Goal: Task Accomplishment & Management: Manage account settings

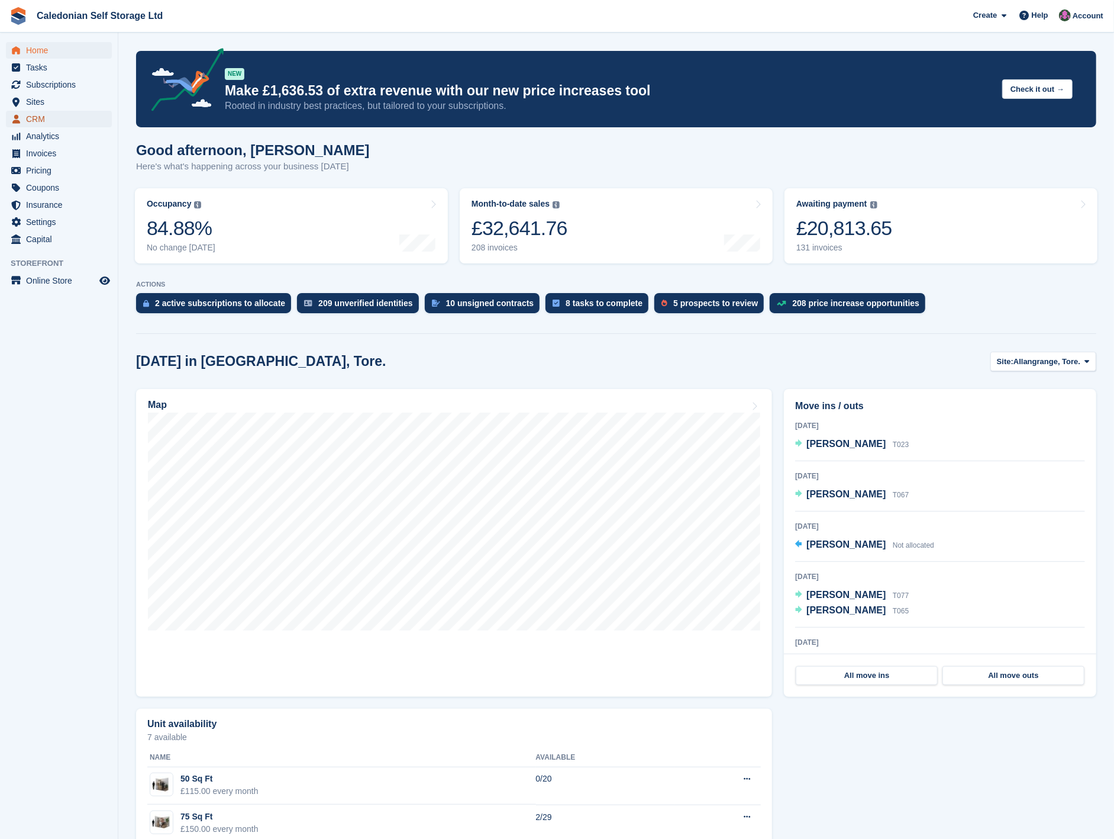
click at [63, 115] on span "CRM" at bounding box center [61, 119] width 71 height 17
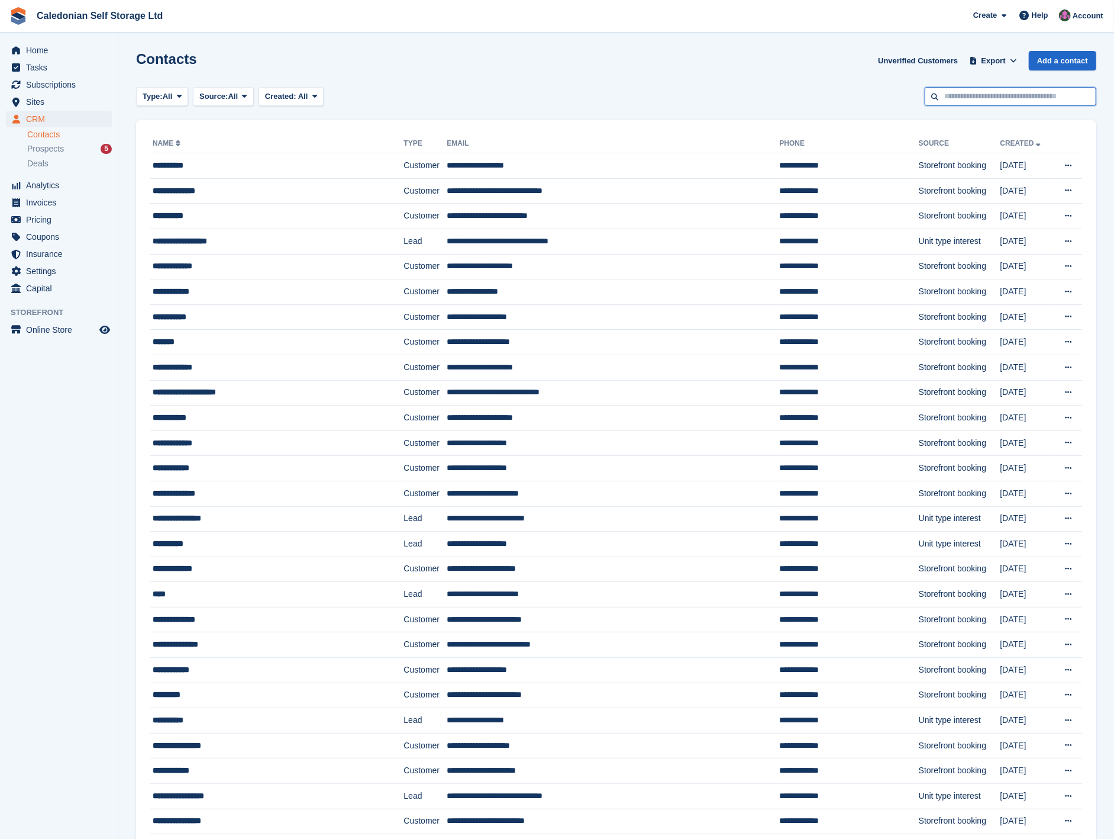
click at [998, 92] on input "text" at bounding box center [1011, 97] width 172 height 20
type input "***"
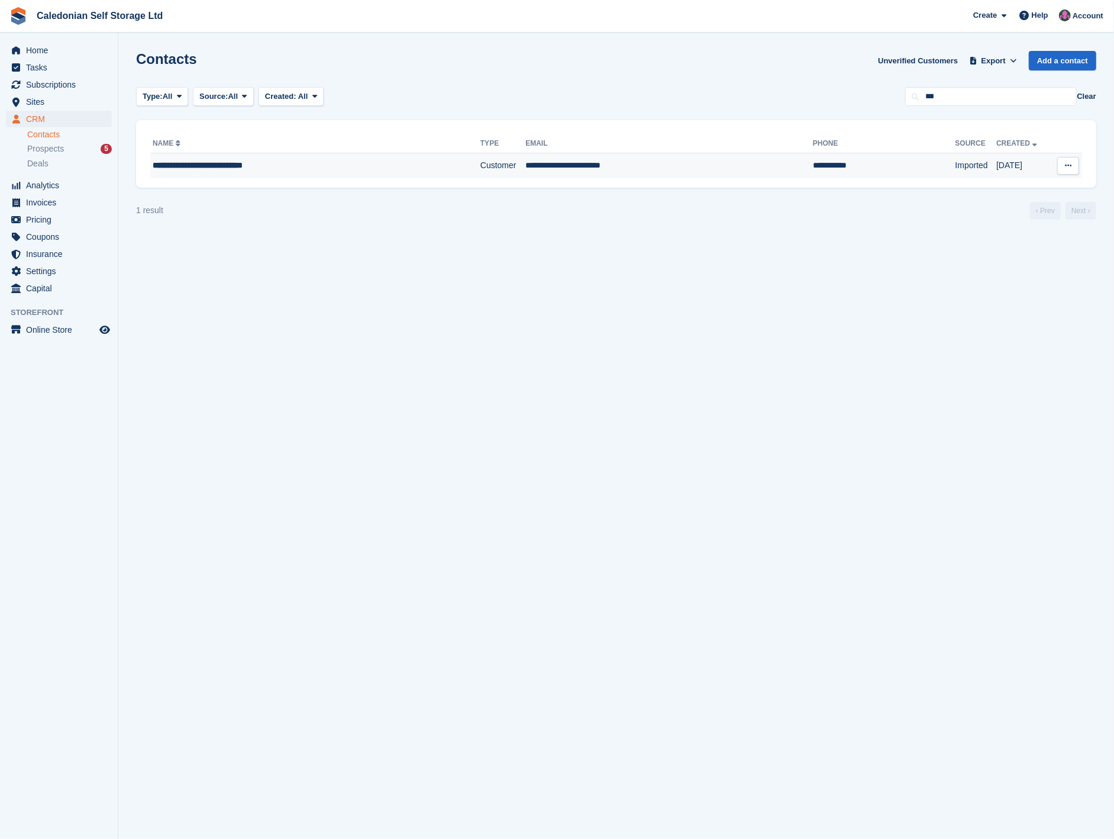
click at [546, 172] on td "**********" at bounding box center [670, 165] width 288 height 25
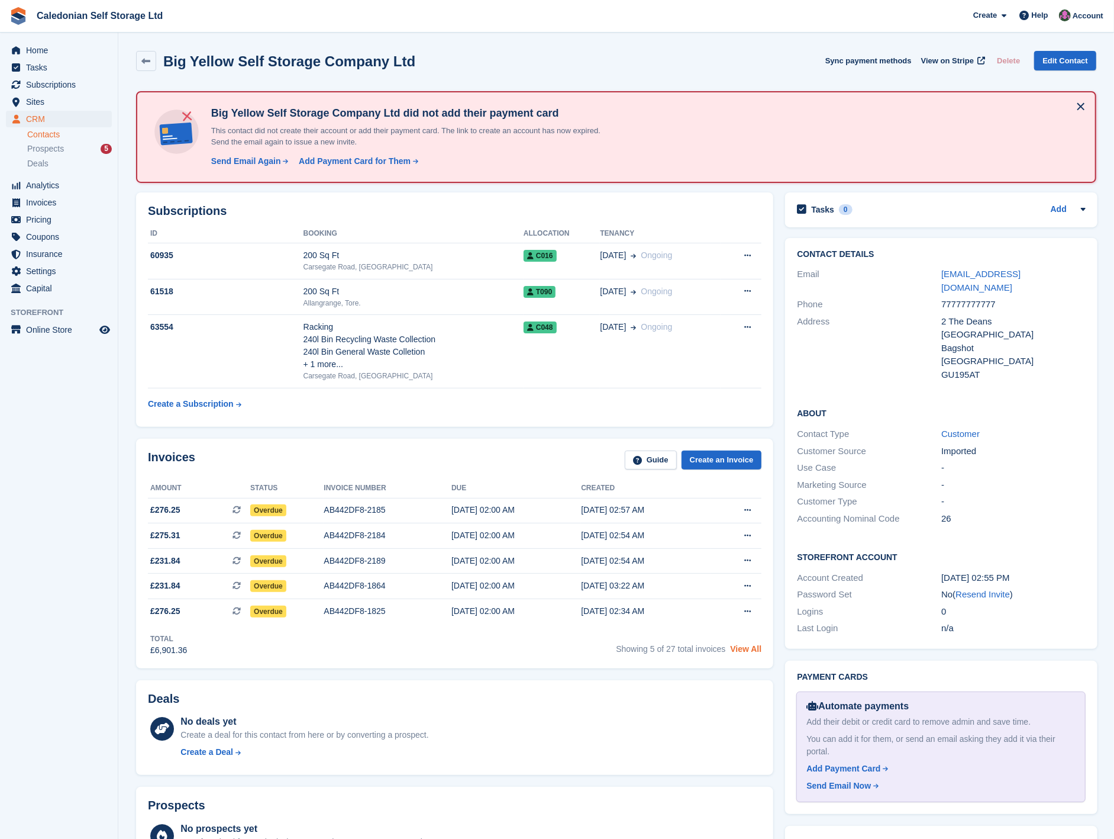
click at [753, 650] on link "View All" at bounding box center [745, 648] width 31 height 9
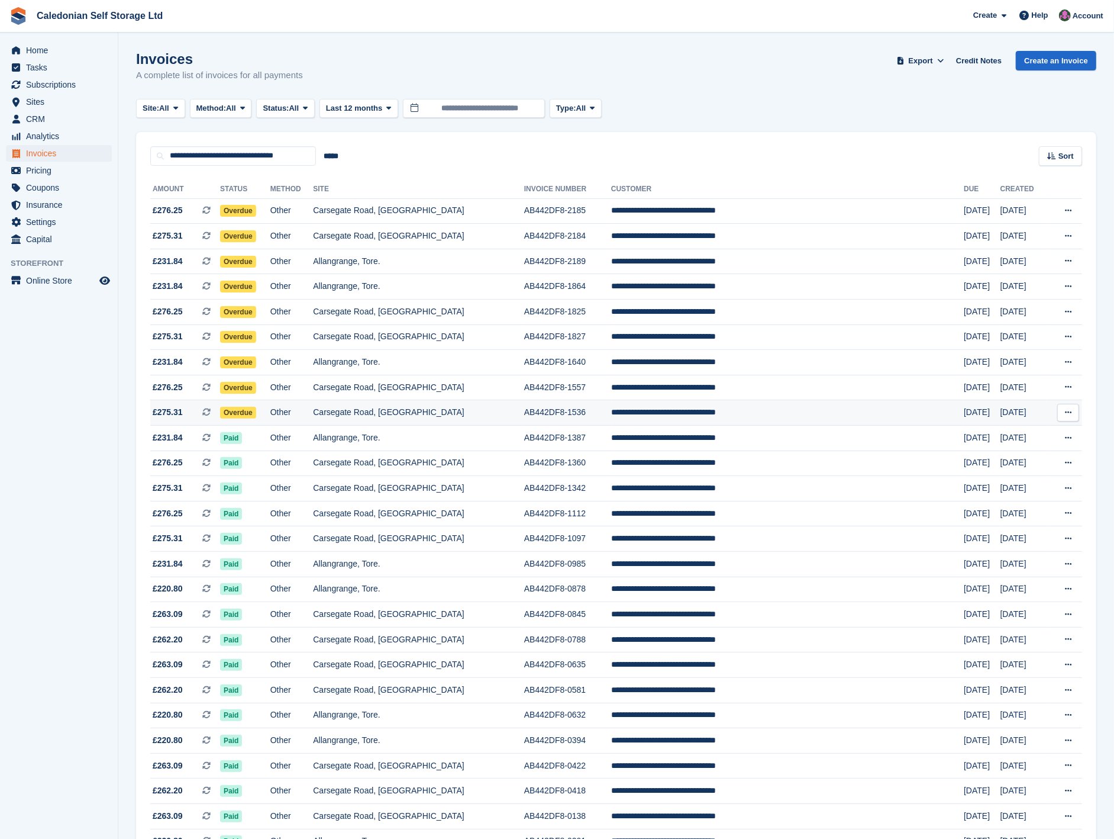
click at [270, 415] on td "Overdue" at bounding box center [245, 412] width 50 height 25
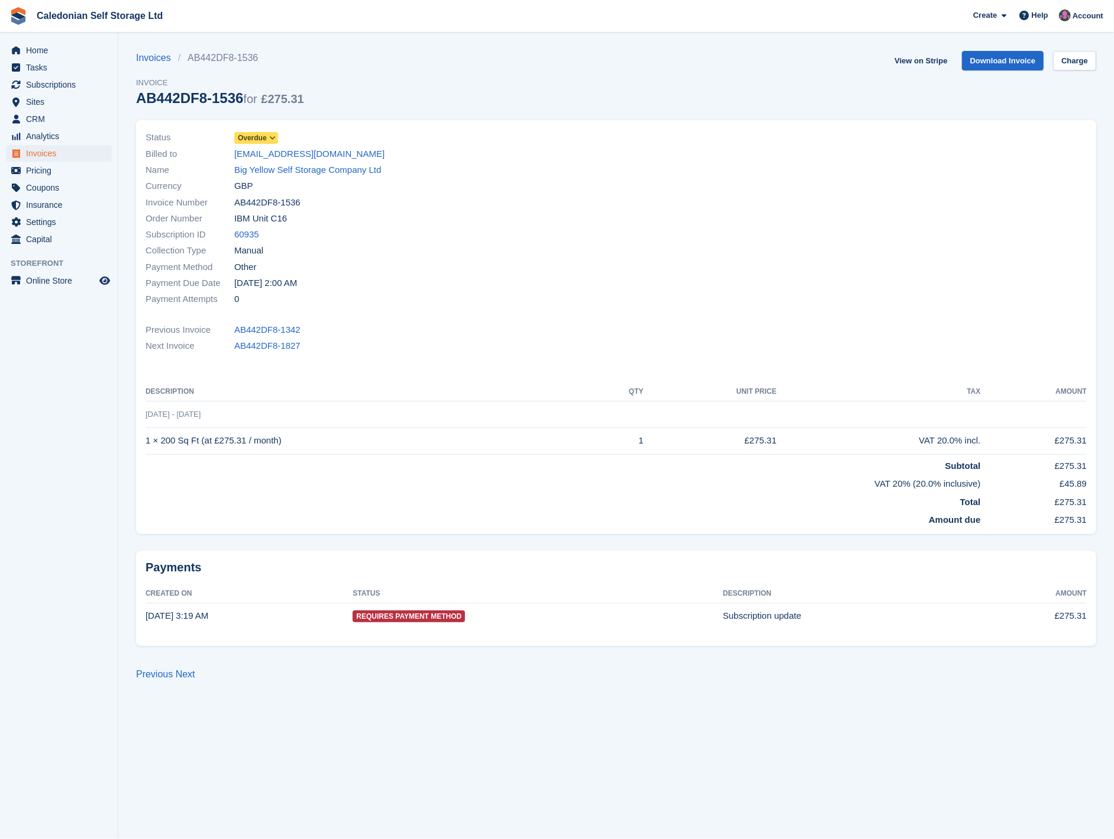
click at [276, 140] on span at bounding box center [272, 137] width 9 height 9
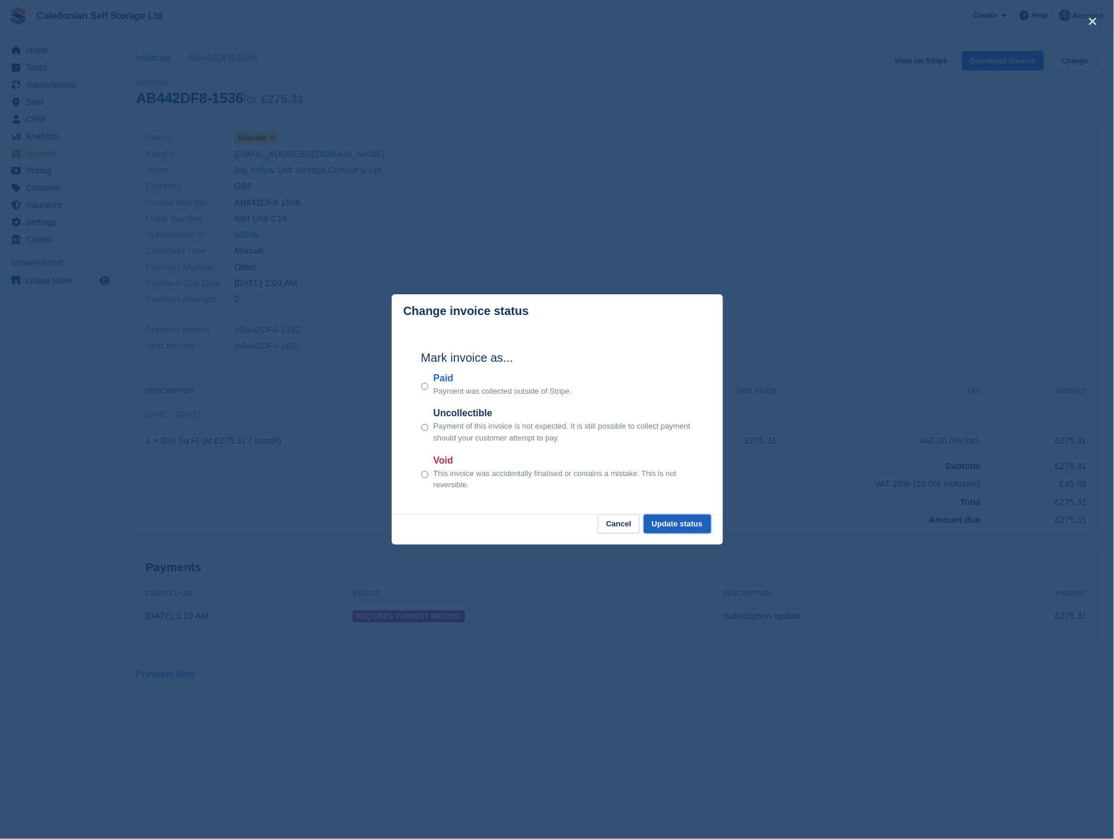
click at [691, 525] on button "Update status" at bounding box center [677, 524] width 67 height 20
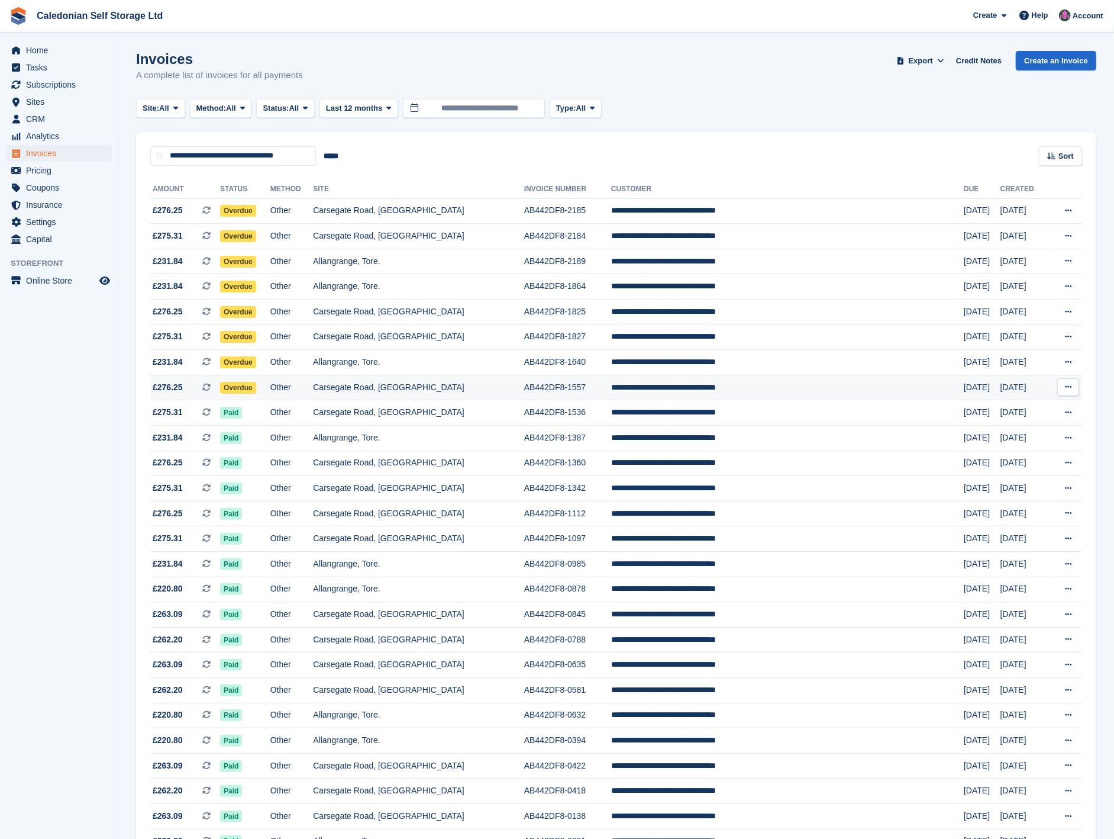
click at [256, 385] on span "Overdue" at bounding box center [238, 388] width 36 height 12
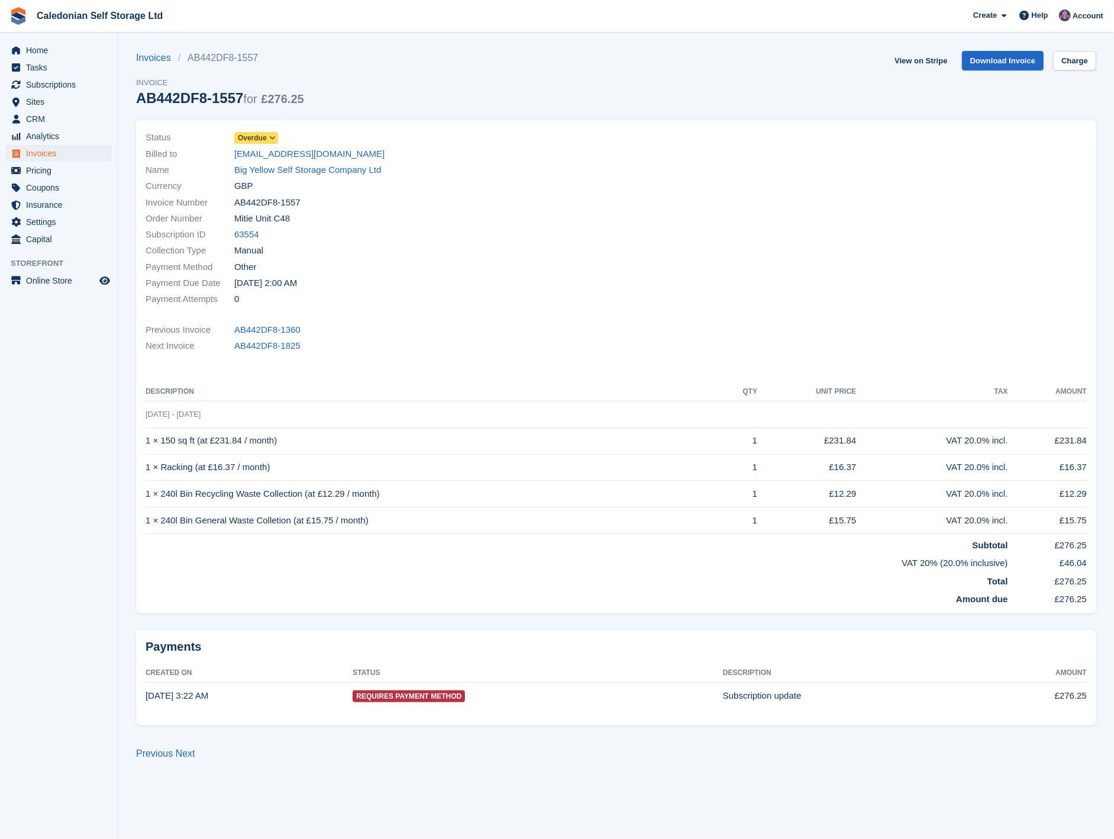
click at [270, 133] on span "Overdue" at bounding box center [256, 138] width 44 height 12
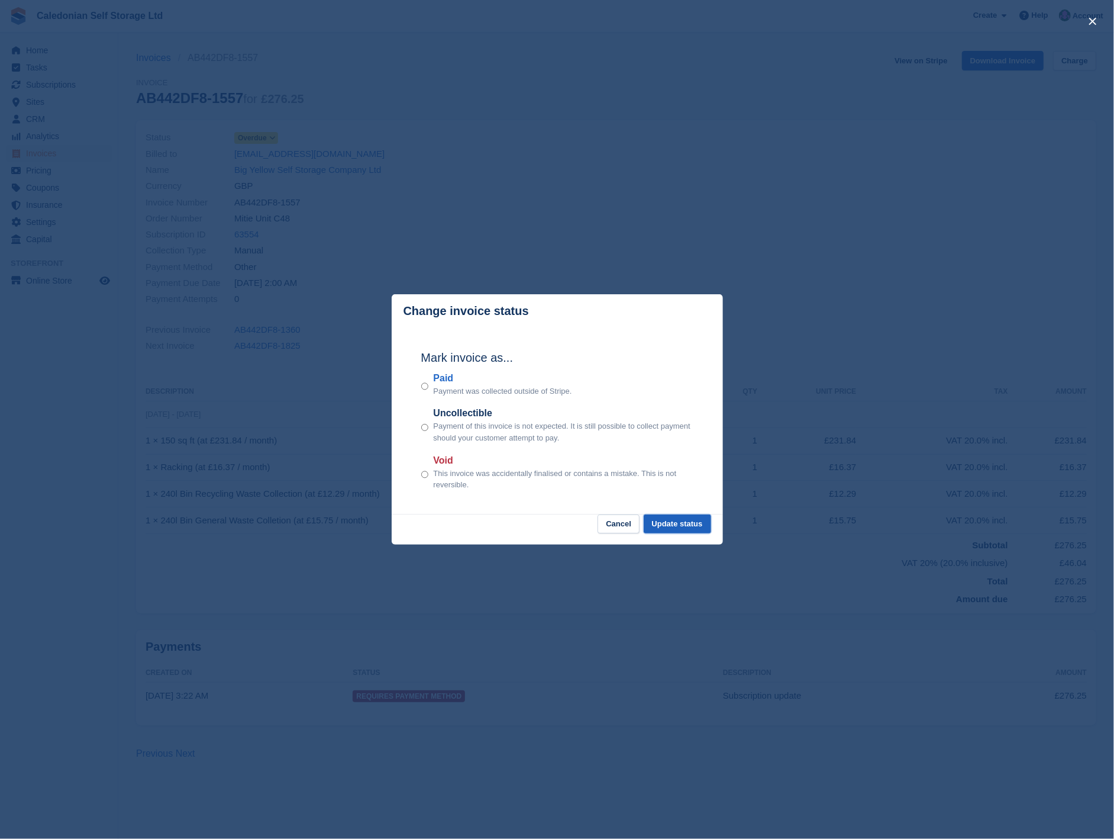
click at [683, 530] on button "Update status" at bounding box center [677, 524] width 67 height 20
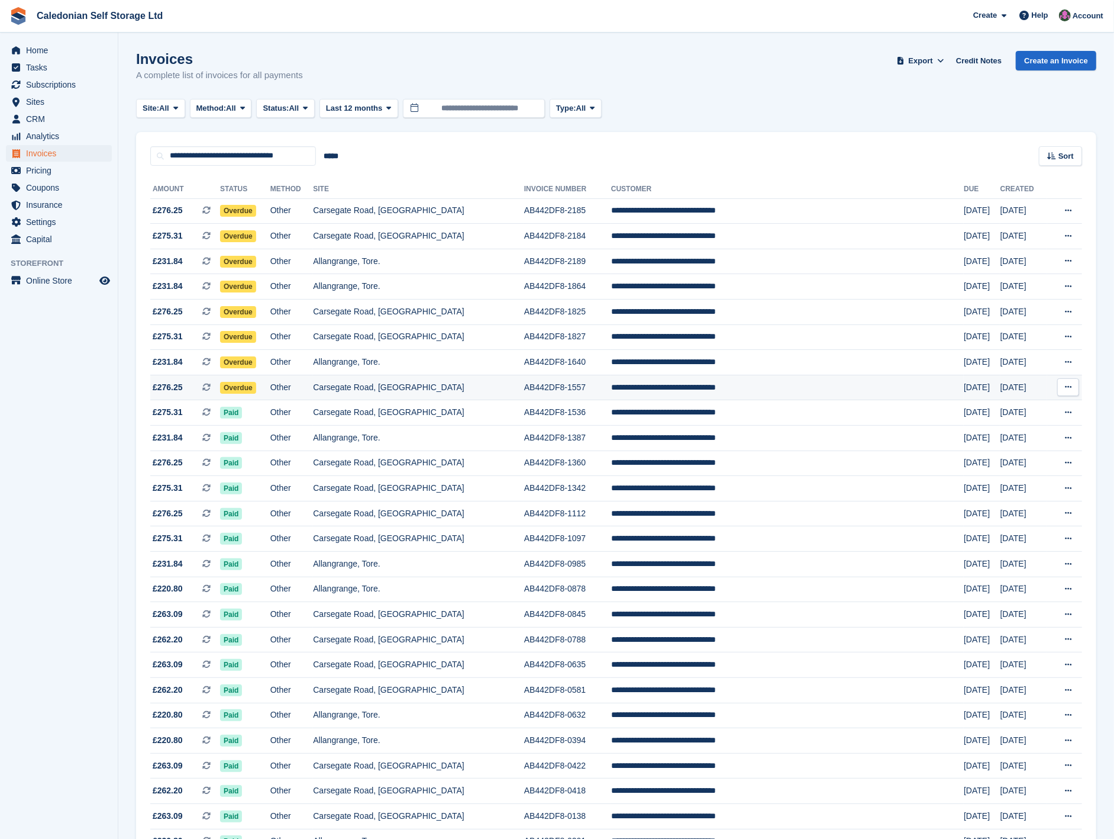
click at [270, 387] on td "Overdue" at bounding box center [245, 387] width 50 height 25
click at [314, 381] on td "Other" at bounding box center [291, 387] width 43 height 25
click at [488, 369] on td "Allangrange, Tore." at bounding box center [418, 362] width 211 height 25
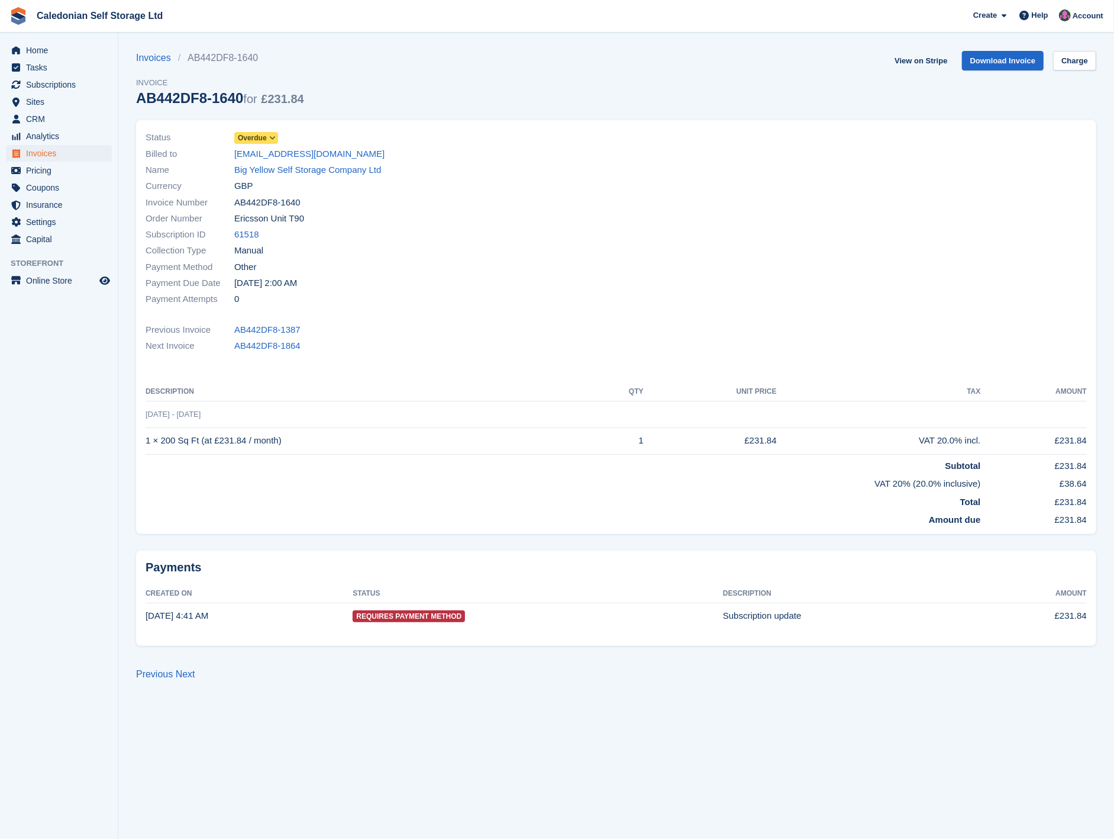
click at [268, 137] on span at bounding box center [272, 137] width 9 height 9
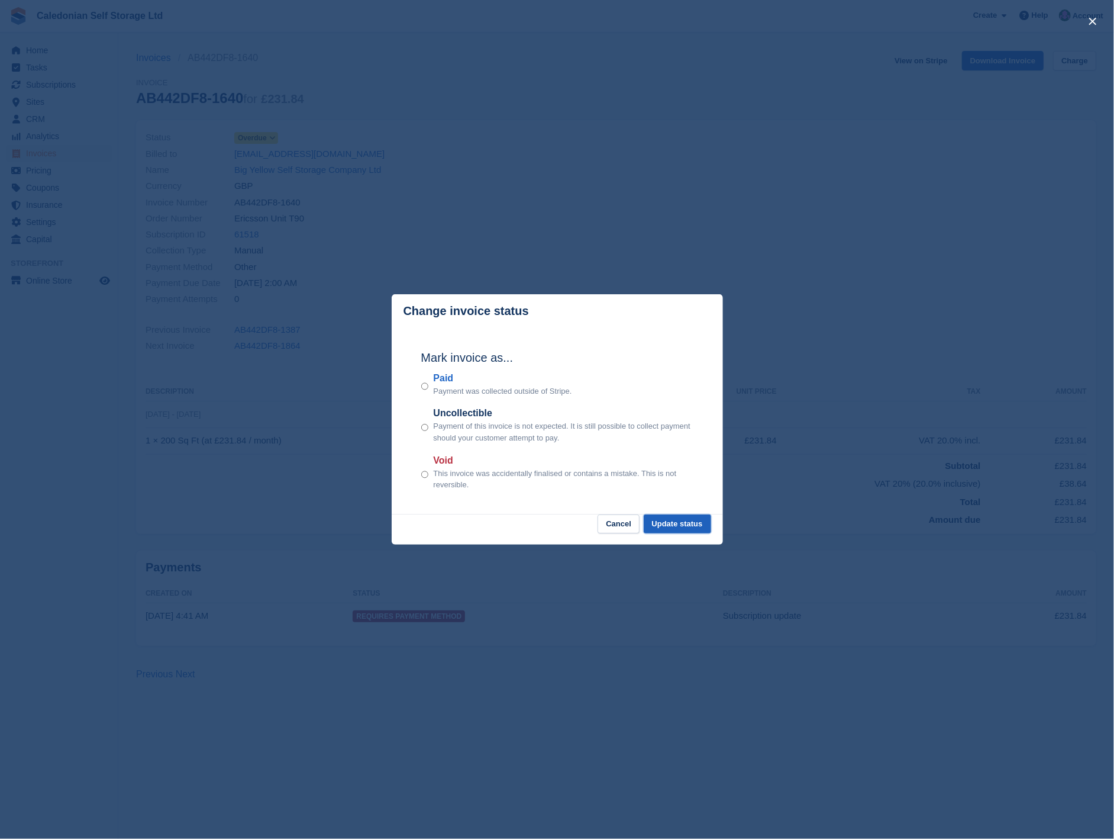
click at [667, 523] on button "Update status" at bounding box center [677, 524] width 67 height 20
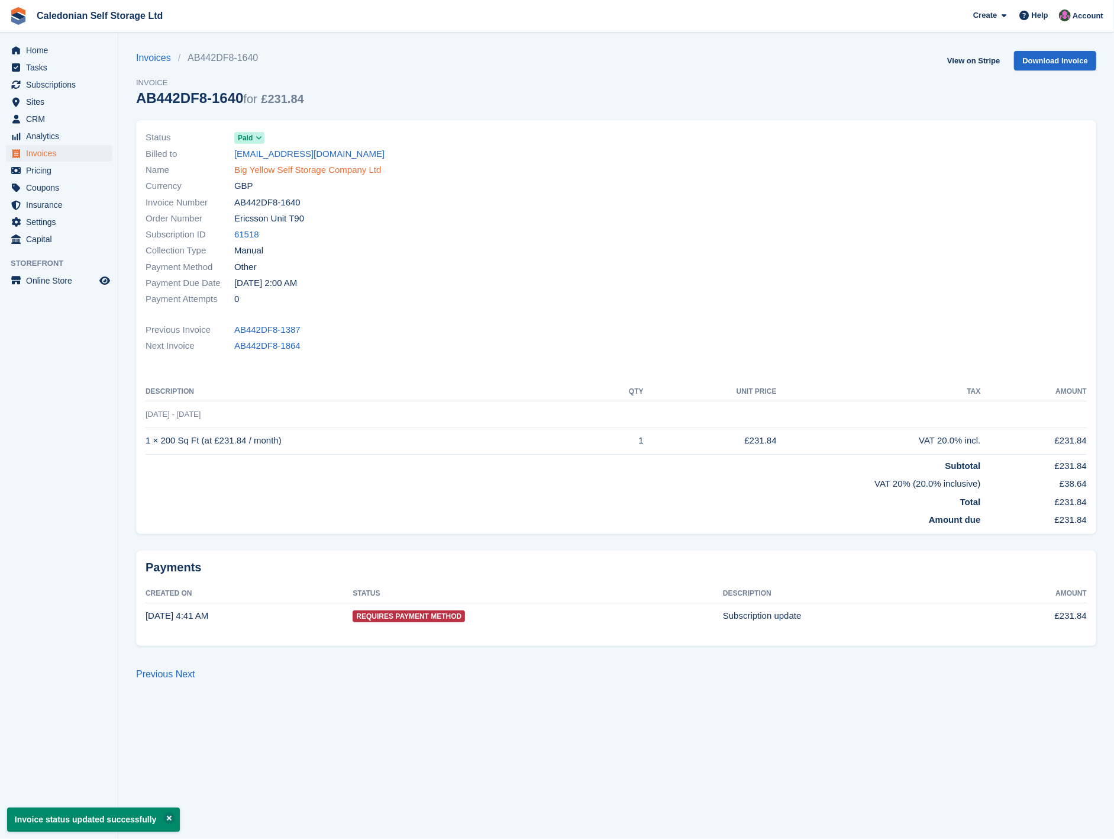
click at [274, 173] on link "Big Yellow Self Storage Company Ltd" at bounding box center [307, 170] width 147 height 14
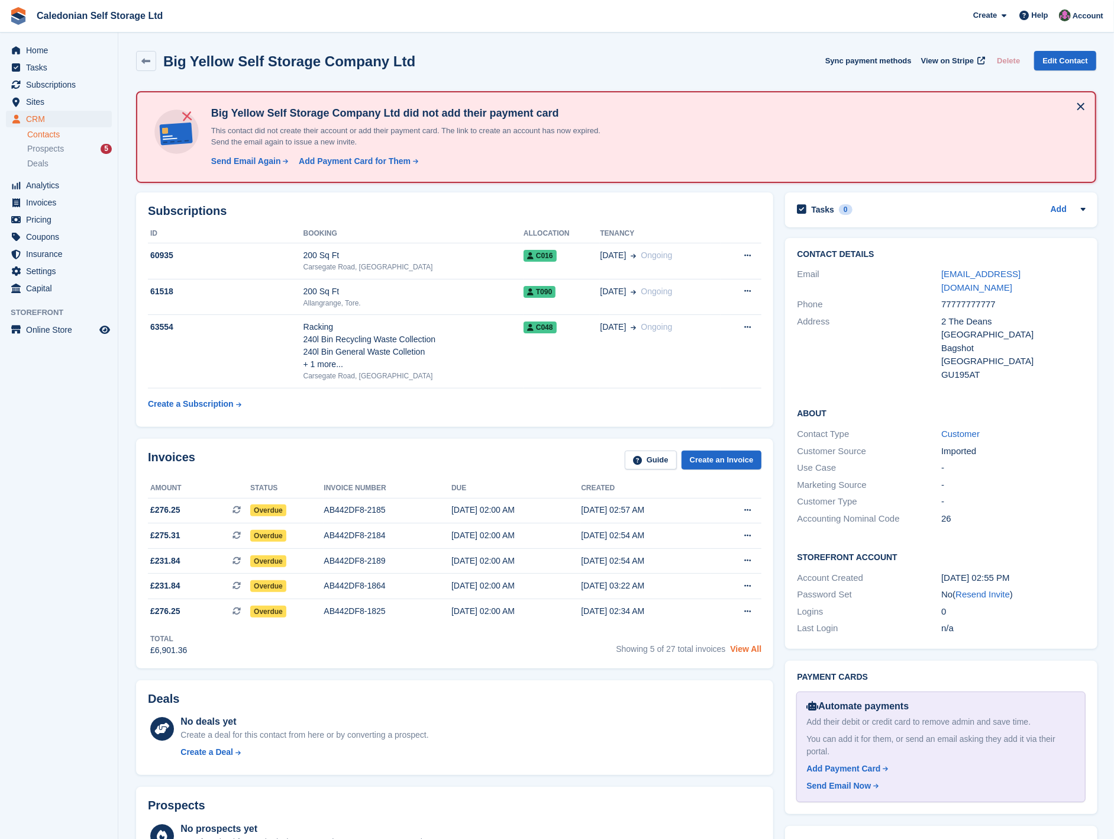
click at [740, 647] on link "View All" at bounding box center [745, 648] width 31 height 9
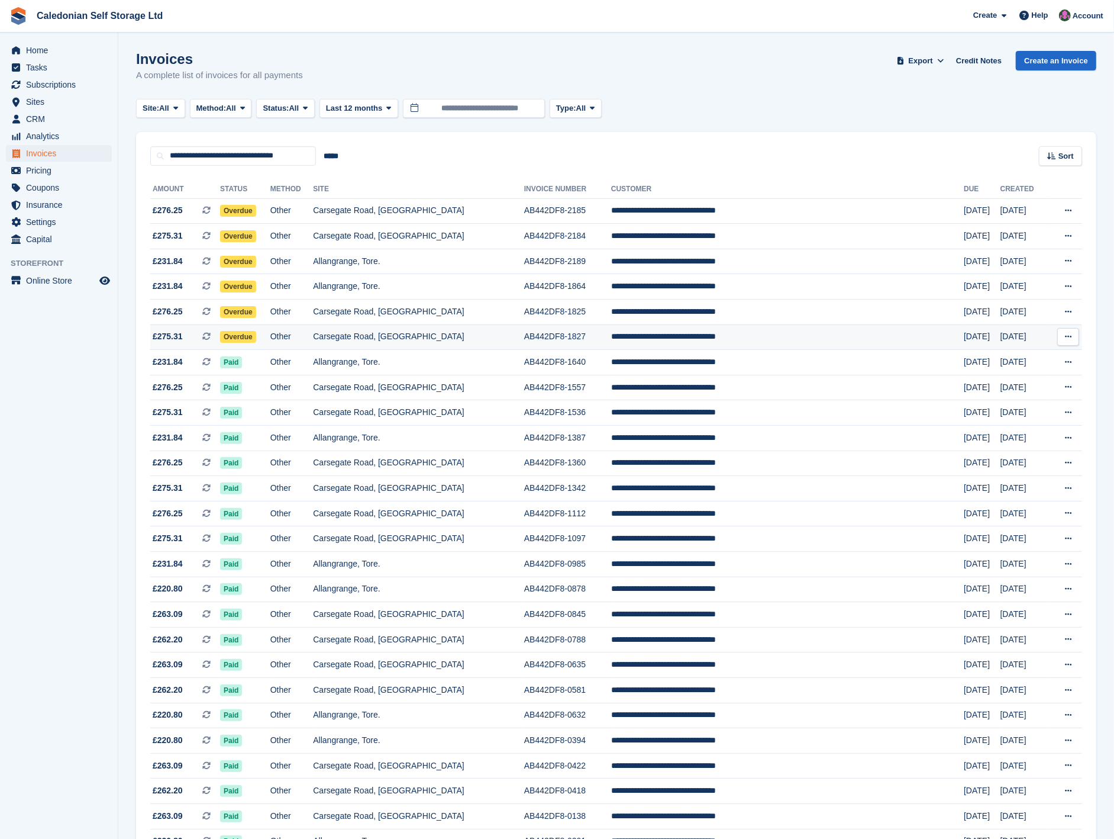
click at [404, 340] on td "Carsegate Road, [GEOGRAPHIC_DATA]" at bounding box center [418, 336] width 211 height 25
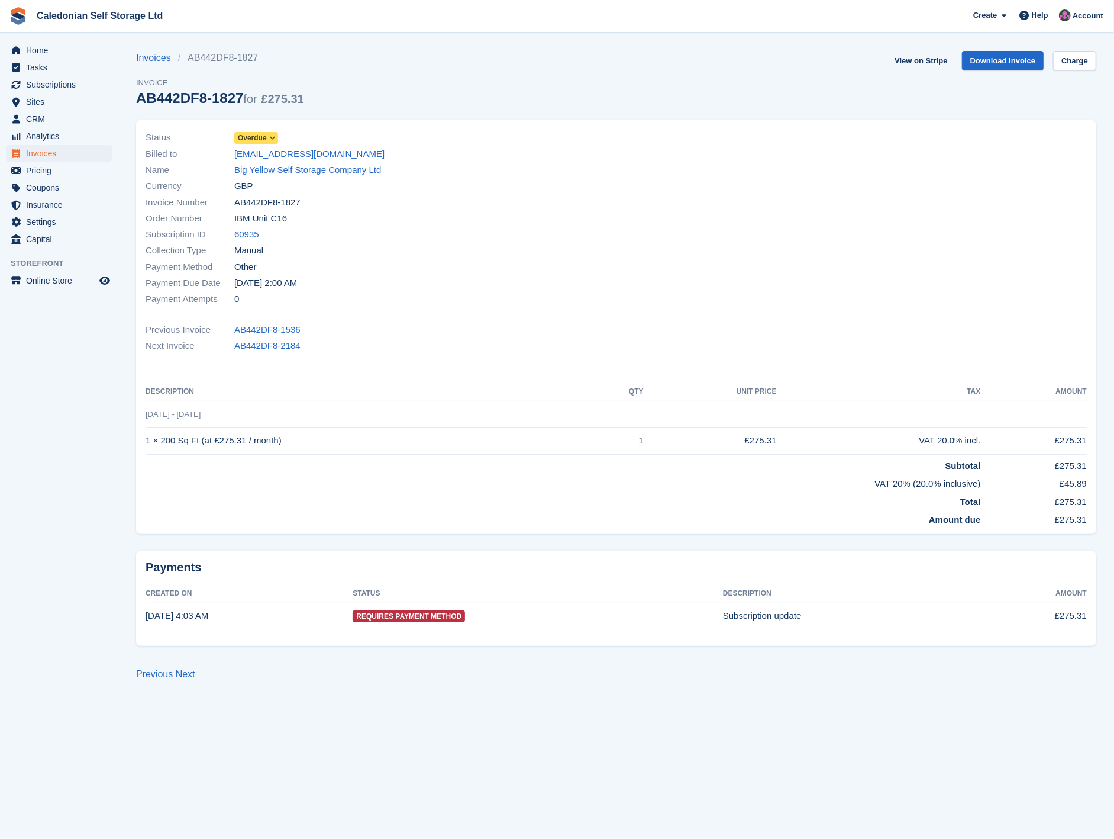
click at [267, 133] on span "Overdue" at bounding box center [256, 138] width 44 height 12
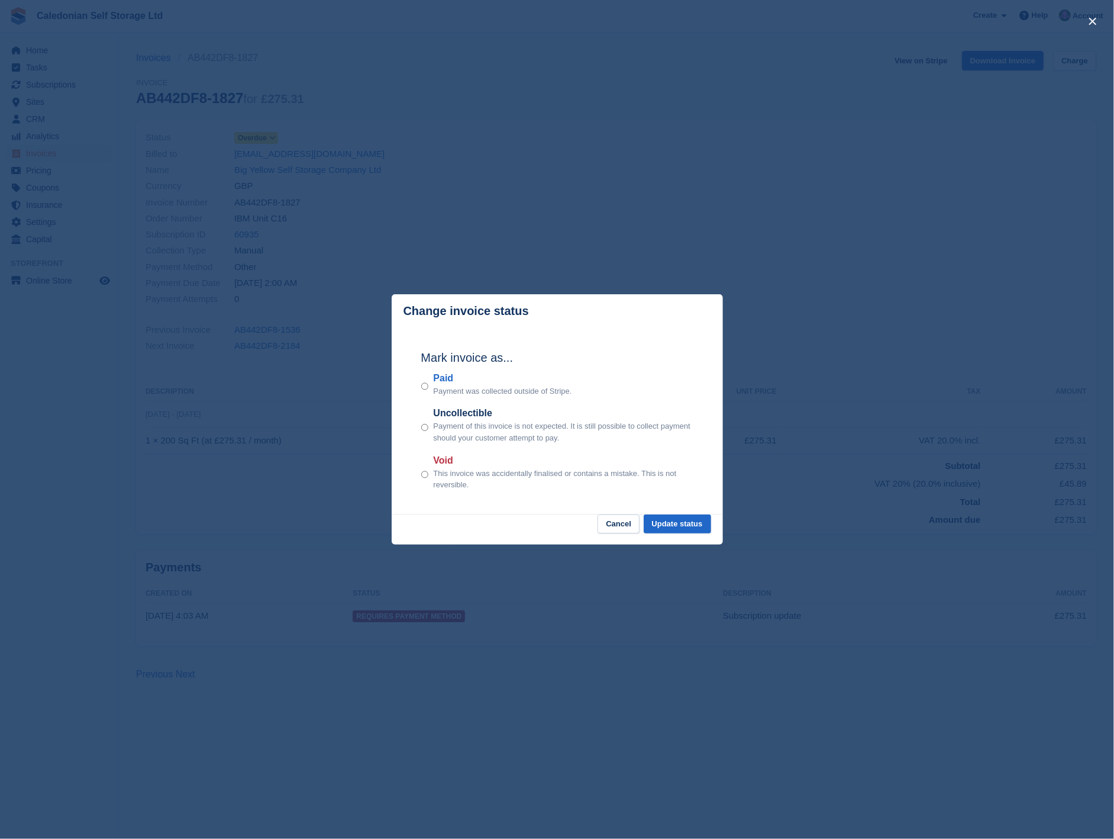
click at [449, 384] on label "Paid" at bounding box center [502, 378] width 138 height 14
click at [672, 525] on button "Update status" at bounding box center [677, 524] width 67 height 20
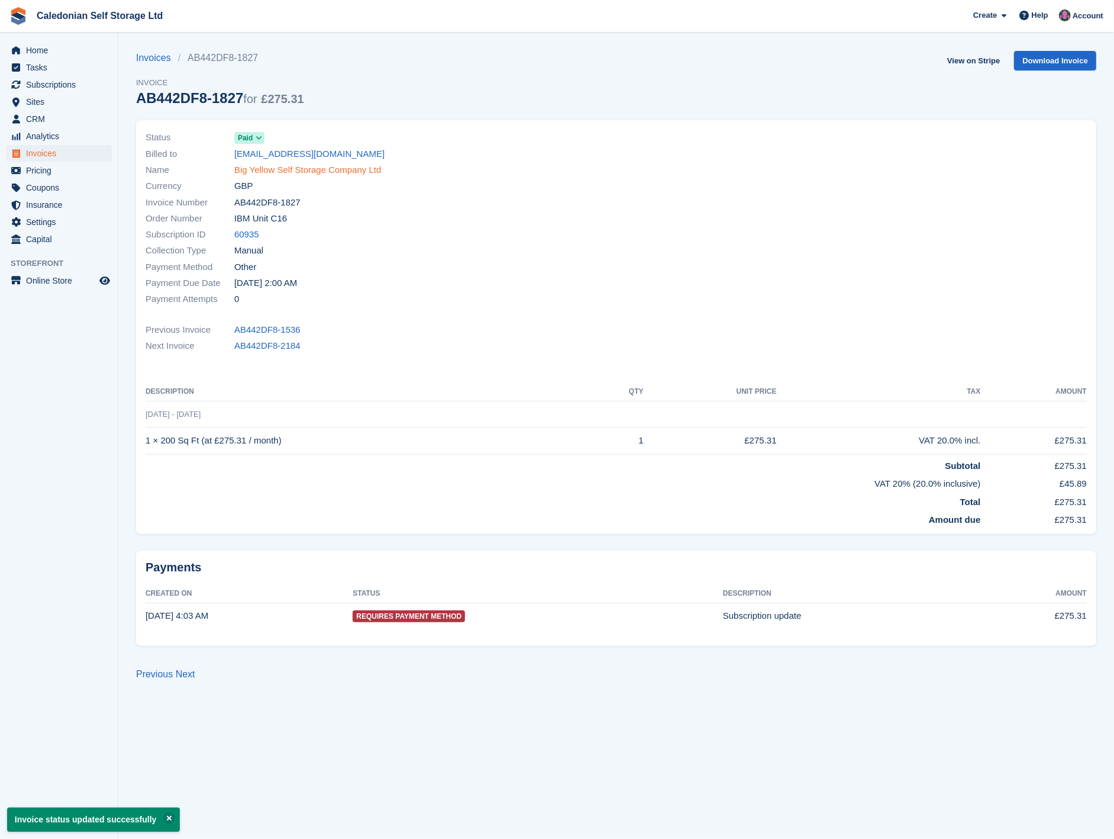
click at [287, 173] on link "Big Yellow Self Storage Company Ltd" at bounding box center [307, 170] width 147 height 14
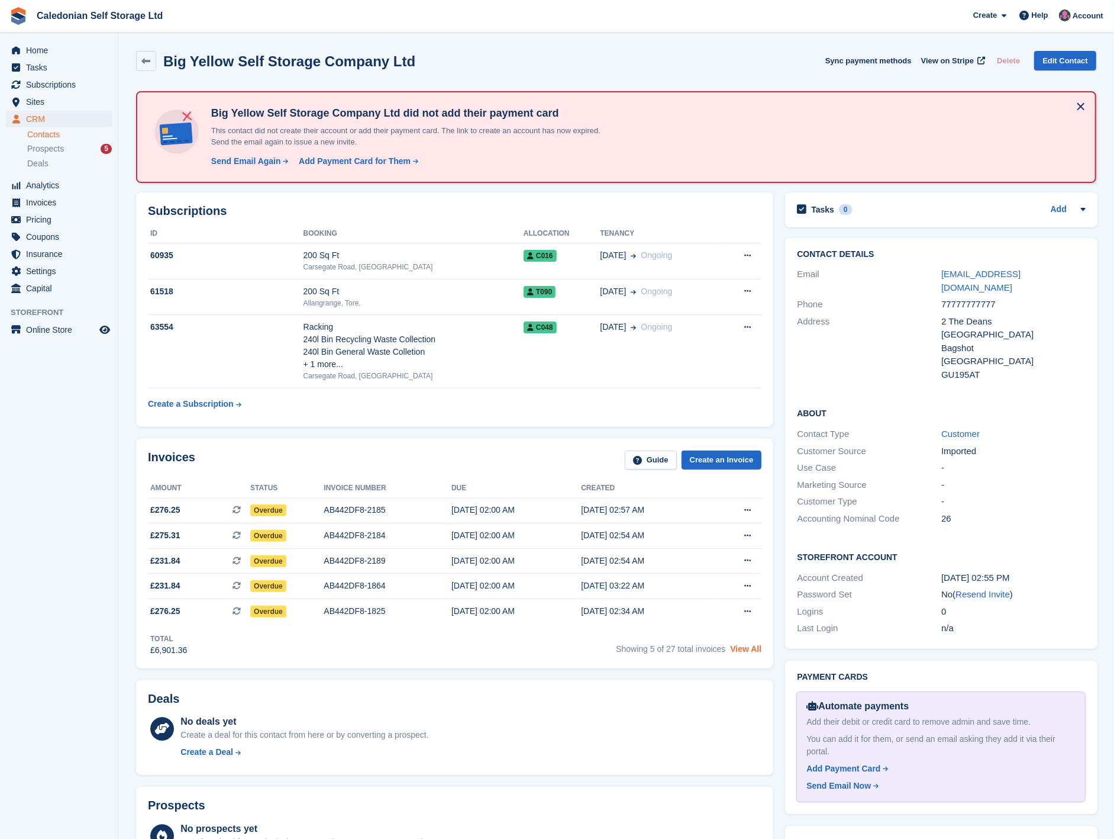
click at [749, 648] on link "View All" at bounding box center [745, 648] width 31 height 9
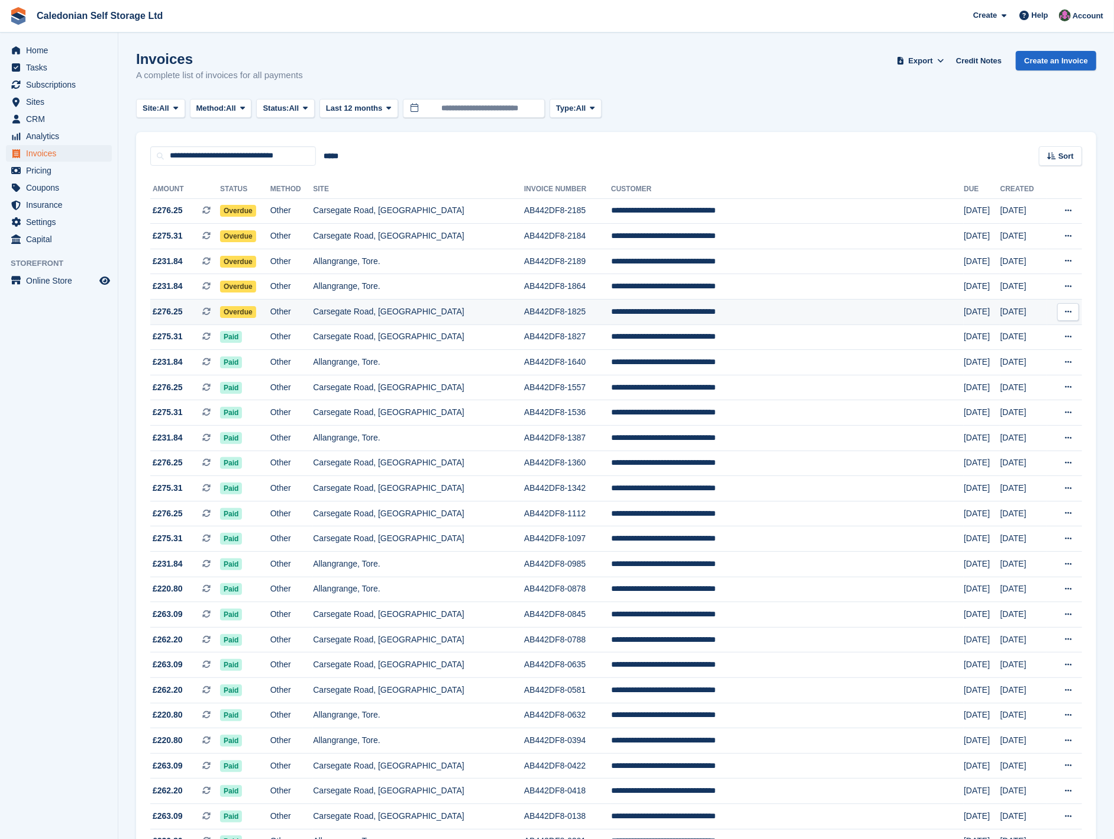
click at [314, 310] on td "Other" at bounding box center [291, 311] width 43 height 25
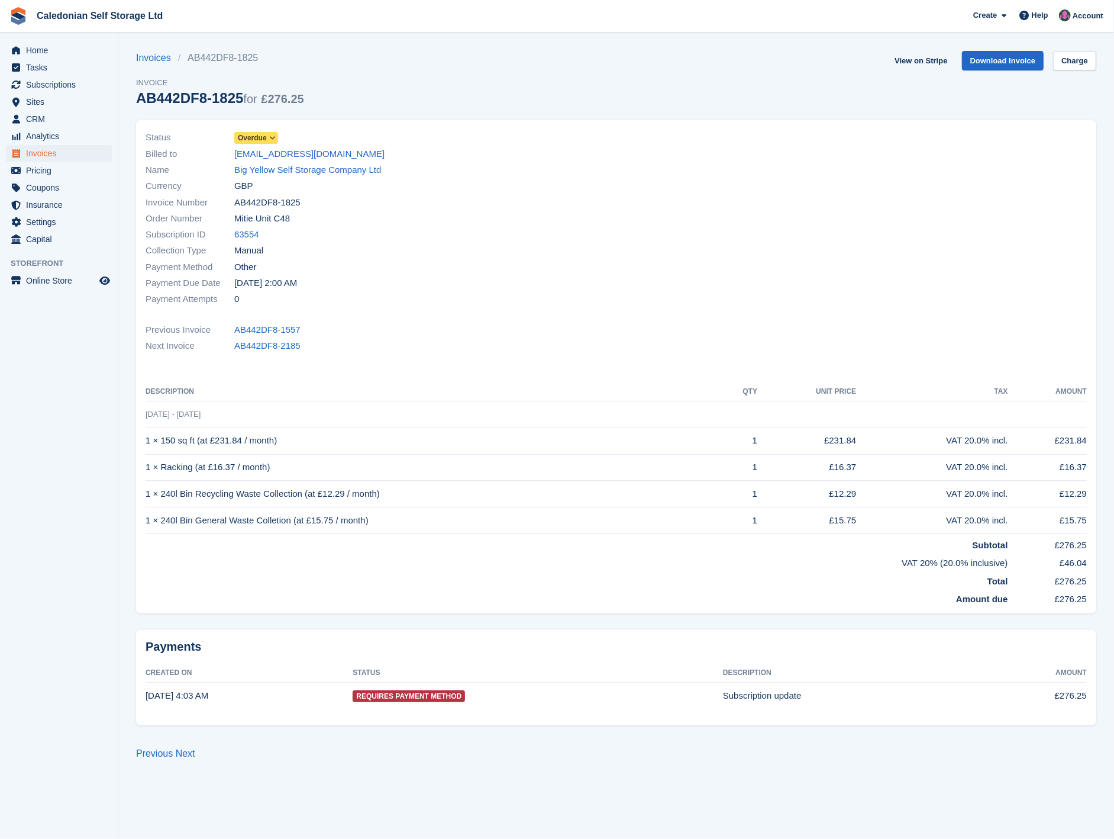
click at [252, 137] on span "Overdue" at bounding box center [252, 138] width 29 height 11
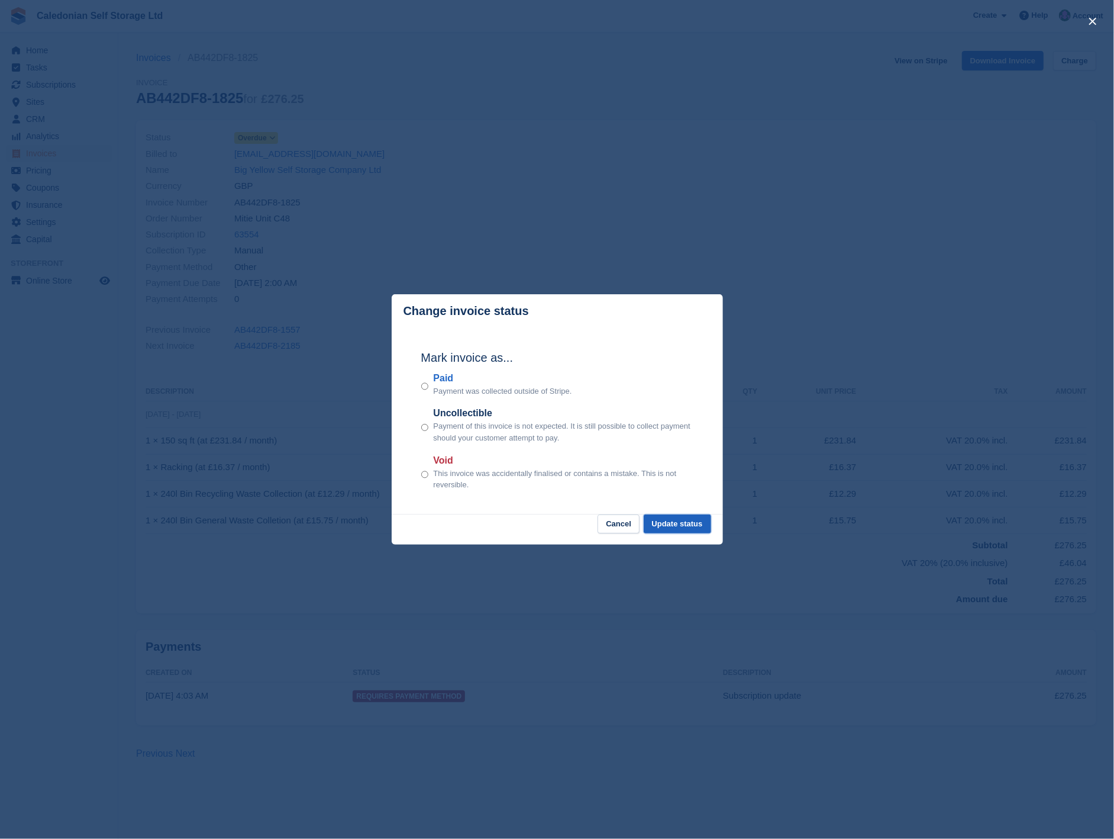
click at [670, 526] on button "Update status" at bounding box center [677, 524] width 67 height 20
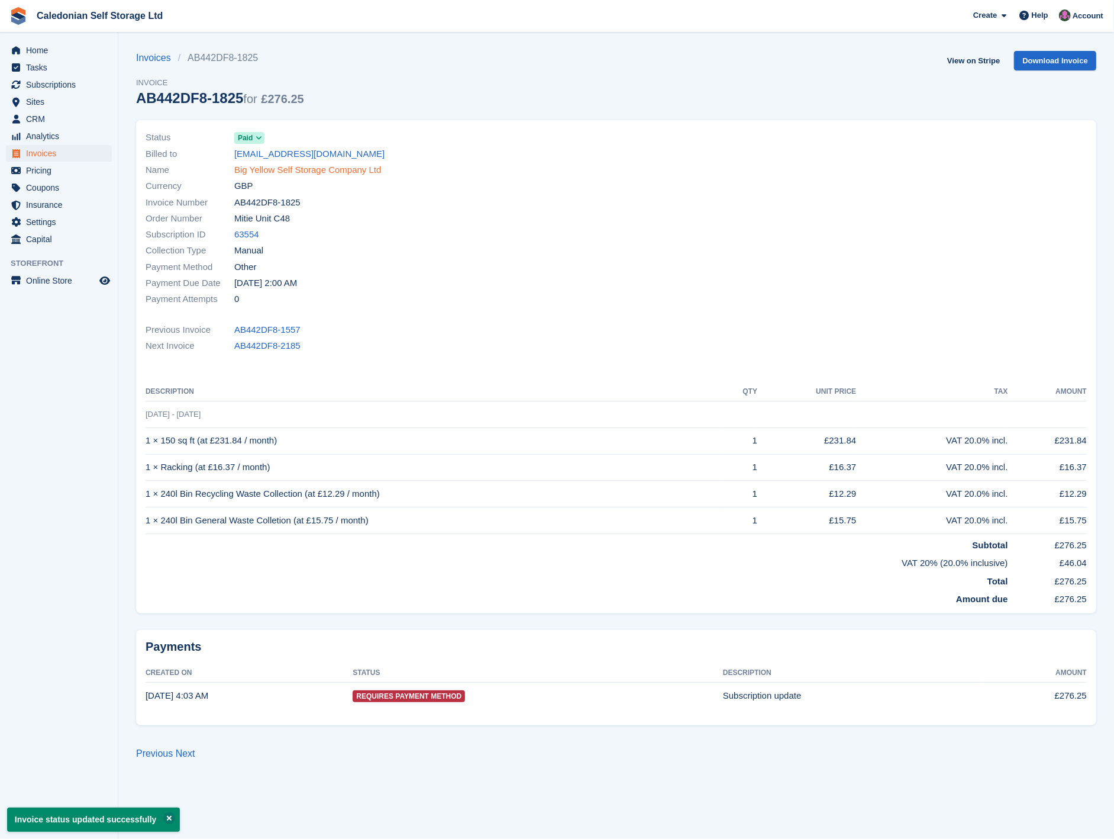
click at [243, 172] on link "Big Yellow Self Storage Company Ltd" at bounding box center [307, 170] width 147 height 14
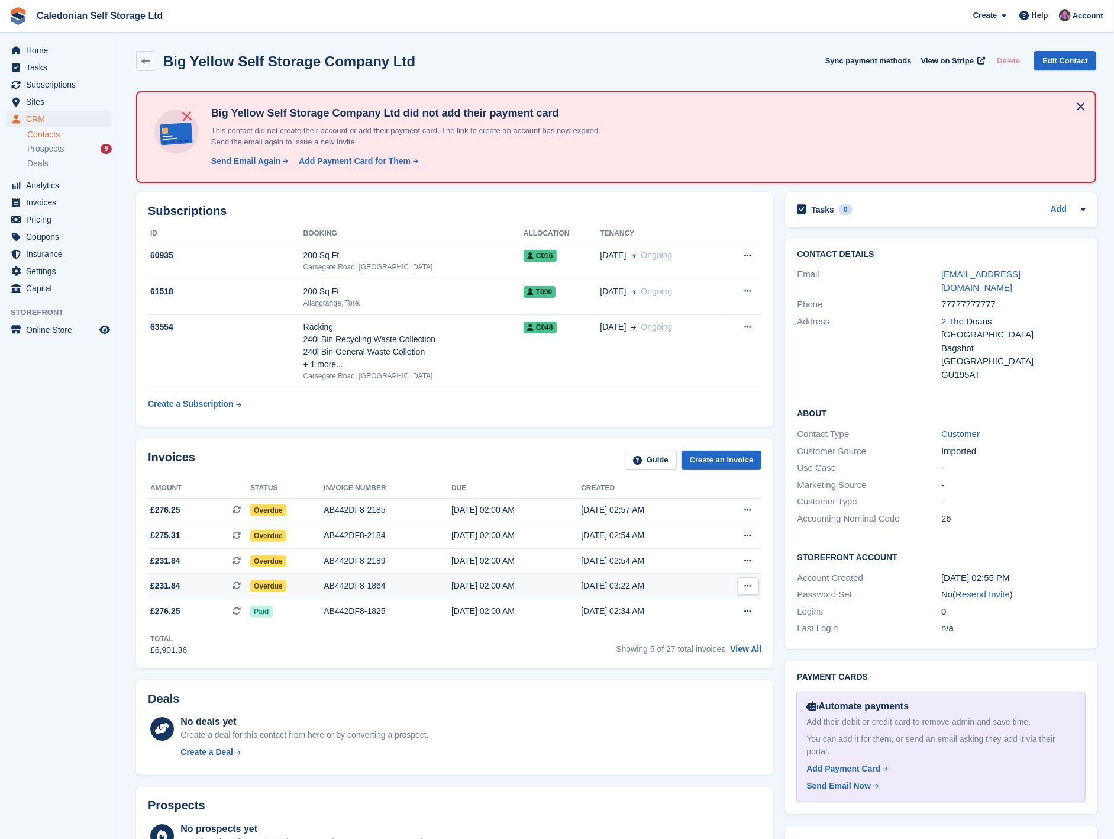
click at [374, 579] on div "AB442DF8-1864" at bounding box center [388, 585] width 128 height 12
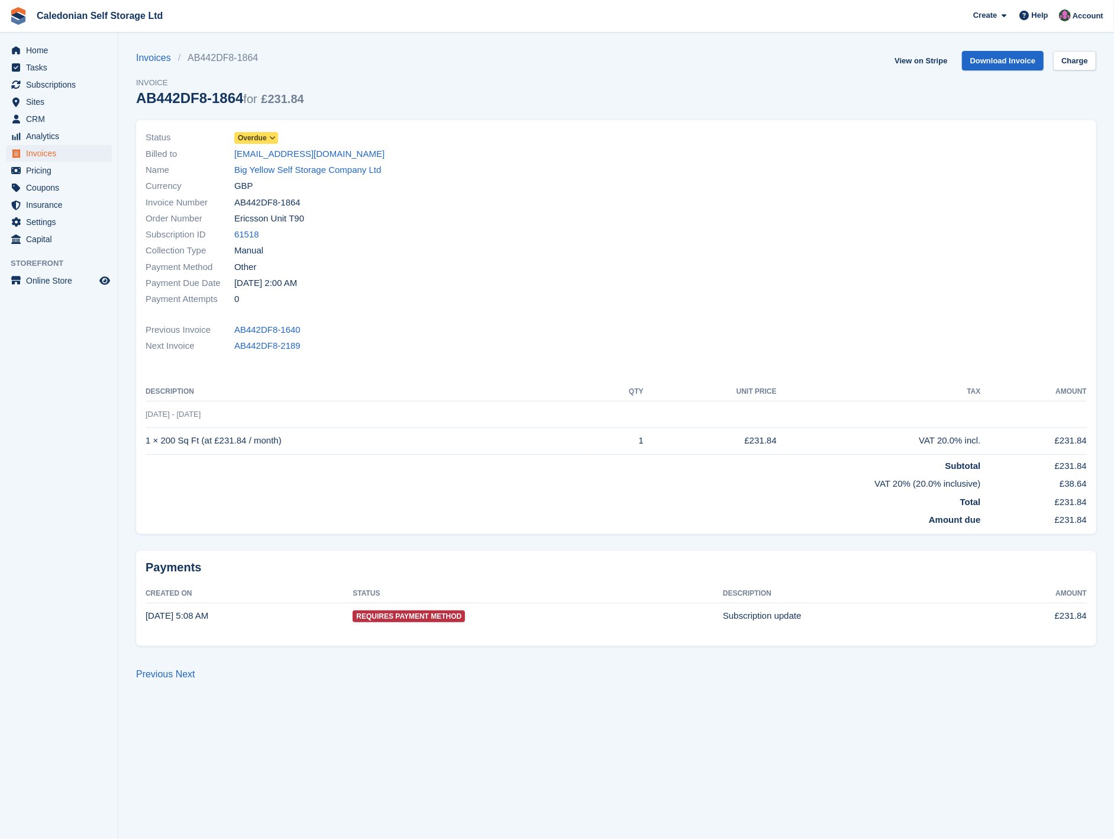
click at [263, 137] on span "Overdue" at bounding box center [252, 138] width 29 height 11
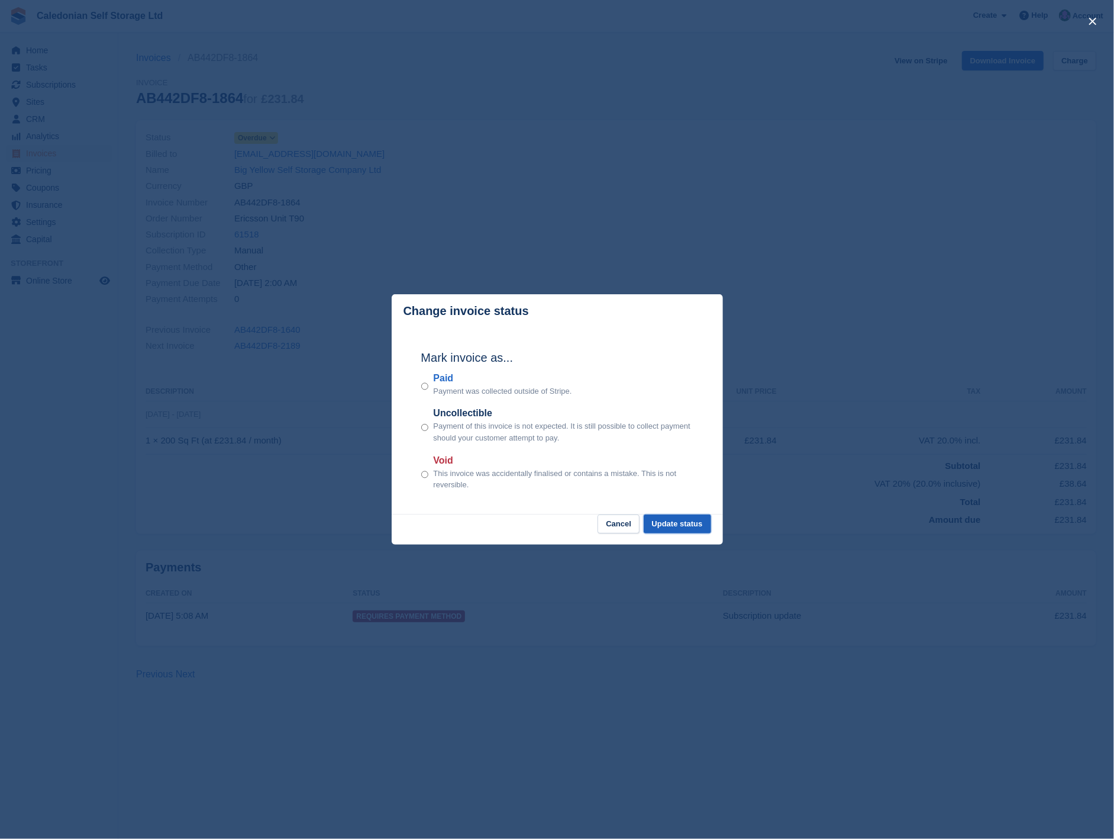
click at [685, 533] on button "Update status" at bounding box center [677, 524] width 67 height 20
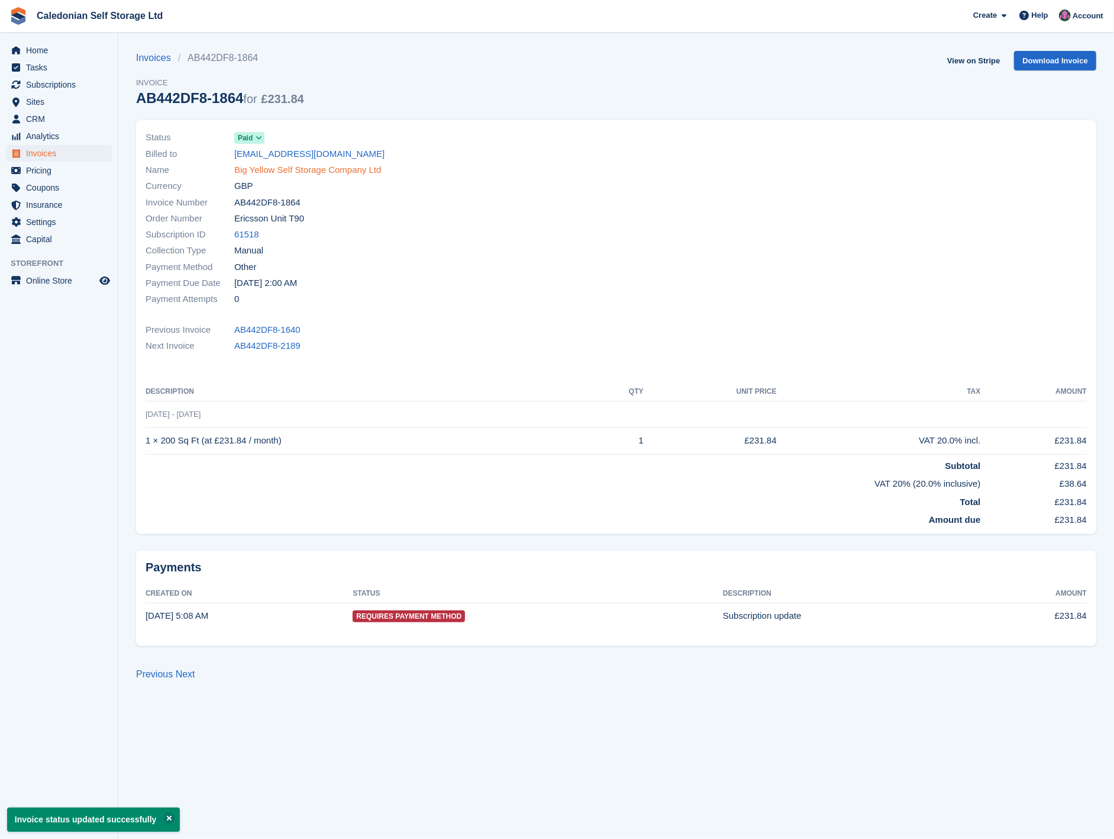
click at [262, 165] on link "Big Yellow Self Storage Company Ltd" at bounding box center [307, 170] width 147 height 14
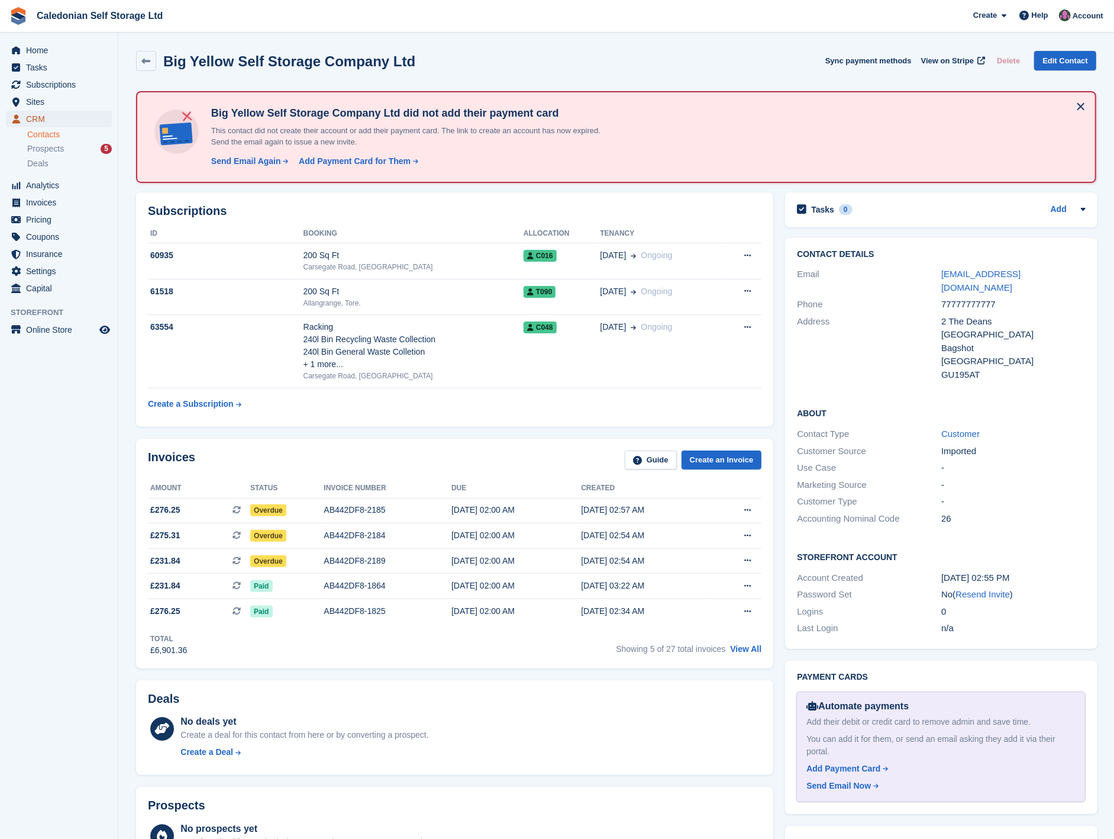
click at [60, 115] on span "CRM" at bounding box center [61, 119] width 71 height 17
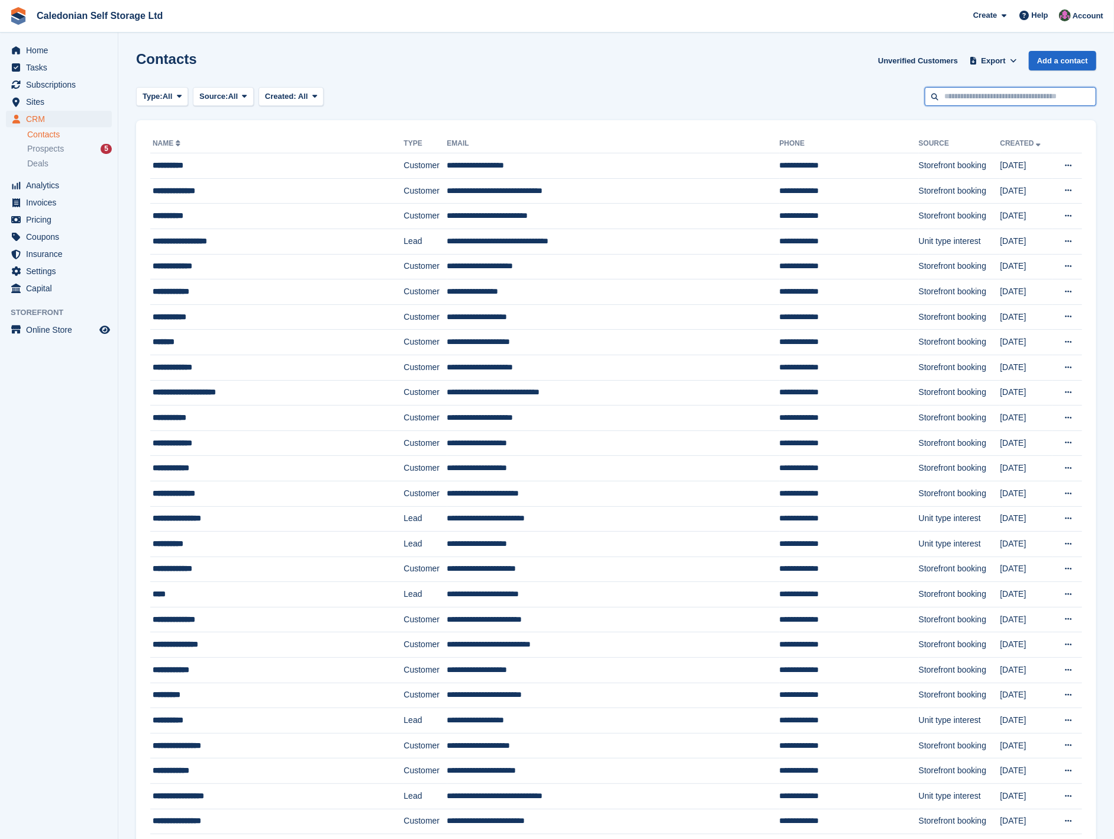
click at [959, 92] on input "text" at bounding box center [1011, 97] width 172 height 20
type input "*****"
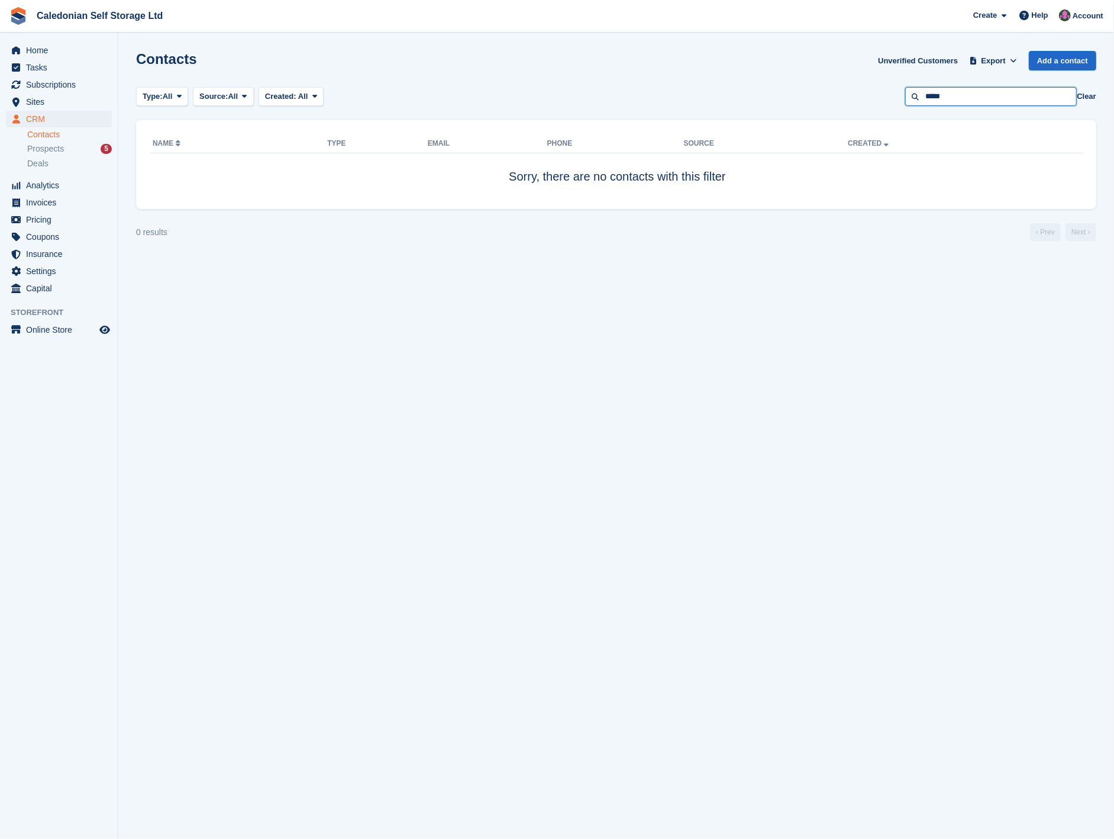
click at [958, 95] on input "*****" at bounding box center [991, 97] width 172 height 20
type input "*****"
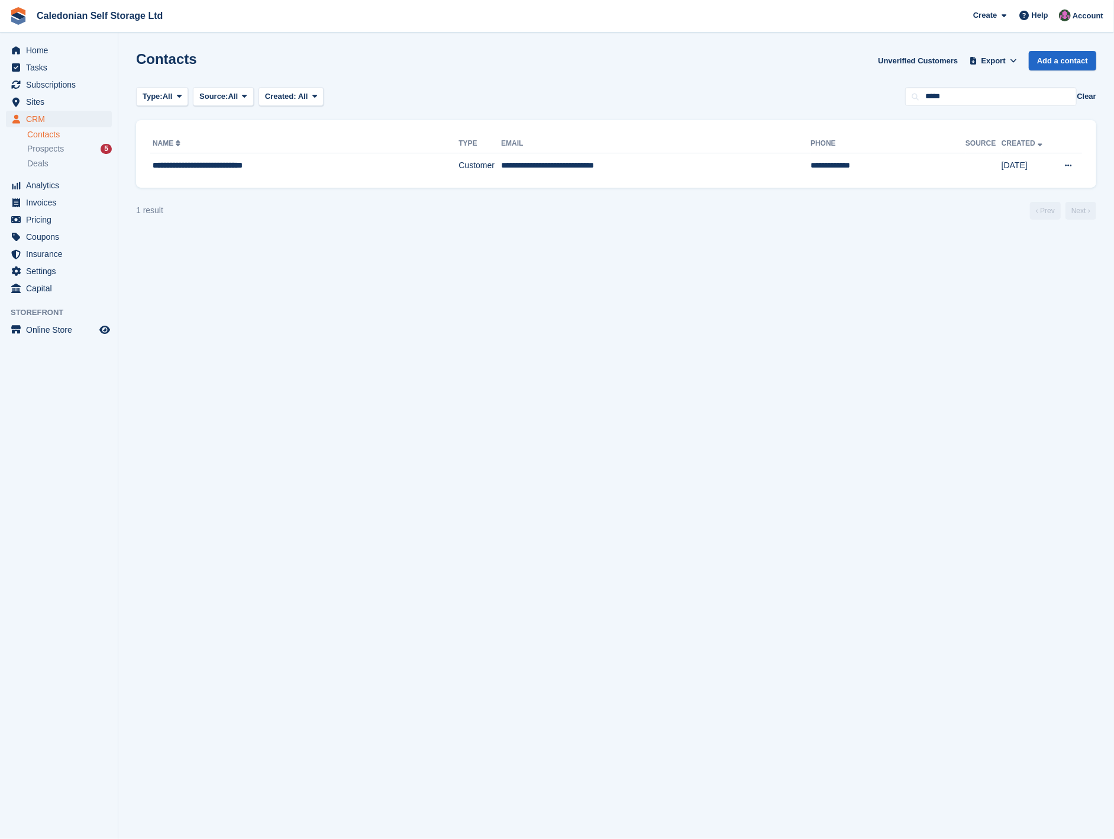
click at [644, 179] on div "**********" at bounding box center [616, 153] width 961 height 67
click at [598, 169] on td "**********" at bounding box center [656, 165] width 310 height 25
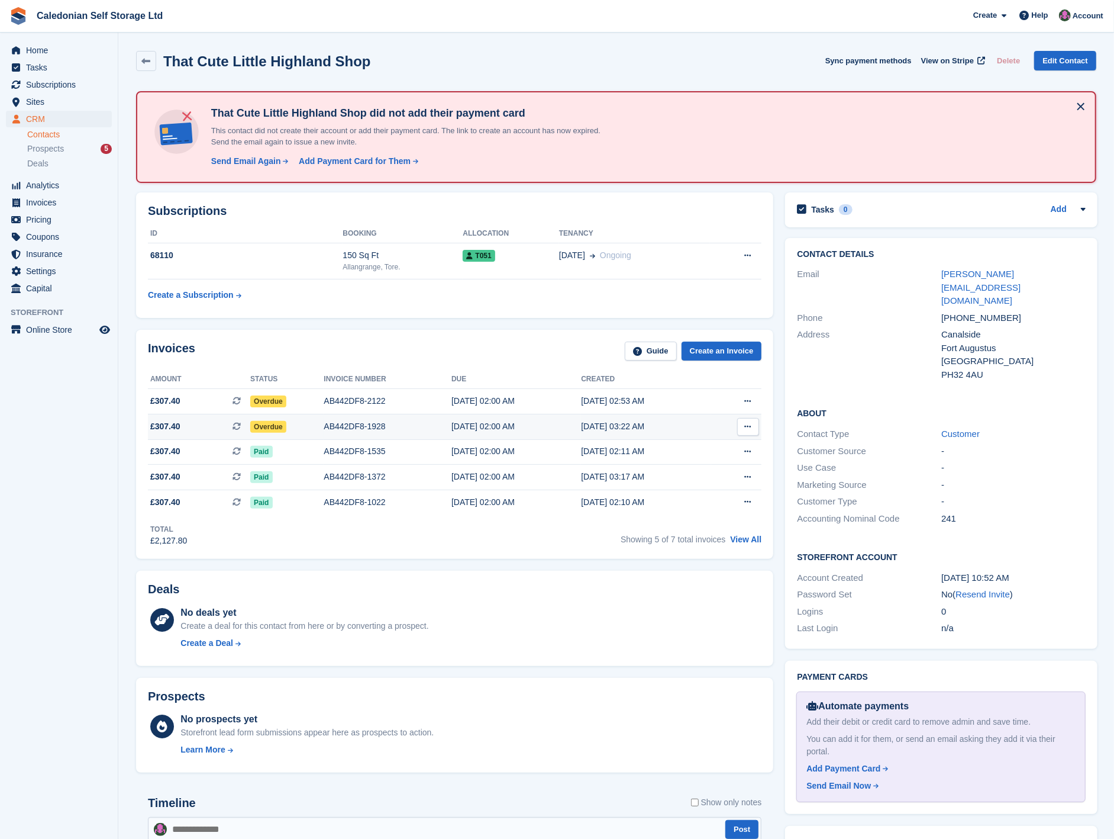
click at [391, 420] on div "AB442DF8-1928" at bounding box center [388, 426] width 128 height 12
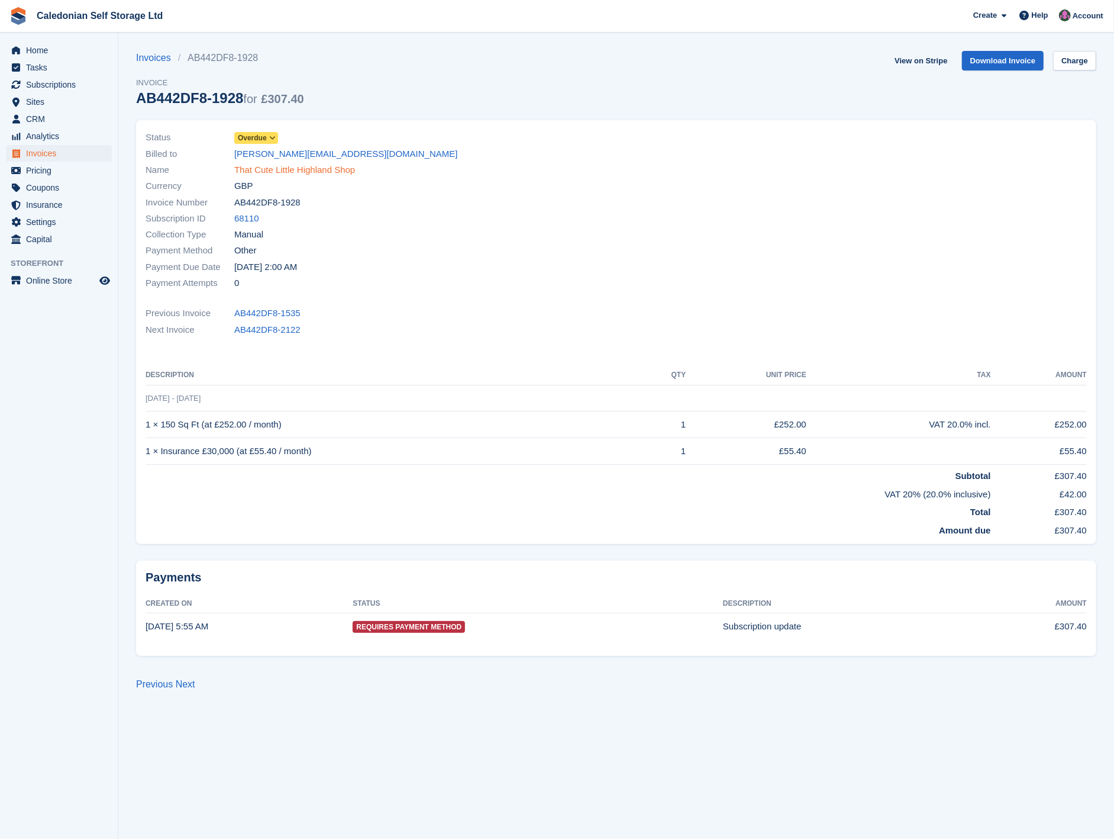
click at [283, 167] on link "That Cute Little Highland Shop" at bounding box center [294, 170] width 121 height 14
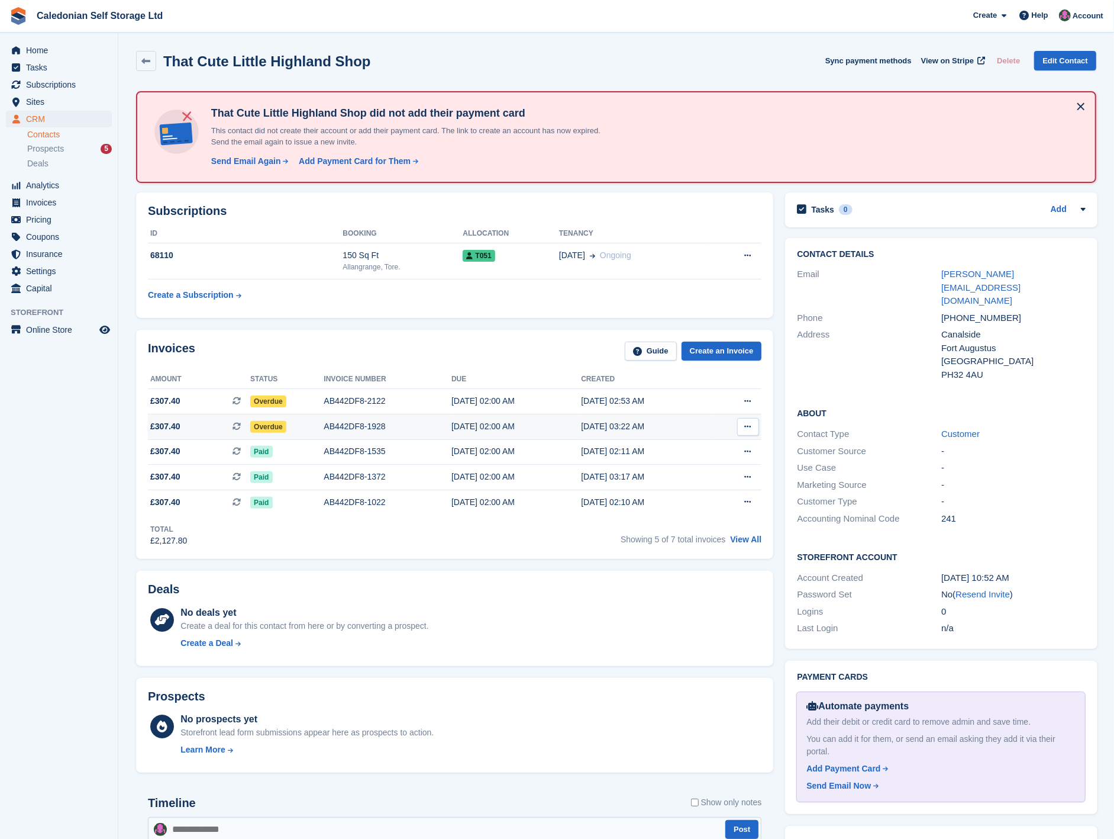
click at [273, 425] on span "Overdue" at bounding box center [268, 427] width 36 height 12
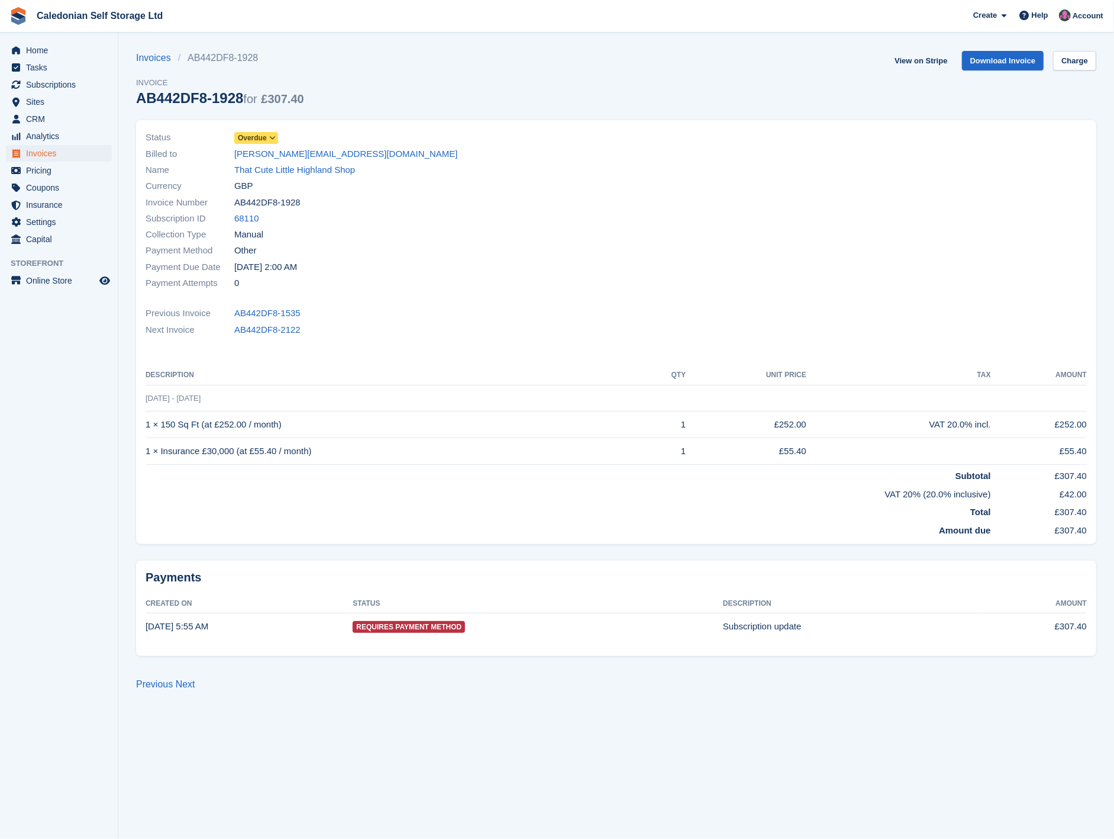
click at [271, 138] on icon at bounding box center [272, 137] width 7 height 7
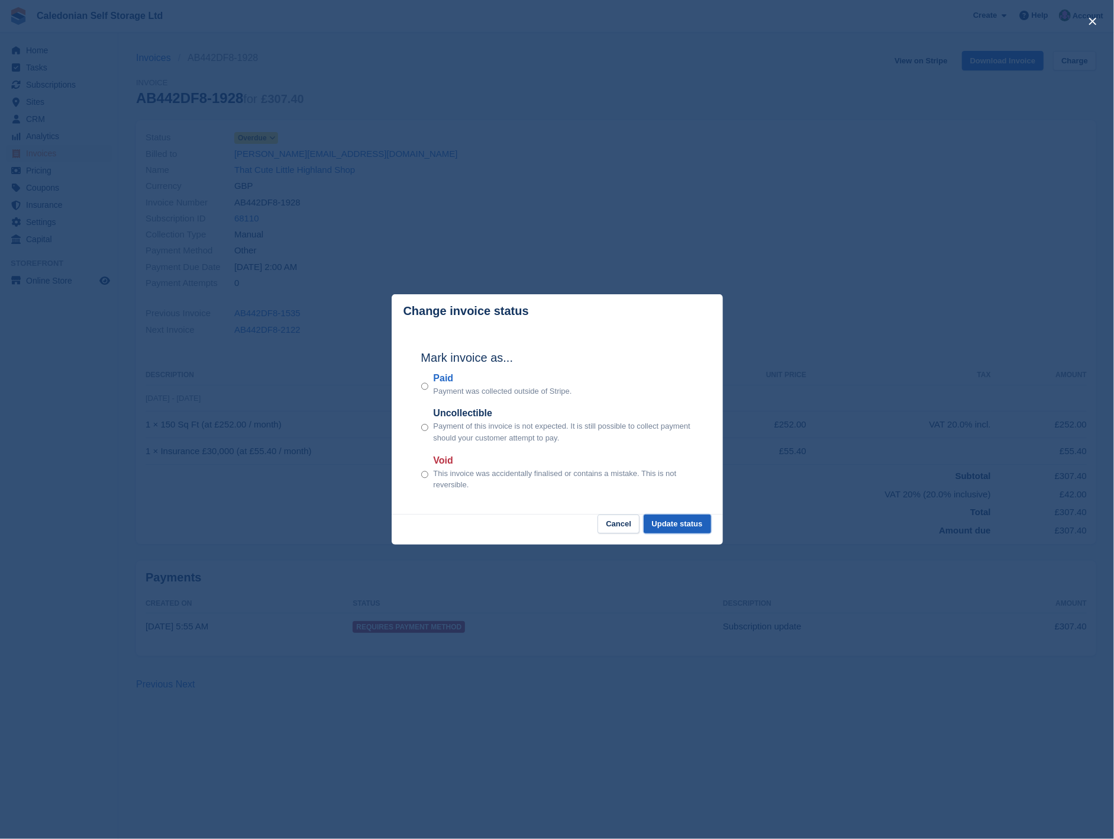
click at [681, 529] on button "Update status" at bounding box center [677, 524] width 67 height 20
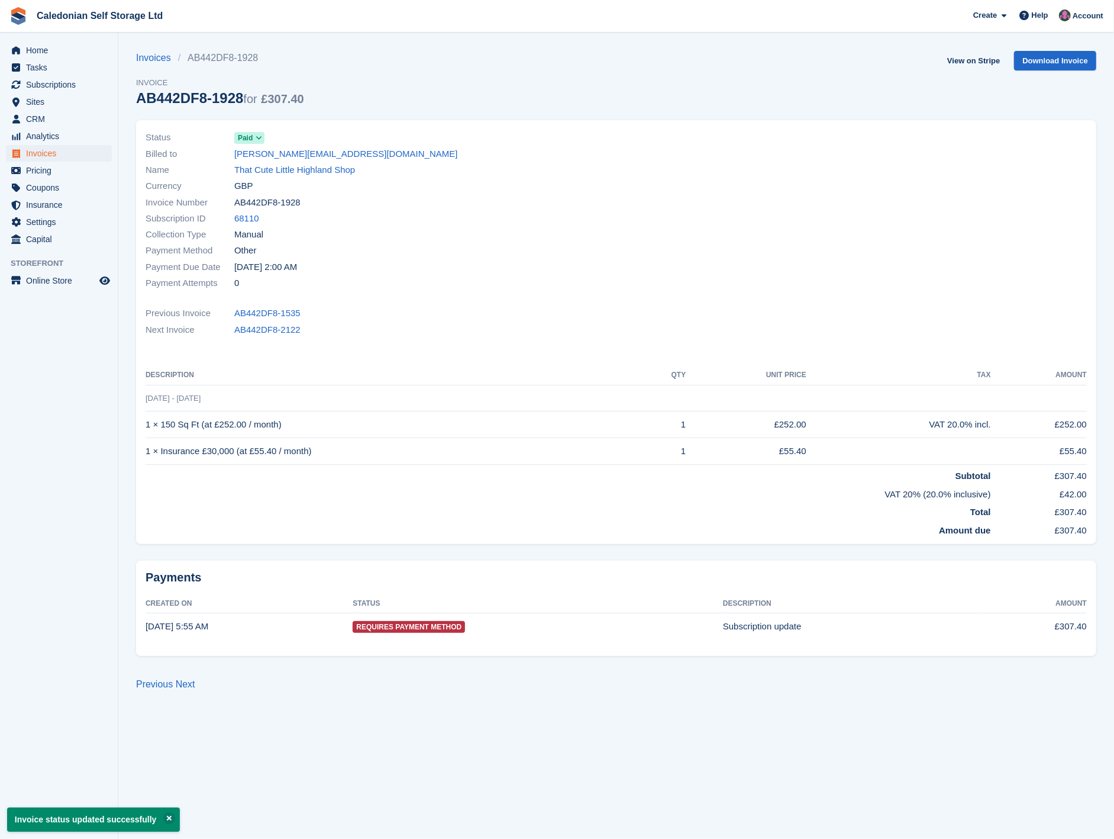
click at [304, 176] on link "That Cute Little Highland Shop" at bounding box center [294, 170] width 121 height 14
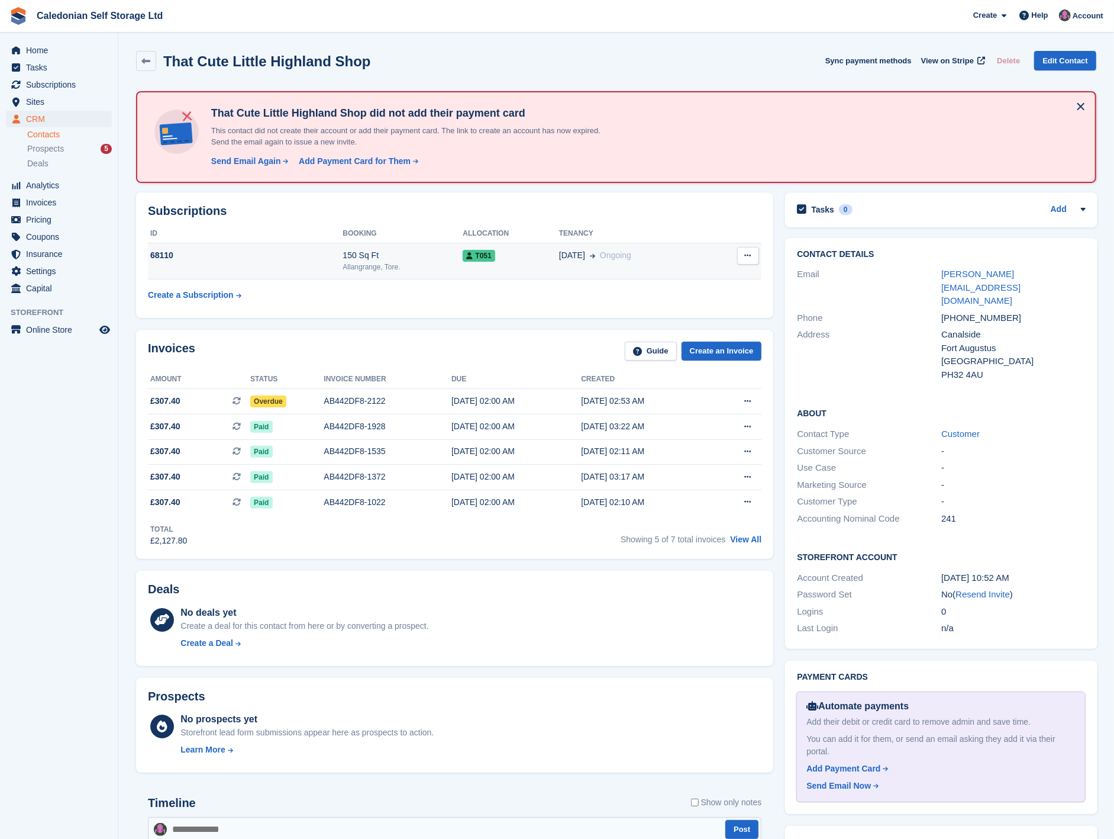
click at [306, 252] on div "68110" at bounding box center [245, 255] width 195 height 12
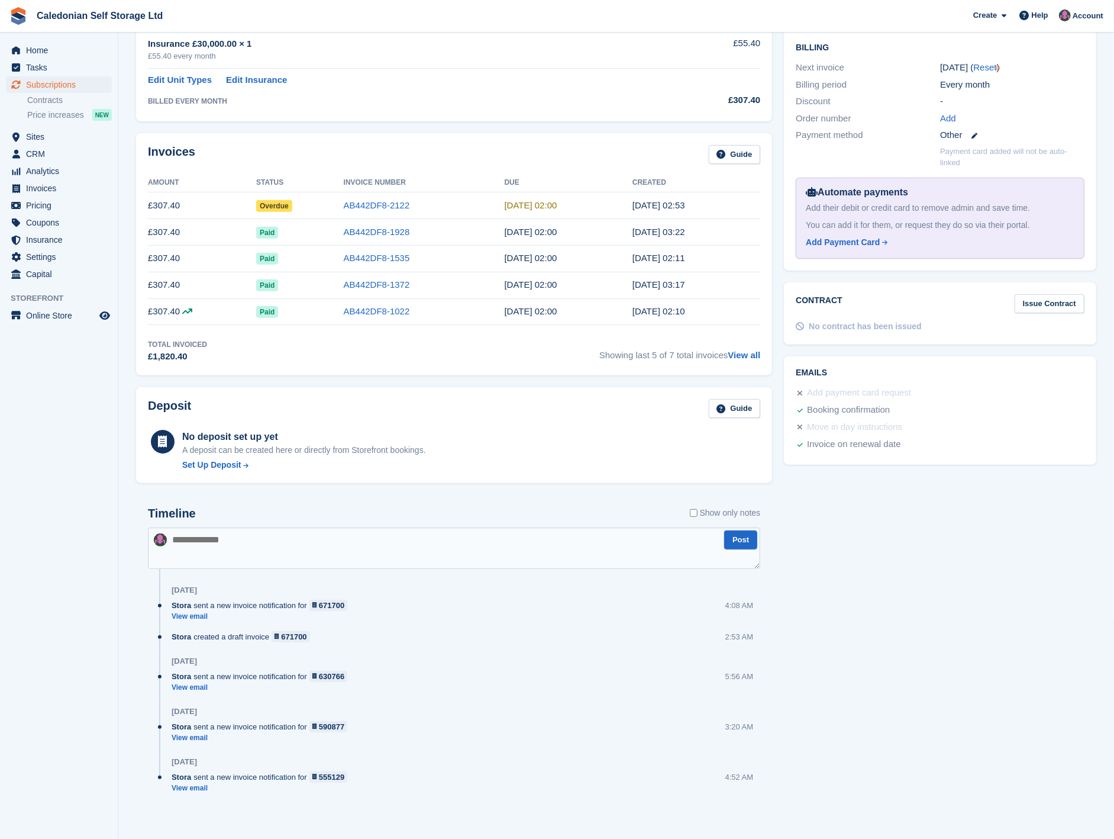
scroll to position [292, 0]
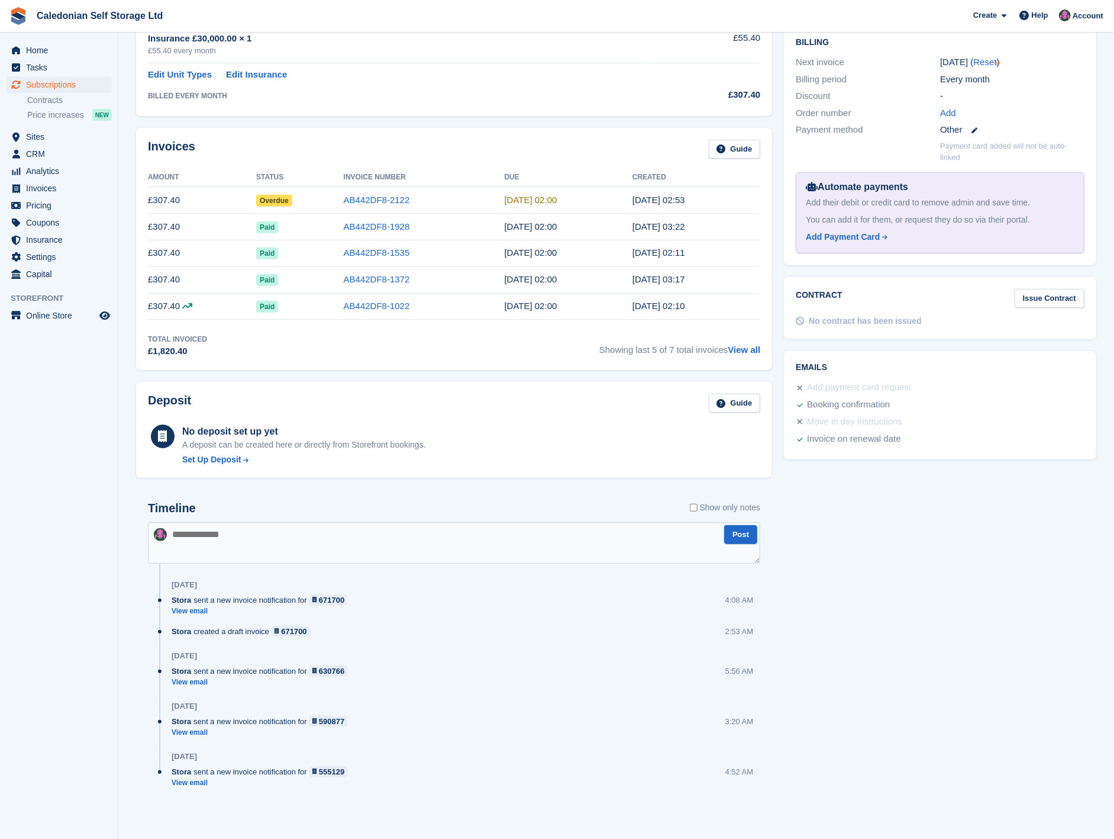
click at [244, 543] on textarea at bounding box center [454, 542] width 613 height 41
click at [346, 541] on textarea "**********" at bounding box center [454, 542] width 613 height 41
type textarea "**********"
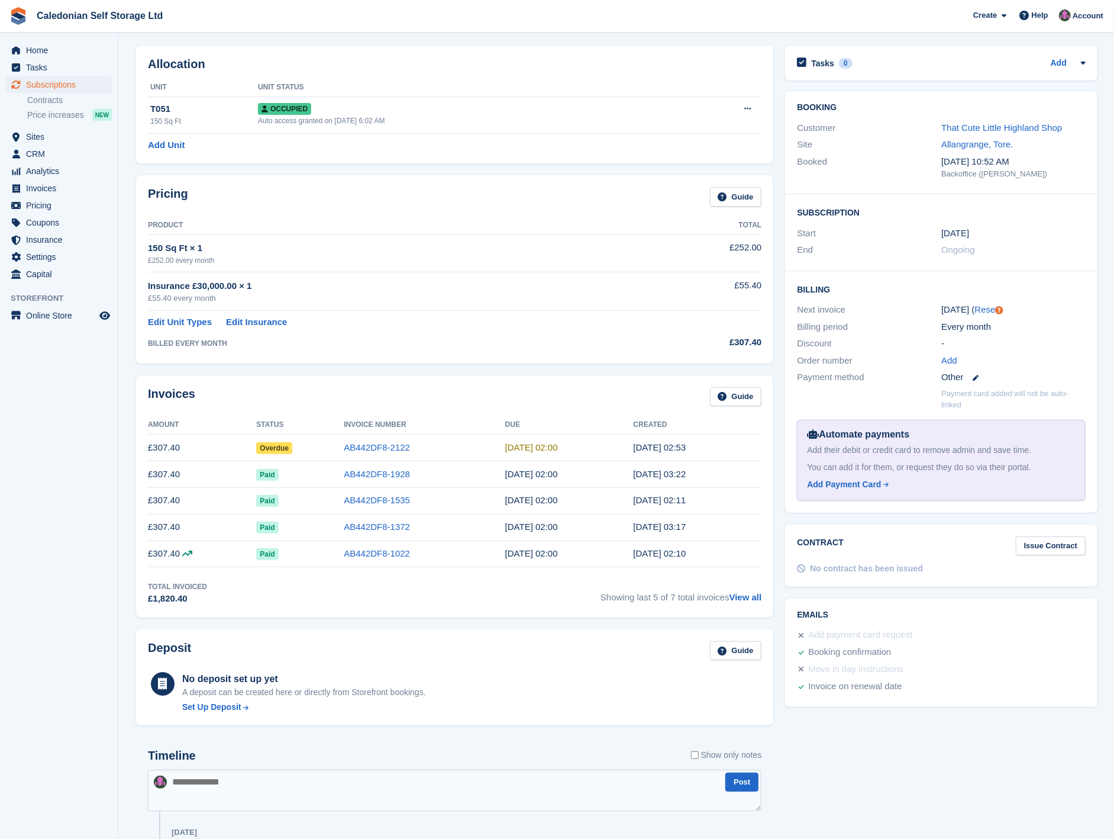
scroll to position [28, 0]
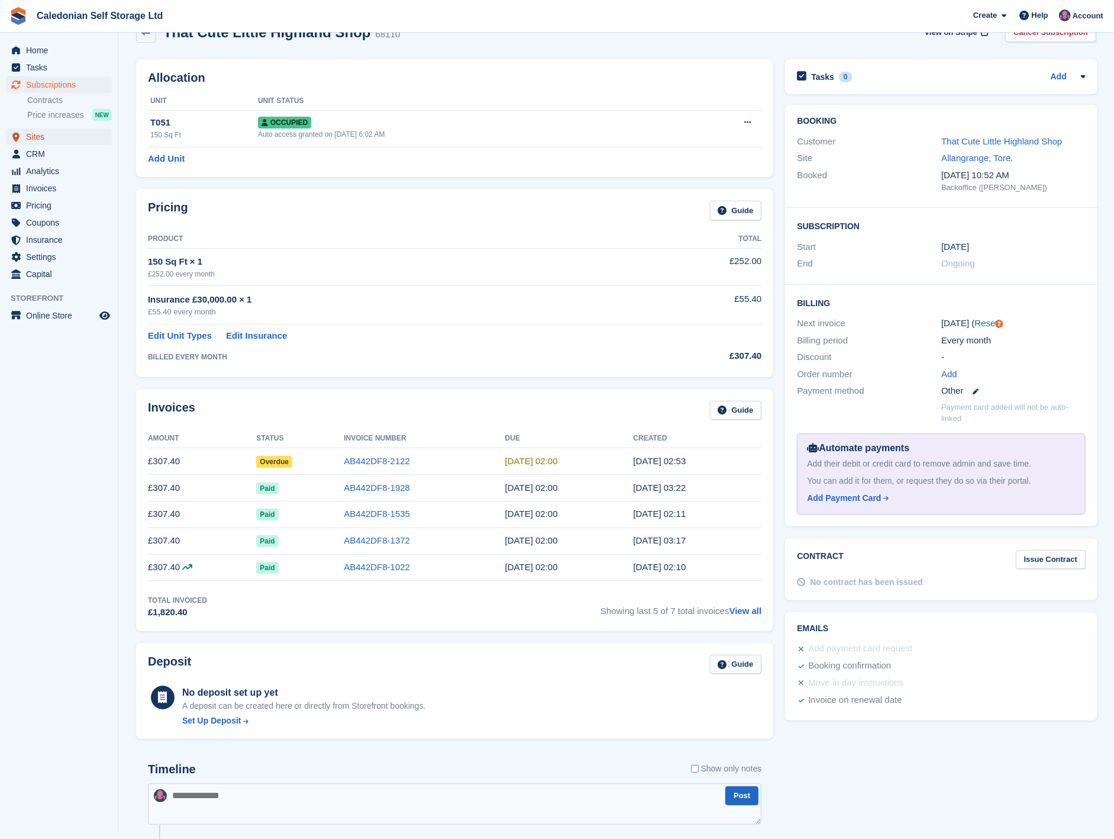
click at [32, 134] on span "Sites" at bounding box center [61, 136] width 71 height 17
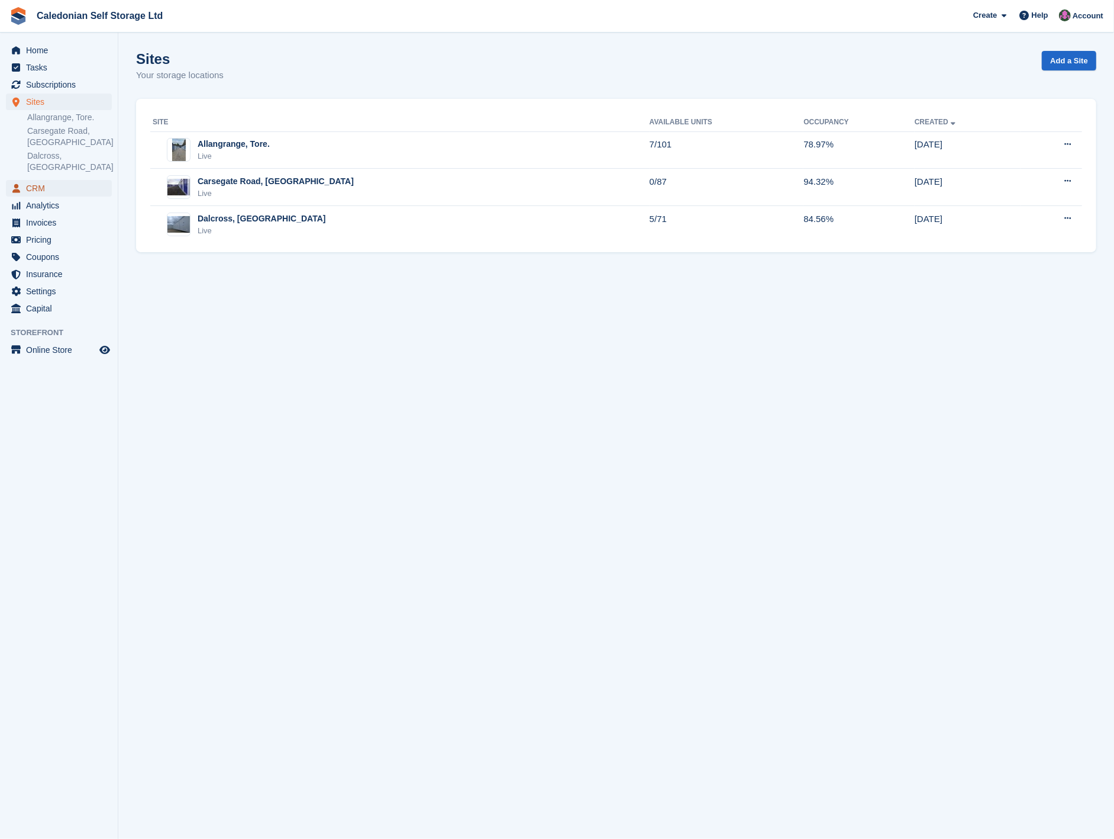
click at [43, 180] on span "CRM" at bounding box center [61, 188] width 71 height 17
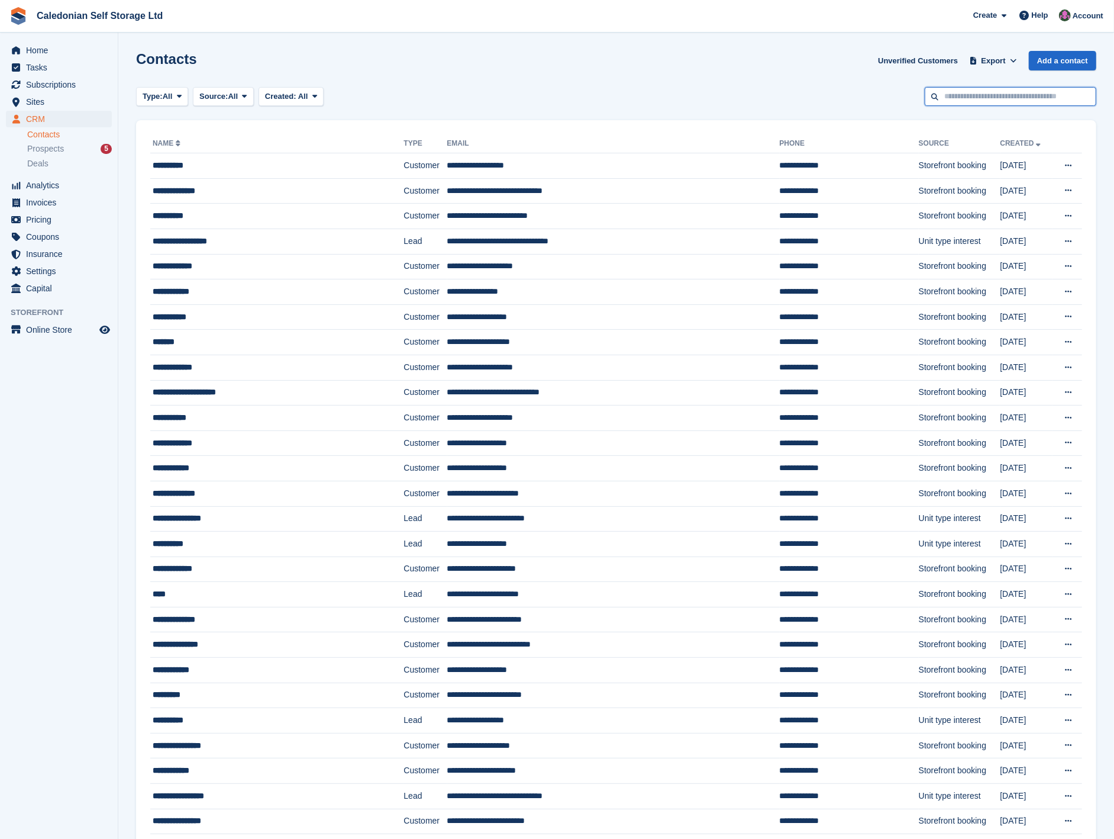
click at [948, 96] on input "text" at bounding box center [1011, 97] width 172 height 20
type input "*****"
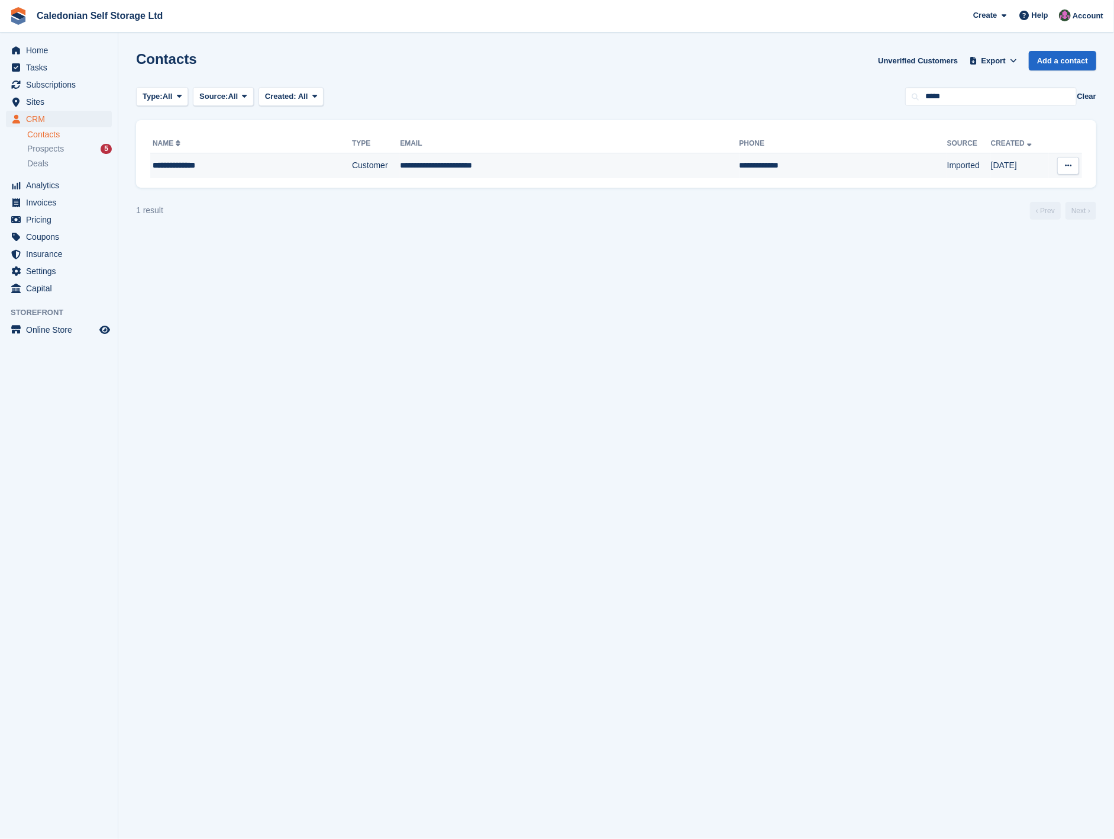
click at [444, 164] on td "**********" at bounding box center [569, 165] width 339 height 25
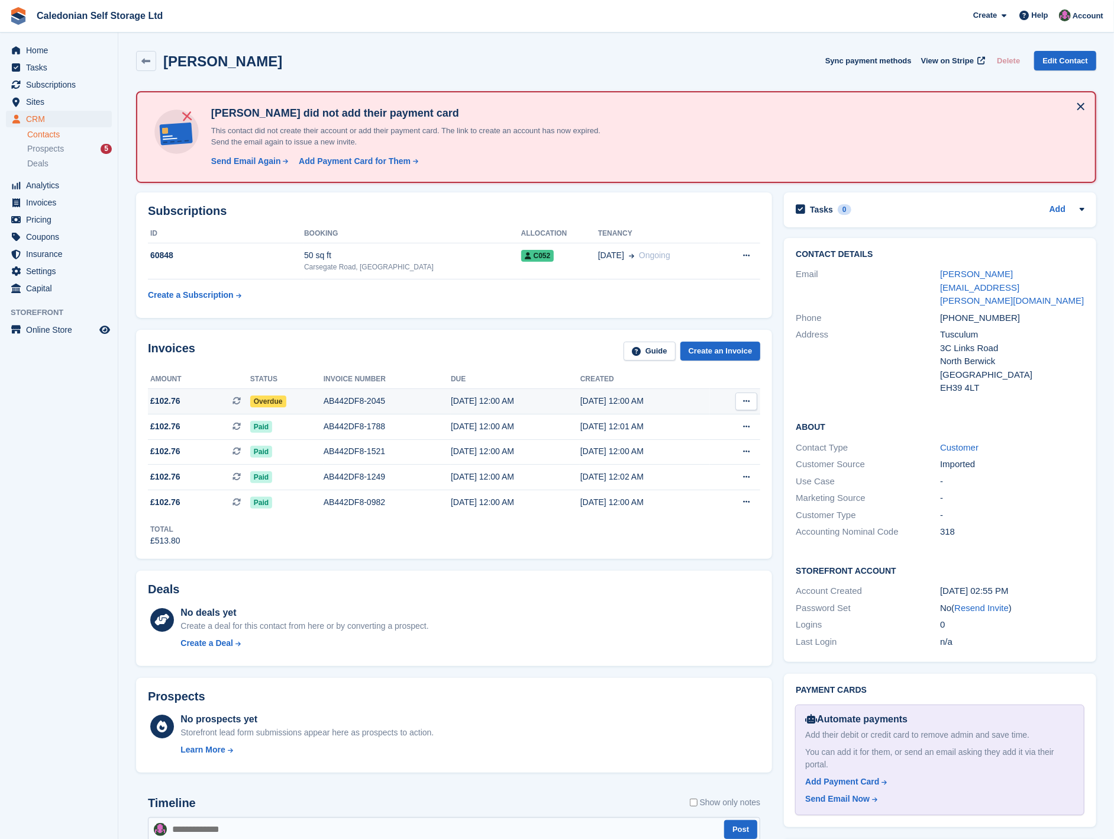
click at [263, 401] on span "Overdue" at bounding box center [268, 401] width 36 height 12
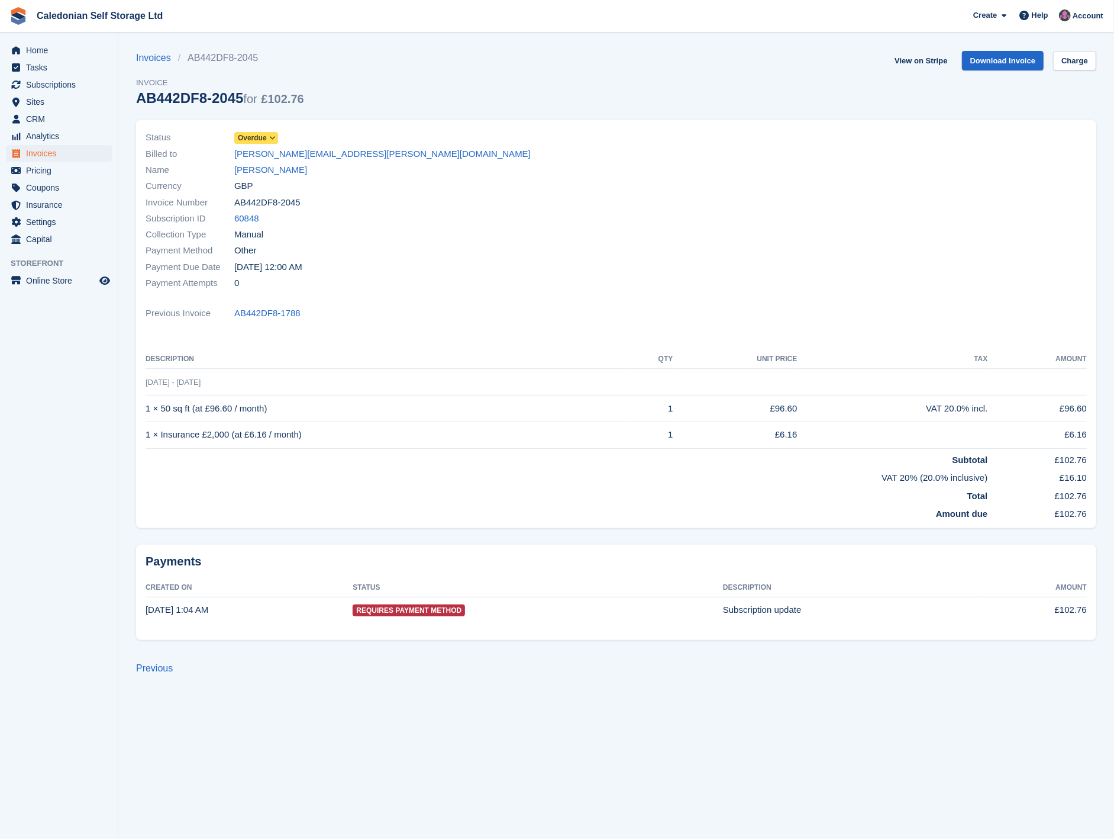
click at [270, 134] on span at bounding box center [272, 137] width 9 height 9
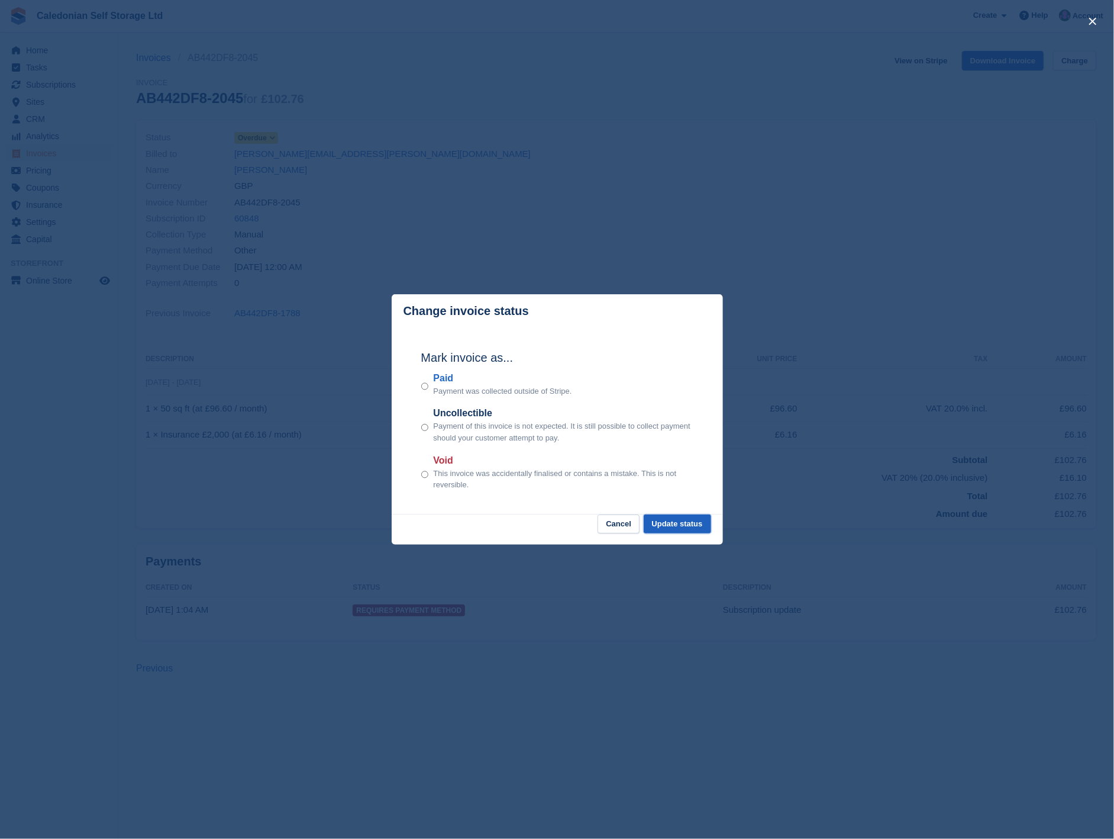
click at [660, 530] on button "Update status" at bounding box center [677, 524] width 67 height 20
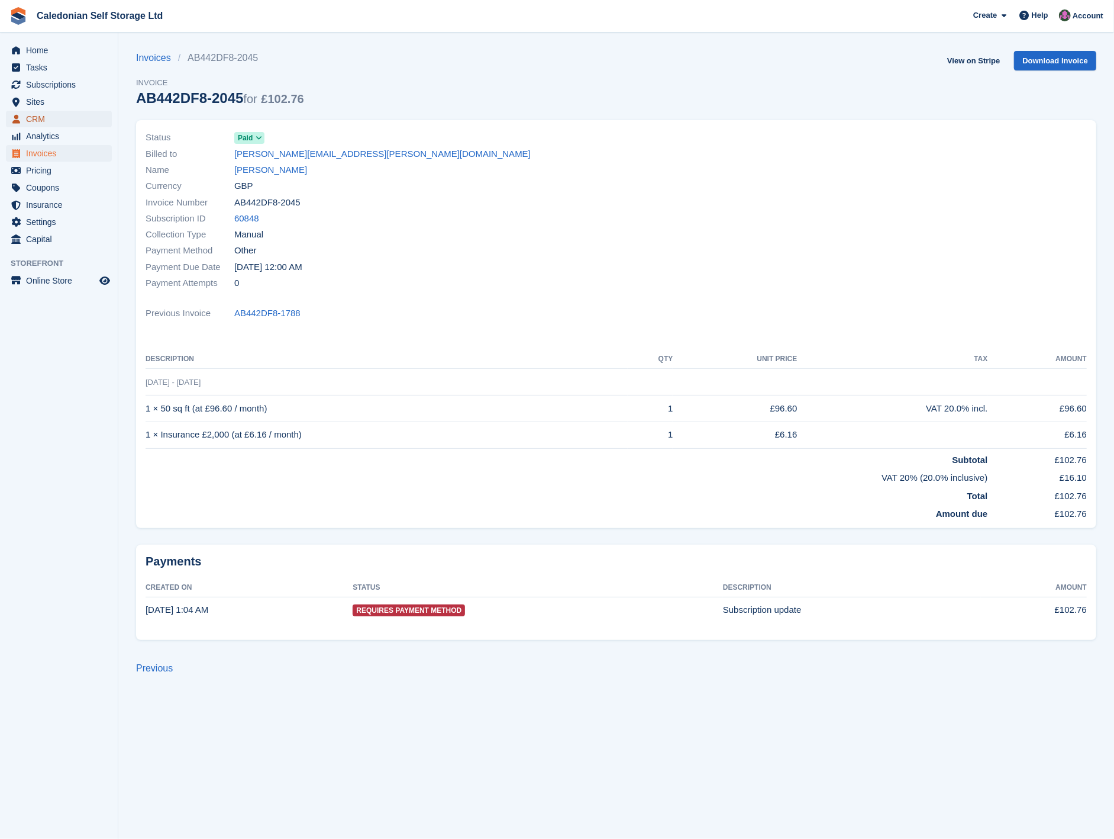
click at [66, 113] on span "CRM" at bounding box center [61, 119] width 71 height 17
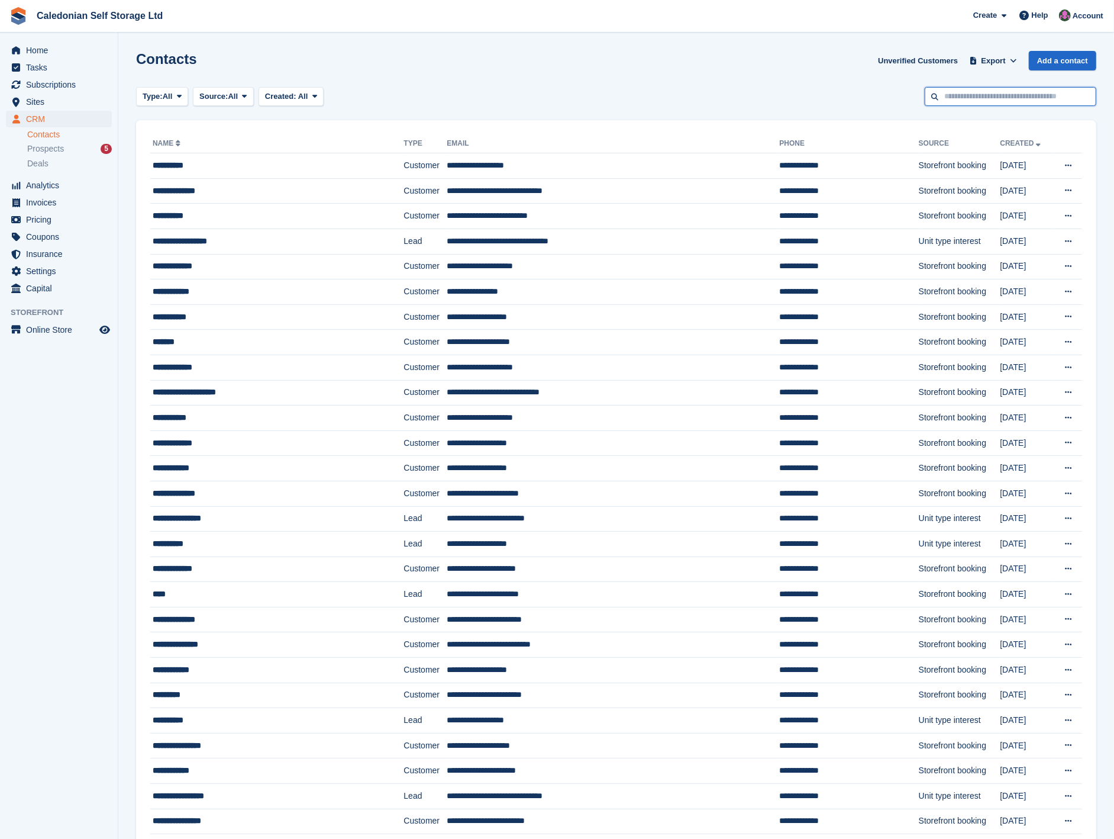
click at [986, 92] on input "text" at bounding box center [1011, 97] width 172 height 20
type input "****"
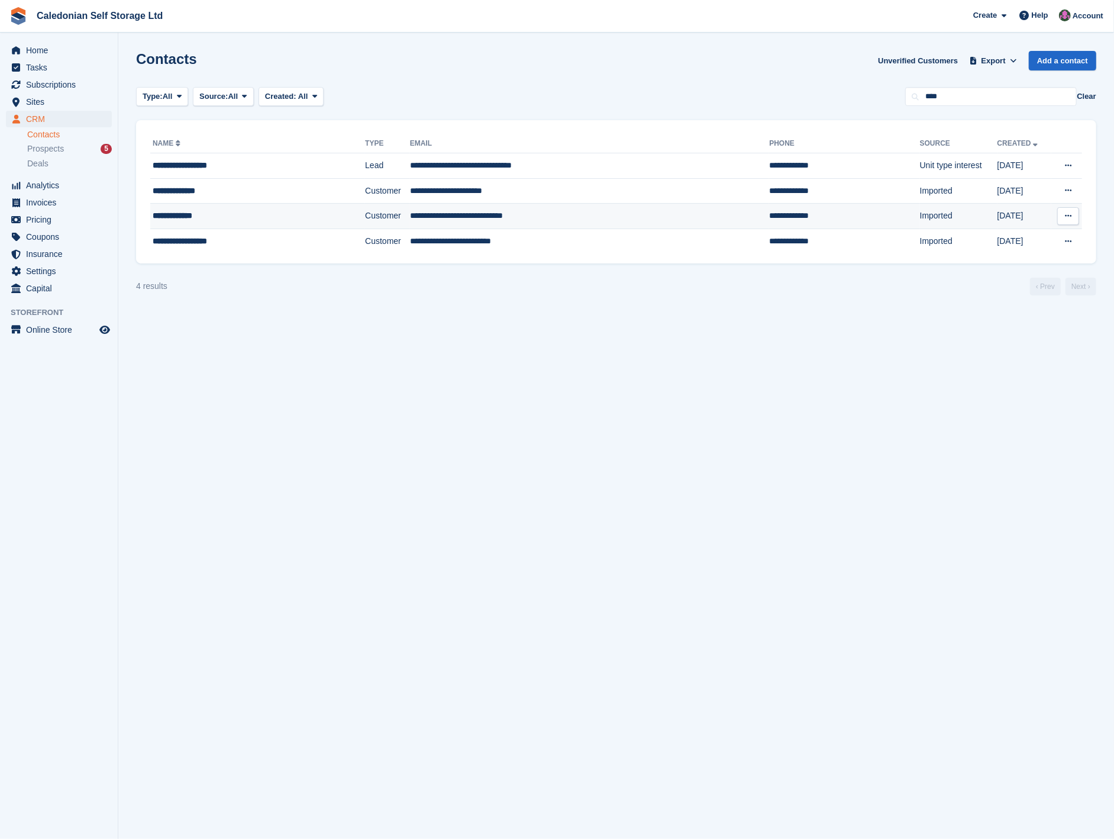
click at [476, 217] on td "**********" at bounding box center [590, 216] width 360 height 25
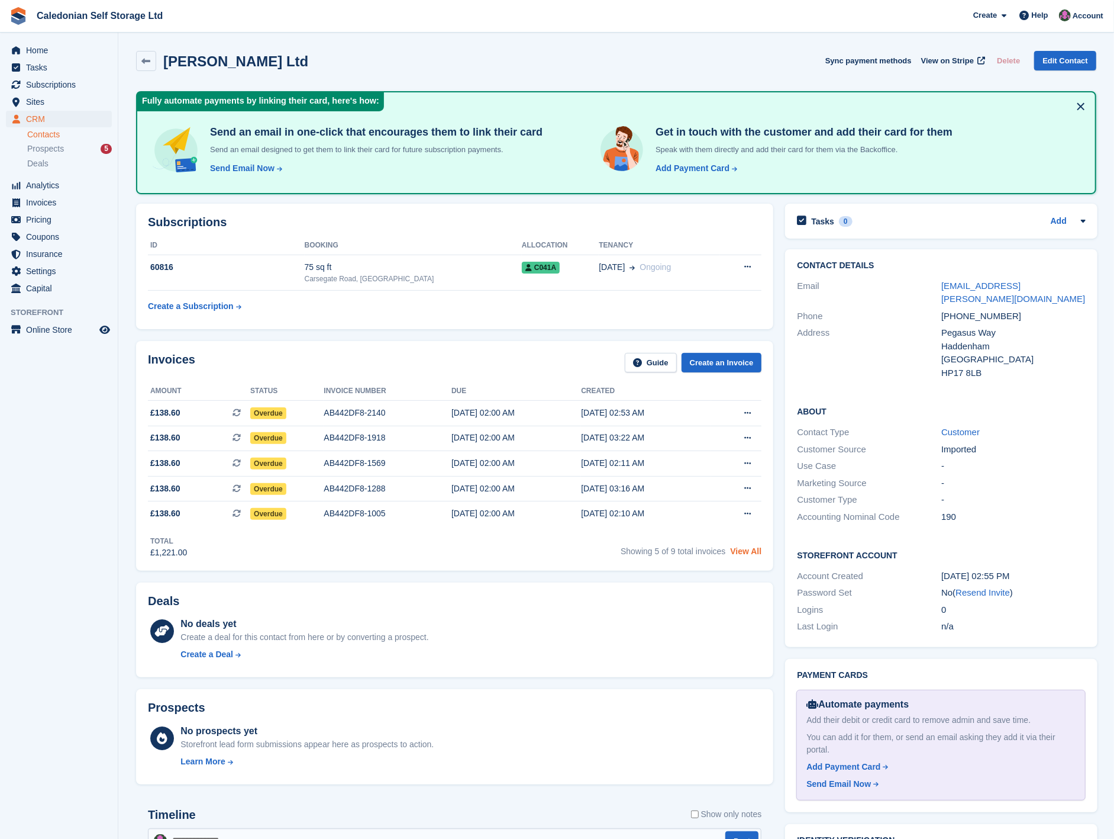
click at [742, 552] on link "View All" at bounding box center [745, 550] width 31 height 9
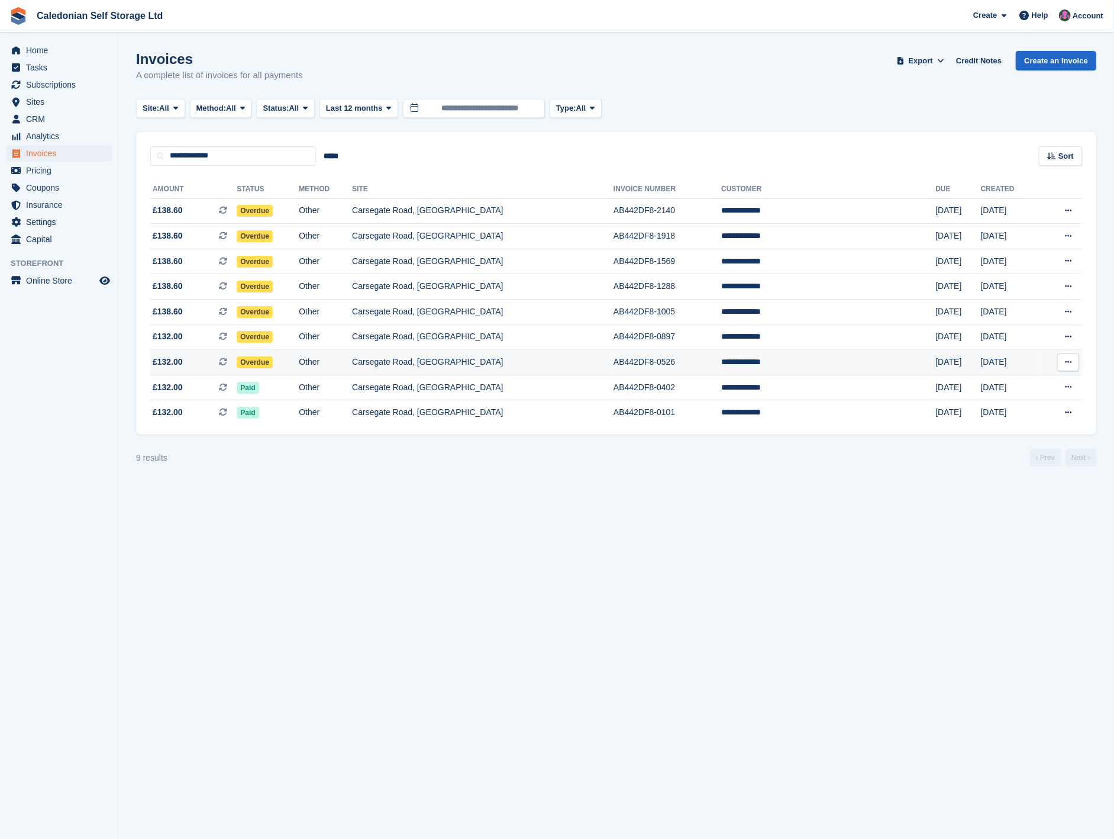
click at [296, 362] on td "Overdue" at bounding box center [268, 362] width 62 height 25
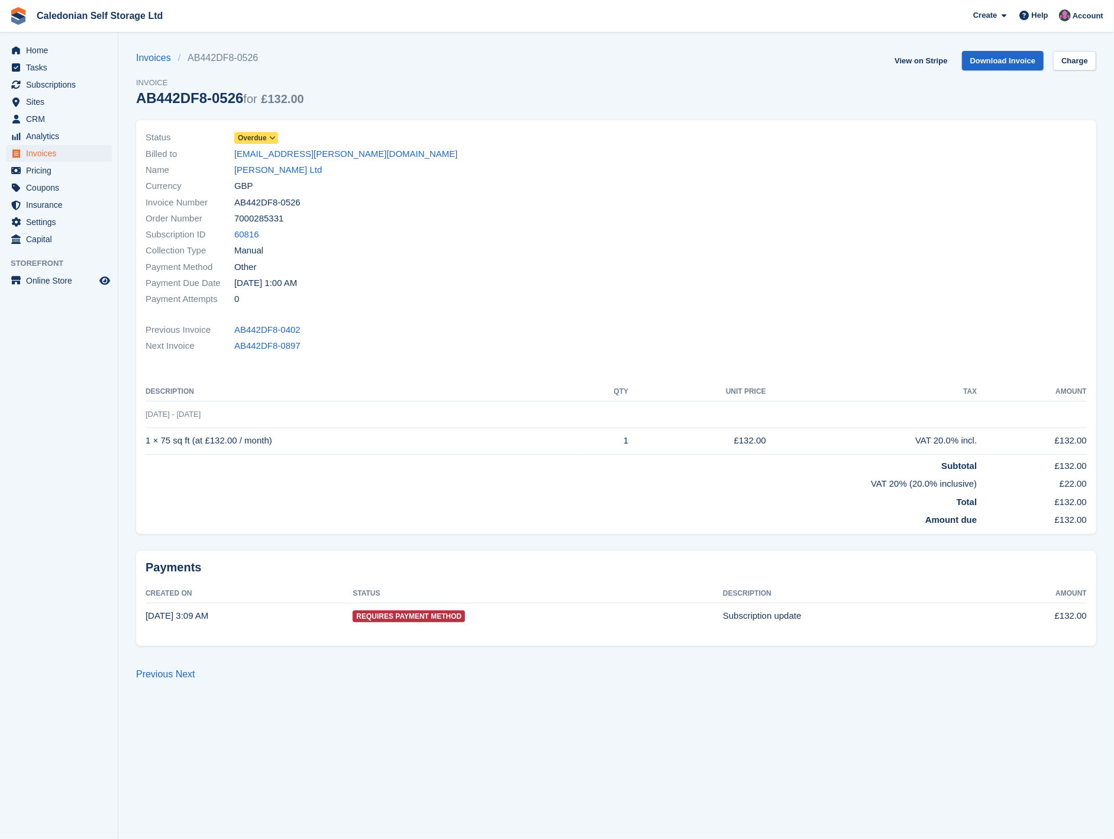
click at [272, 138] on icon at bounding box center [272, 137] width 7 height 7
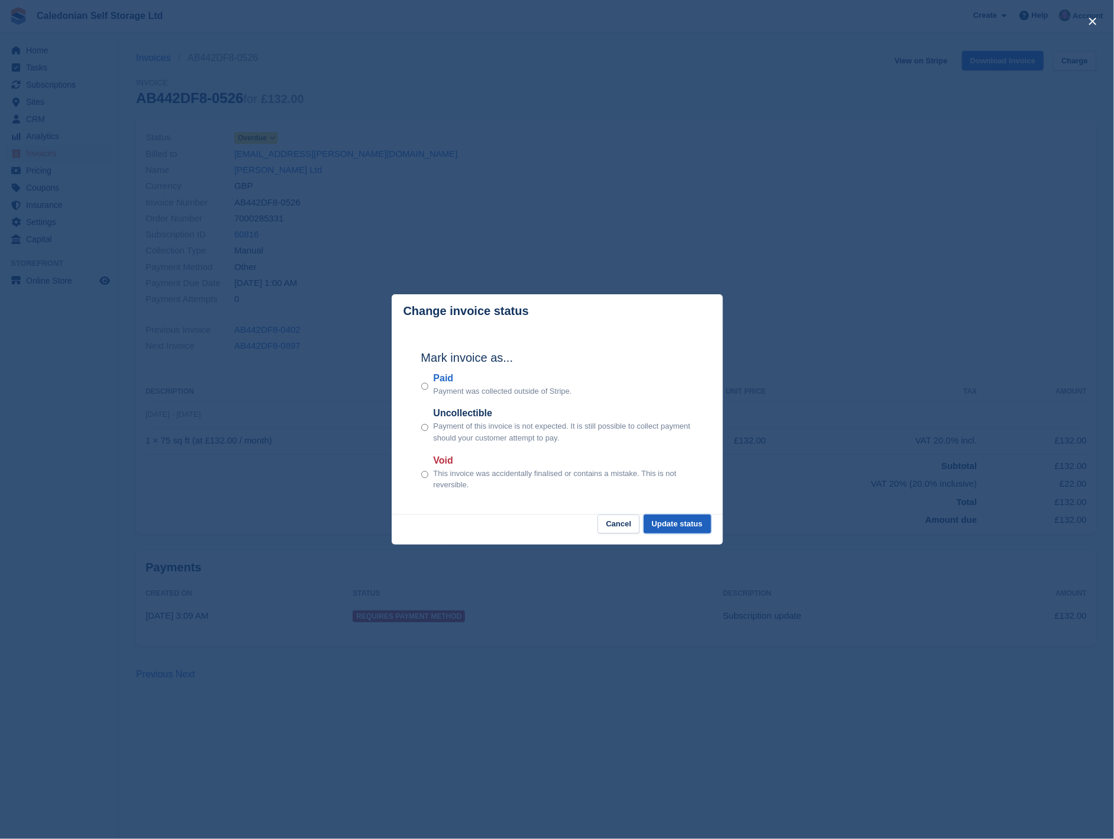
click at [666, 528] on button "Update status" at bounding box center [677, 524] width 67 height 20
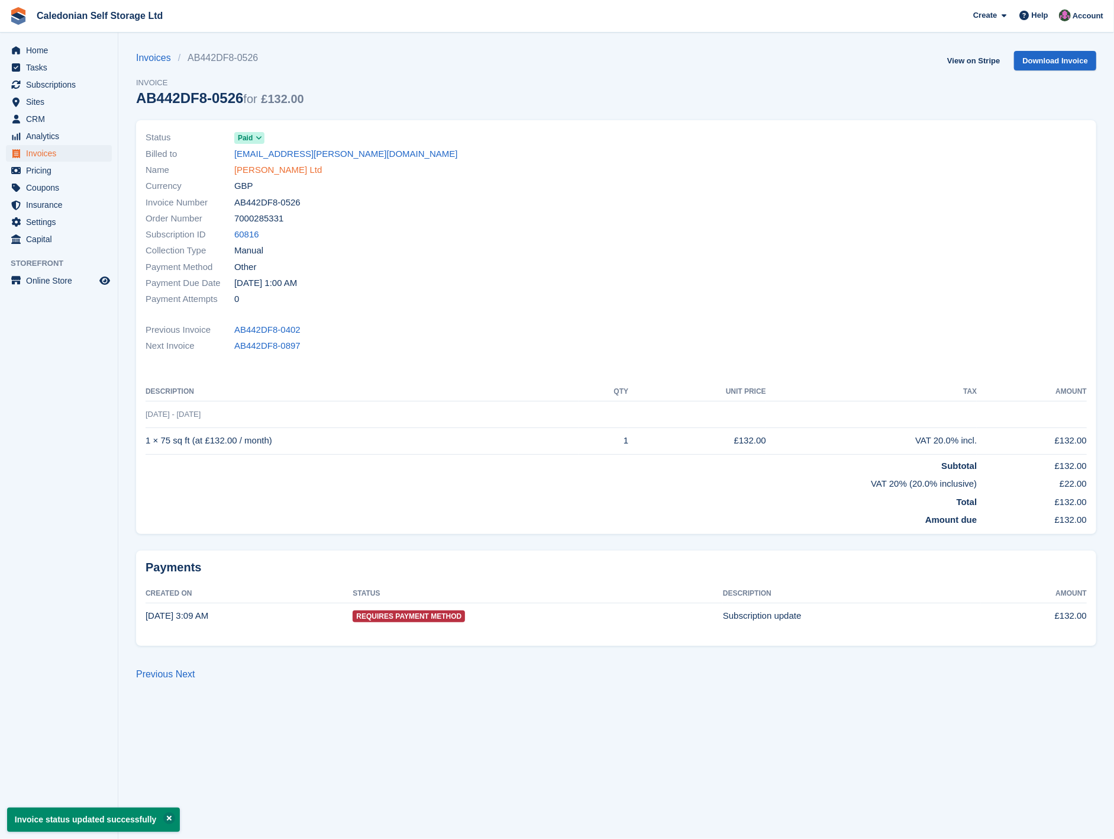
click at [259, 170] on link "[PERSON_NAME] Ltd" at bounding box center [278, 170] width 88 height 14
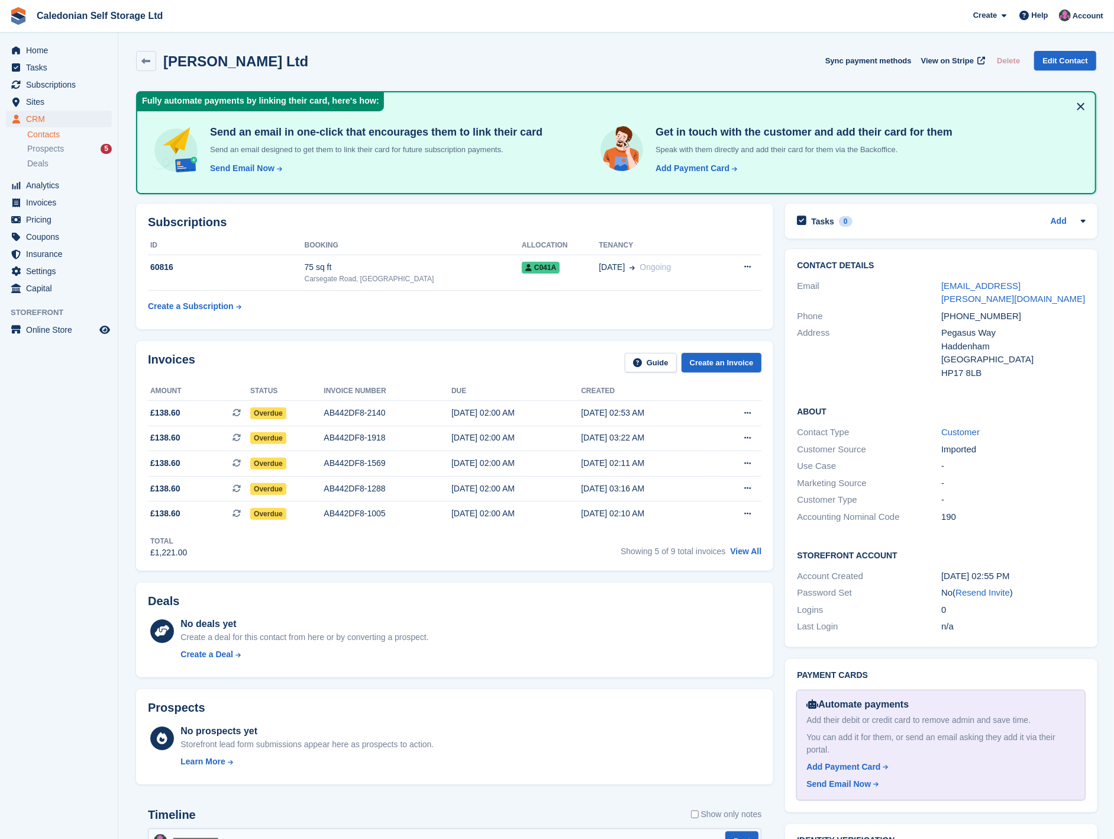
click at [755, 563] on div "Invoices Guide Create an Invoice Amount Status Invoice number Due Created £138.…" at bounding box center [454, 456] width 637 height 230
click at [749, 548] on link "View All" at bounding box center [745, 550] width 31 height 9
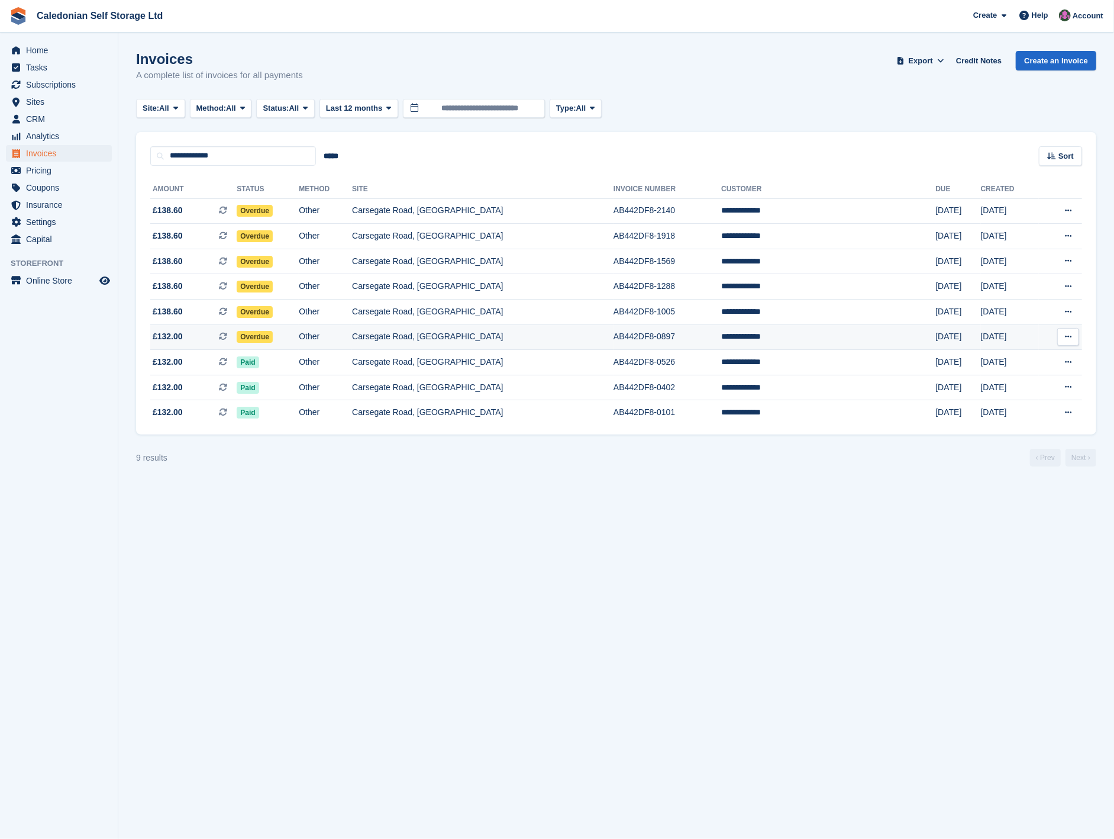
click at [299, 333] on td "Overdue" at bounding box center [268, 336] width 62 height 25
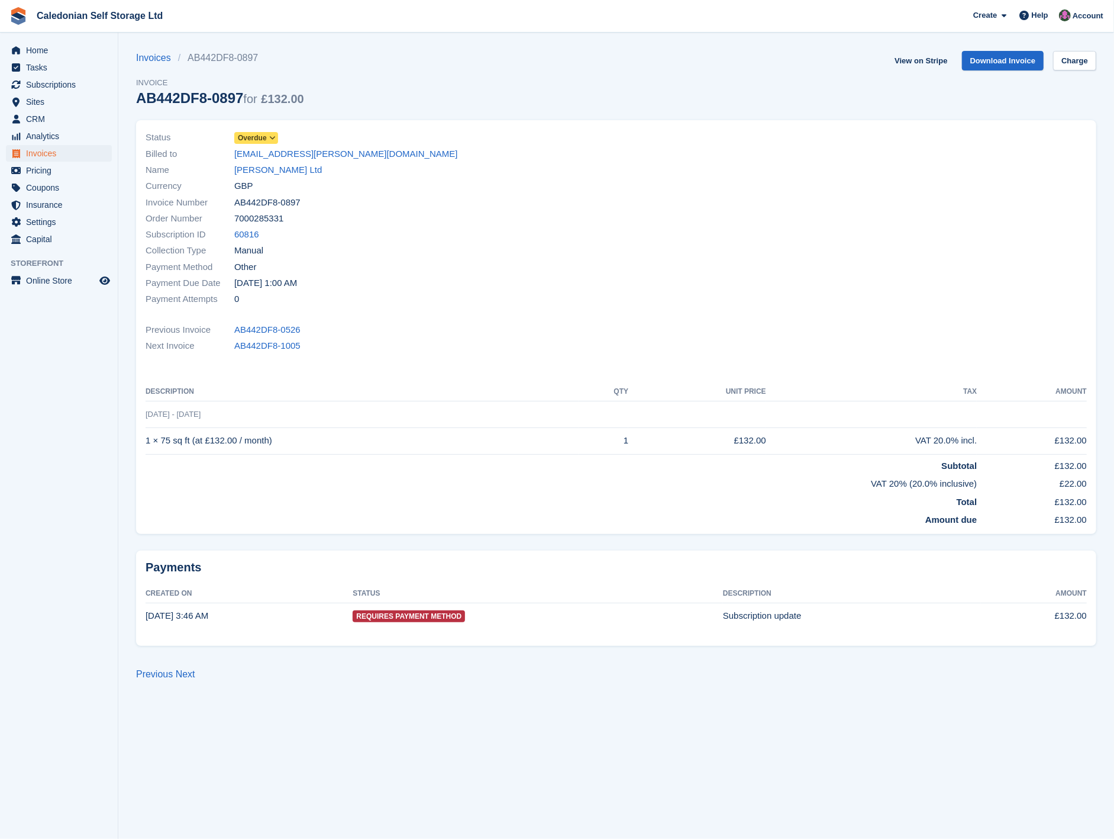
click at [261, 133] on span "Overdue" at bounding box center [252, 138] width 29 height 11
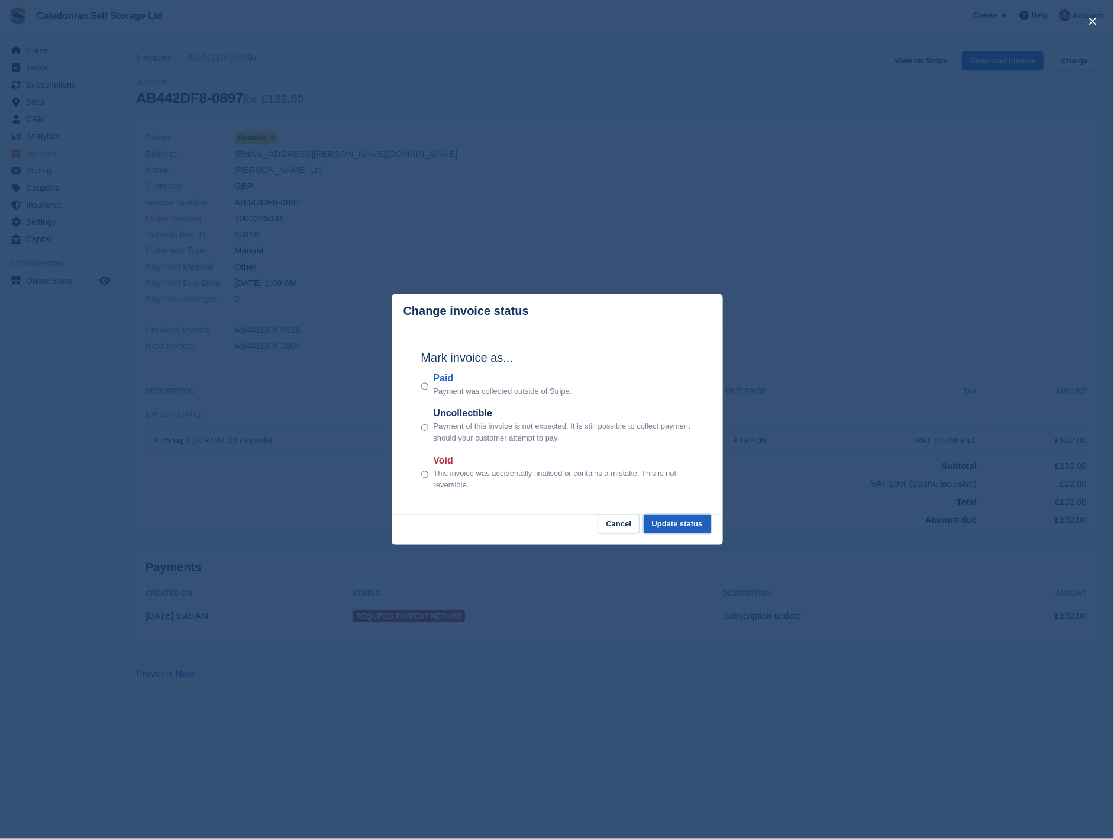
click at [672, 527] on button "Update status" at bounding box center [677, 524] width 67 height 20
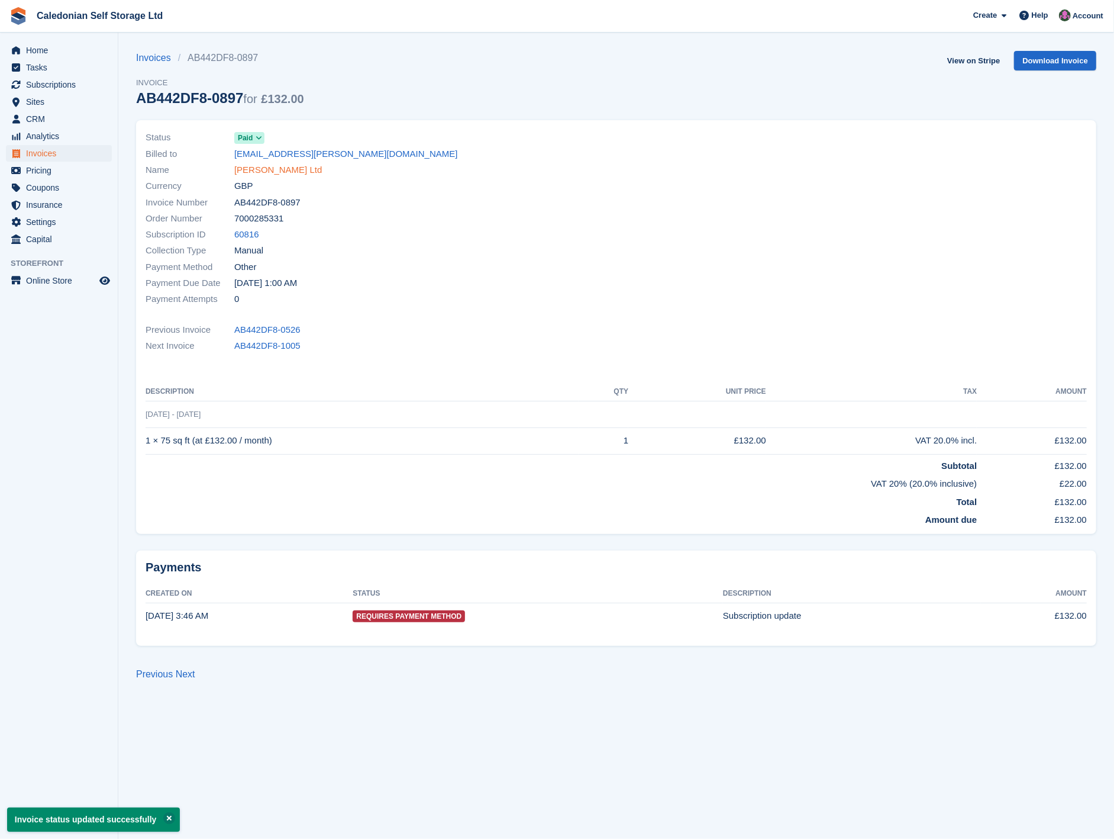
click at [246, 168] on link "[PERSON_NAME] Ltd" at bounding box center [278, 170] width 88 height 14
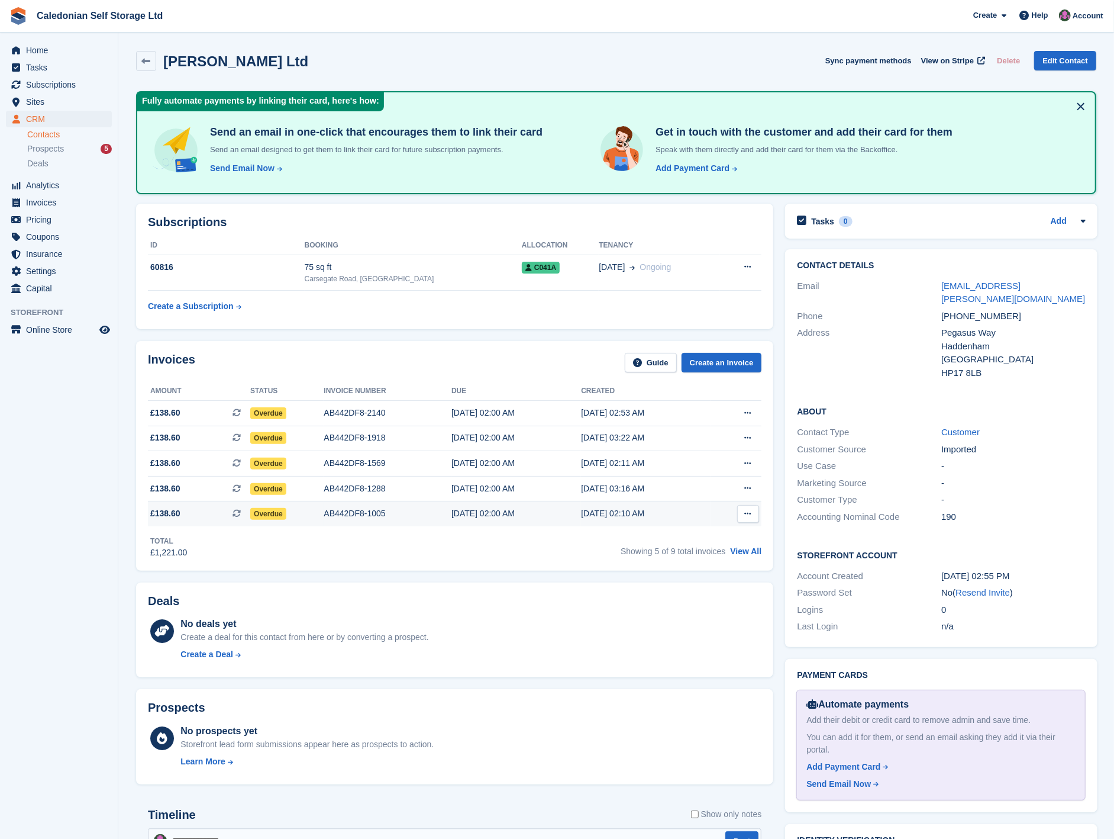
click at [302, 513] on div "Overdue" at bounding box center [286, 513] width 73 height 12
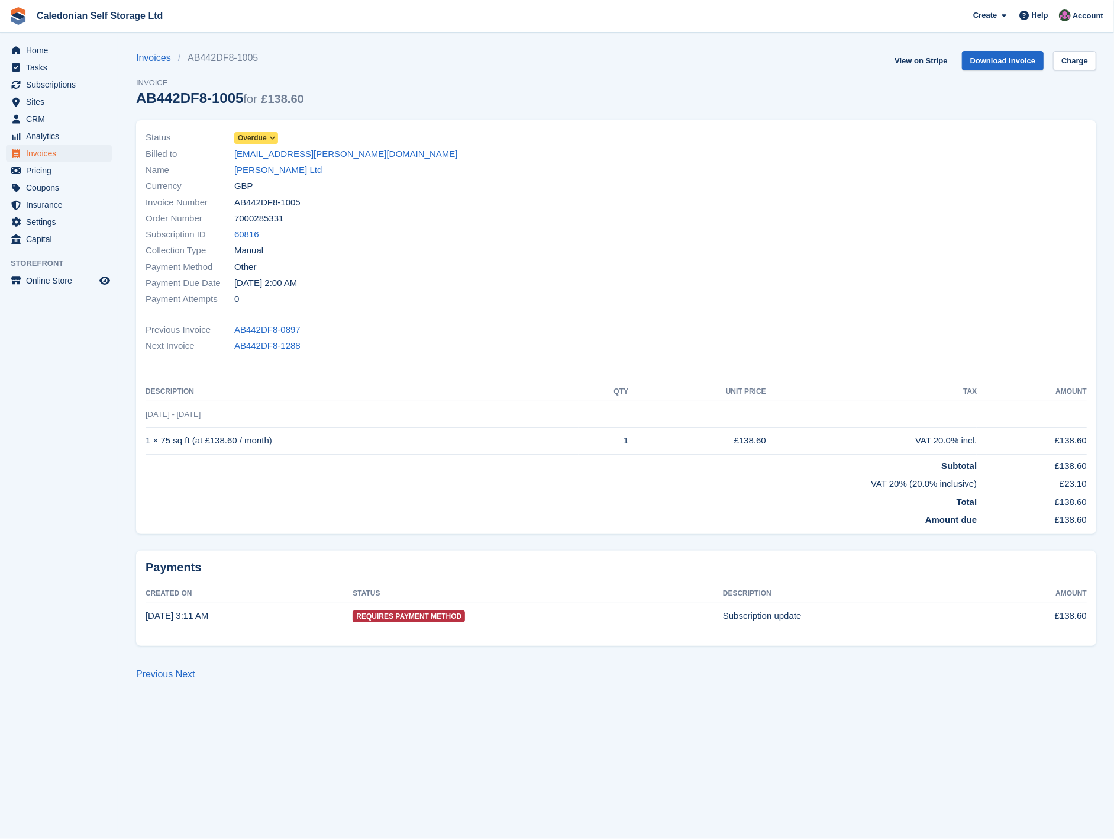
click at [273, 138] on icon at bounding box center [272, 137] width 7 height 7
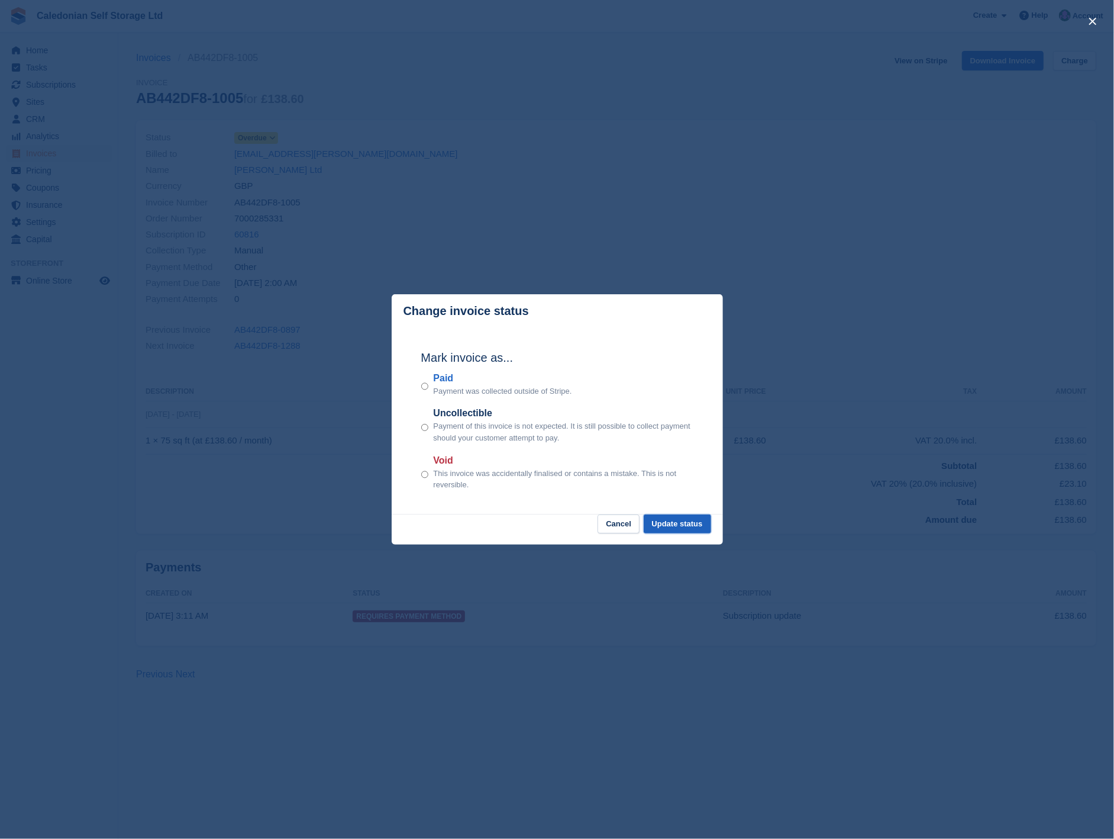
click at [668, 522] on button "Update status" at bounding box center [677, 524] width 67 height 20
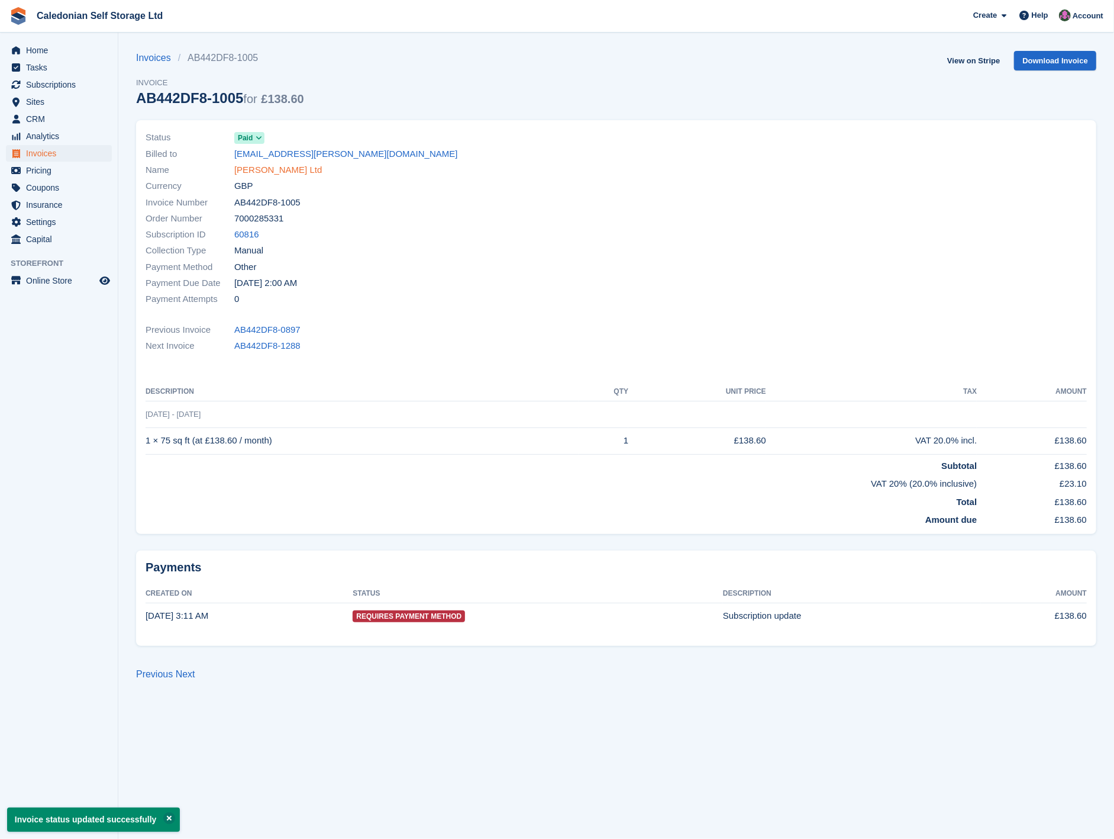
click at [269, 168] on link "[PERSON_NAME] Ltd" at bounding box center [278, 170] width 88 height 14
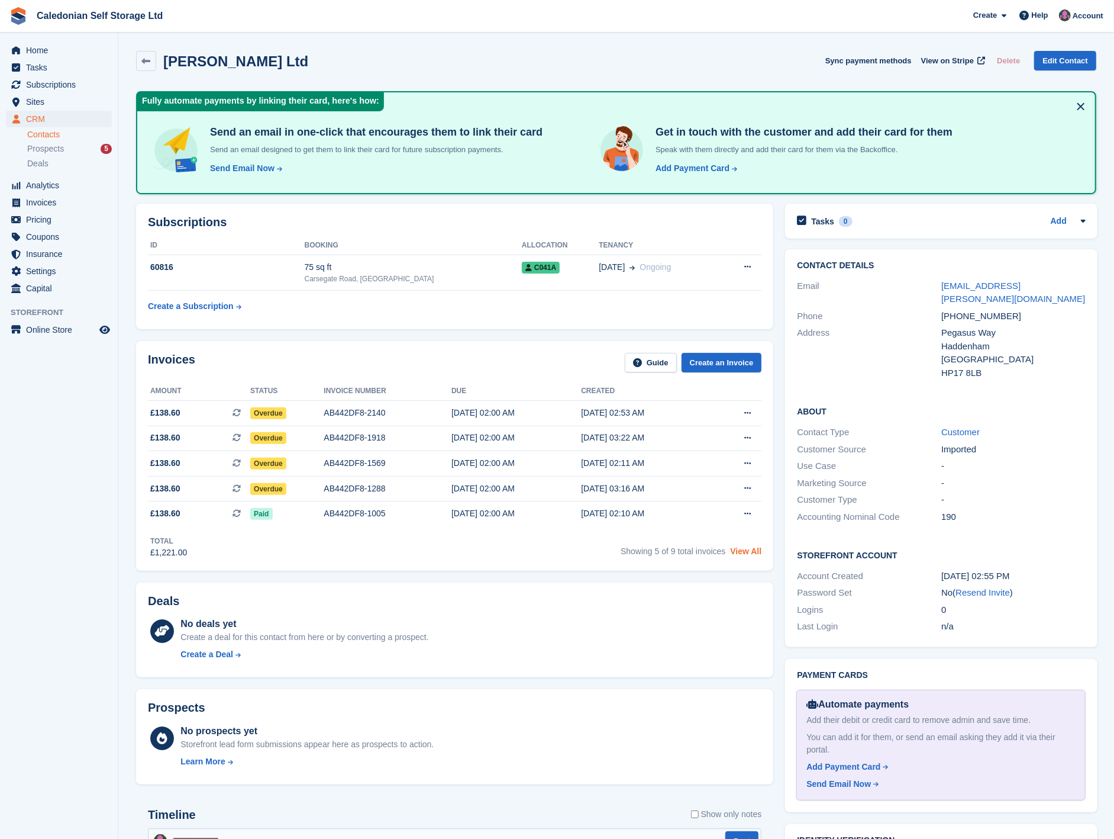
click at [742, 552] on link "View All" at bounding box center [745, 550] width 31 height 9
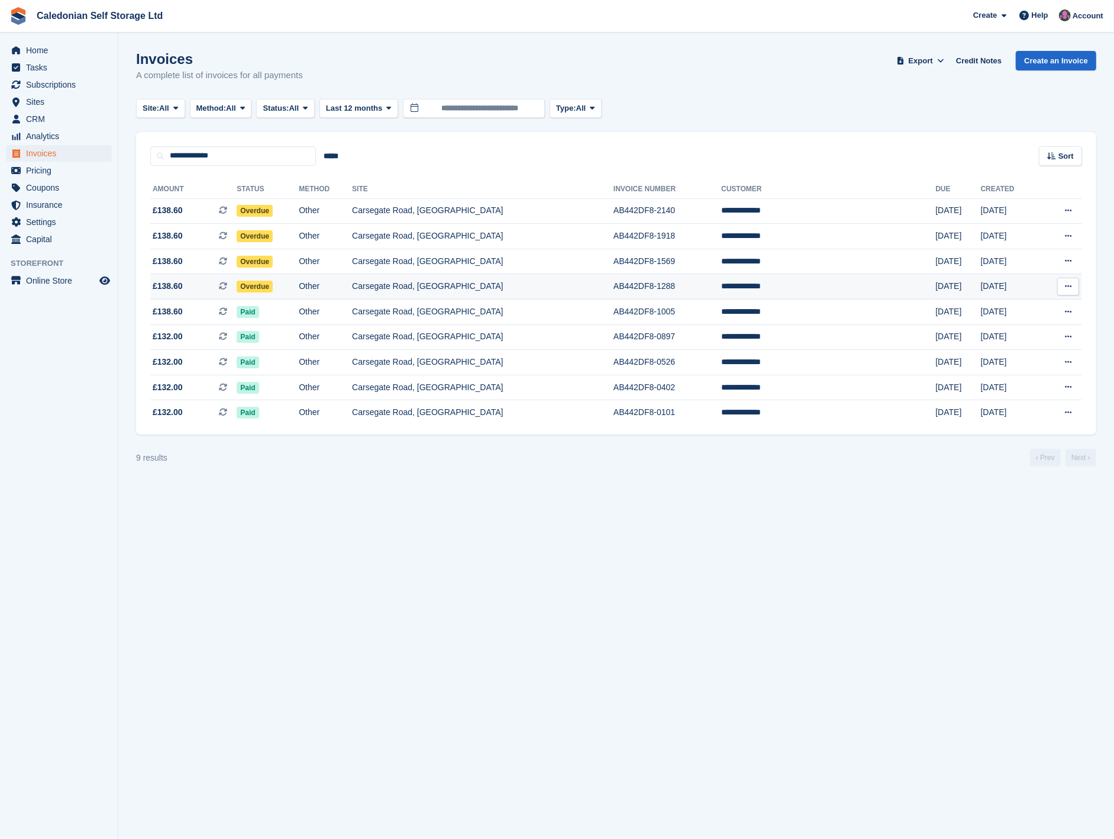
click at [273, 285] on span "Overdue" at bounding box center [255, 287] width 36 height 12
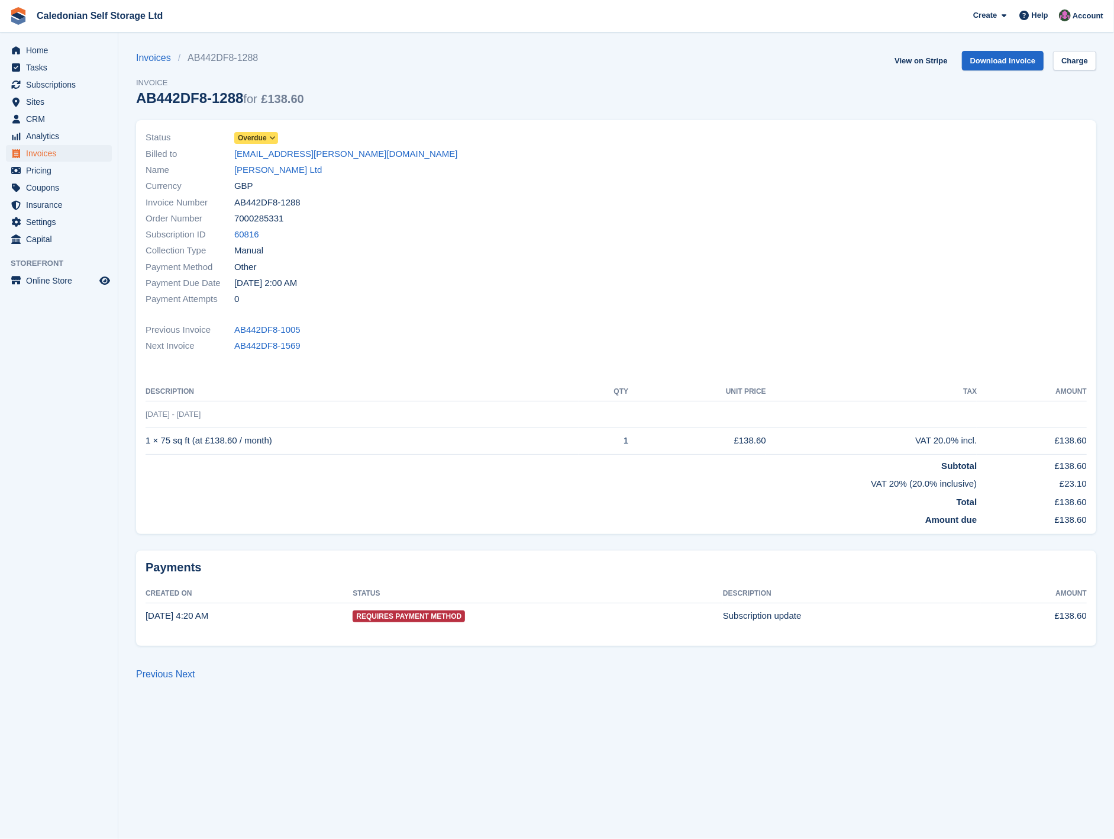
click at [274, 134] on span at bounding box center [272, 137] width 9 height 9
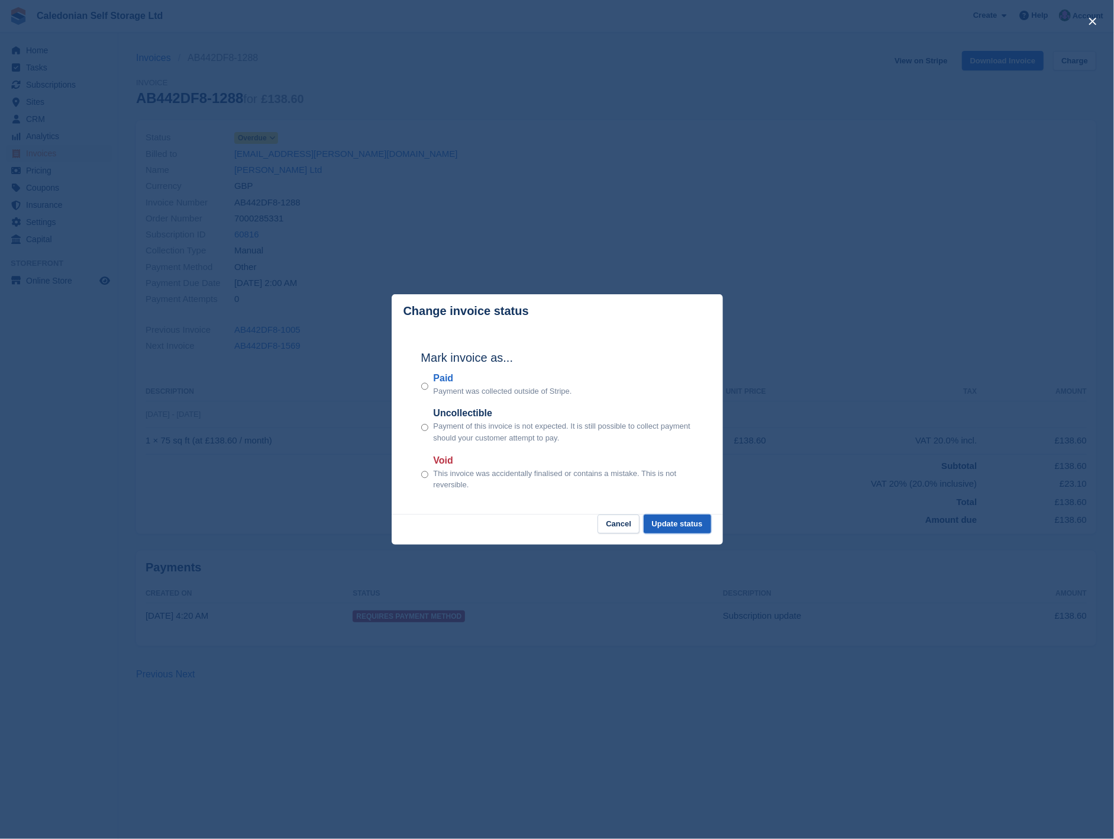
click at [671, 521] on button "Update status" at bounding box center [677, 524] width 67 height 20
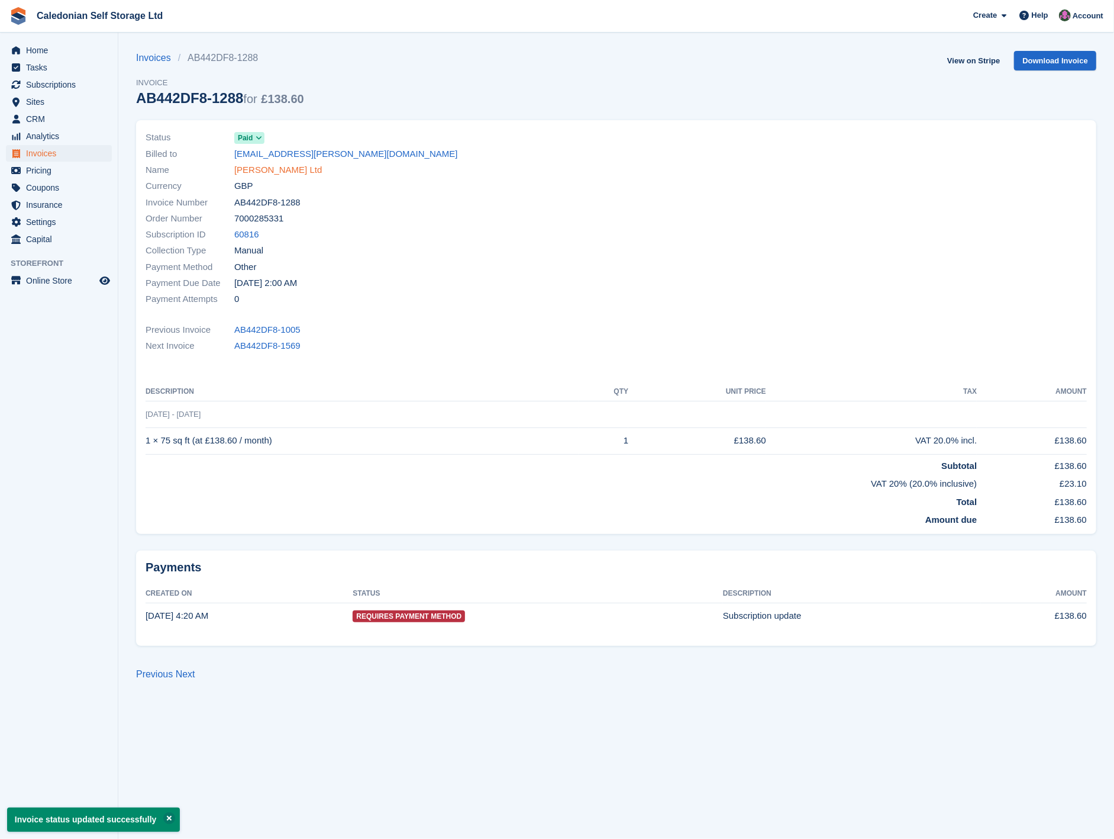
click at [254, 173] on link "[PERSON_NAME] Ltd" at bounding box center [278, 170] width 88 height 14
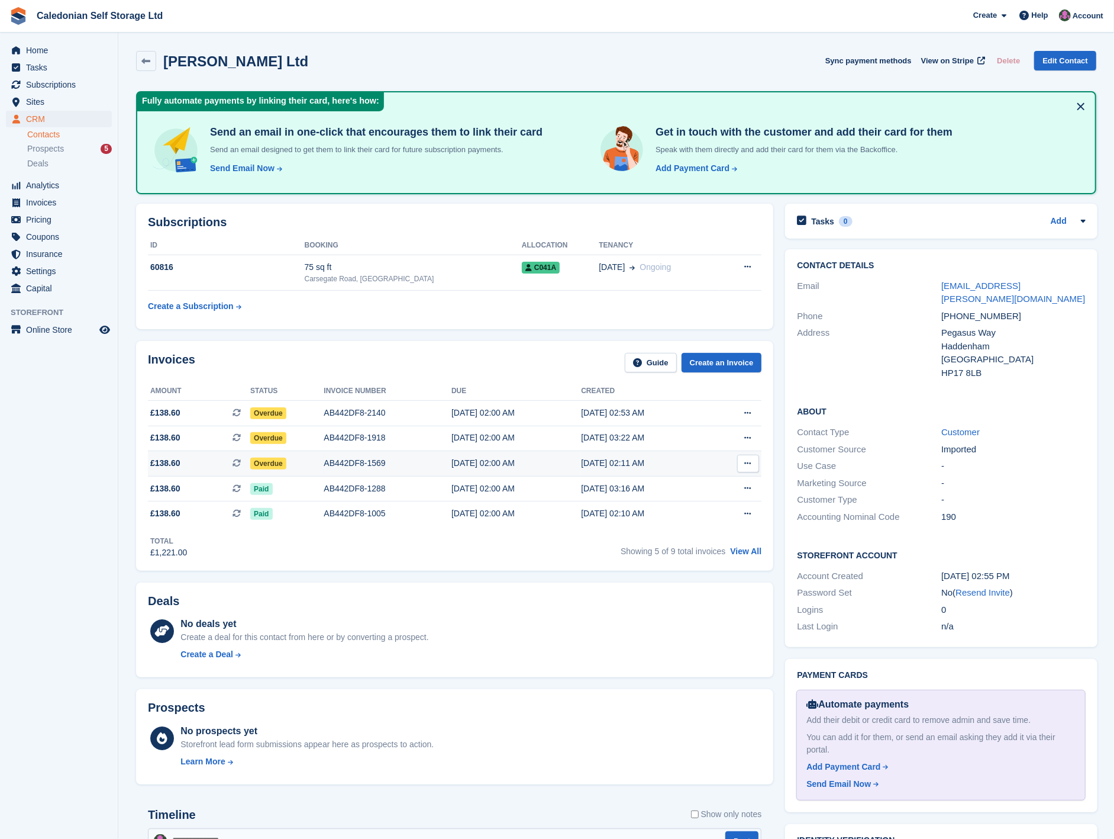
click at [283, 457] on div "Overdue" at bounding box center [286, 463] width 73 height 12
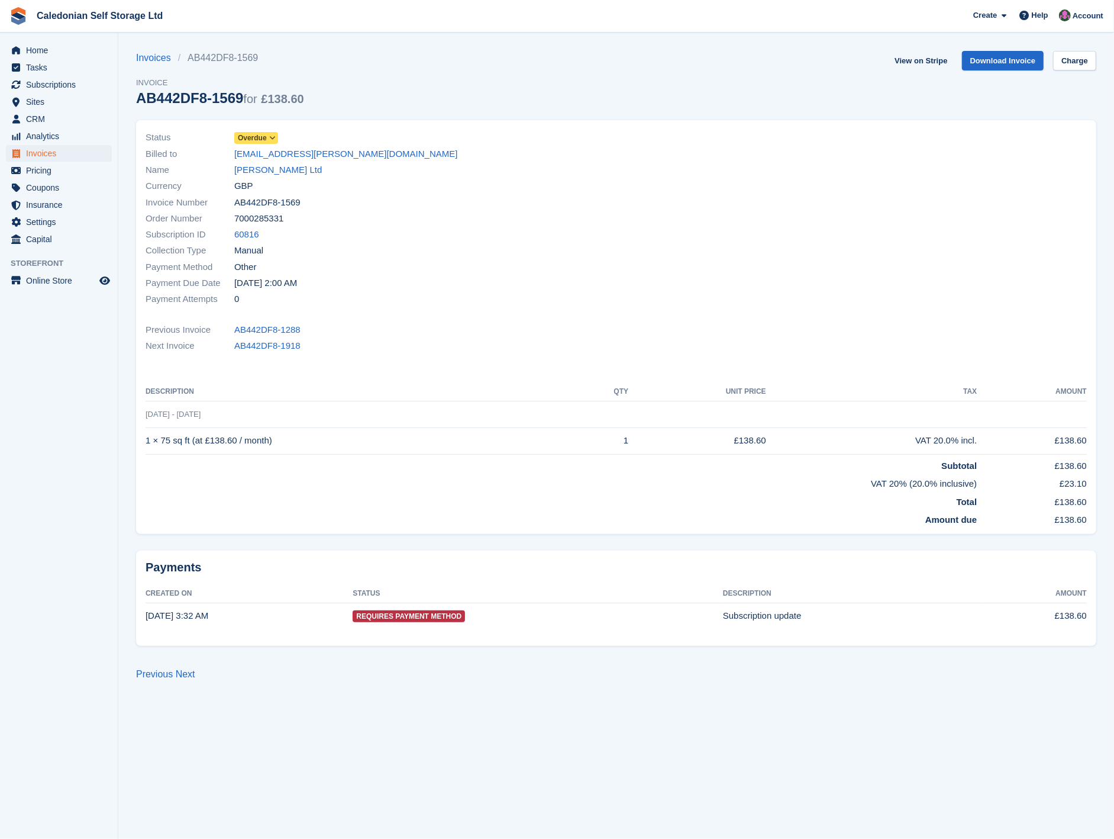
click at [265, 136] on span "Overdue" at bounding box center [252, 138] width 29 height 11
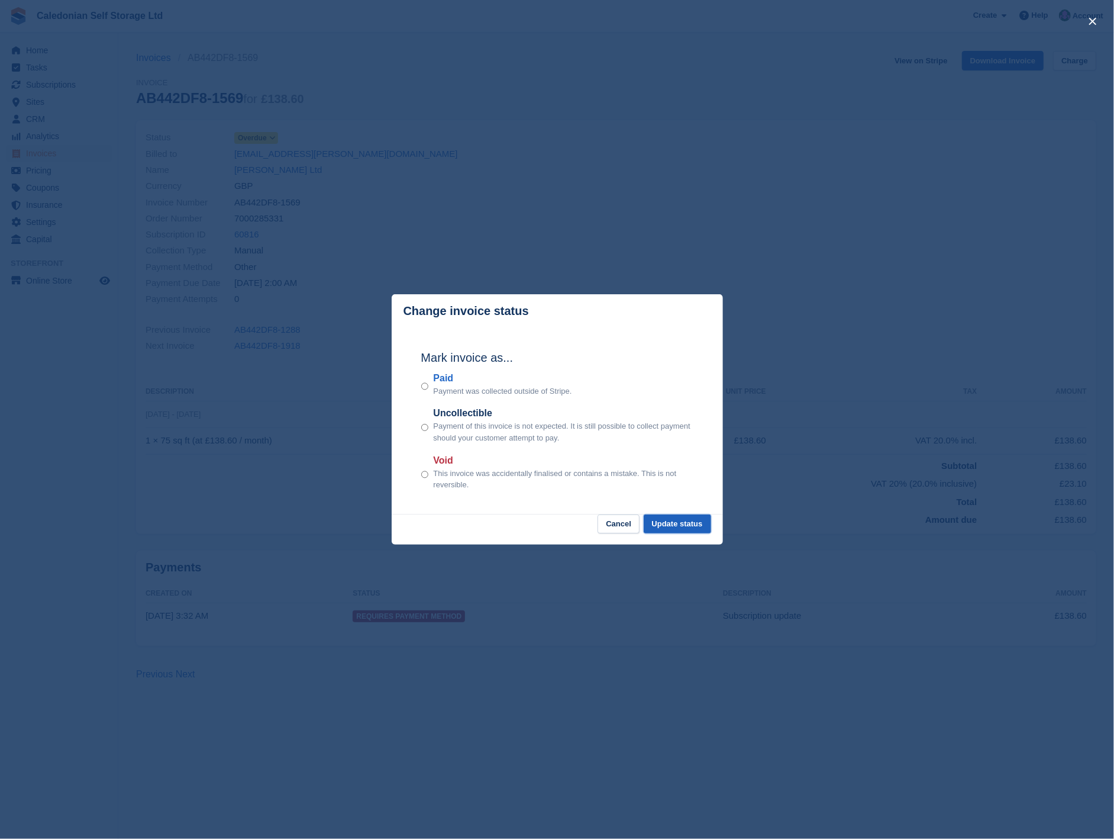
click at [661, 529] on button "Update status" at bounding box center [677, 524] width 67 height 20
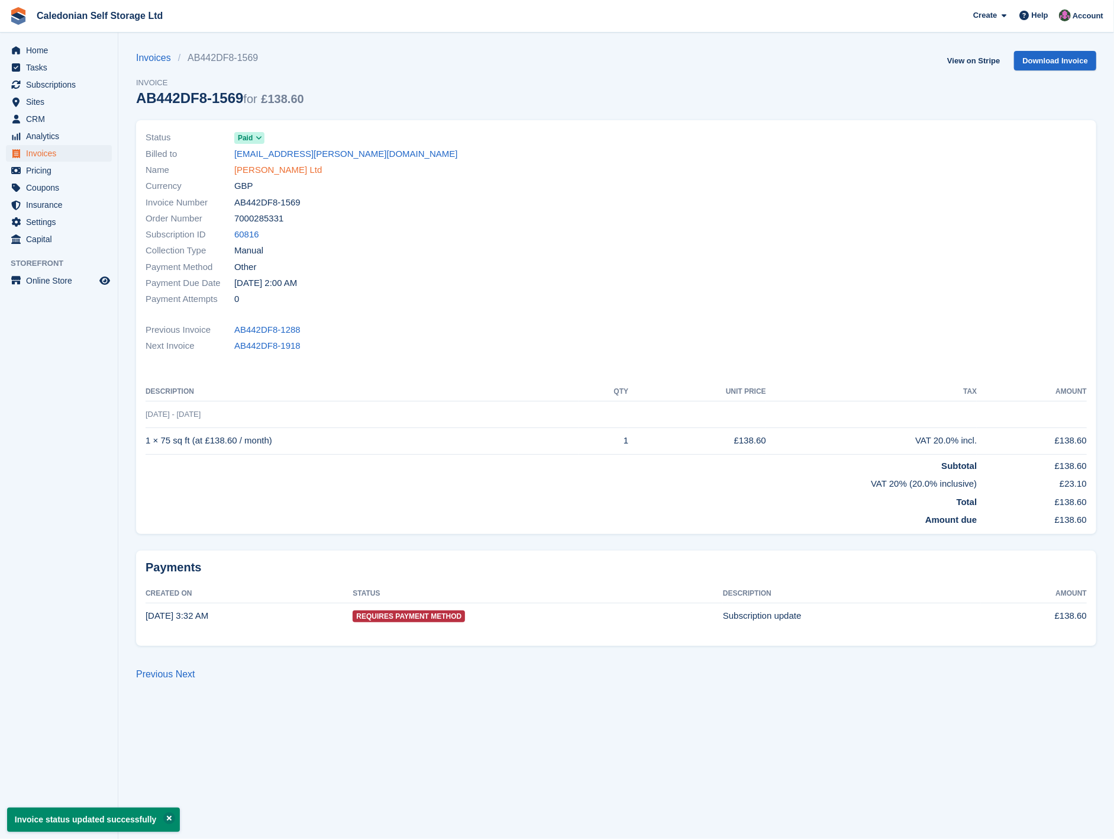
click at [262, 167] on link "McCormick Ltd" at bounding box center [278, 170] width 88 height 14
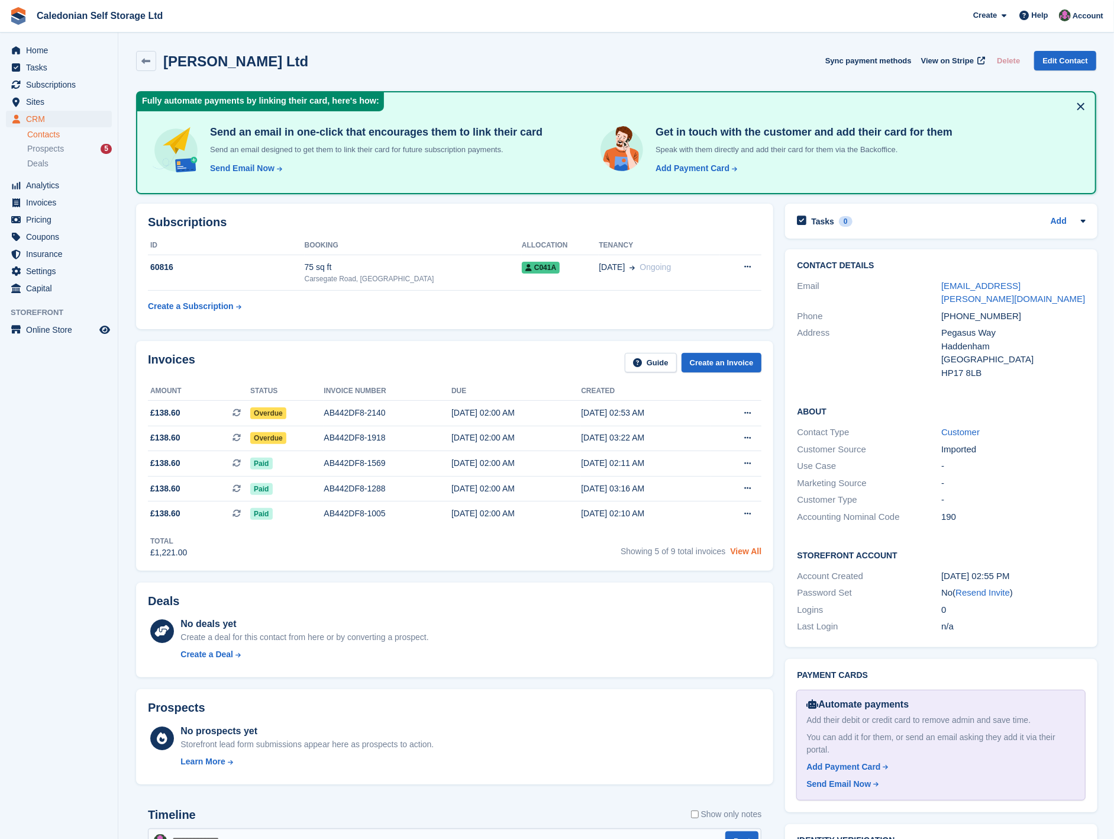
click at [739, 548] on link "View All" at bounding box center [745, 550] width 31 height 9
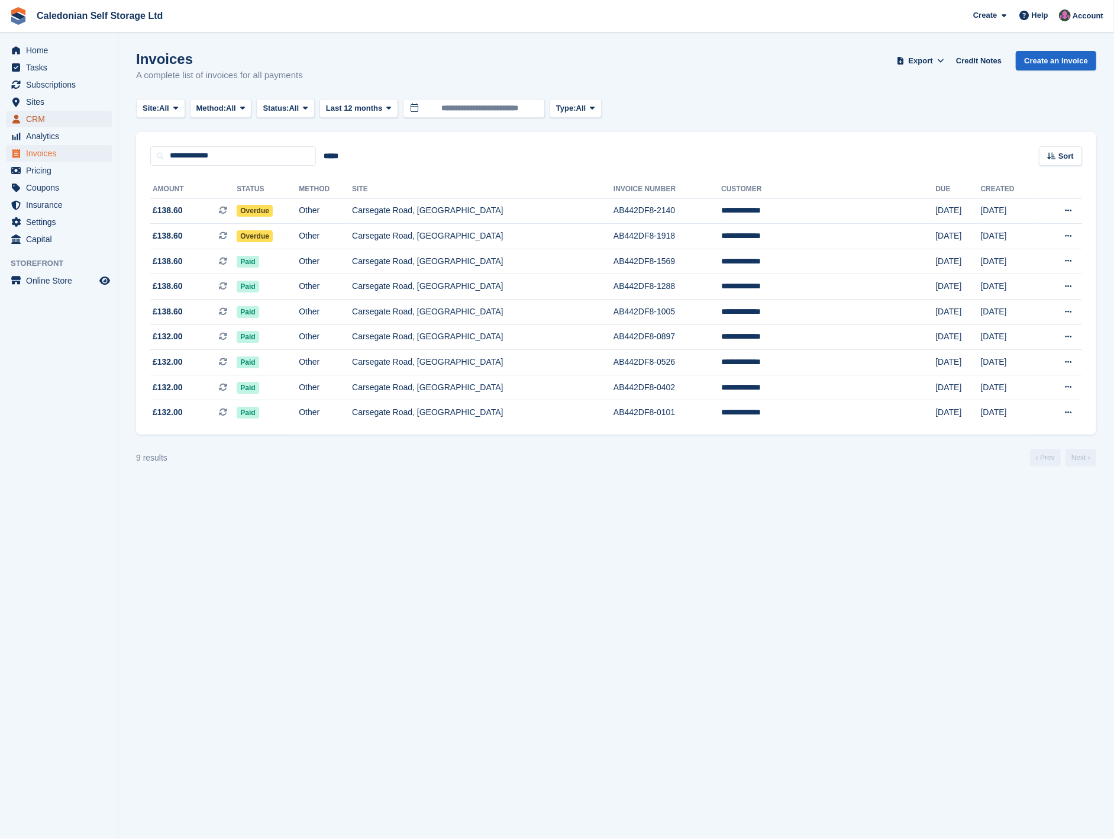
click at [54, 115] on span "CRM" at bounding box center [61, 119] width 71 height 17
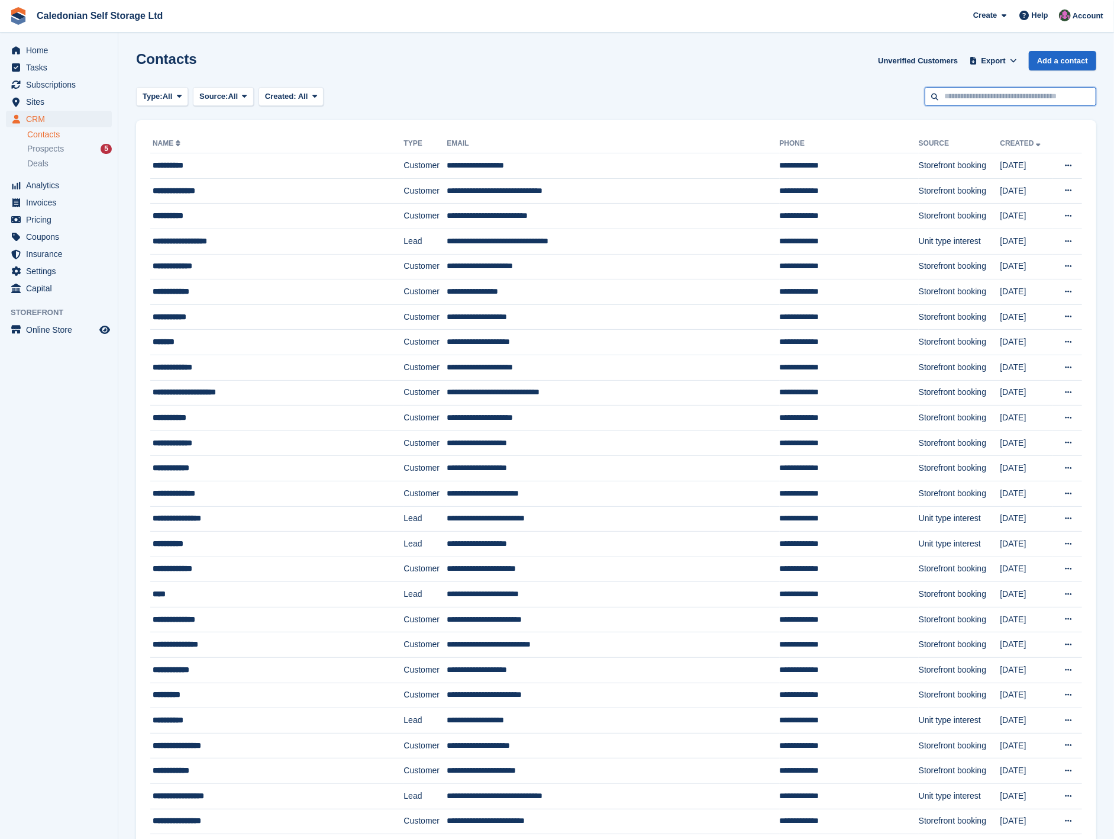
click at [1028, 91] on input "text" at bounding box center [1011, 97] width 172 height 20
type input "*****"
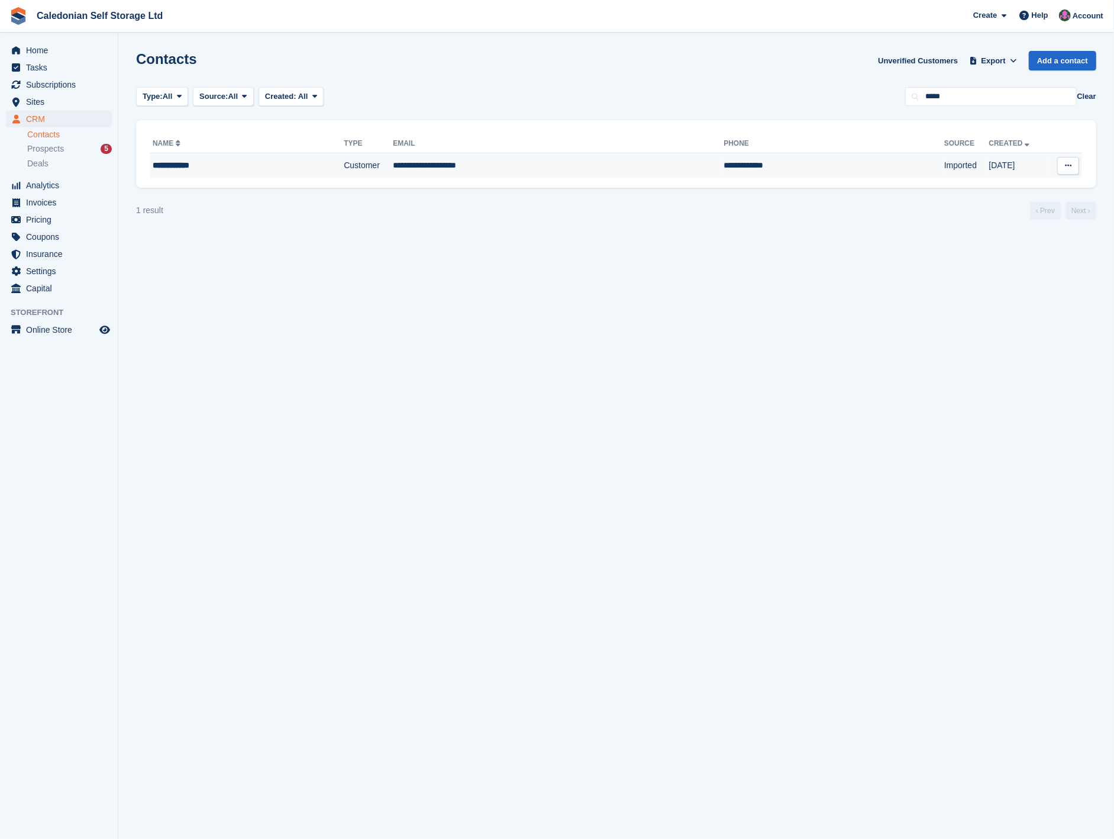
click at [472, 169] on td "**********" at bounding box center [558, 165] width 331 height 25
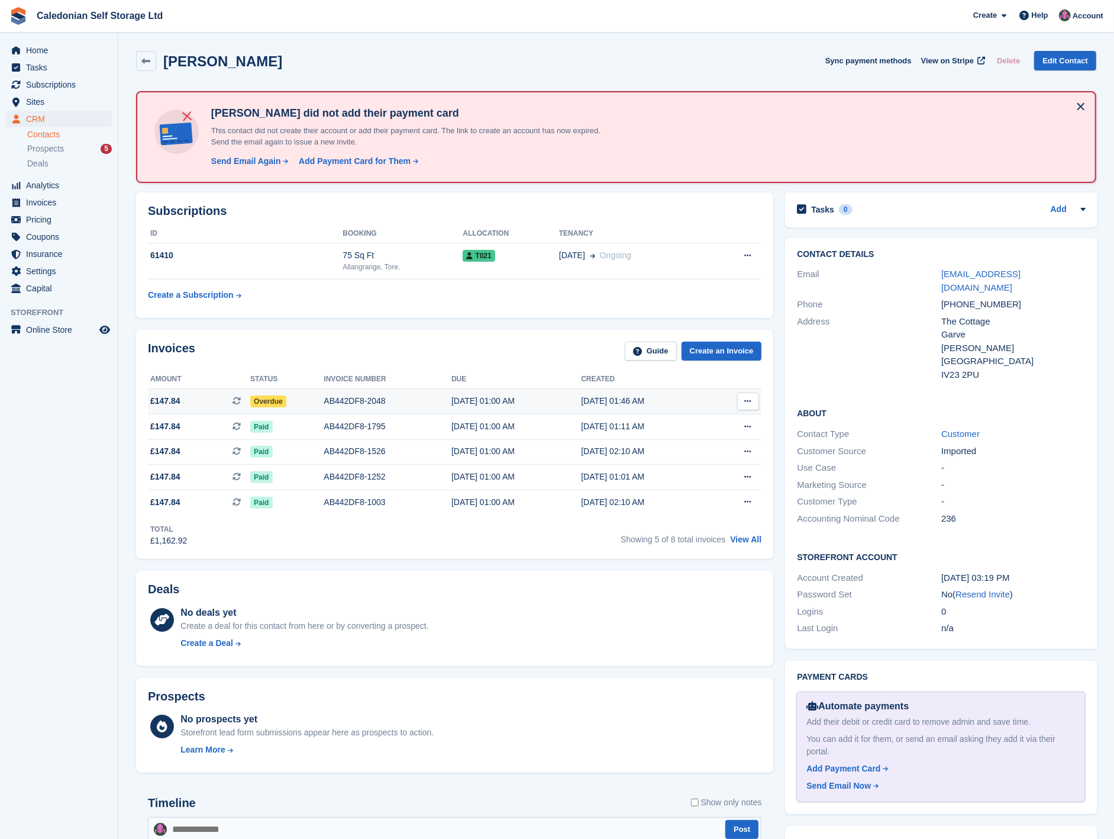
click at [275, 402] on span "Overdue" at bounding box center [268, 401] width 36 height 12
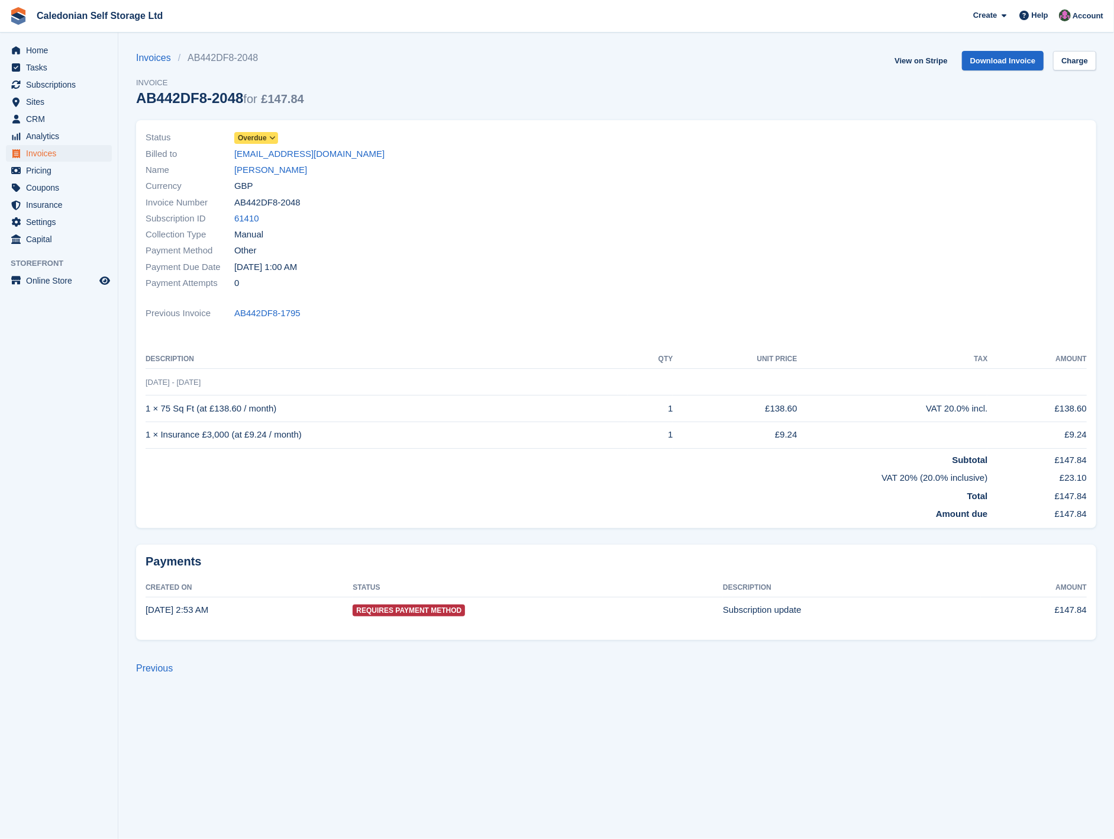
click at [250, 143] on span "Overdue" at bounding box center [252, 138] width 29 height 11
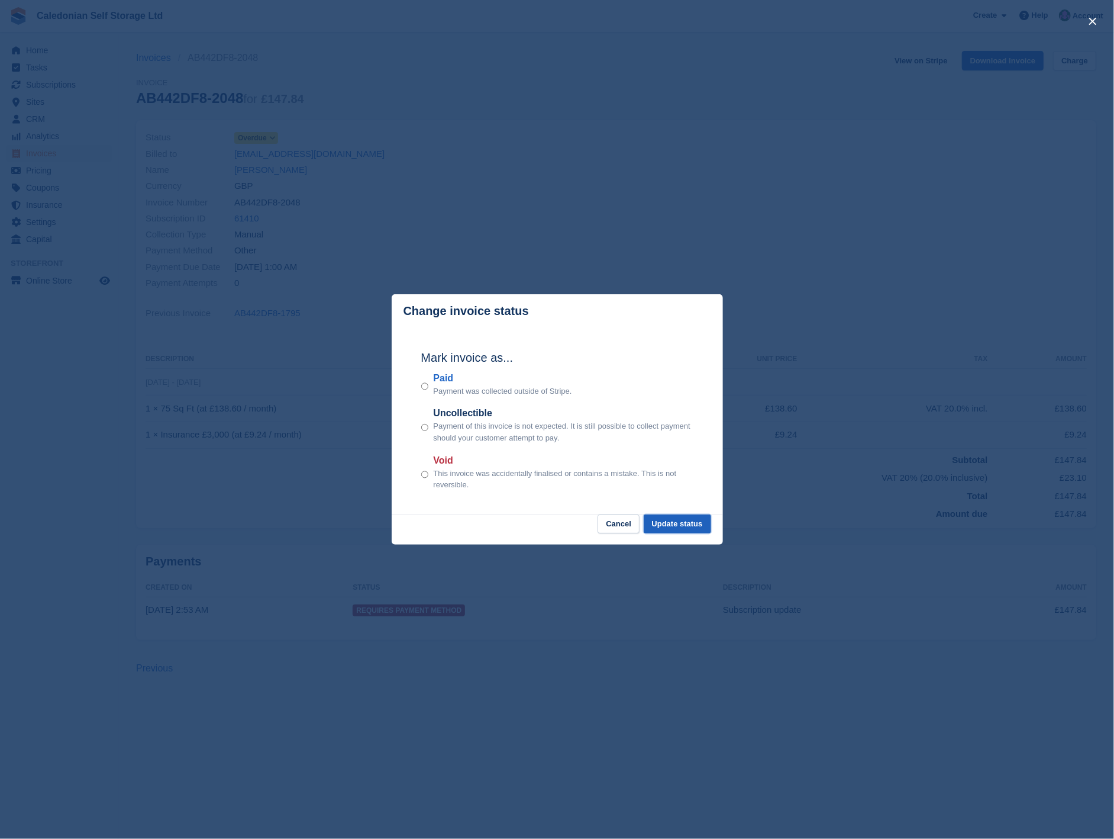
click at [684, 525] on button "Update status" at bounding box center [677, 524] width 67 height 20
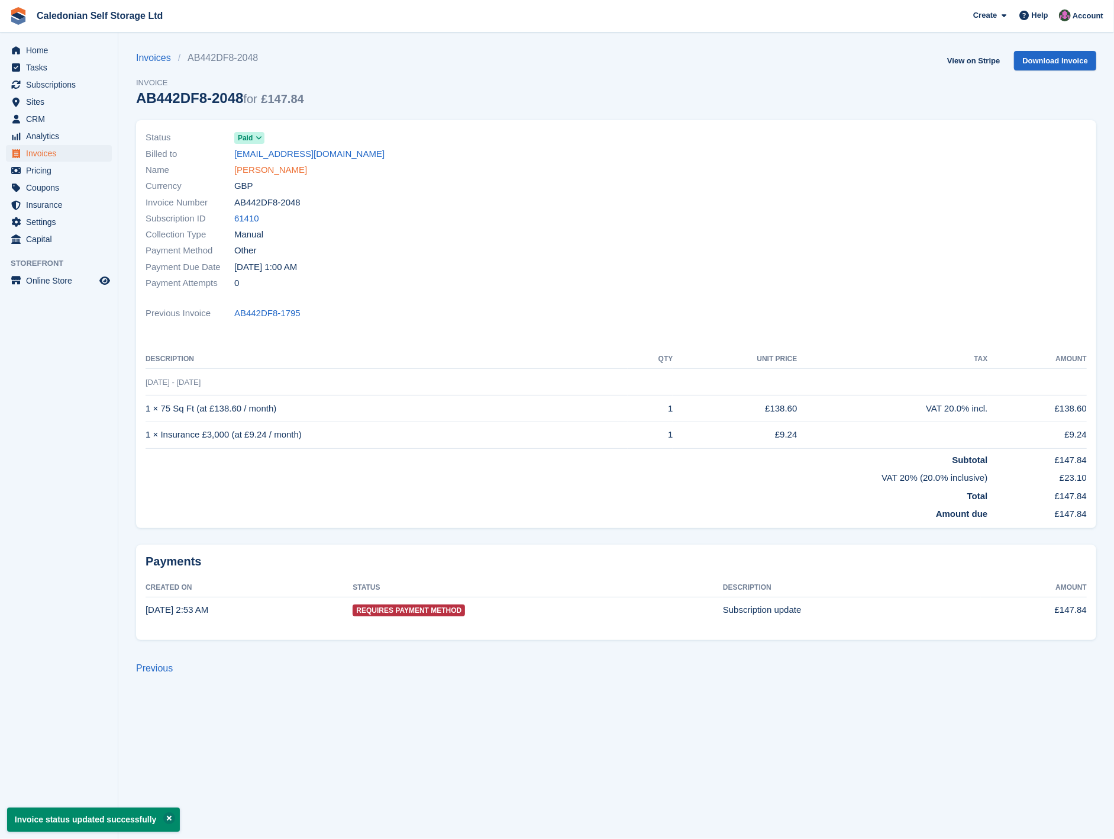
click at [249, 170] on link "[PERSON_NAME]" at bounding box center [270, 170] width 73 height 14
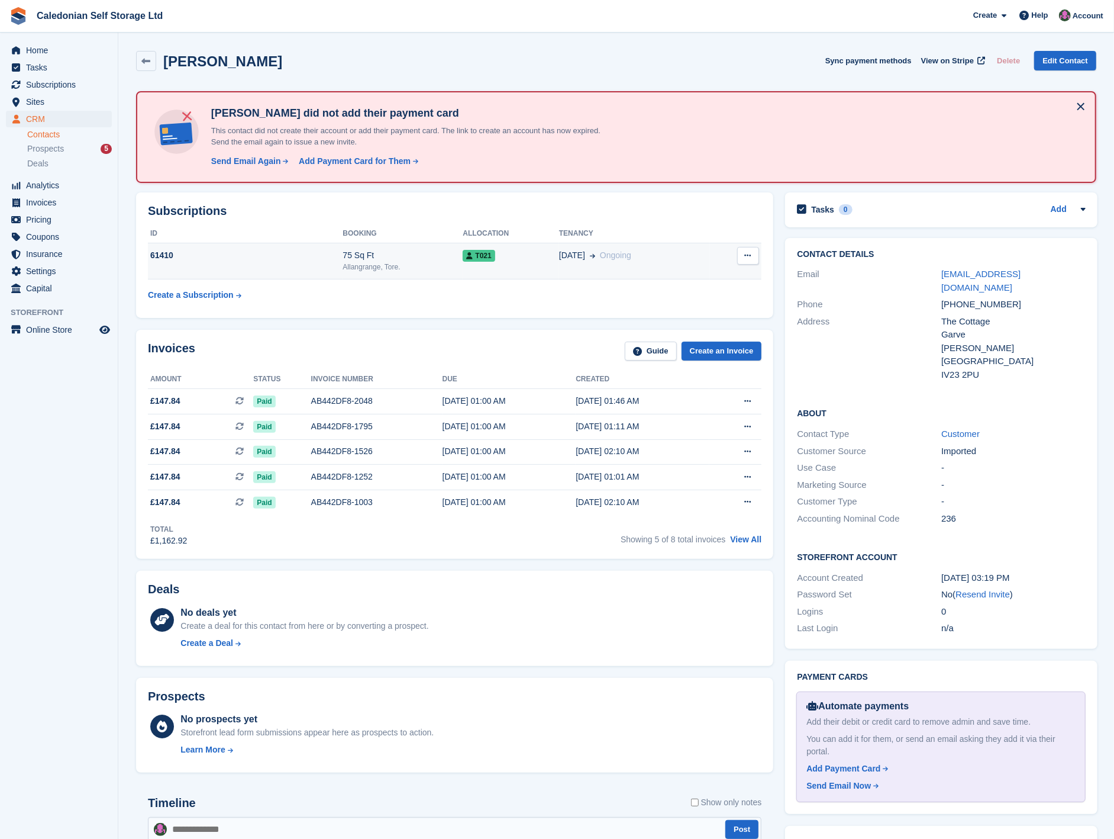
click at [372, 263] on div "Allangrange, Tore." at bounding box center [403, 267] width 120 height 11
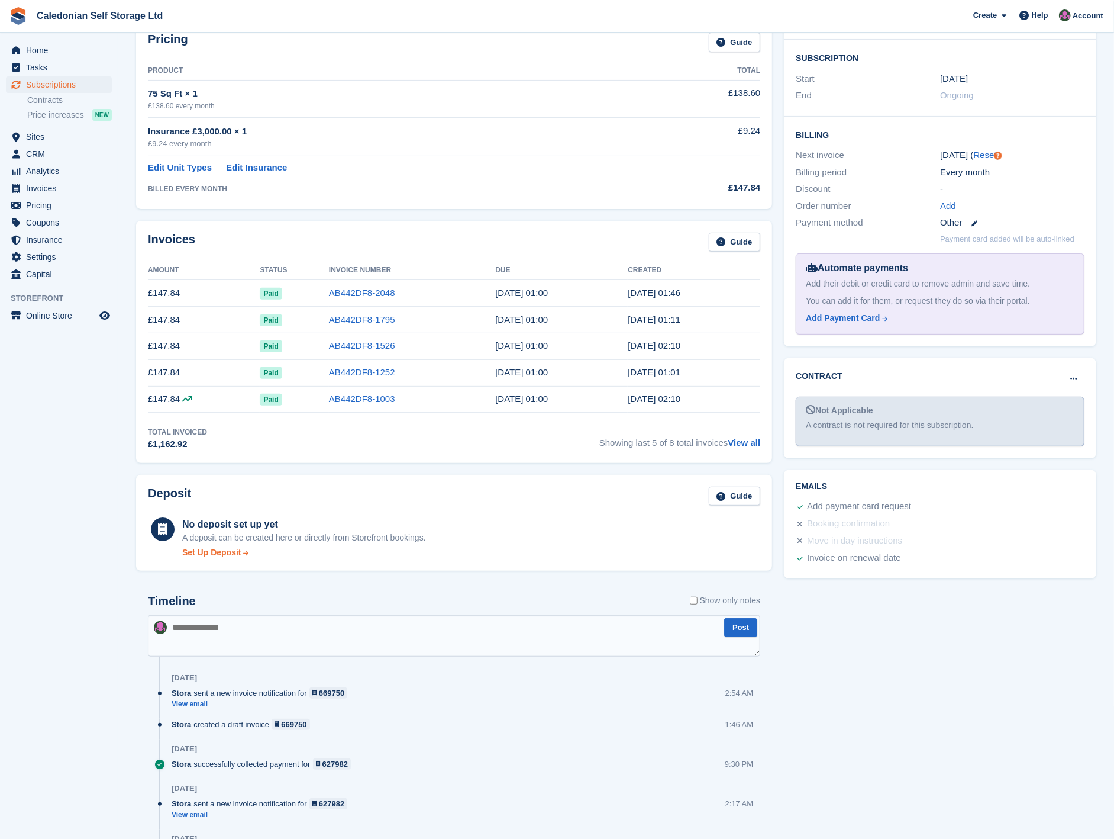
scroll to position [197, 0]
click at [234, 626] on textarea at bounding box center [454, 634] width 613 height 41
type textarea "**********"
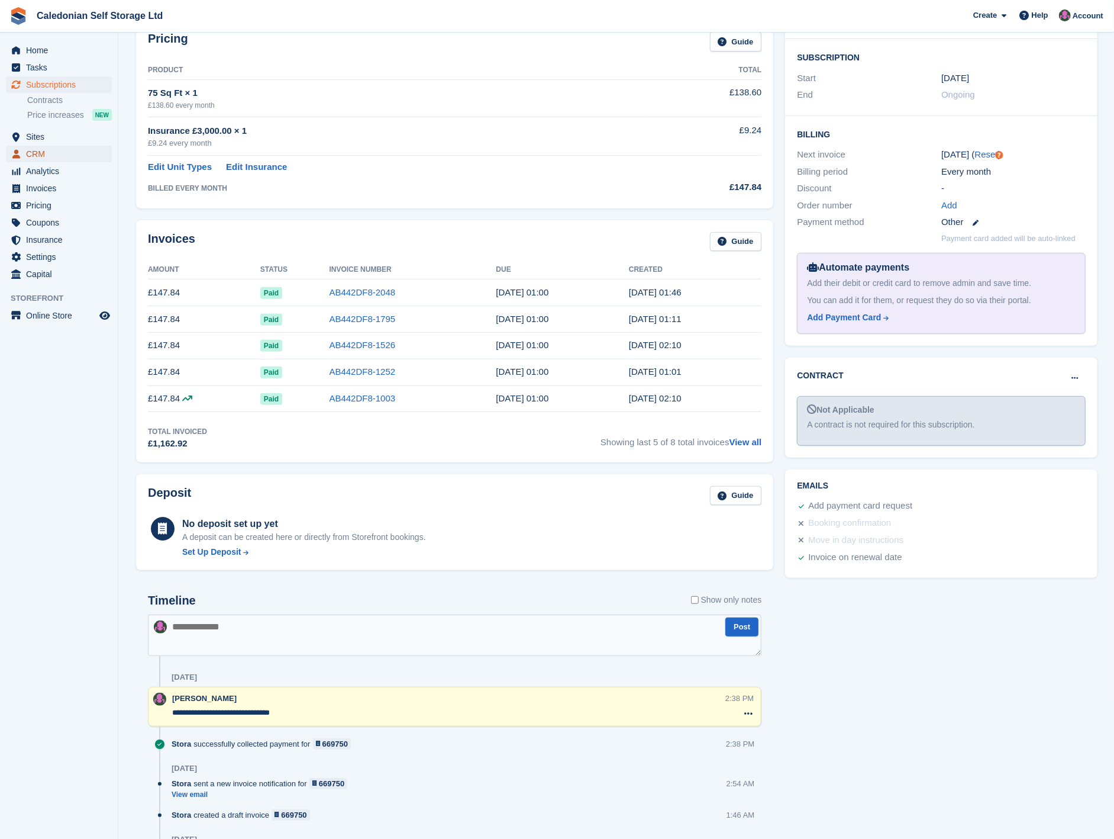
click at [60, 154] on span "CRM" at bounding box center [61, 154] width 71 height 17
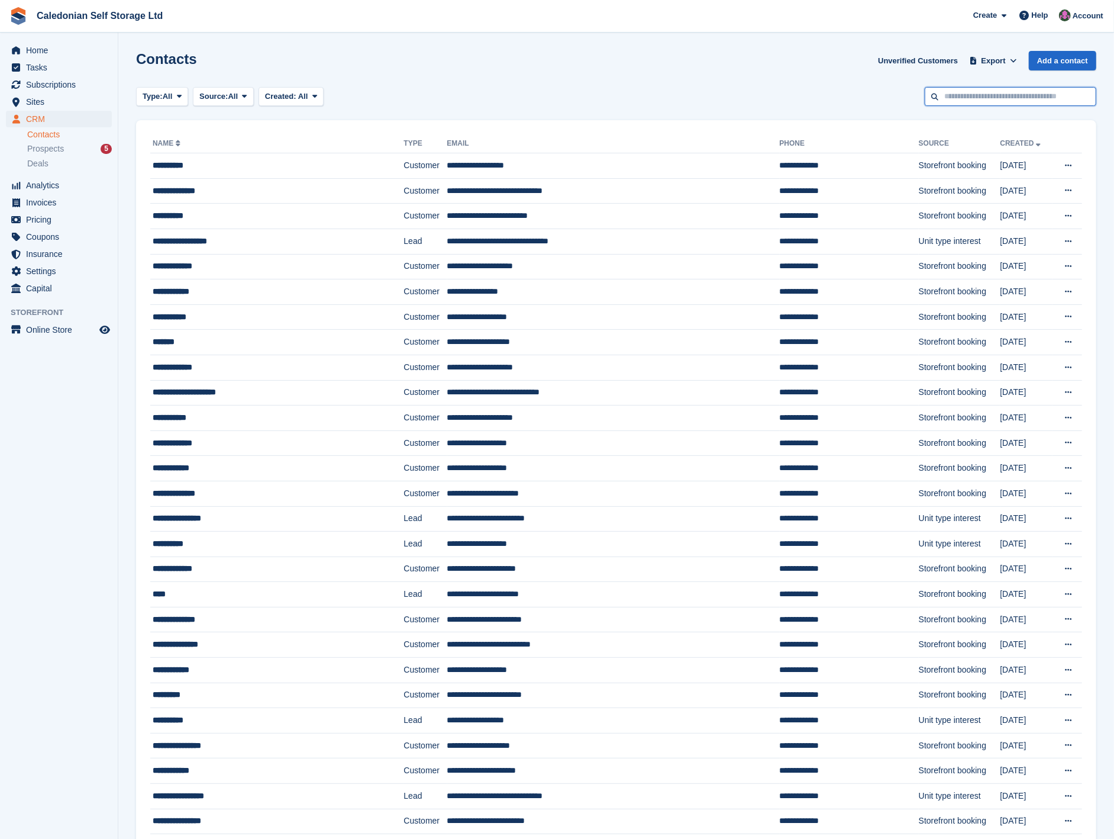
click at [971, 94] on input "text" at bounding box center [1011, 97] width 172 height 20
type input "*****"
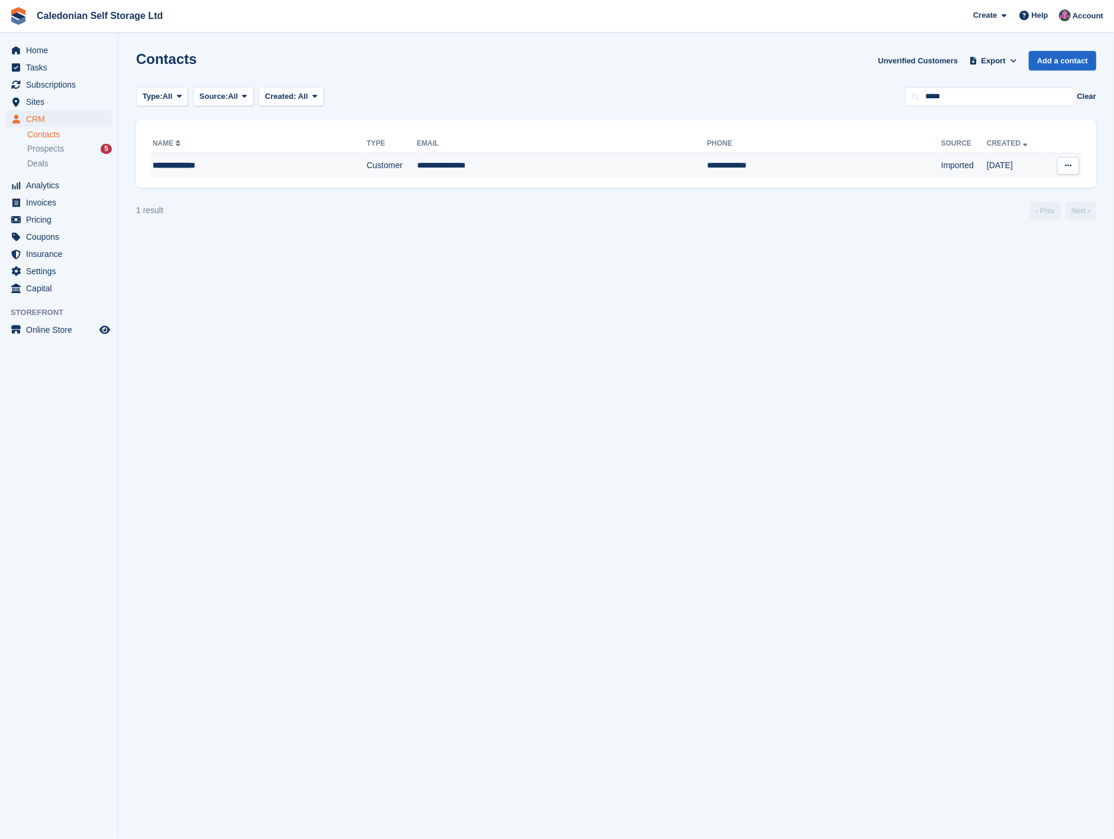
click at [437, 165] on td "**********" at bounding box center [562, 165] width 291 height 25
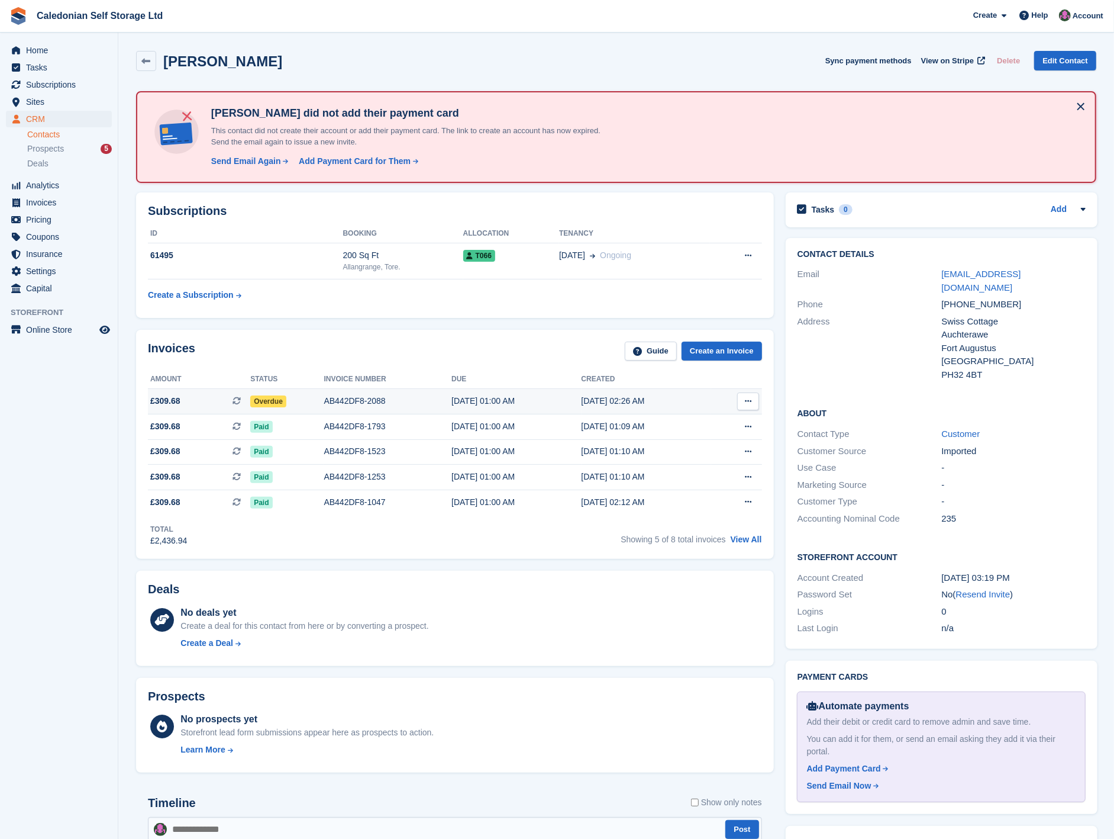
click at [318, 395] on div "Overdue" at bounding box center [286, 401] width 73 height 12
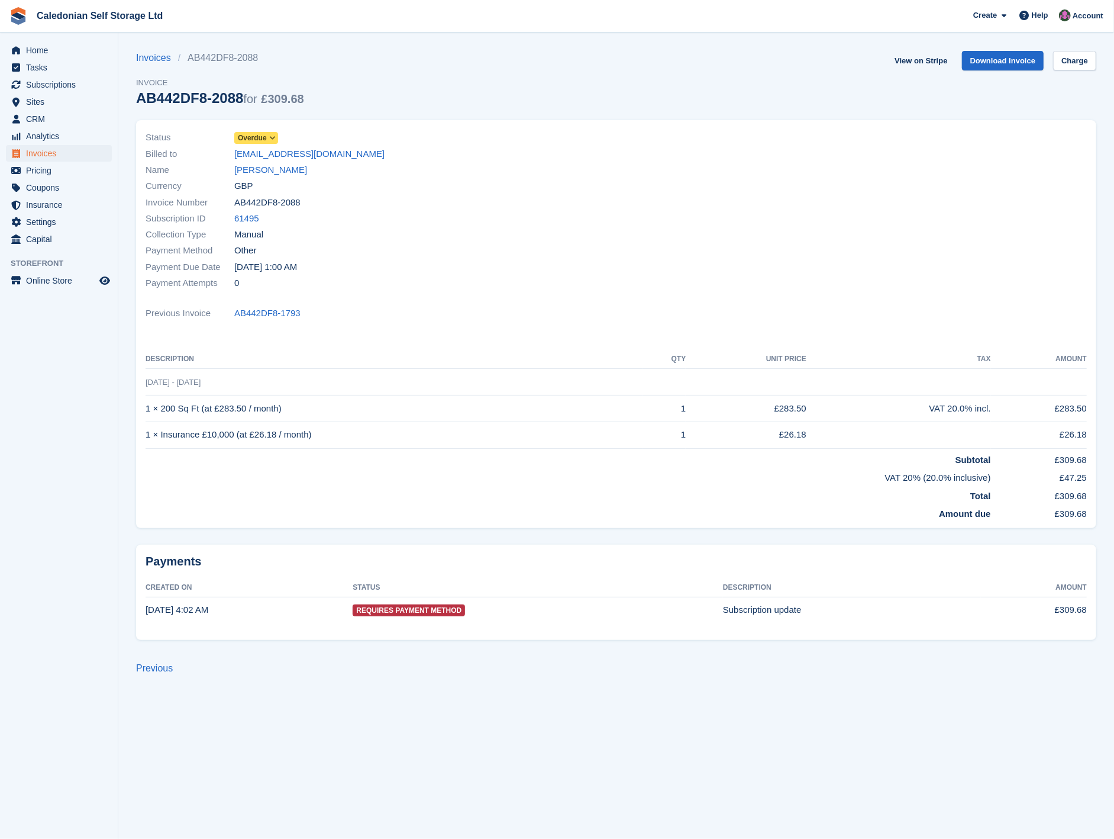
click at [262, 140] on span "Overdue" at bounding box center [252, 138] width 29 height 11
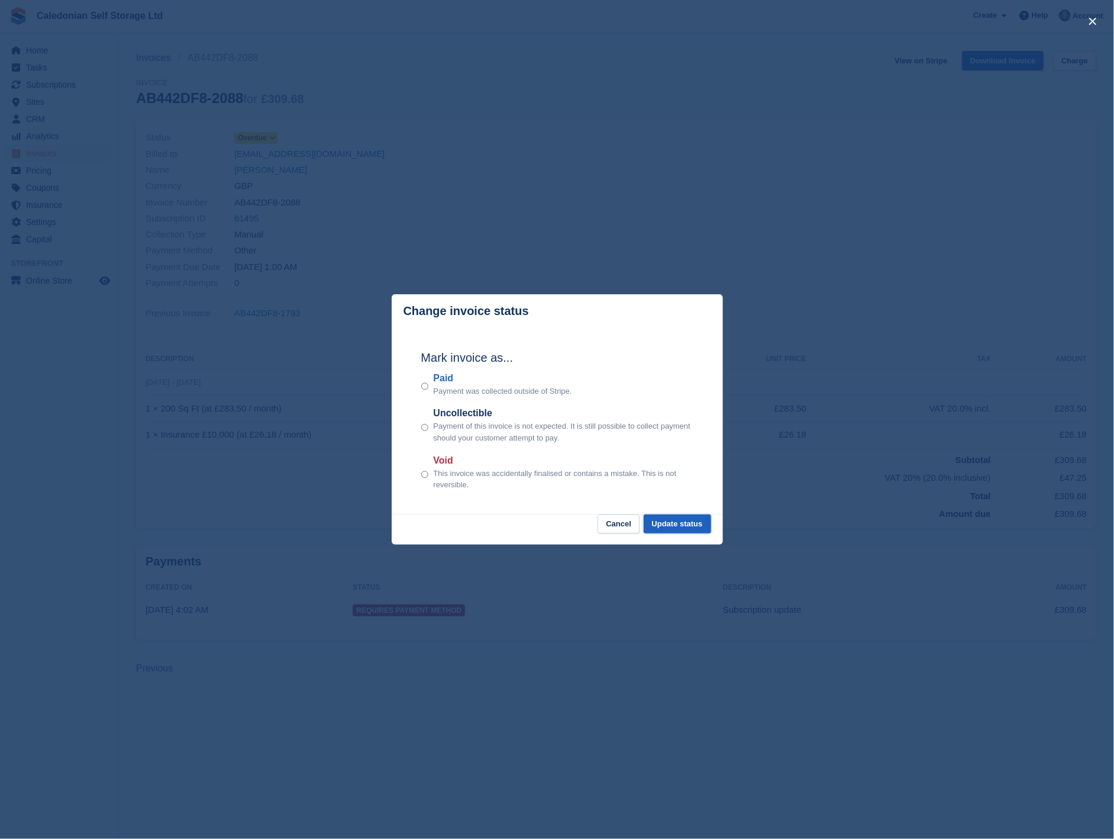
click at [675, 526] on button "Update status" at bounding box center [677, 524] width 67 height 20
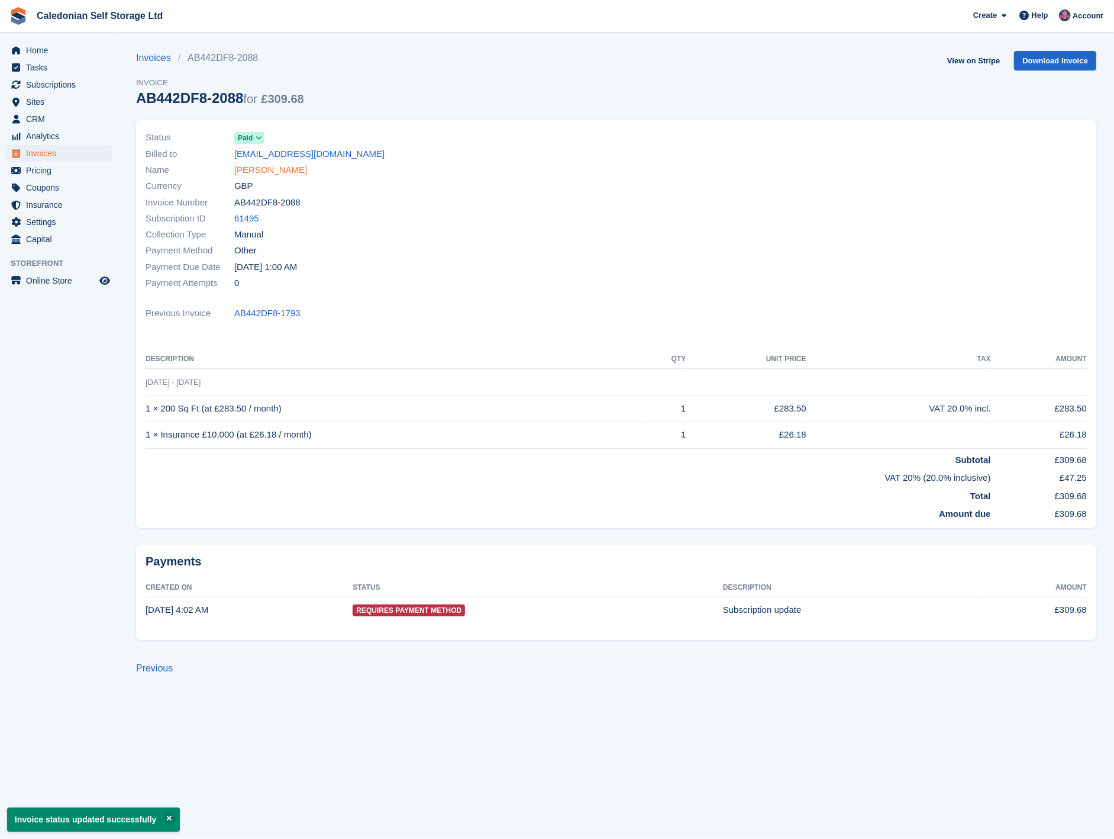
click at [278, 175] on link "[PERSON_NAME]" at bounding box center [270, 170] width 73 height 14
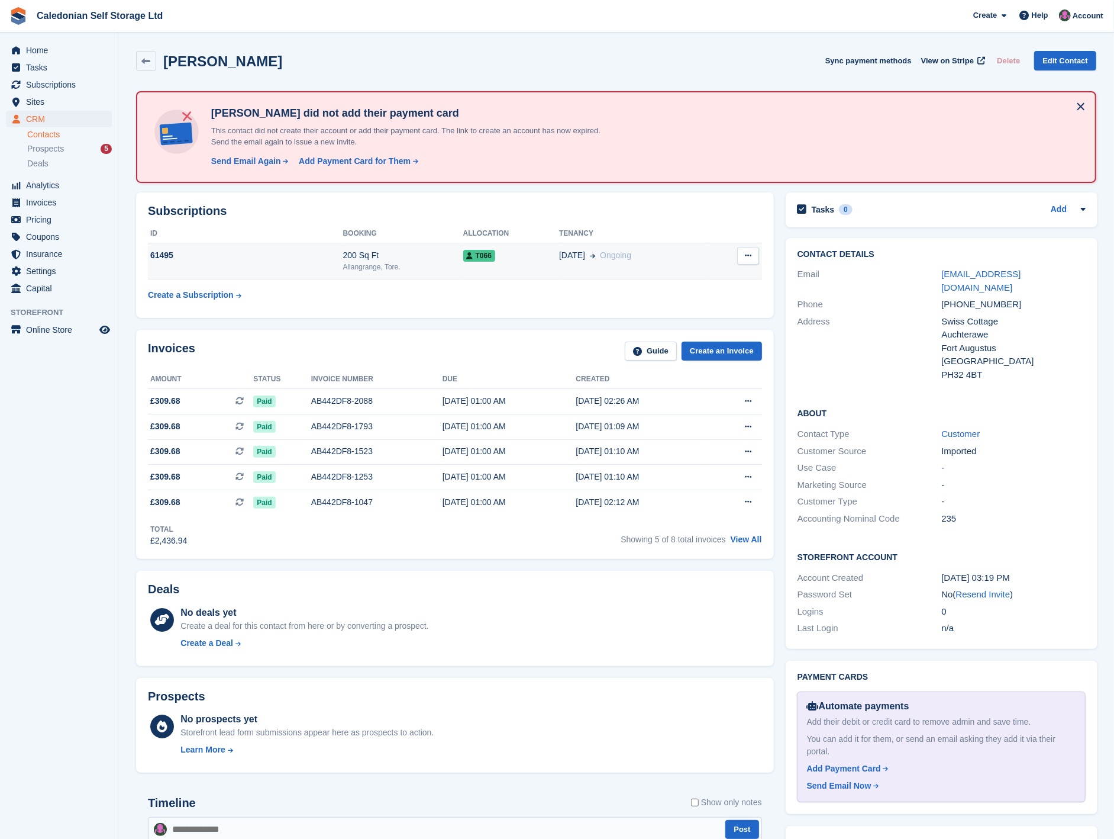
click at [385, 252] on div "200 Sq Ft" at bounding box center [403, 255] width 120 height 12
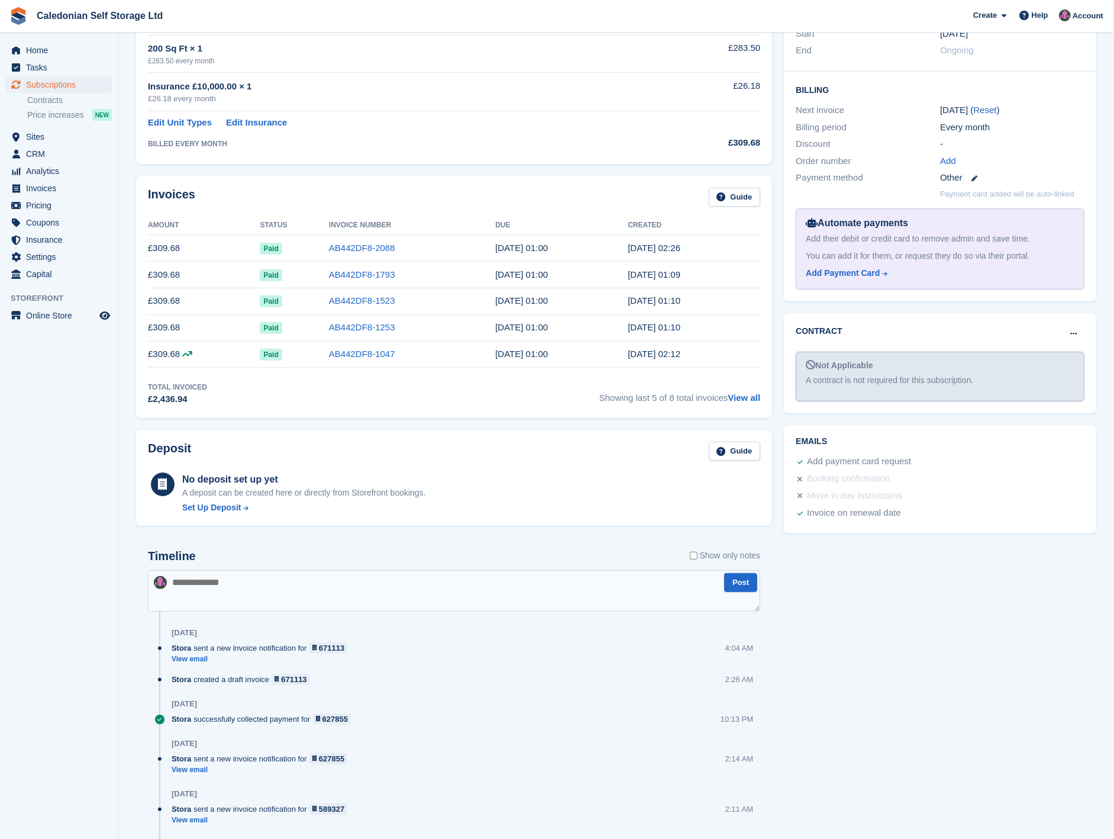
scroll to position [263, 0]
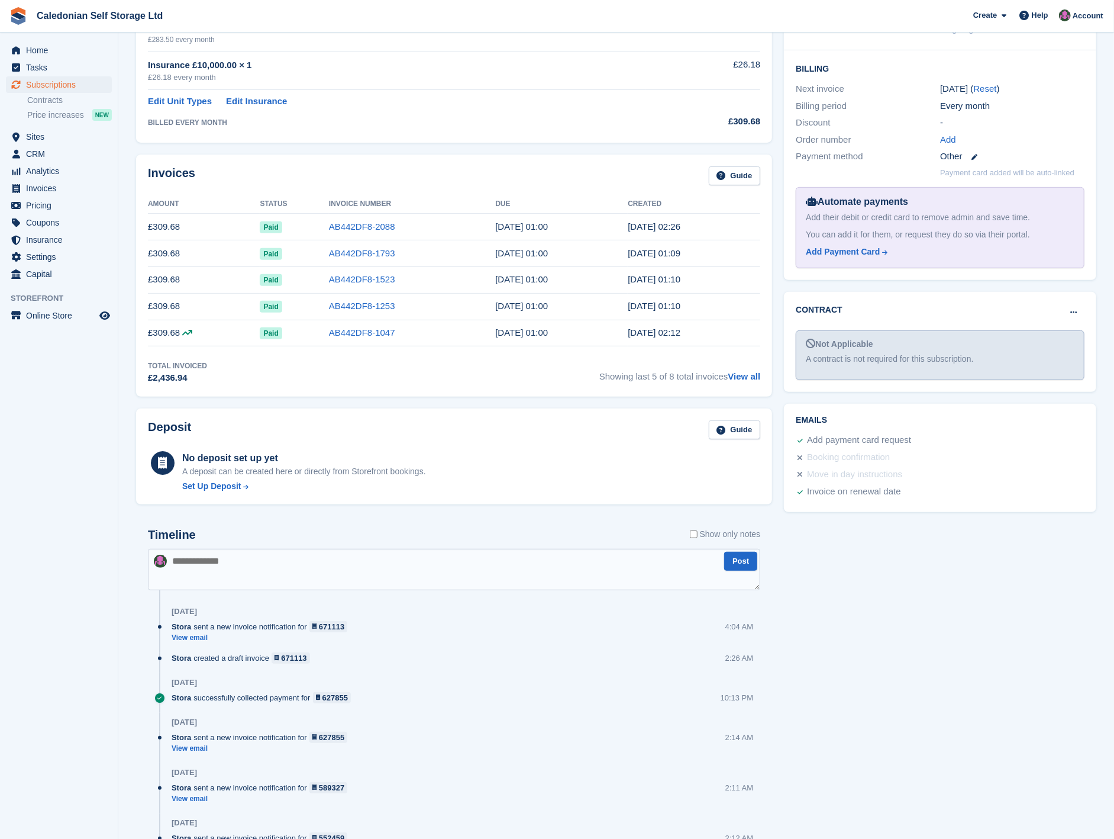
click at [698, 537] on label "Show only notes" at bounding box center [725, 534] width 71 height 12
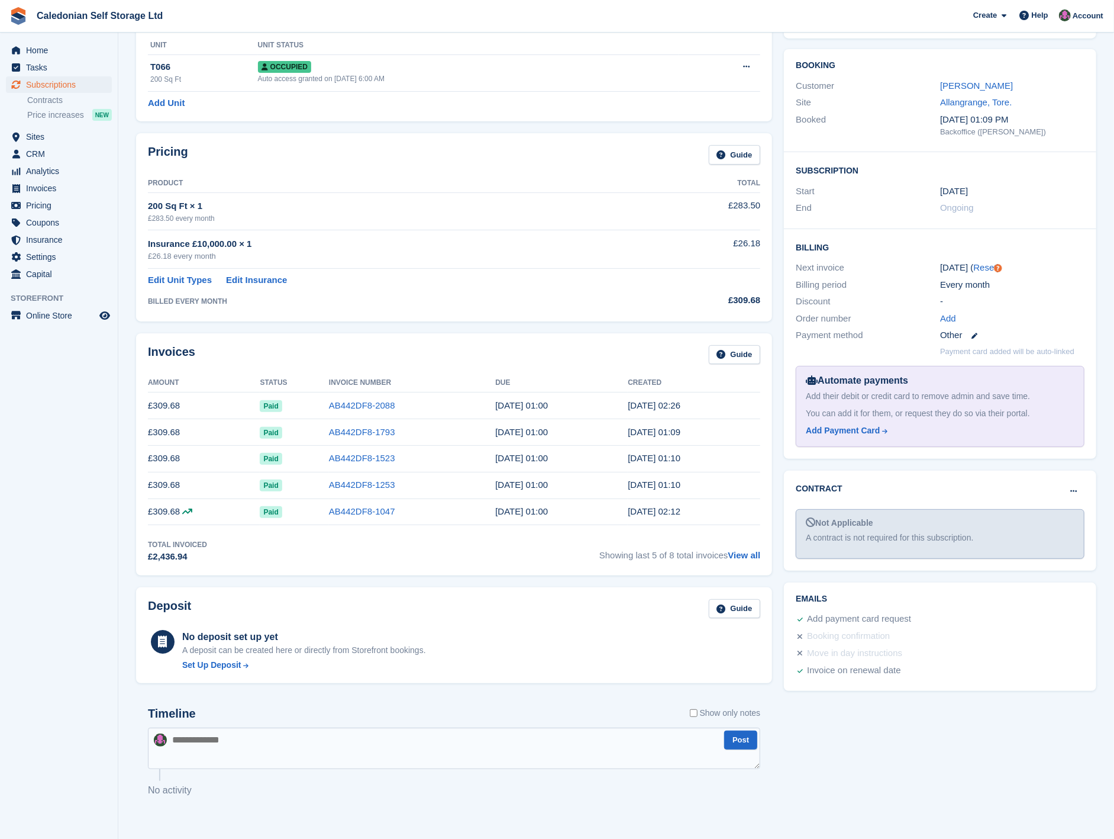
click at [227, 742] on textarea at bounding box center [454, 747] width 613 height 41
click at [335, 750] on textarea "**********" at bounding box center [454, 747] width 613 height 41
type textarea "**********"
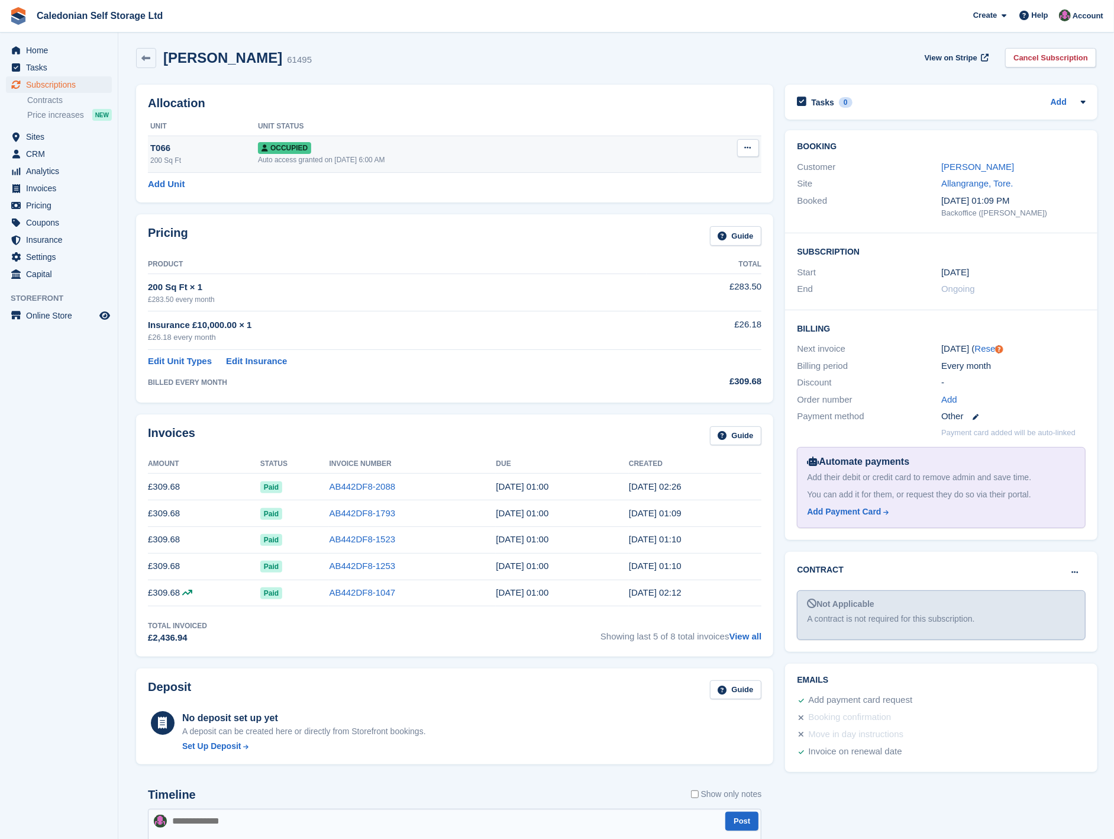
scroll to position [0, 0]
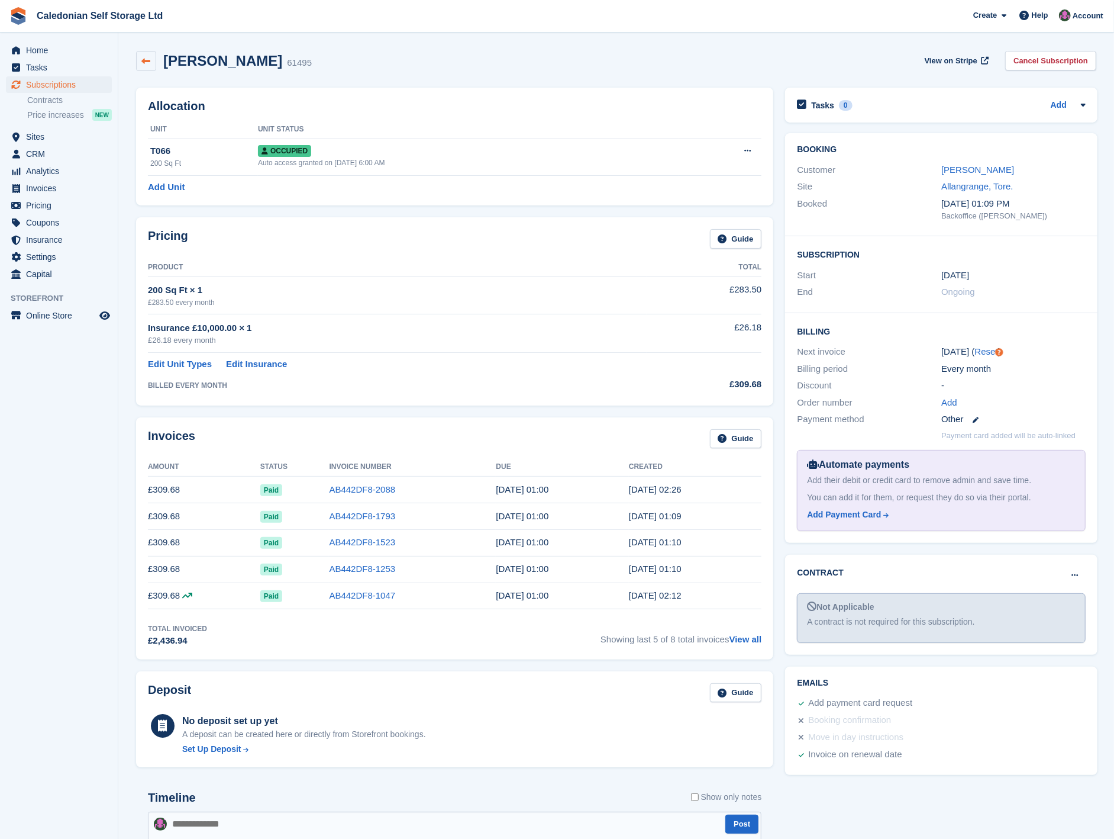
click at [151, 58] on link at bounding box center [146, 61] width 20 height 20
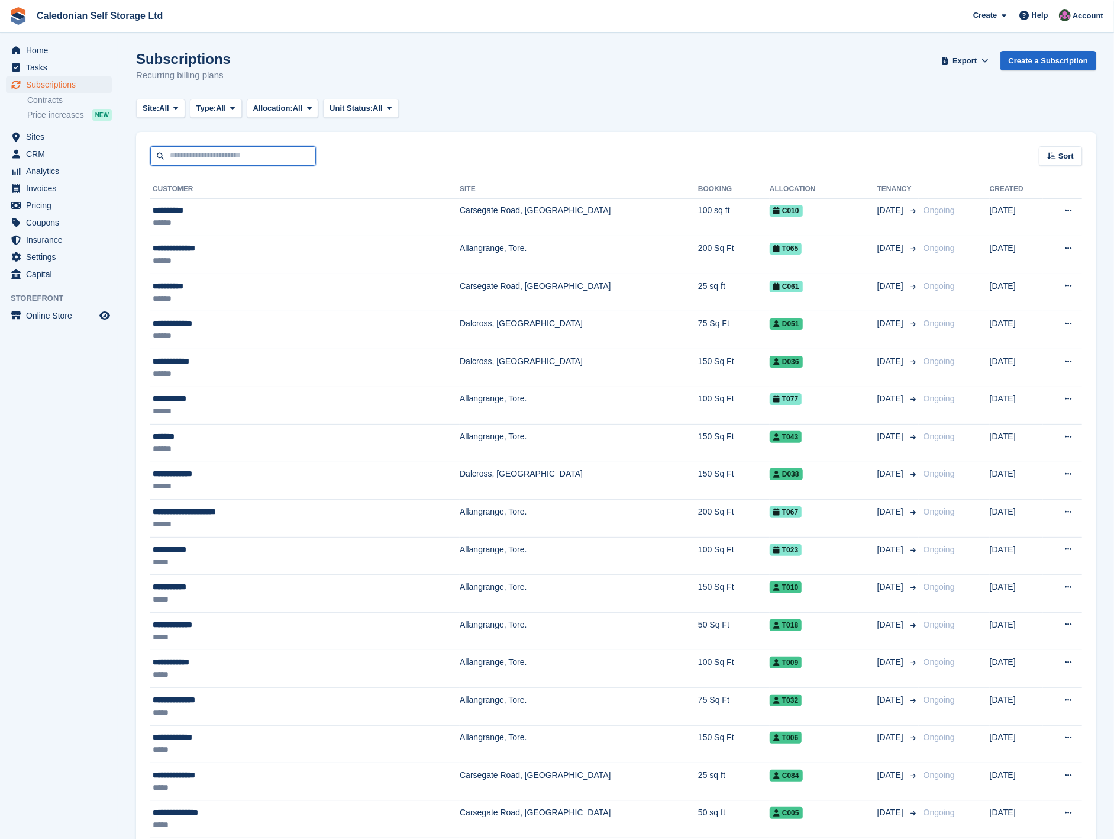
click at [176, 150] on input "text" at bounding box center [233, 156] width 166 height 20
type input "******"
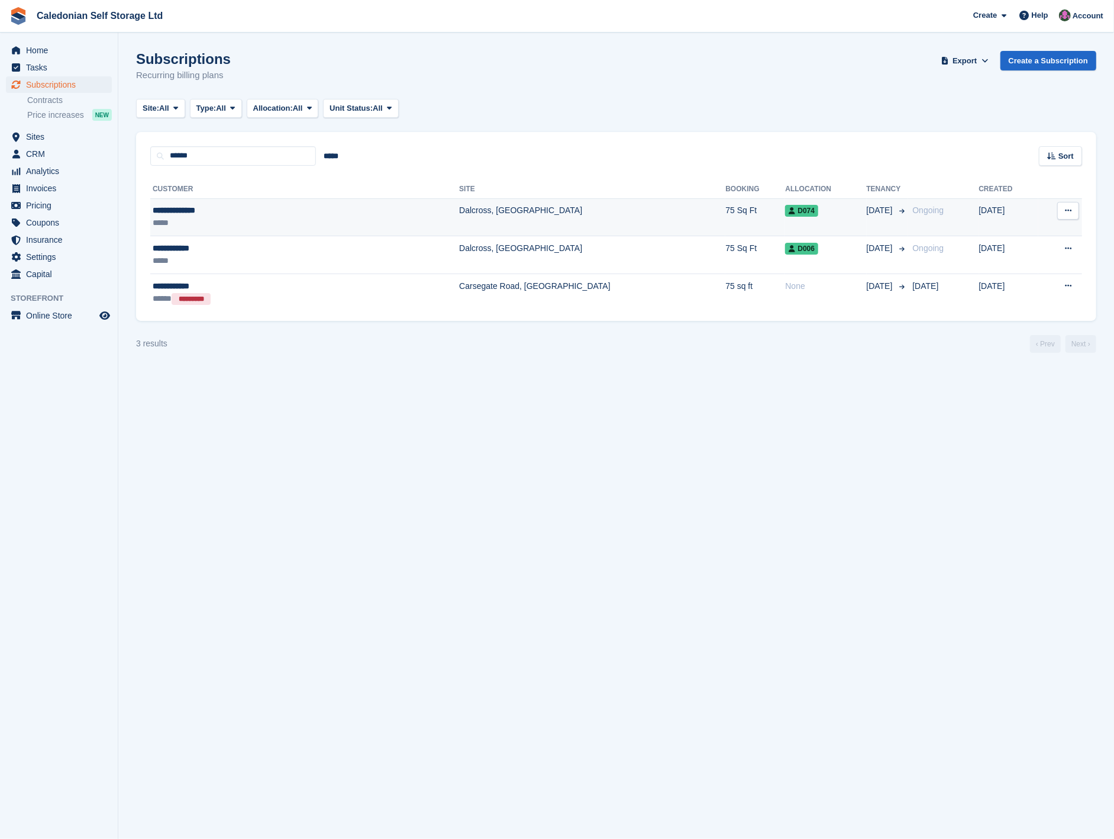
click at [262, 204] on div "**********" at bounding box center [239, 210] width 173 height 12
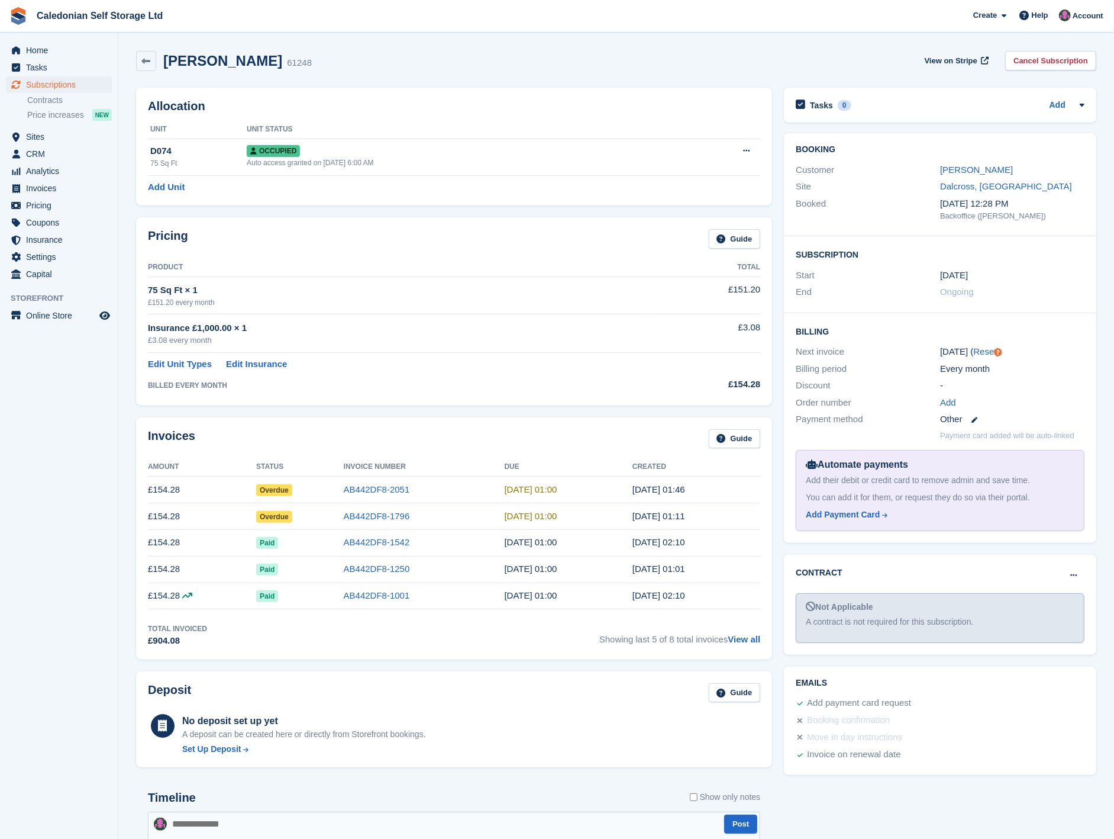
click at [286, 519] on span "Overdue" at bounding box center [274, 517] width 36 height 12
click at [358, 517] on link "AB442DF8-1796" at bounding box center [377, 516] width 66 height 10
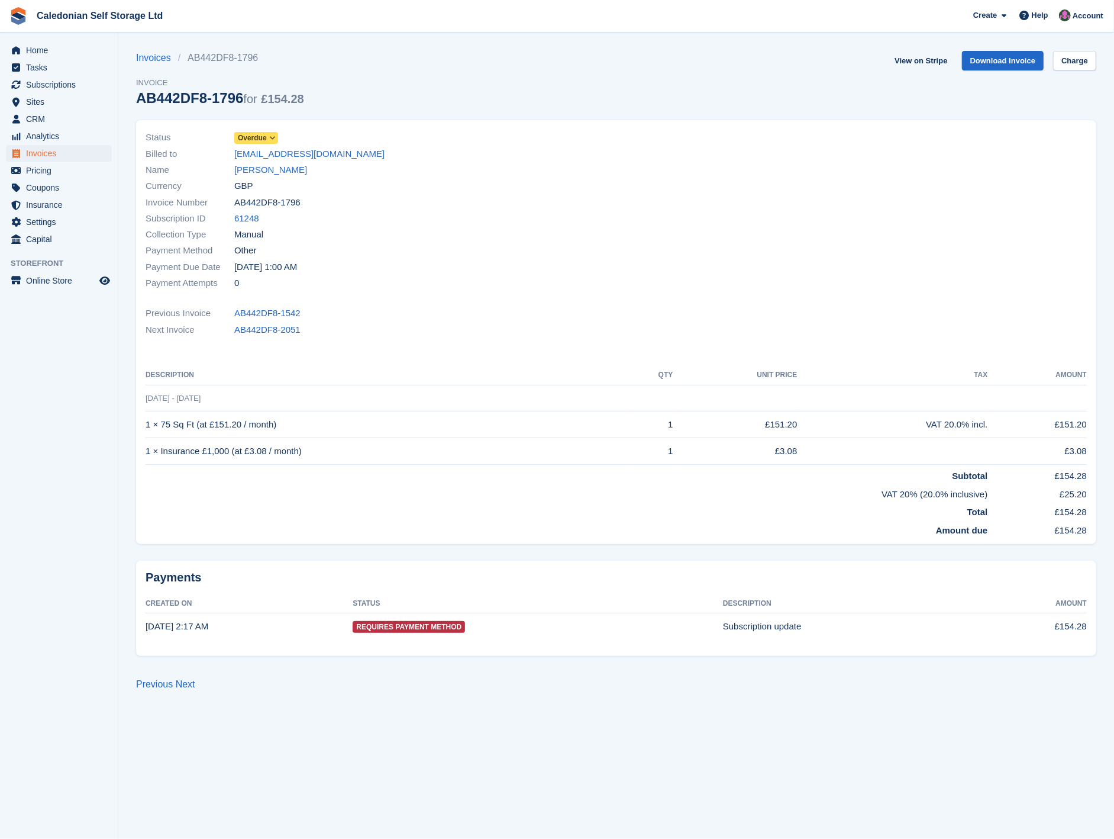
click at [261, 136] on span "Overdue" at bounding box center [252, 138] width 29 height 11
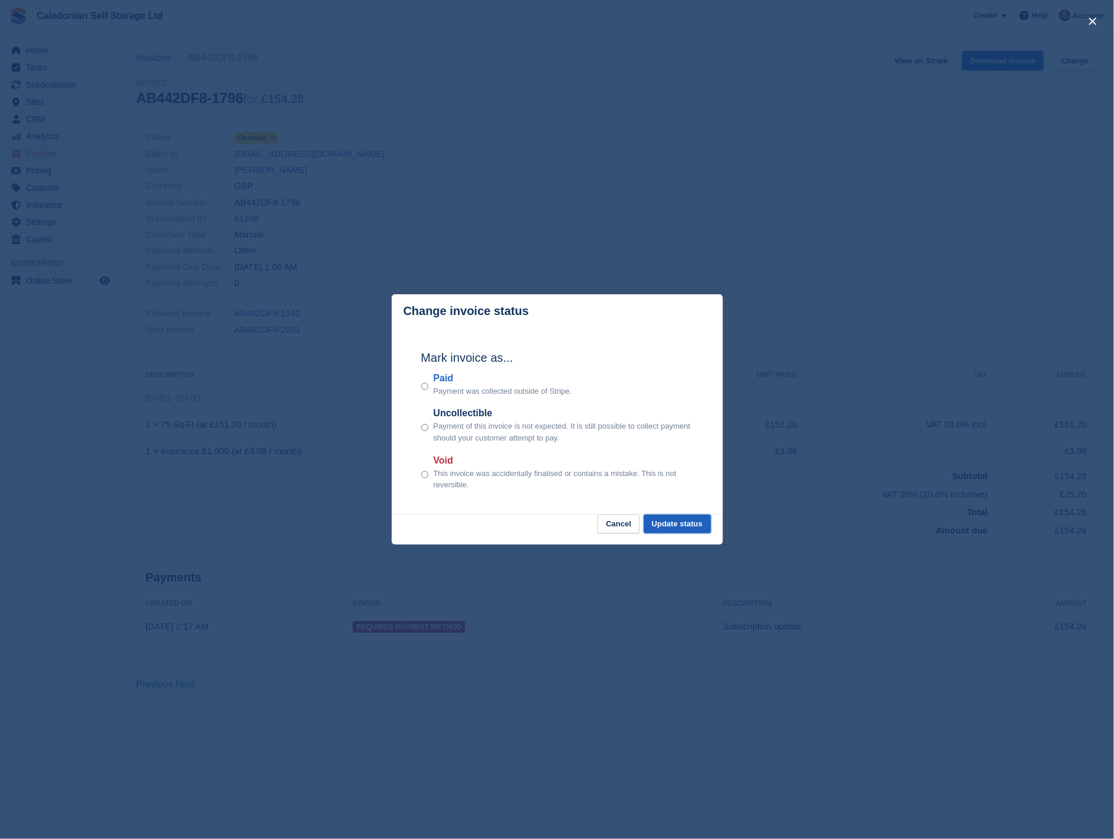
click at [676, 518] on button "Update status" at bounding box center [677, 524] width 67 height 20
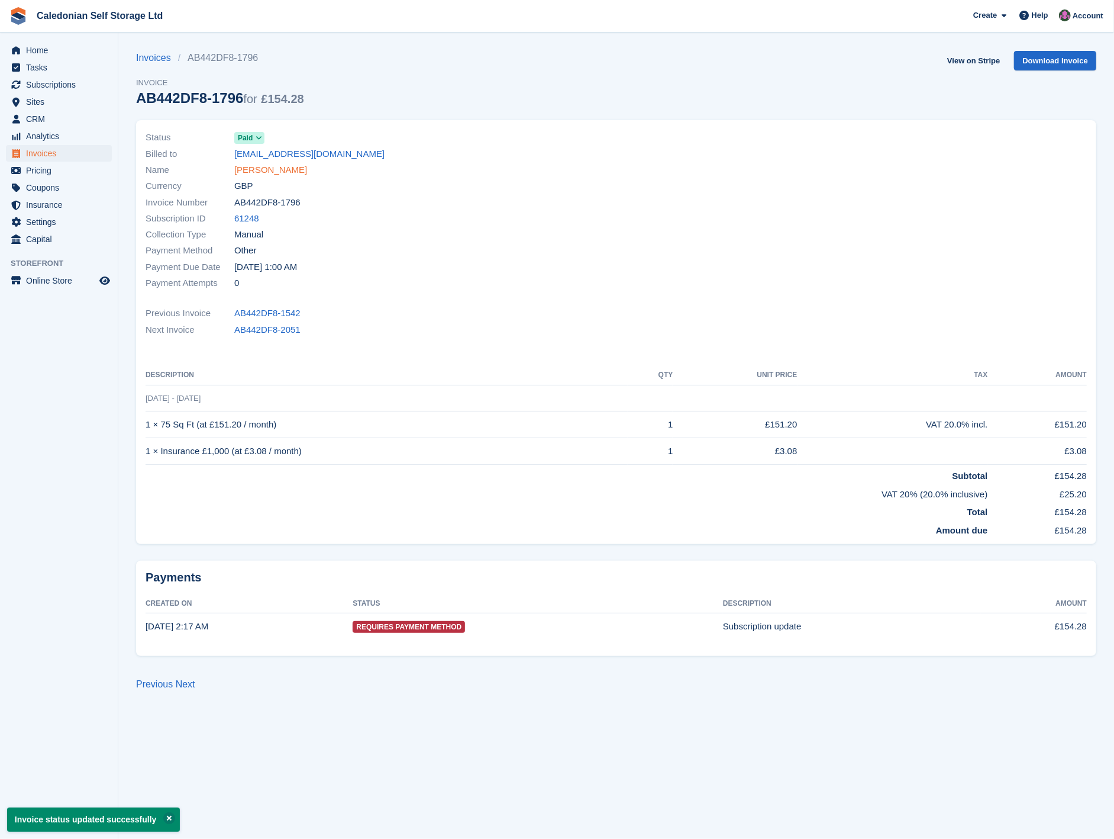
click at [262, 170] on link "Pamela Rodgers" at bounding box center [270, 170] width 73 height 14
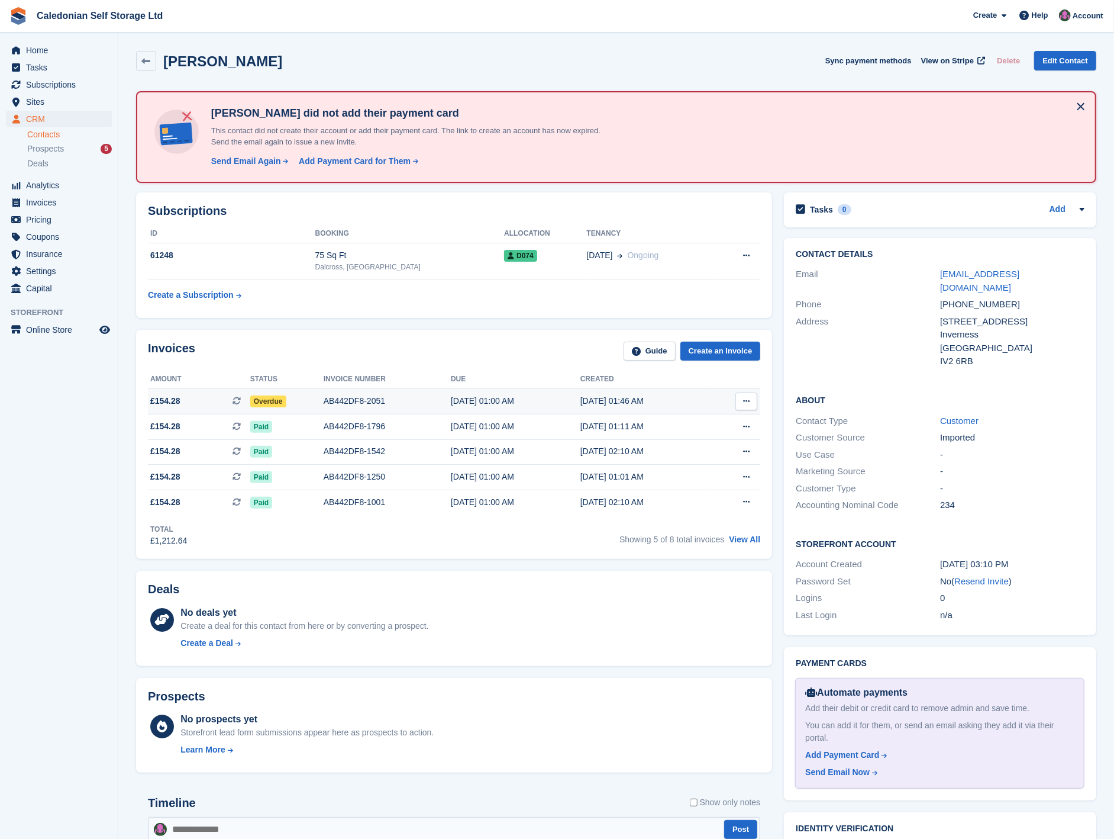
click at [347, 406] on td "AB442DF8-2051" at bounding box center [387, 401] width 127 height 25
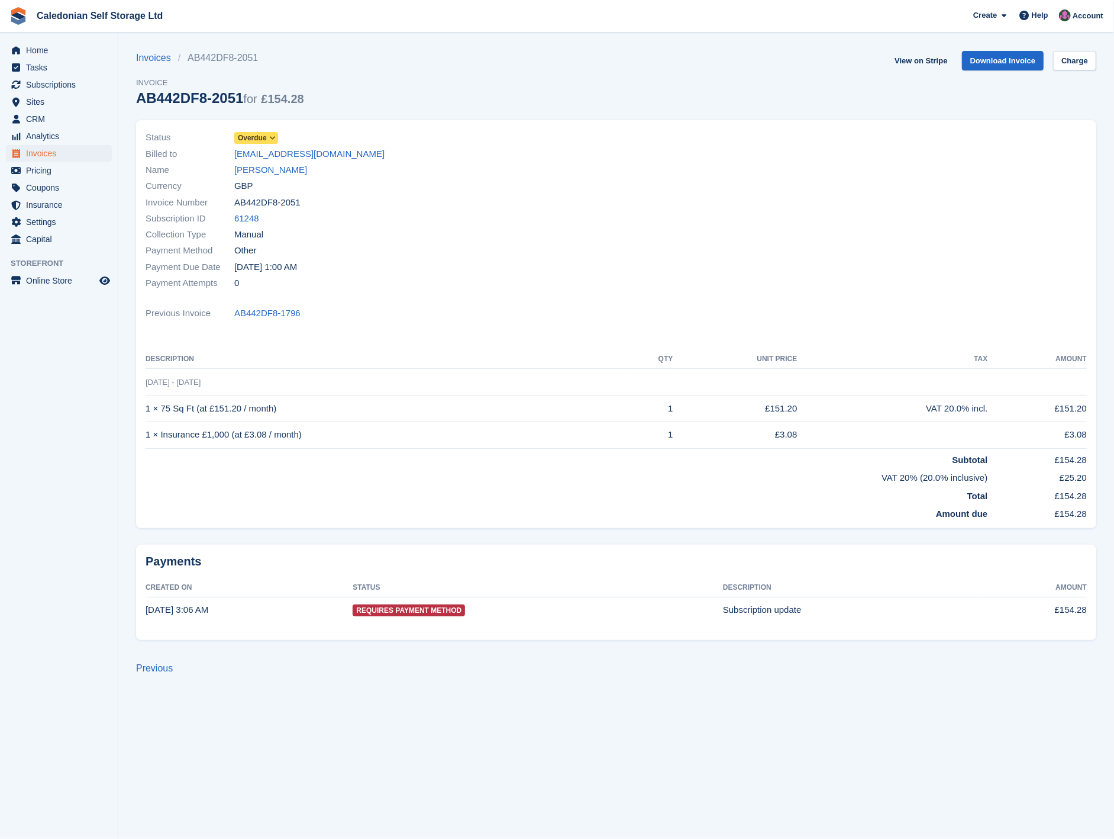
click at [269, 138] on icon at bounding box center [272, 137] width 7 height 7
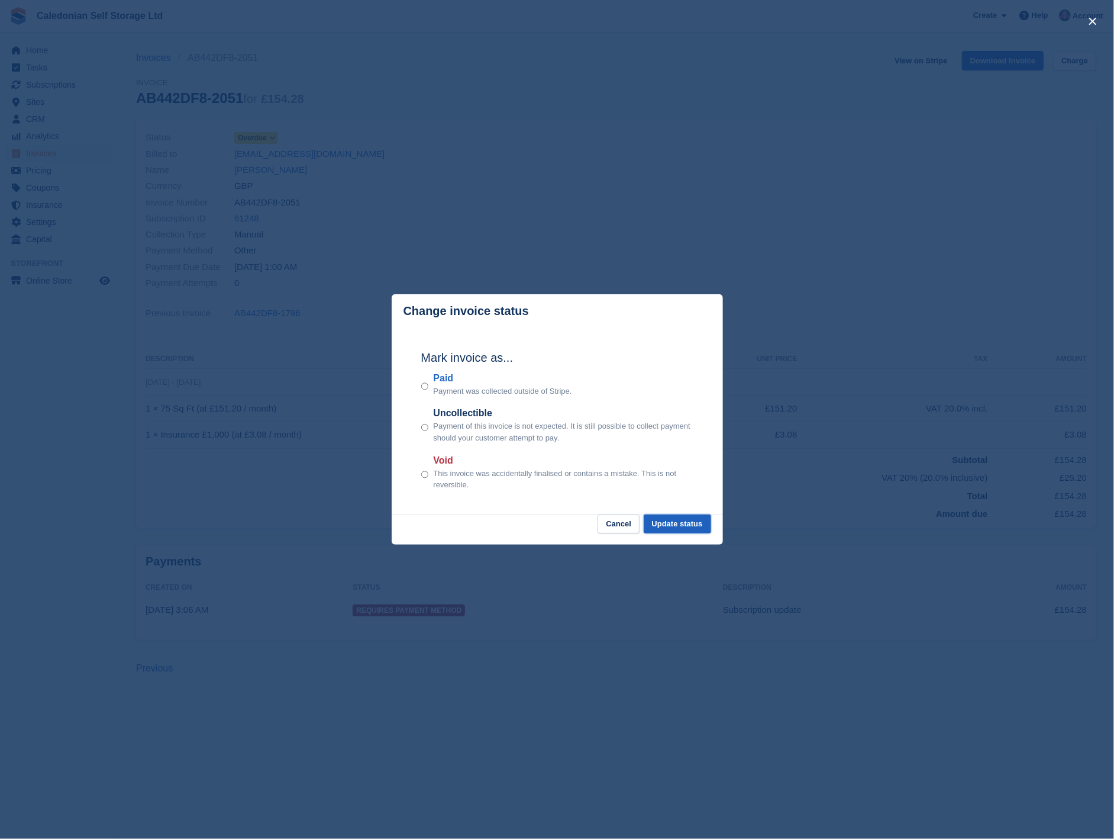
click at [666, 521] on button "Update status" at bounding box center [677, 524] width 67 height 20
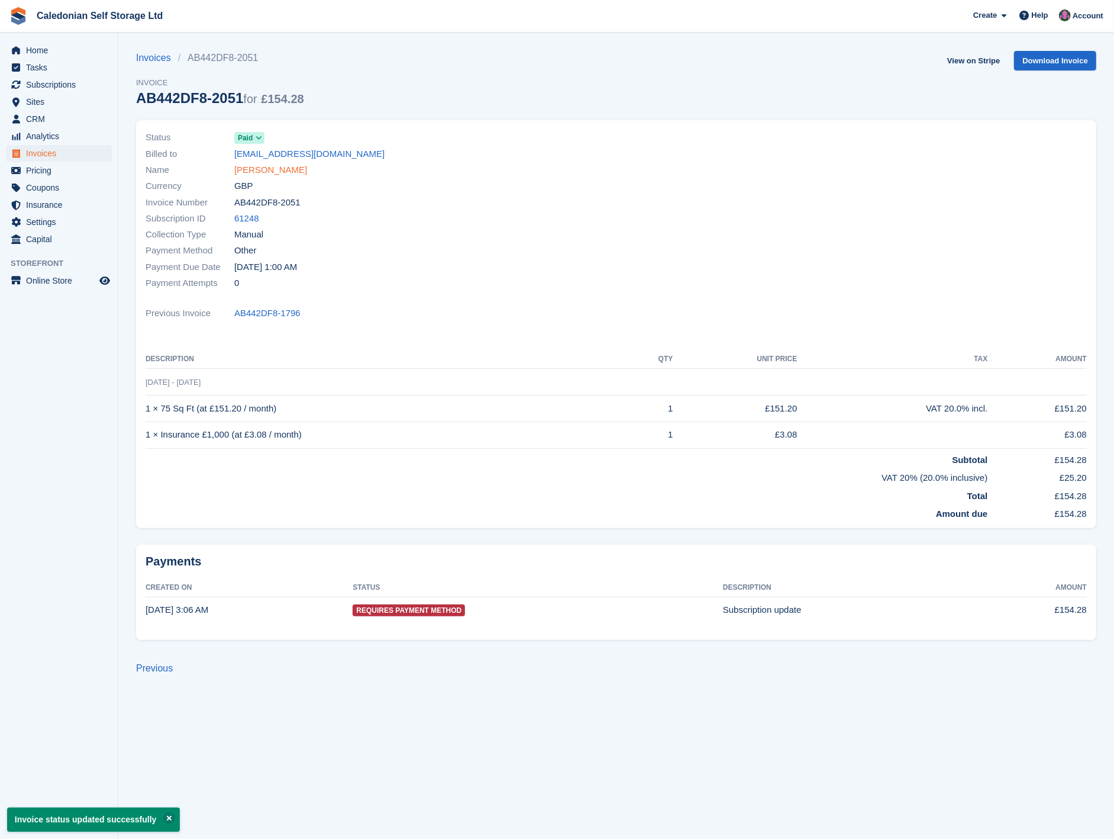
click at [294, 166] on link "[PERSON_NAME]" at bounding box center [270, 170] width 73 height 14
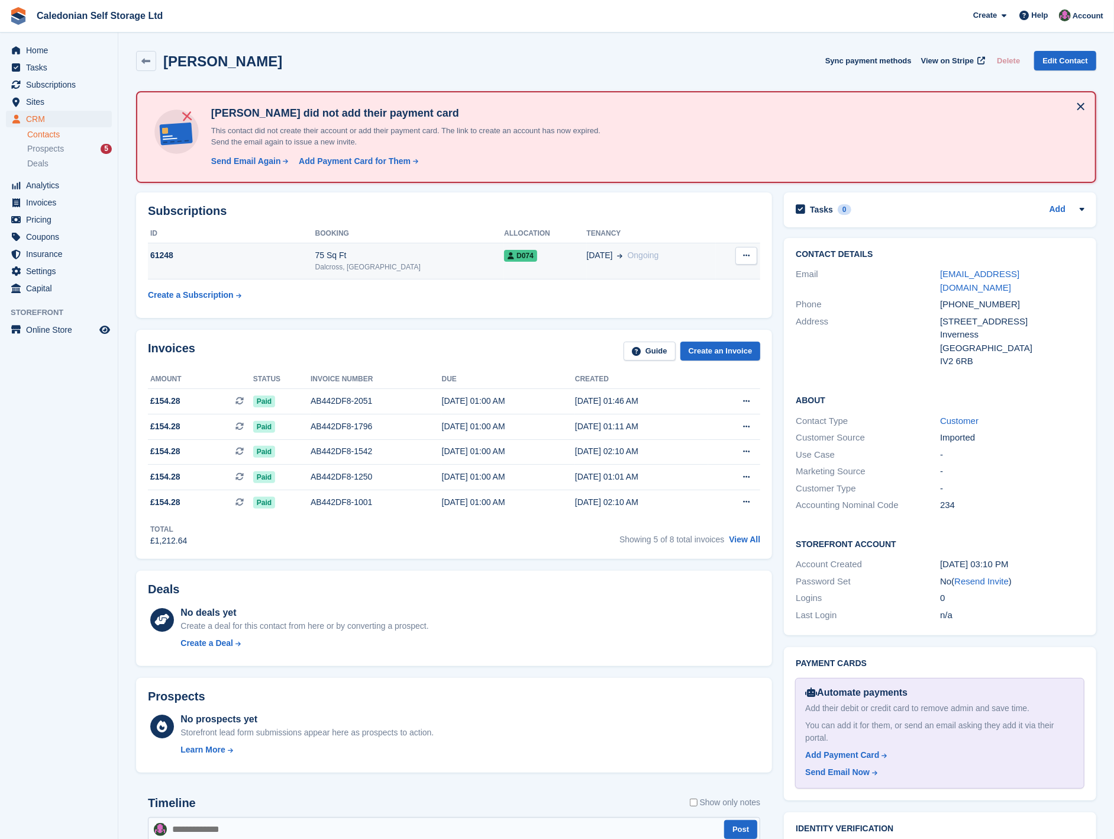
click at [367, 254] on div "75 Sq Ft" at bounding box center [409, 255] width 189 height 12
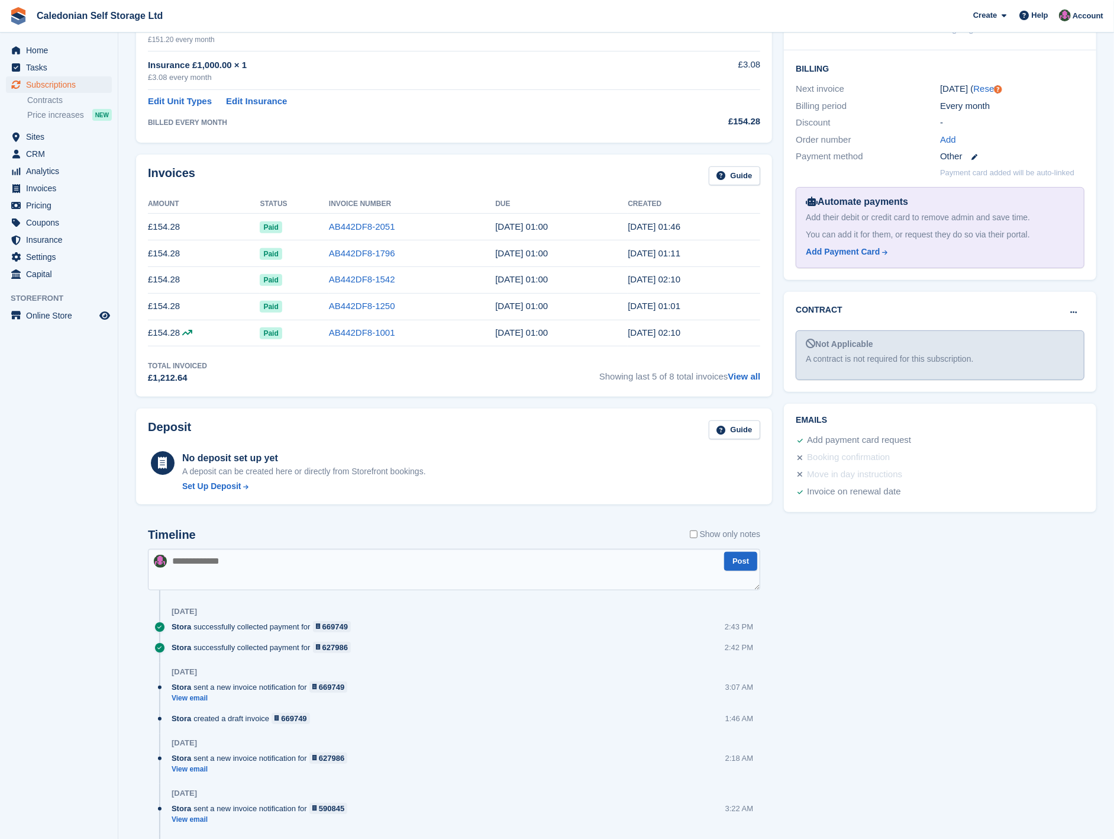
scroll to position [86, 0]
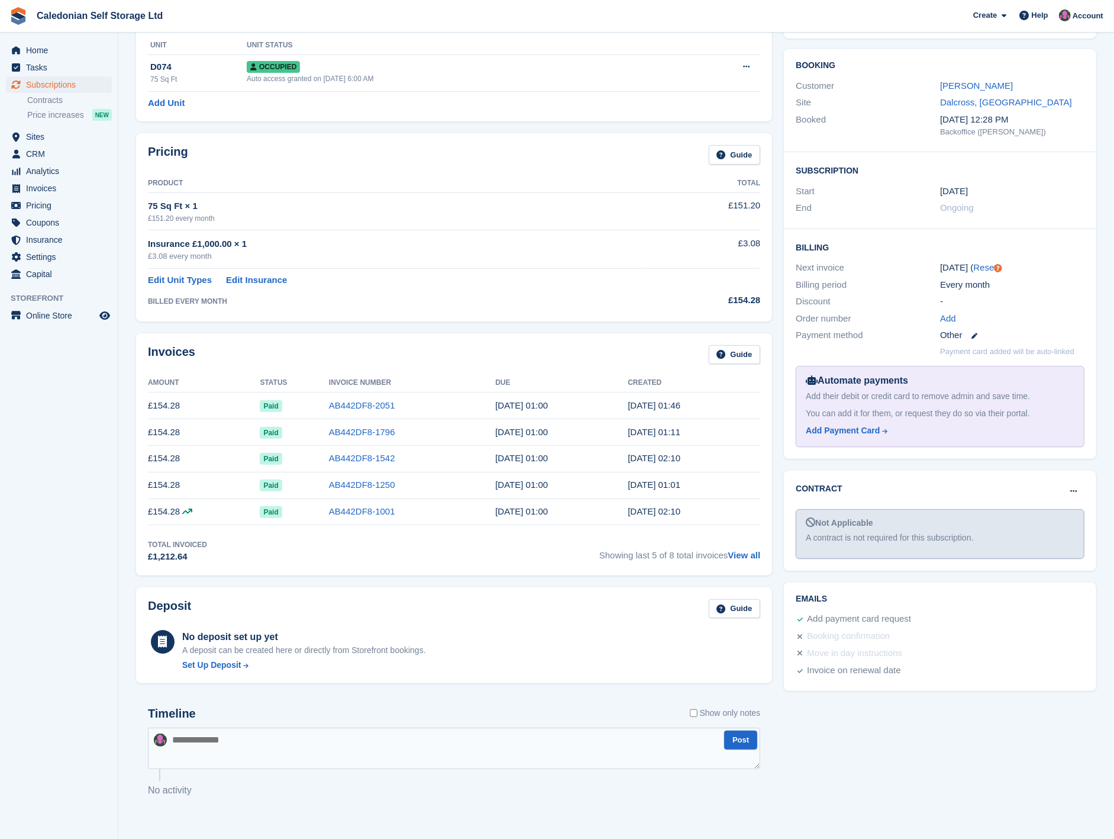
click at [208, 747] on textarea at bounding box center [454, 747] width 613 height 41
type textarea "**********"
drag, startPoint x: 294, startPoint y: 746, endPoint x: 164, endPoint y: 761, distance: 130.4
click at [164, 761] on textarea "**********" at bounding box center [454, 747] width 613 height 41
drag, startPoint x: 59, startPoint y: 49, endPoint x: 96, endPoint y: 49, distance: 36.7
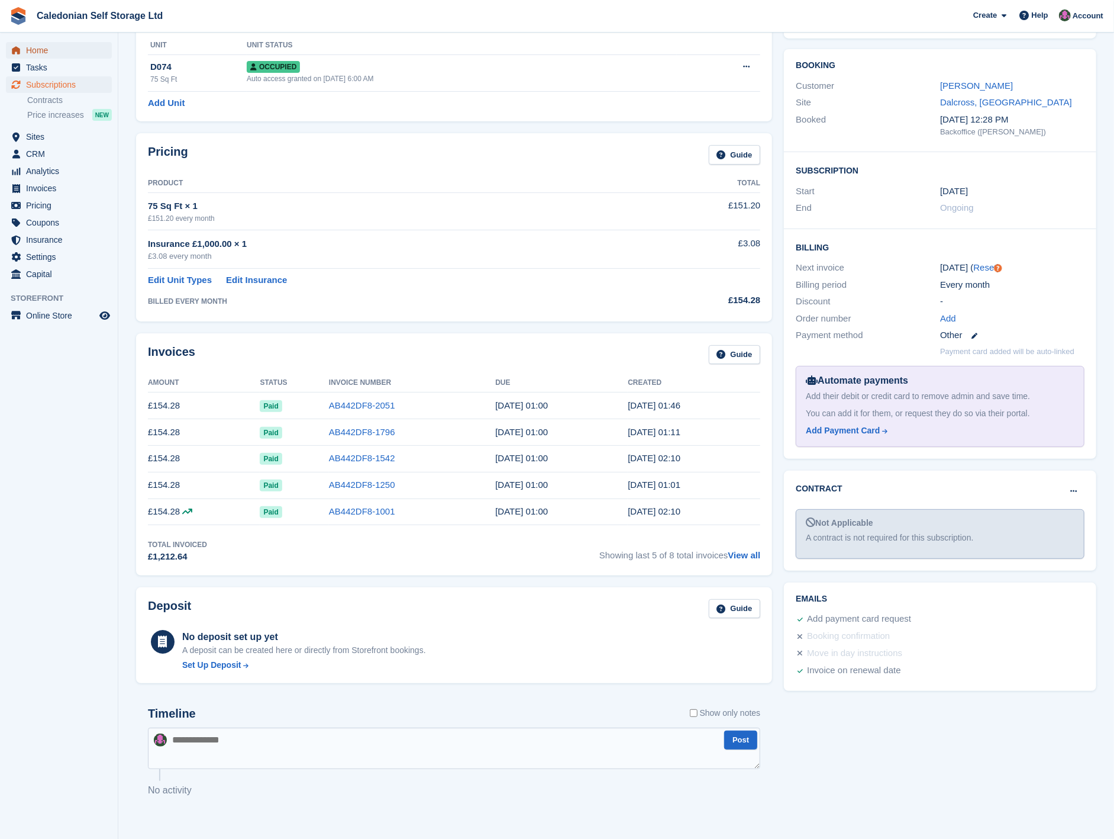
click at [59, 49] on span "Home" at bounding box center [61, 50] width 71 height 17
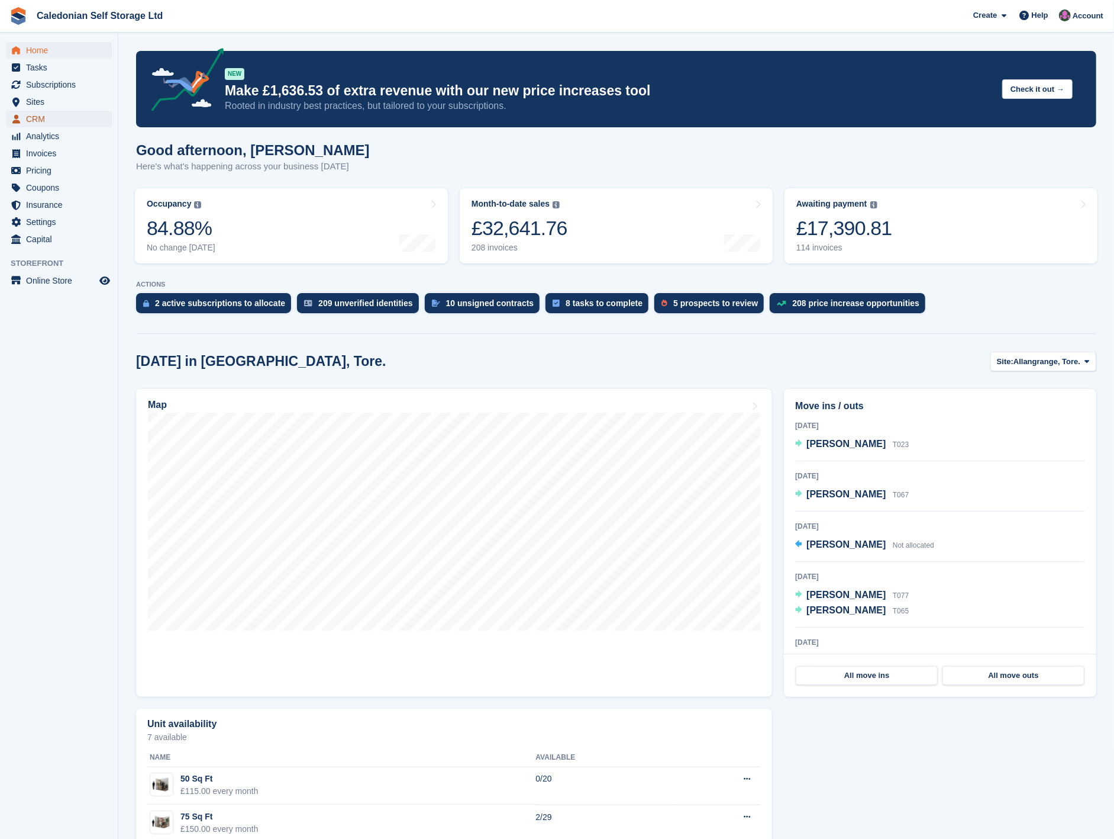
click at [51, 114] on span "CRM" at bounding box center [61, 119] width 71 height 17
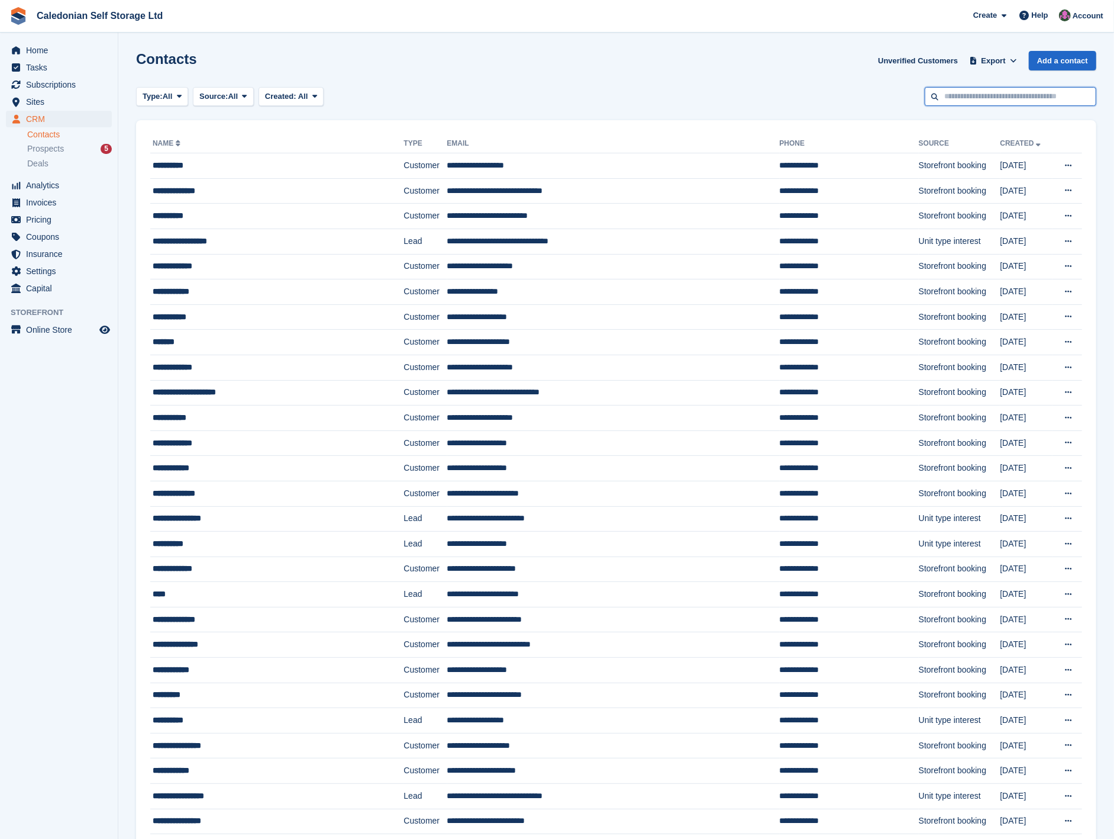
click at [983, 95] on input "text" at bounding box center [1011, 97] width 172 height 20
type input "****"
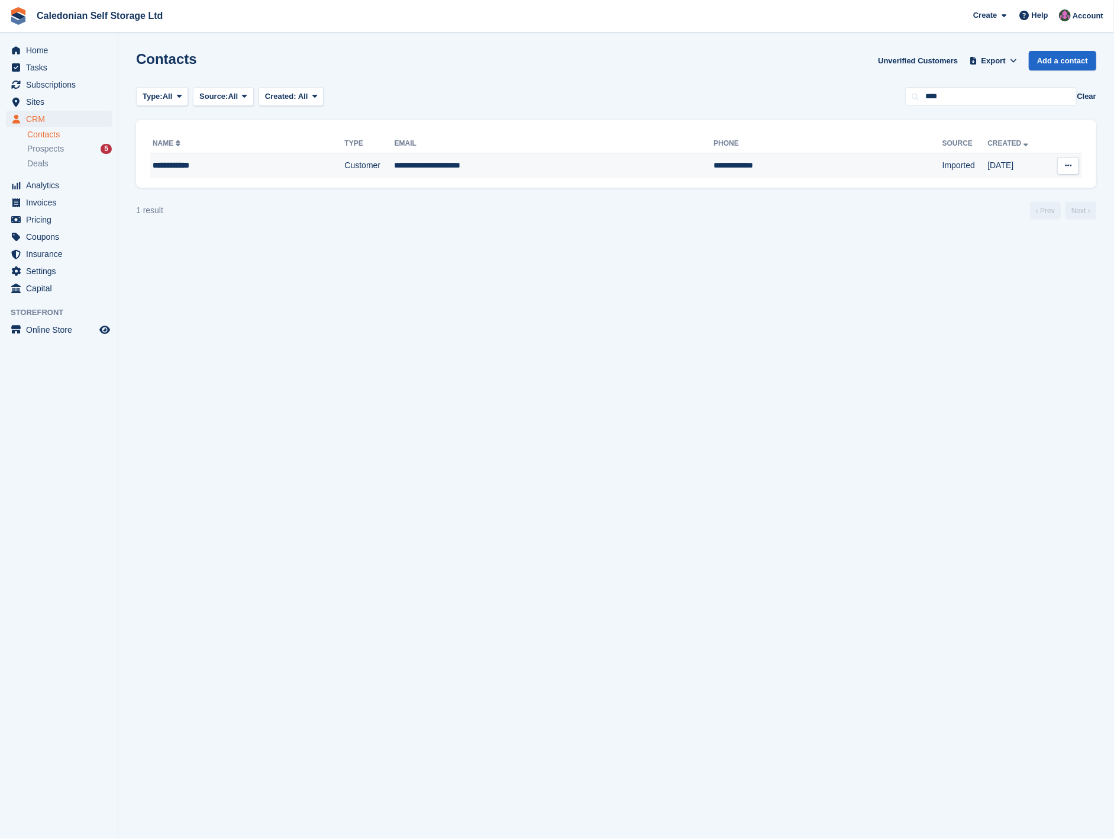
click at [411, 168] on td "**********" at bounding box center [555, 165] width 320 height 25
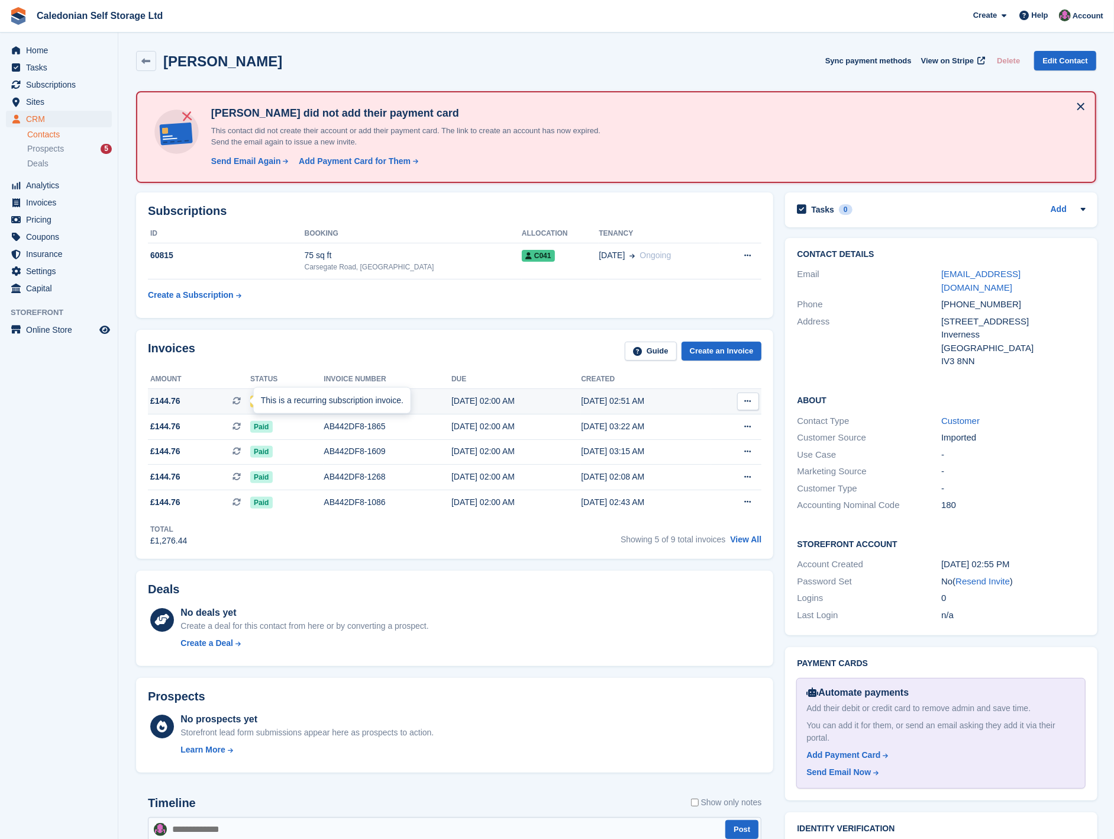
click at [275, 399] on div "This is a recurring subscription invoice." at bounding box center [332, 400] width 157 height 26
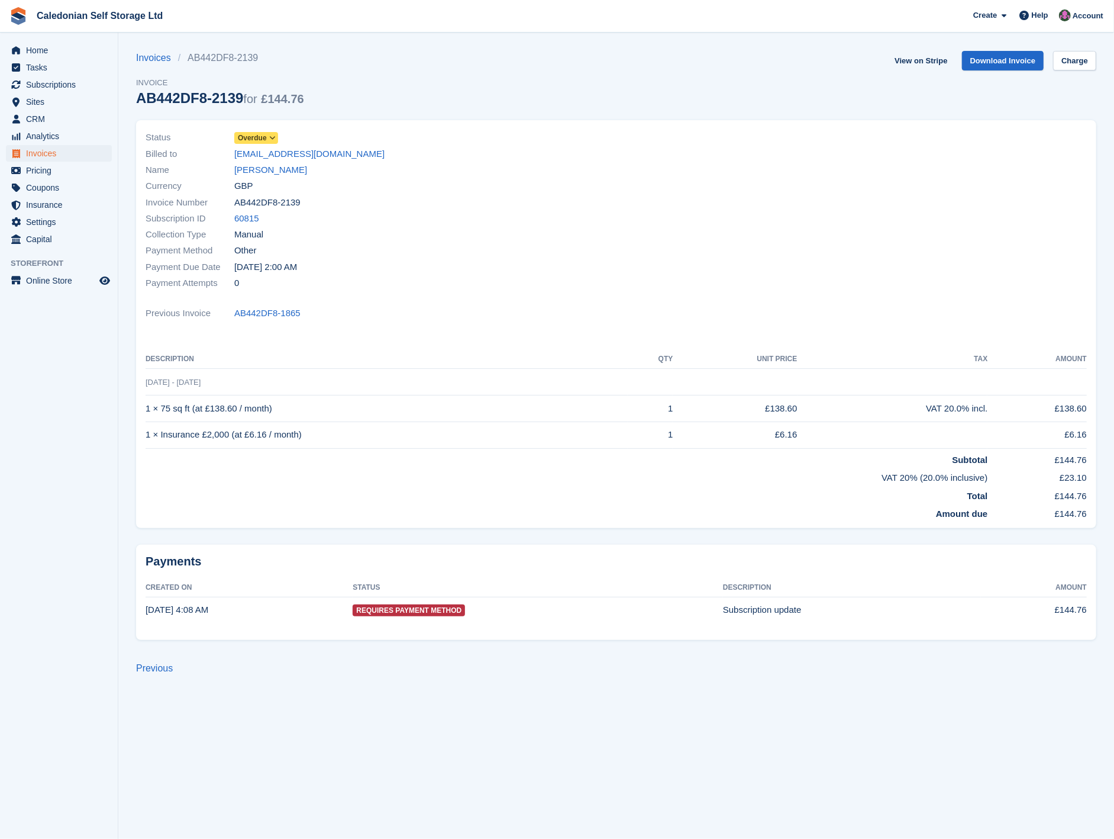
click at [261, 134] on span "Overdue" at bounding box center [252, 138] width 29 height 11
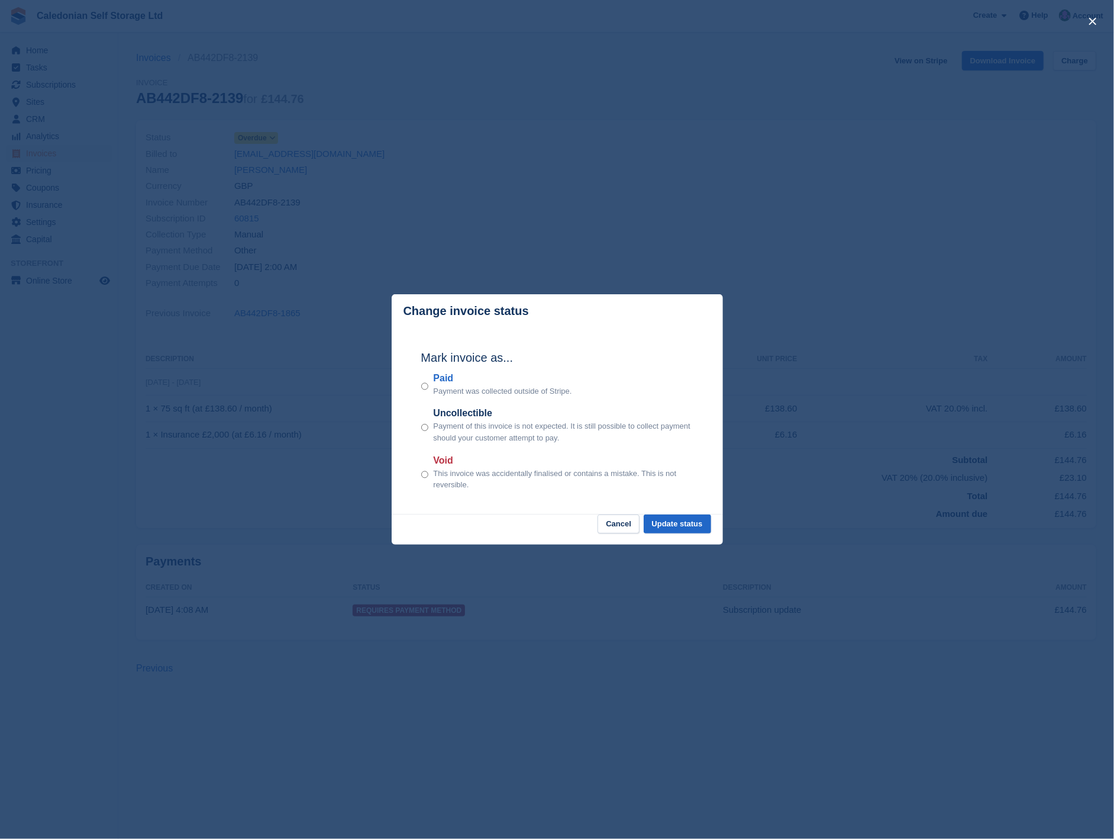
click at [430, 384] on div "Paid Payment was collected outside of Stripe." at bounding box center [557, 384] width 272 height 26
click at [690, 525] on button "Update status" at bounding box center [677, 524] width 67 height 20
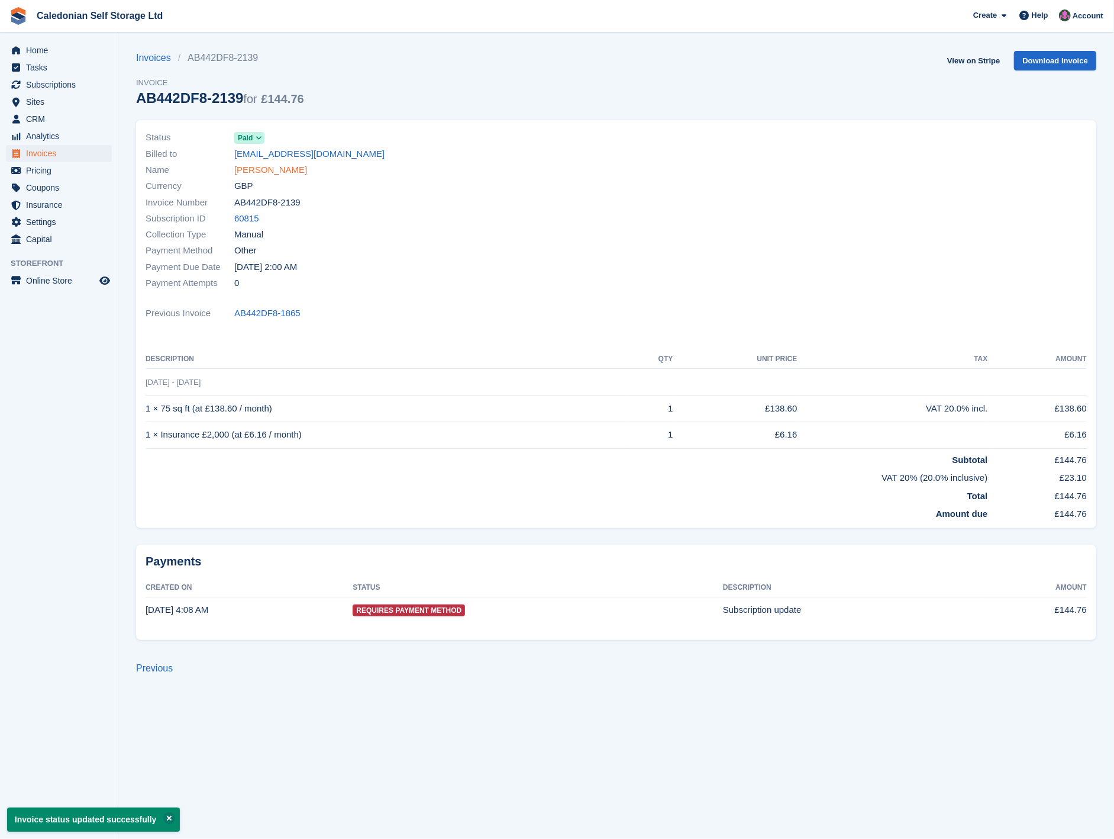
click at [276, 175] on link "[PERSON_NAME]" at bounding box center [270, 170] width 73 height 14
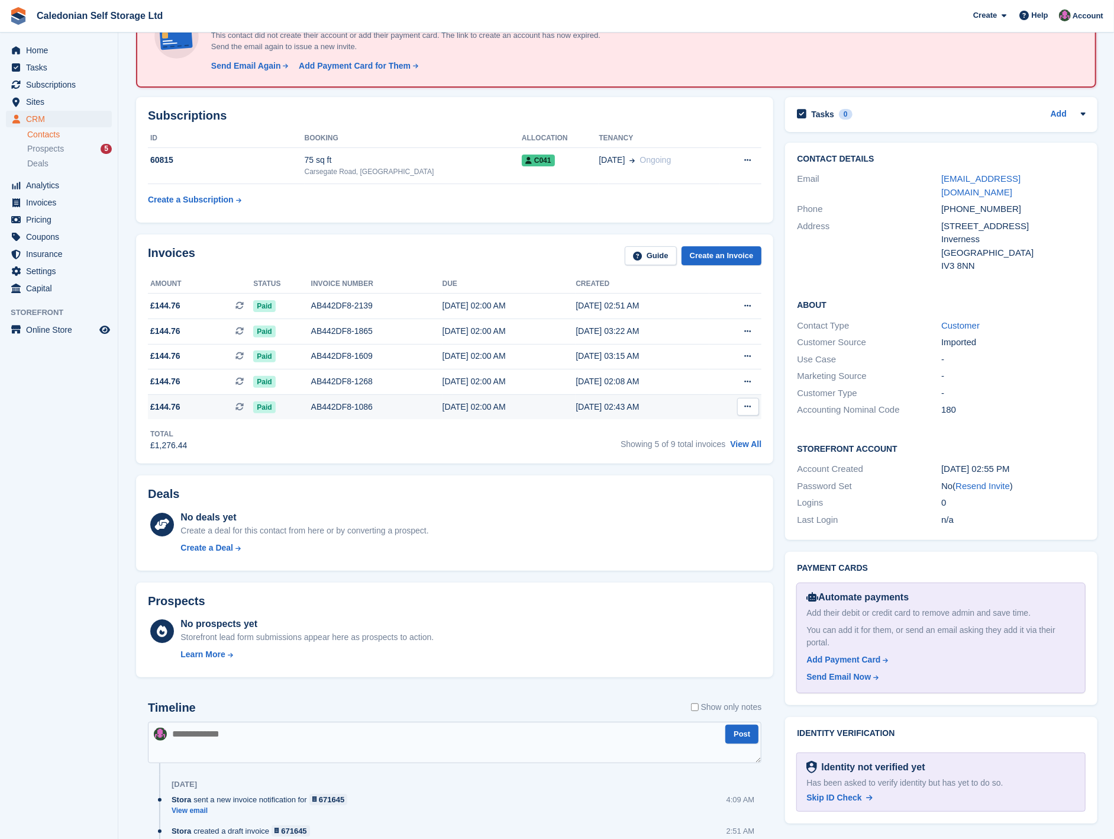
scroll to position [197, 0]
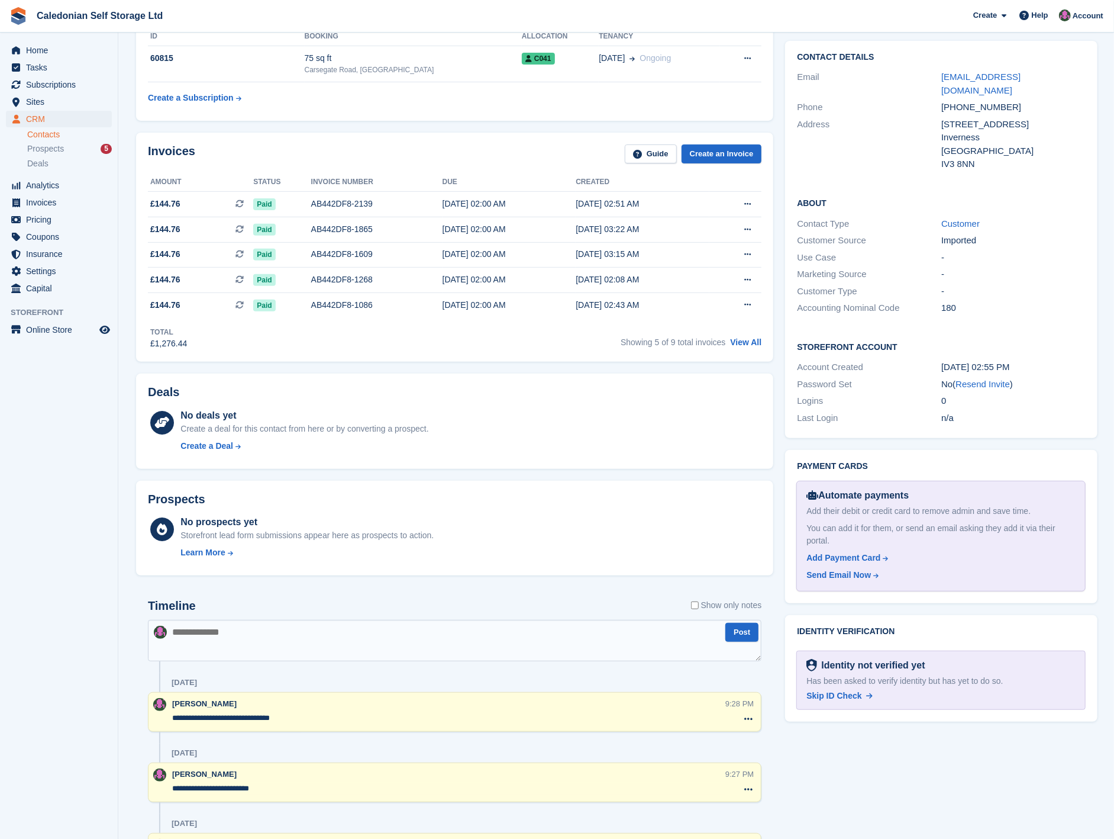
click at [223, 643] on textarea at bounding box center [455, 640] width 614 height 41
drag, startPoint x: 216, startPoint y: 634, endPoint x: 232, endPoint y: 675, distance: 43.9
click at [216, 635] on textarea "**********" at bounding box center [455, 640] width 614 height 41
type textarea "**********"
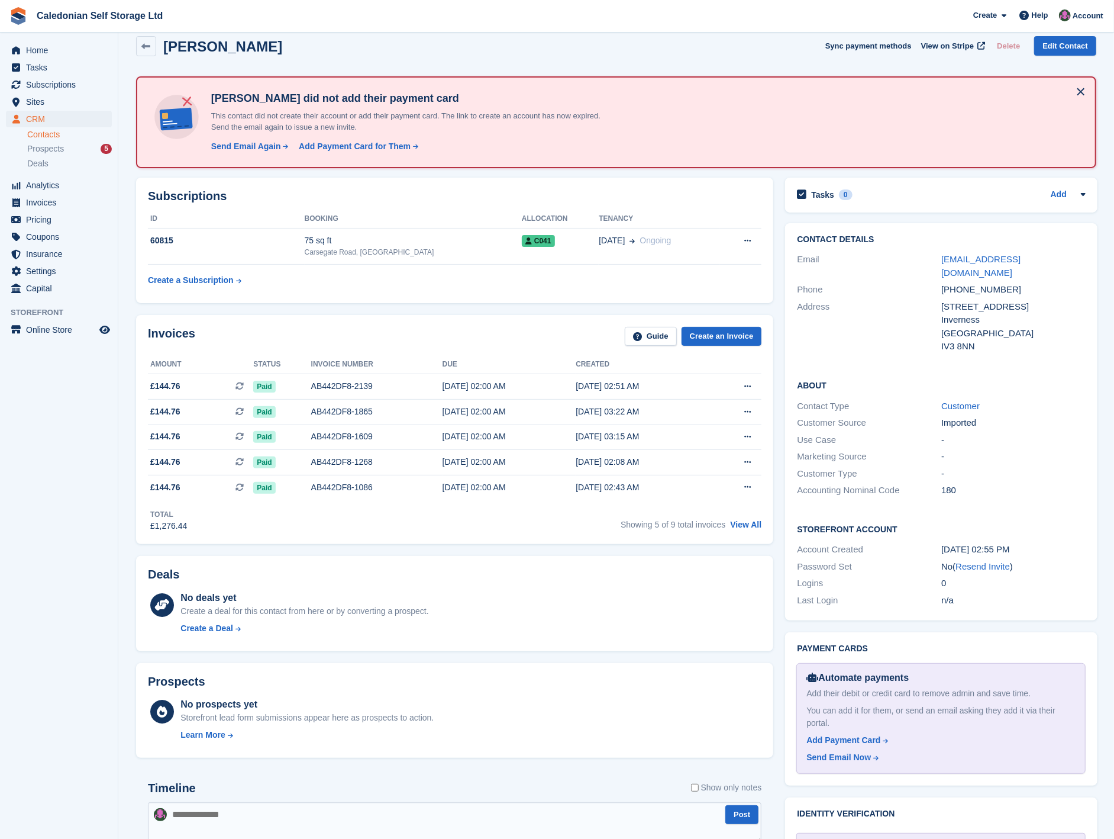
scroll to position [0, 0]
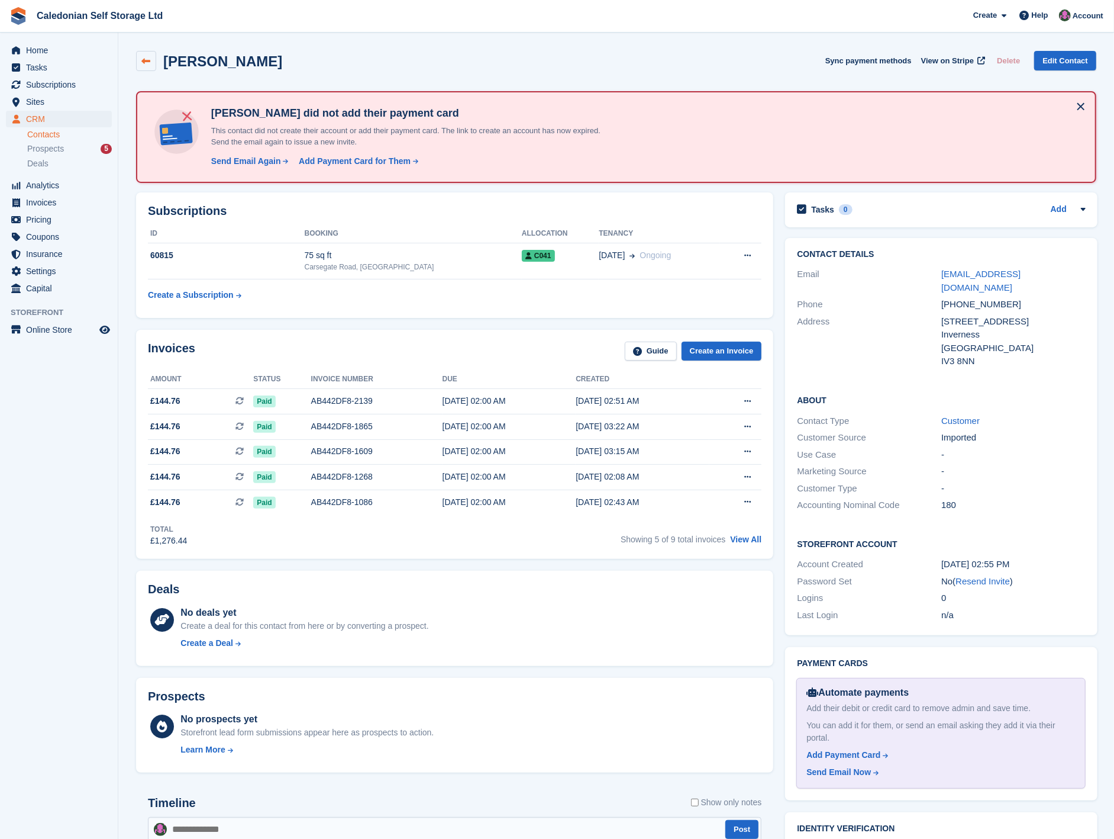
click at [142, 57] on icon at bounding box center [146, 61] width 9 height 9
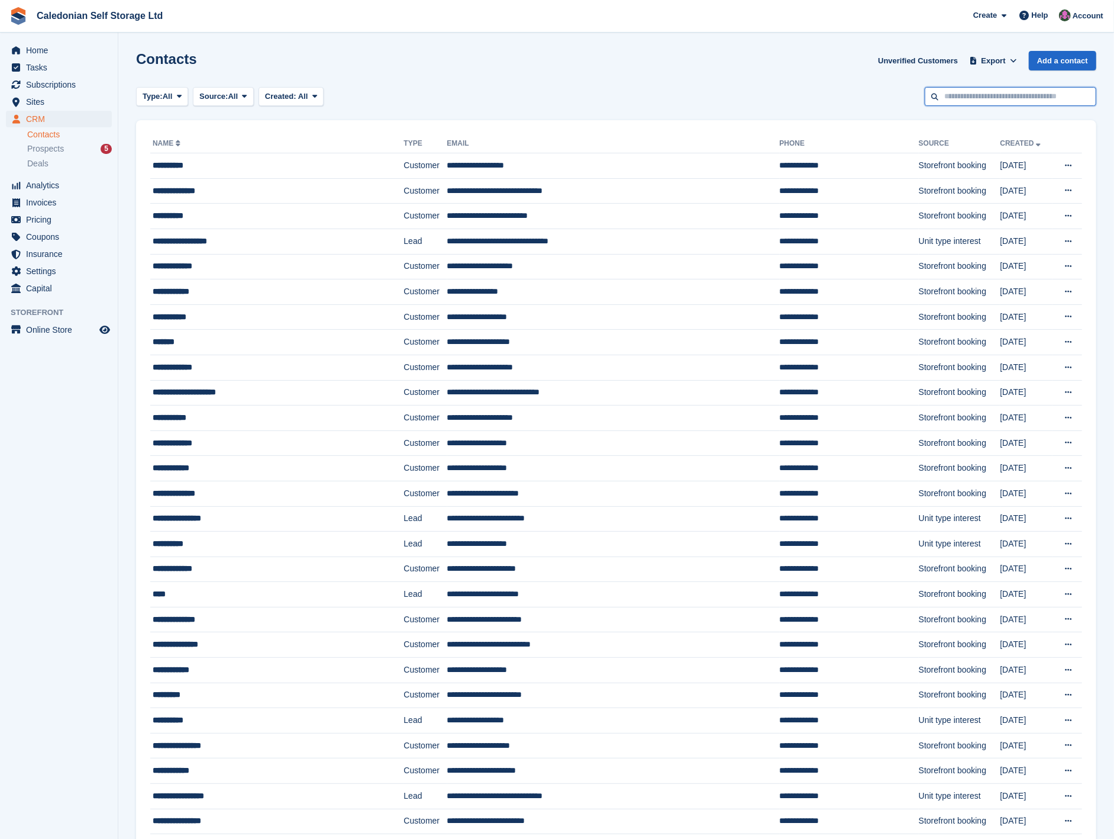
click at [945, 92] on input "text" at bounding box center [1011, 97] width 172 height 20
type input "*****"
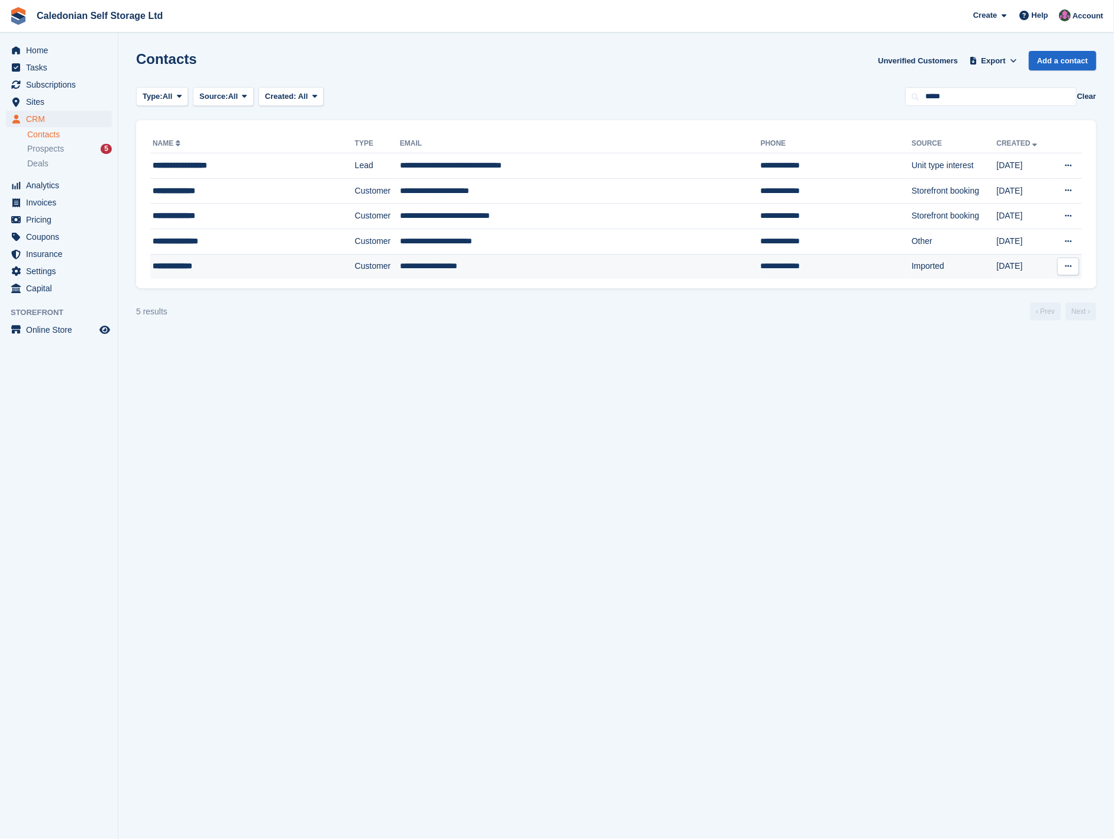
click at [424, 273] on td "**********" at bounding box center [580, 266] width 361 height 25
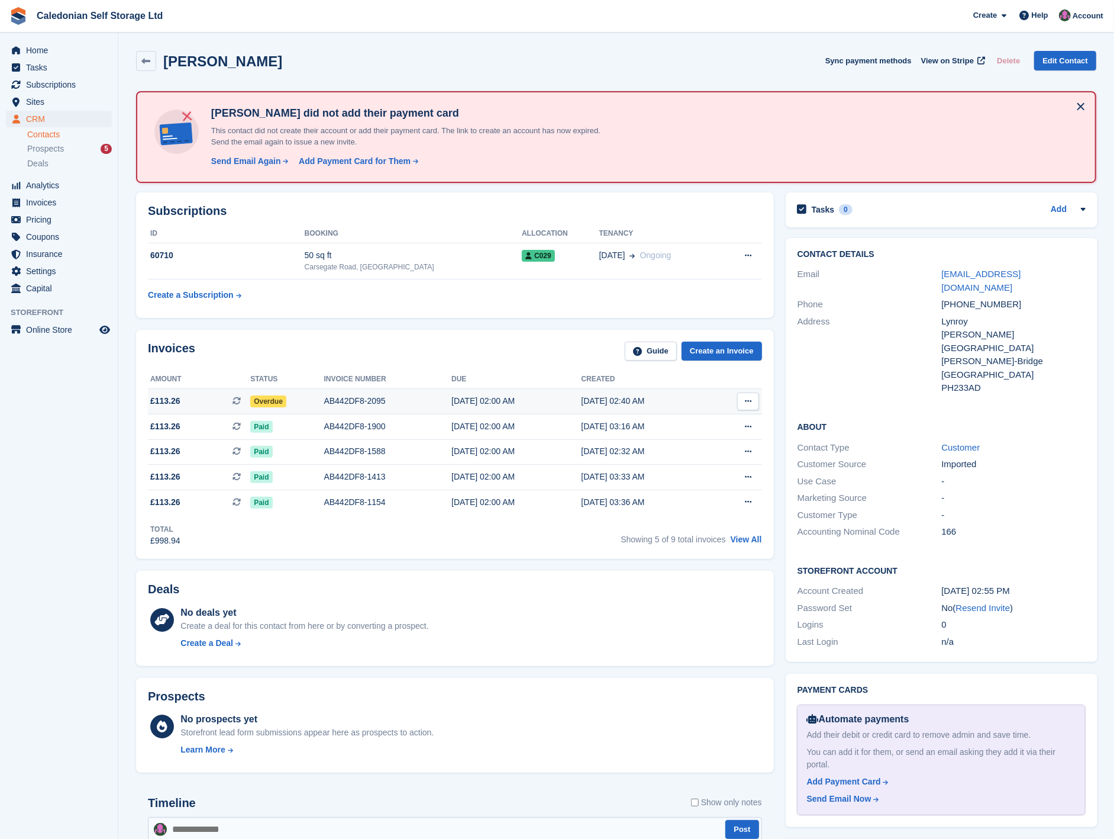
click at [253, 401] on span "Overdue" at bounding box center [268, 401] width 36 height 12
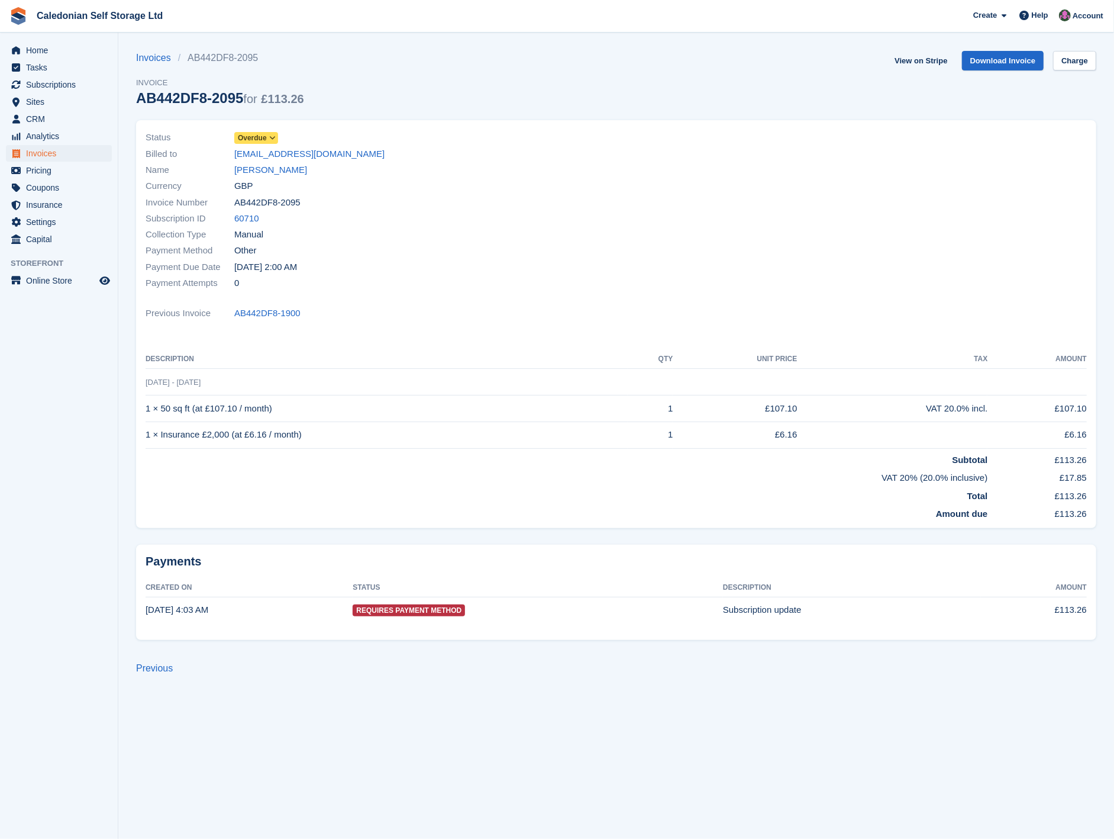
click at [257, 137] on span "Overdue" at bounding box center [252, 138] width 29 height 11
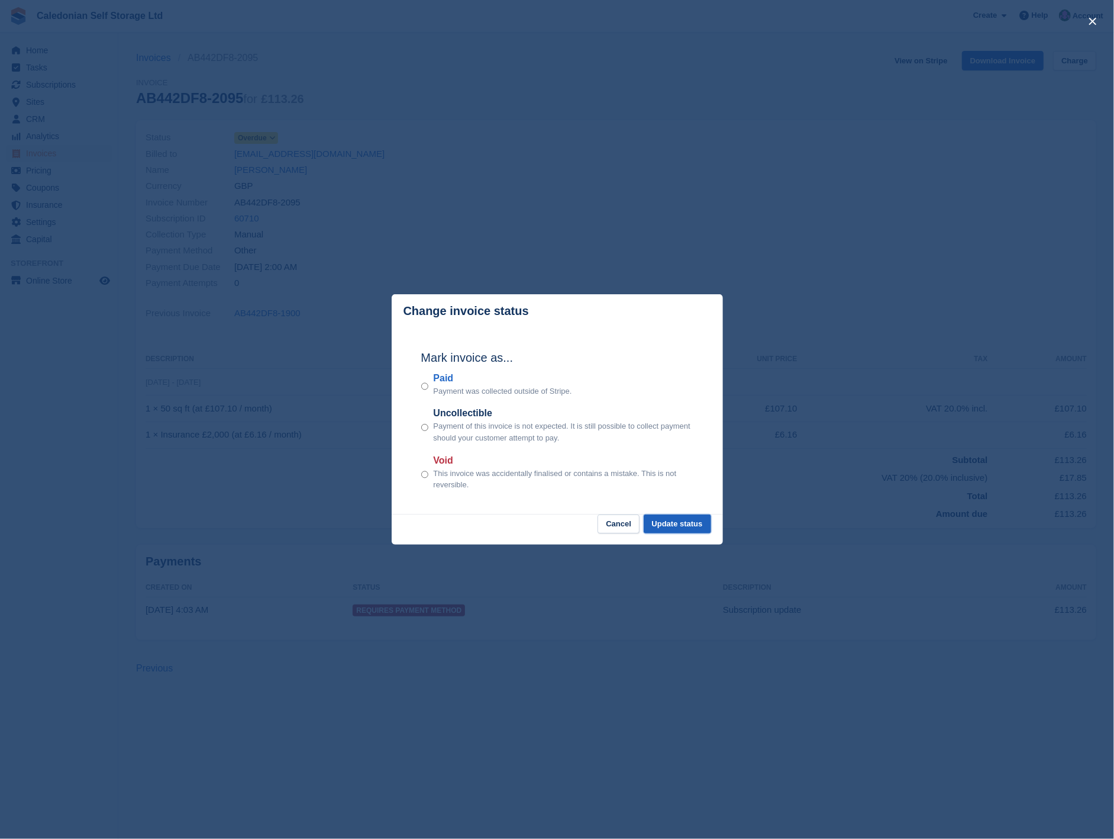
click at [665, 520] on button "Update status" at bounding box center [677, 524] width 67 height 20
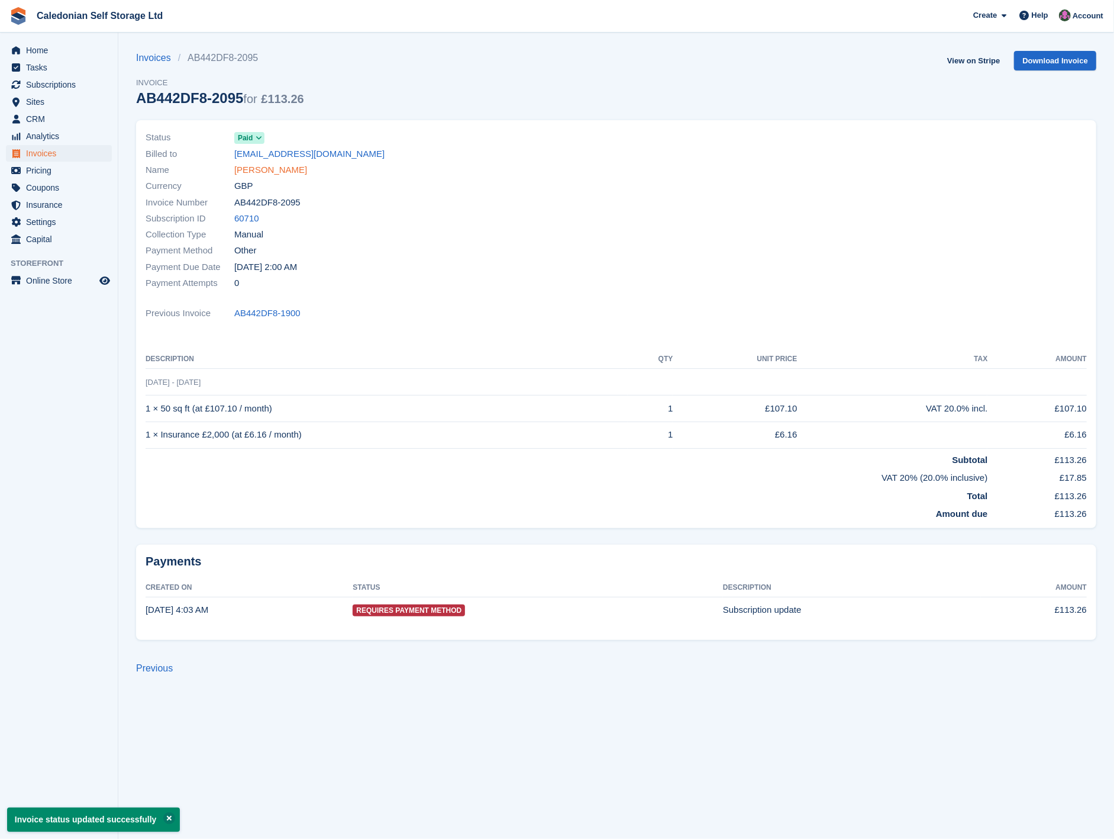
click at [267, 170] on link "[PERSON_NAME]" at bounding box center [270, 170] width 73 height 14
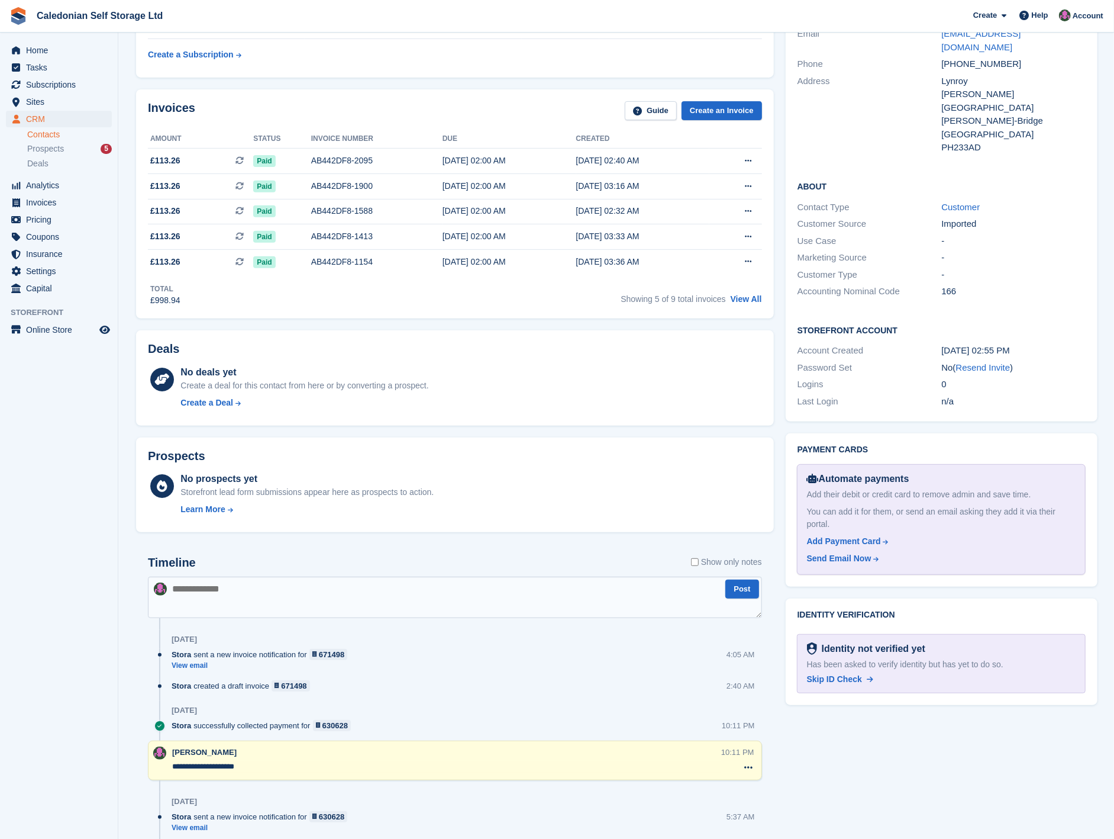
scroll to position [263, 0]
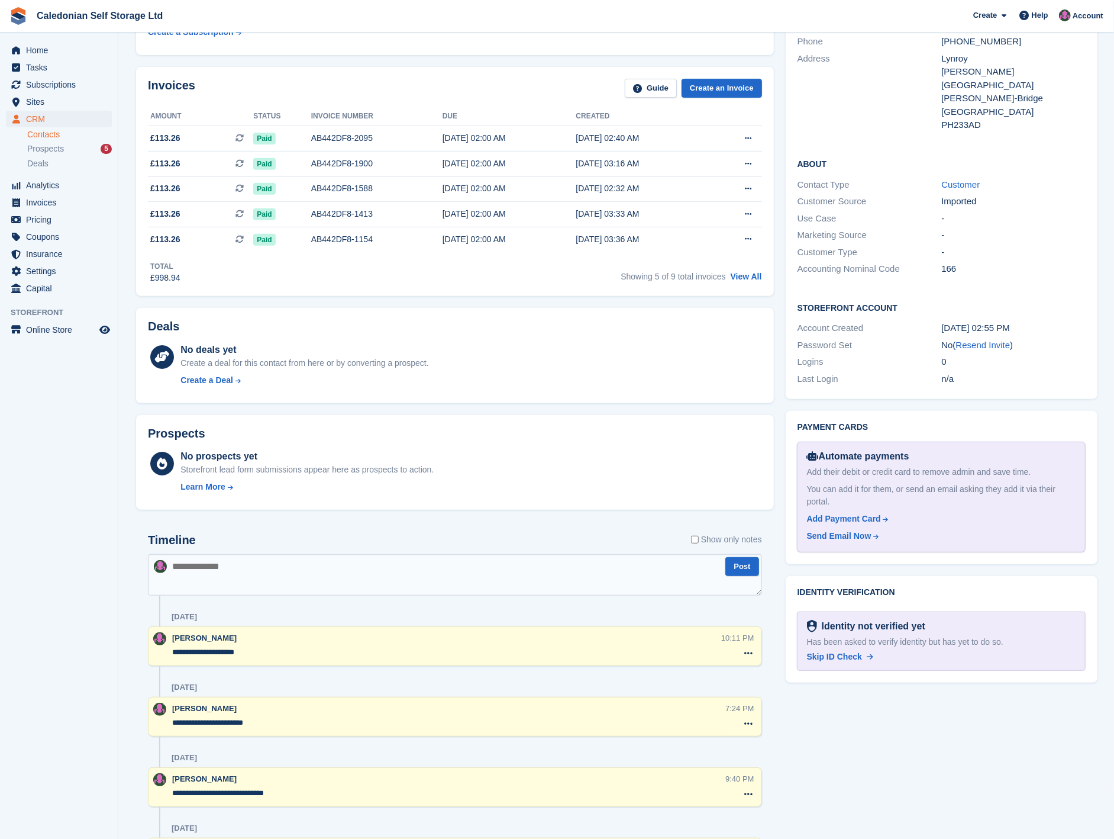
click at [232, 569] on textarea at bounding box center [455, 574] width 614 height 41
type textarea "**********"
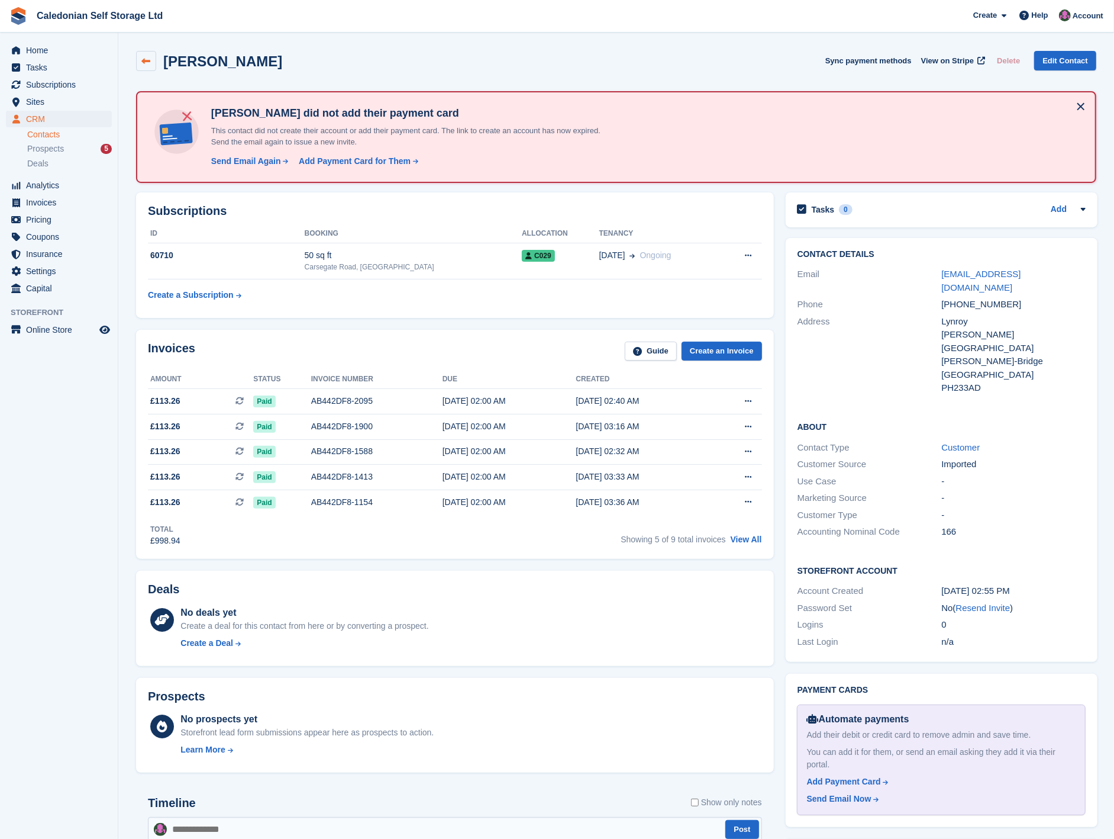
click at [147, 65] on icon at bounding box center [146, 61] width 9 height 9
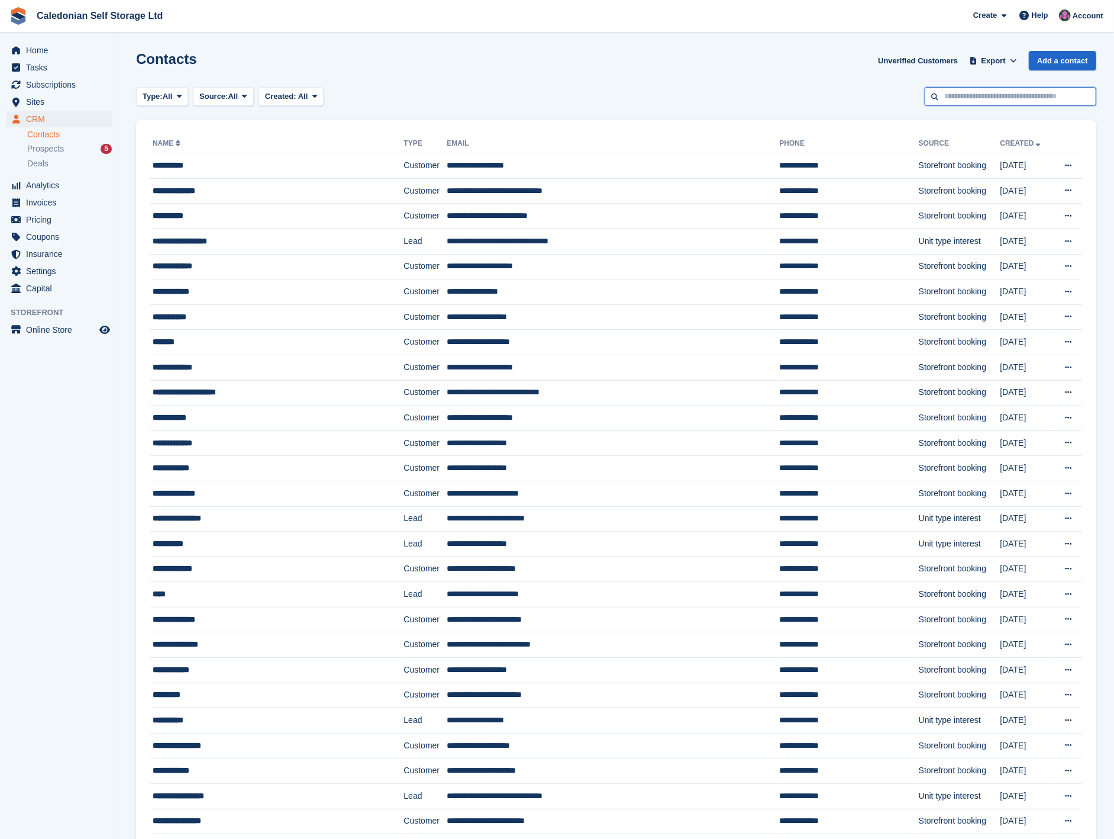
click at [986, 98] on input "text" at bounding box center [1011, 97] width 172 height 20
type input "****"
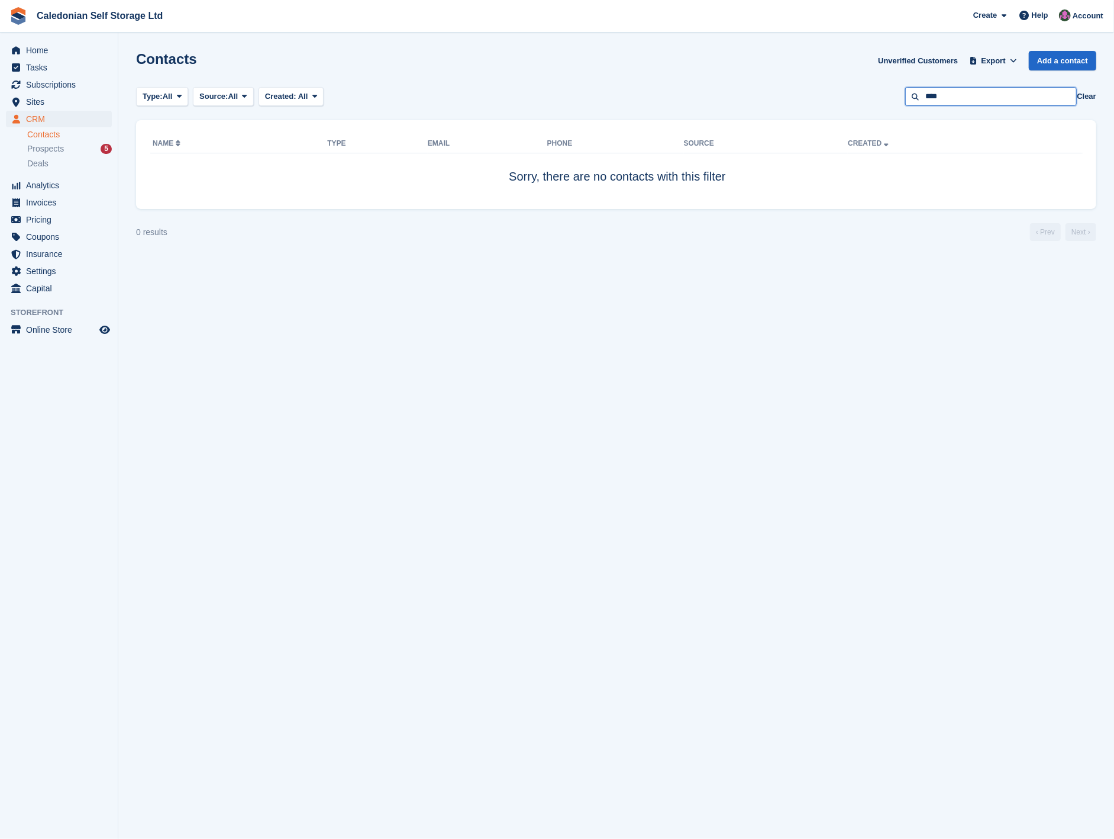
drag, startPoint x: 956, startPoint y: 98, endPoint x: 891, endPoint y: 113, distance: 66.3
click at [891, 113] on section "Contacts Unverified Customers Export Export Contacts Export a CSV of all Contac…" at bounding box center [616, 419] width 996 height 839
type input "***"
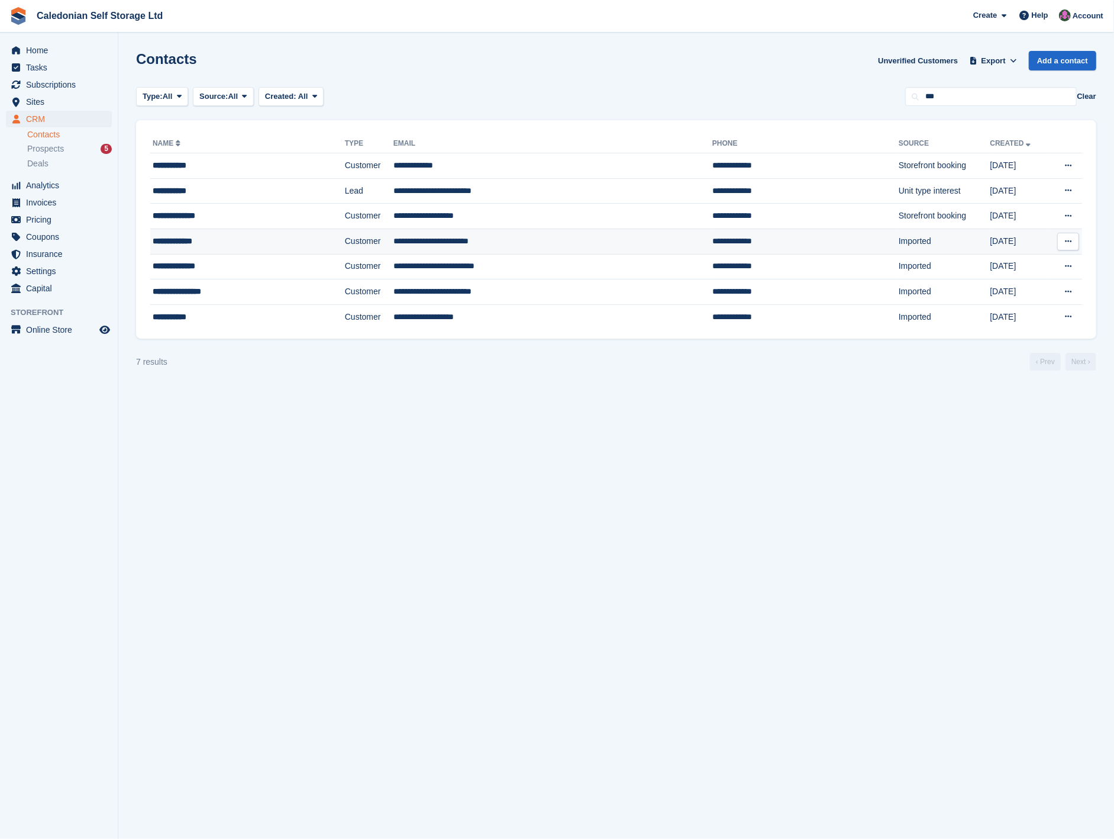
click at [265, 241] on div "**********" at bounding box center [223, 241] width 141 height 12
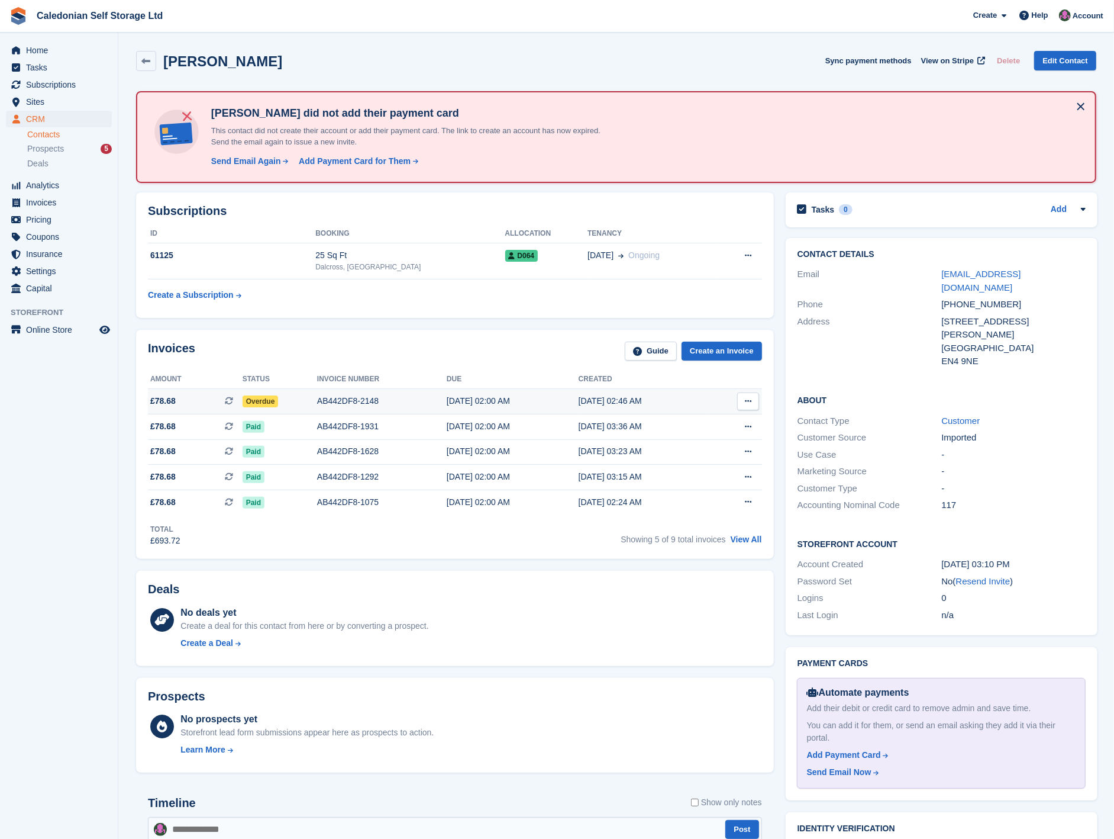
click at [265, 399] on span "Overdue" at bounding box center [261, 401] width 36 height 12
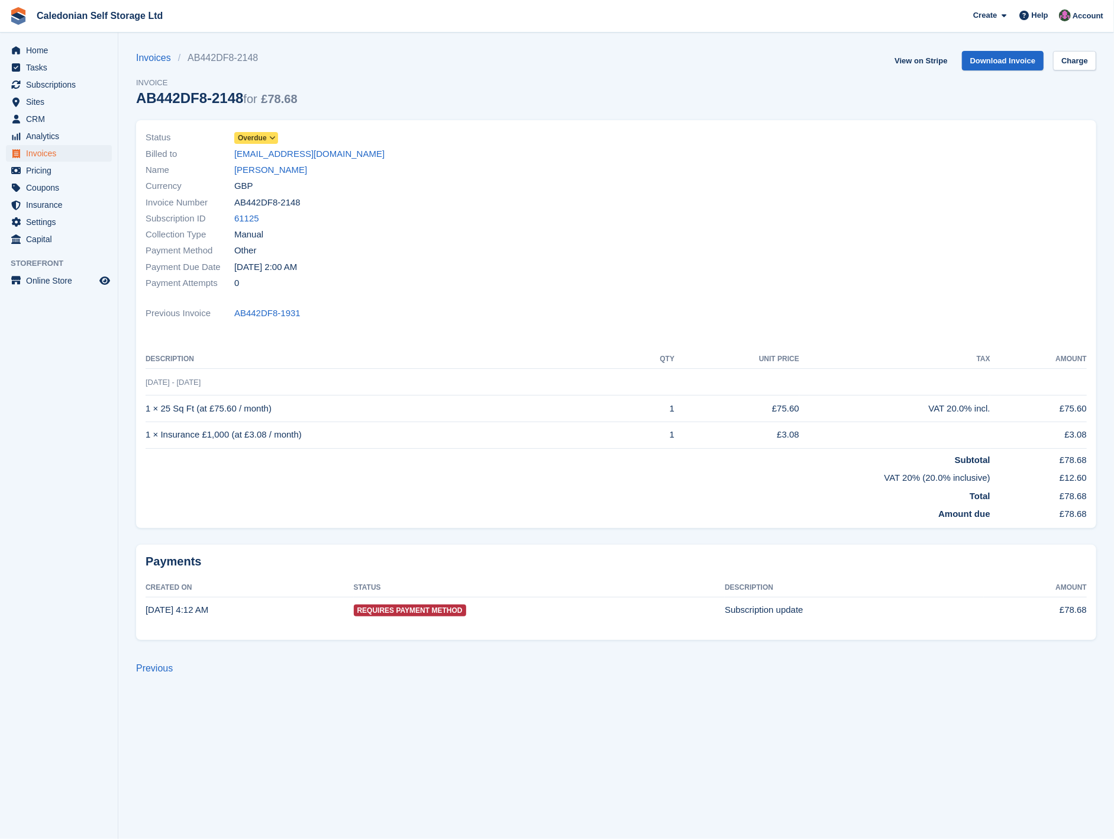
click at [264, 136] on span "Overdue" at bounding box center [252, 138] width 29 height 11
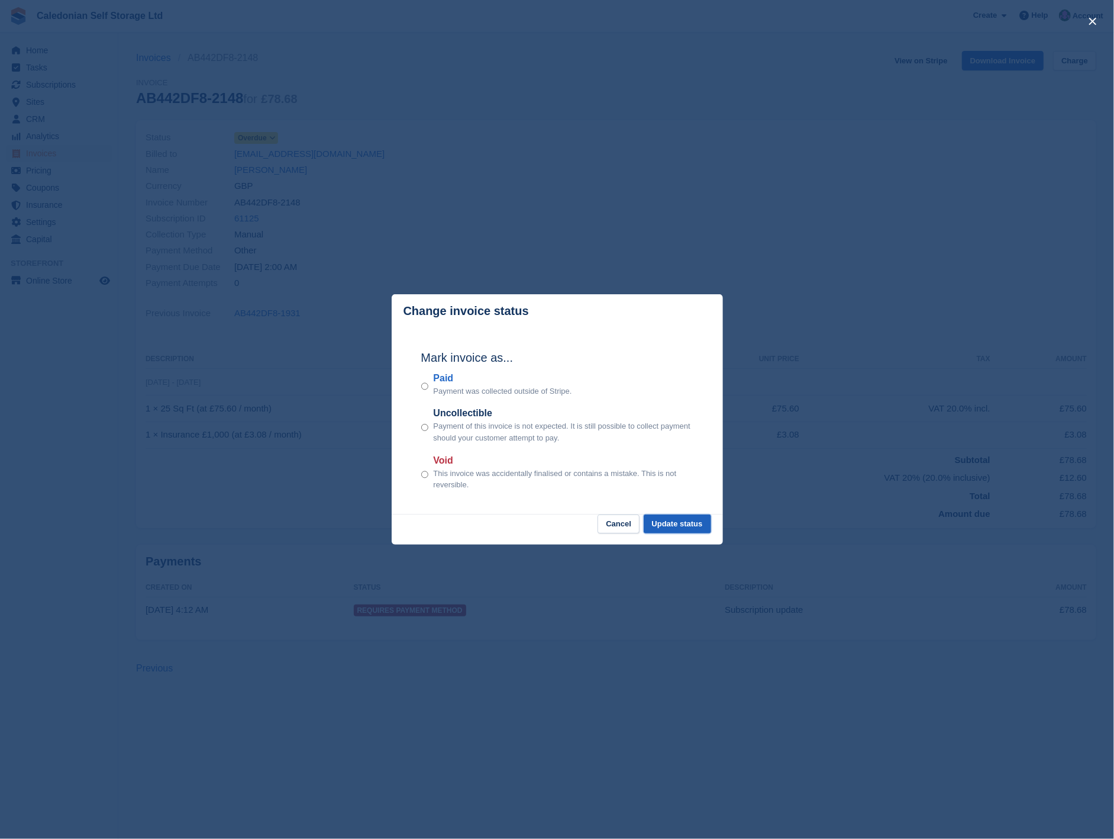
click at [669, 517] on button "Update status" at bounding box center [677, 524] width 67 height 20
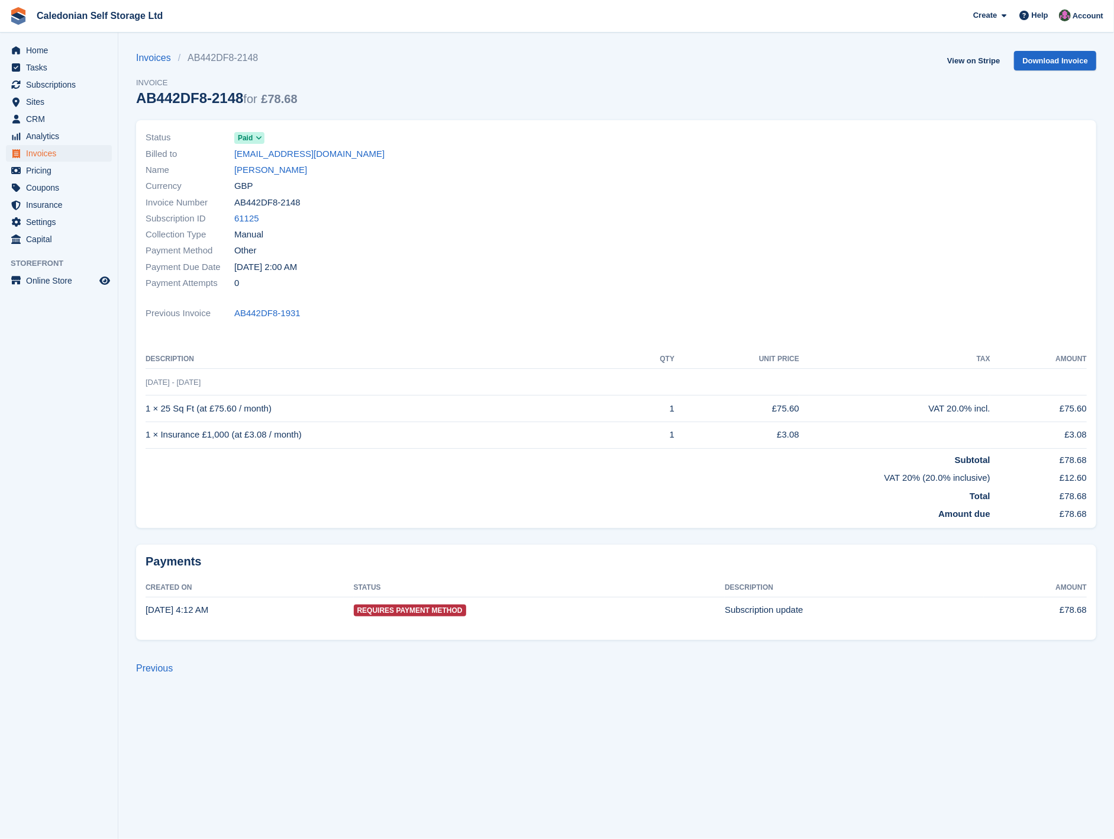
drag, startPoint x: 263, startPoint y: 173, endPoint x: 347, endPoint y: 190, distance: 85.8
click at [263, 173] on link "Samer Hilsaca" at bounding box center [270, 170] width 73 height 14
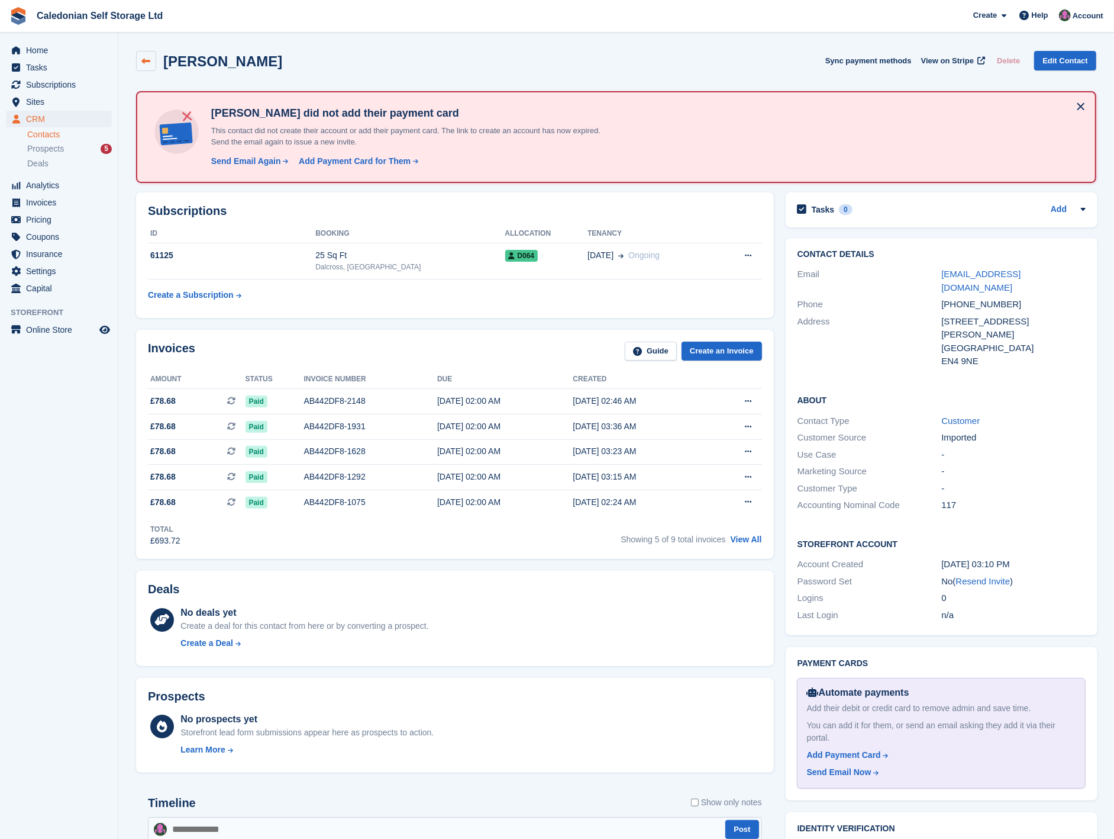
click at [148, 60] on icon at bounding box center [146, 61] width 9 height 9
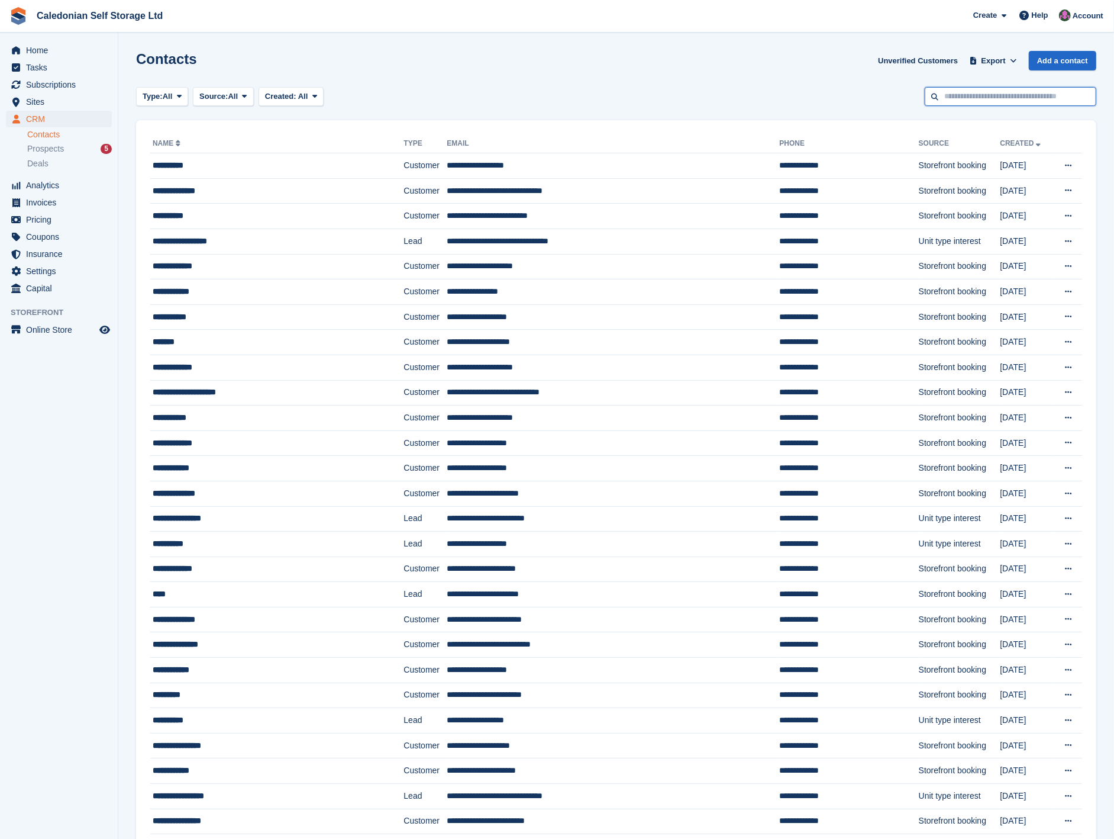
click at [947, 101] on input "text" at bounding box center [1011, 97] width 172 height 20
type input "****"
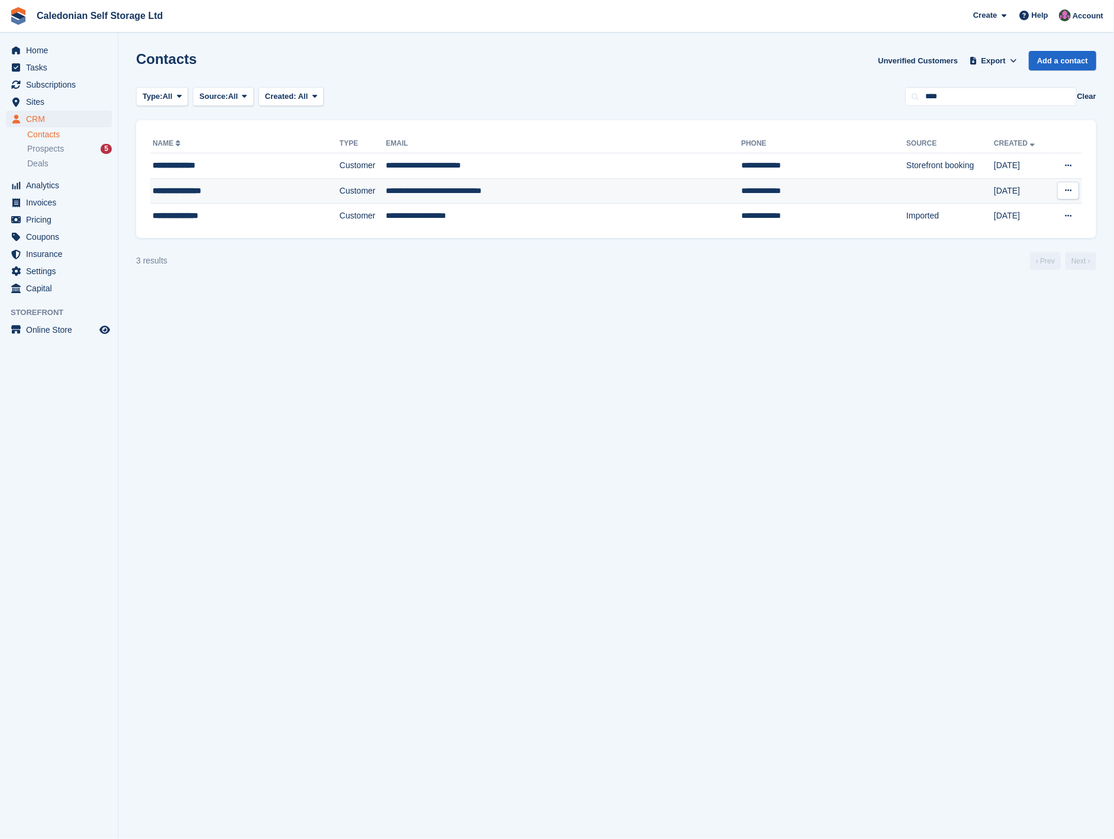
click at [525, 189] on td "**********" at bounding box center [563, 190] width 355 height 25
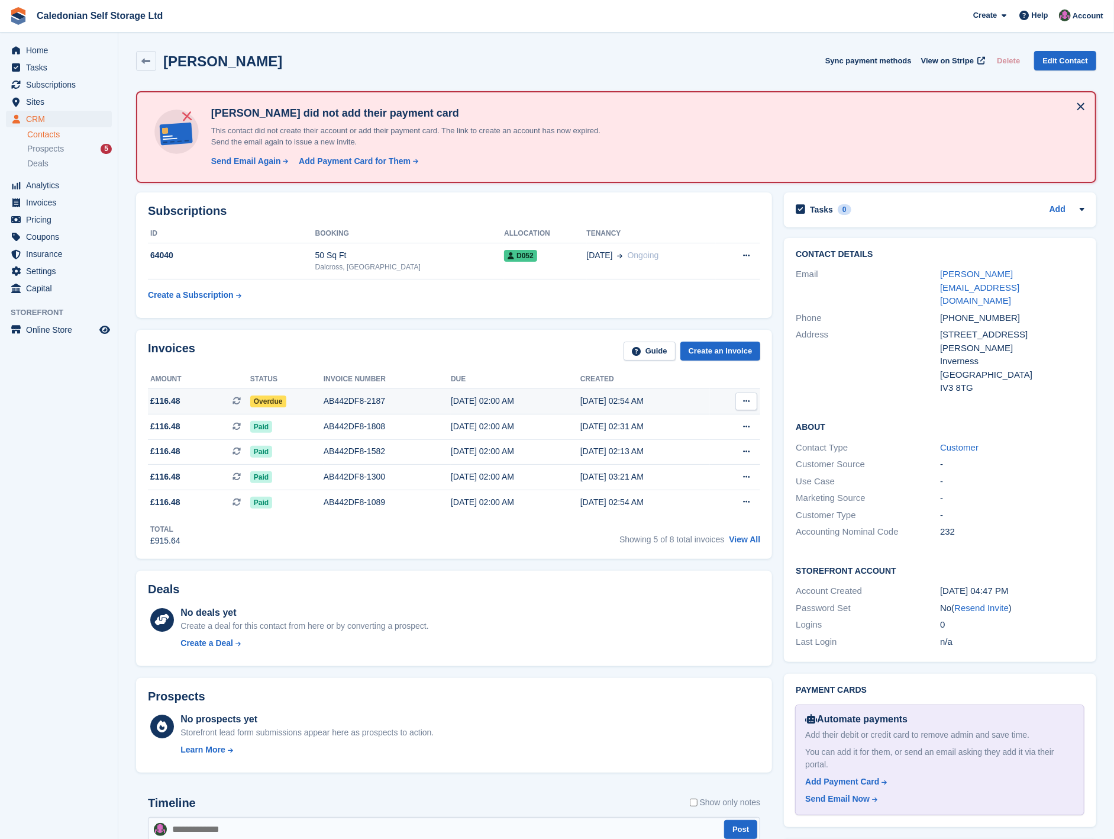
click at [279, 391] on td "Overdue" at bounding box center [286, 401] width 73 height 25
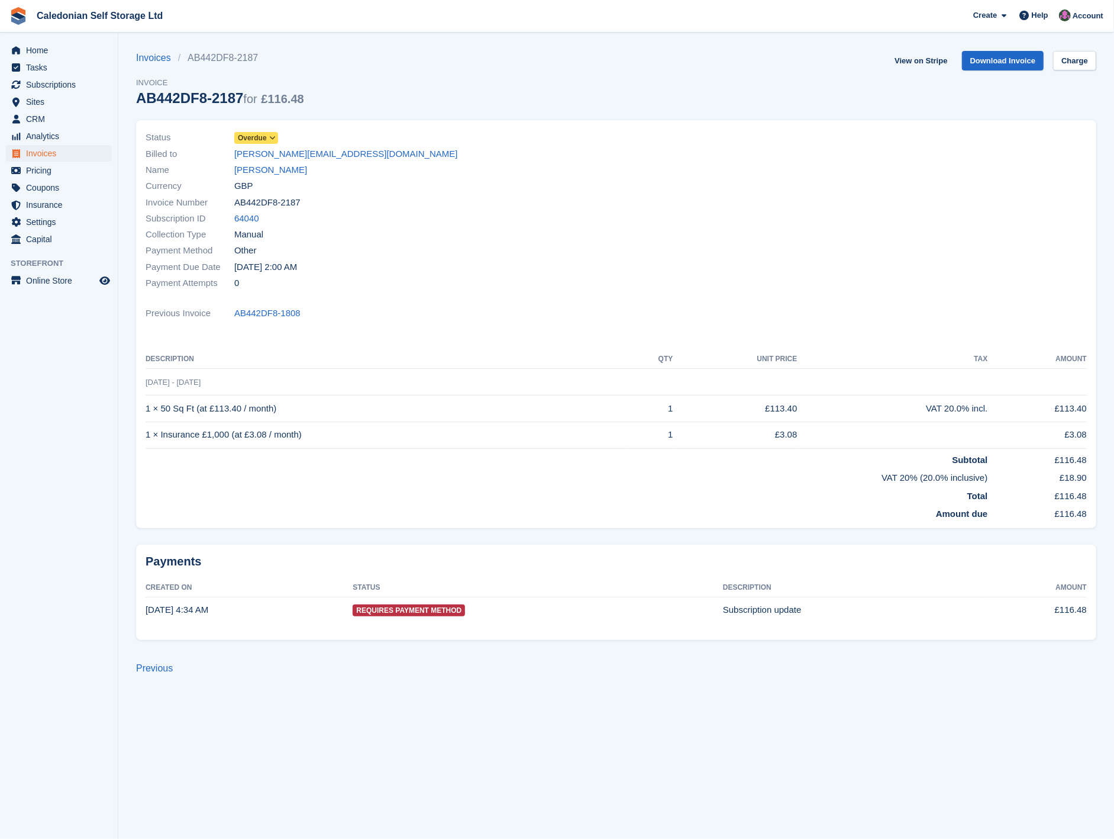
click at [250, 136] on span "Overdue" at bounding box center [252, 138] width 29 height 11
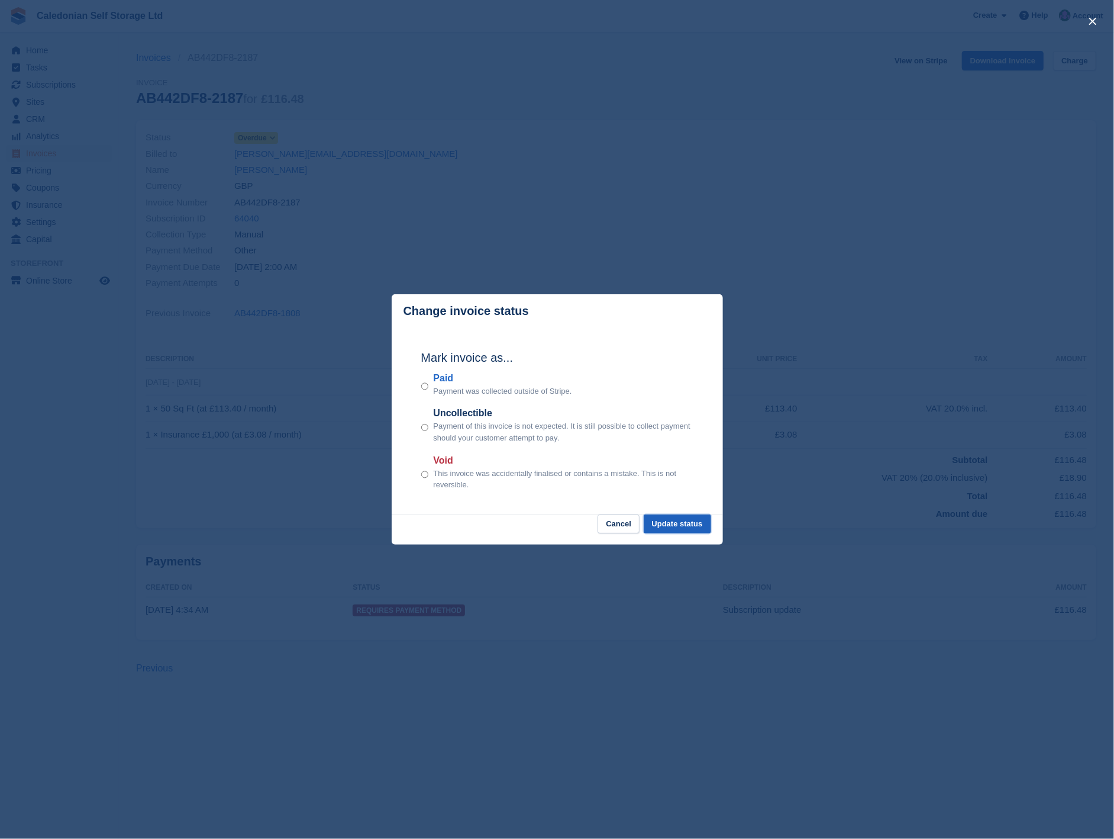
click at [678, 527] on button "Update status" at bounding box center [677, 524] width 67 height 20
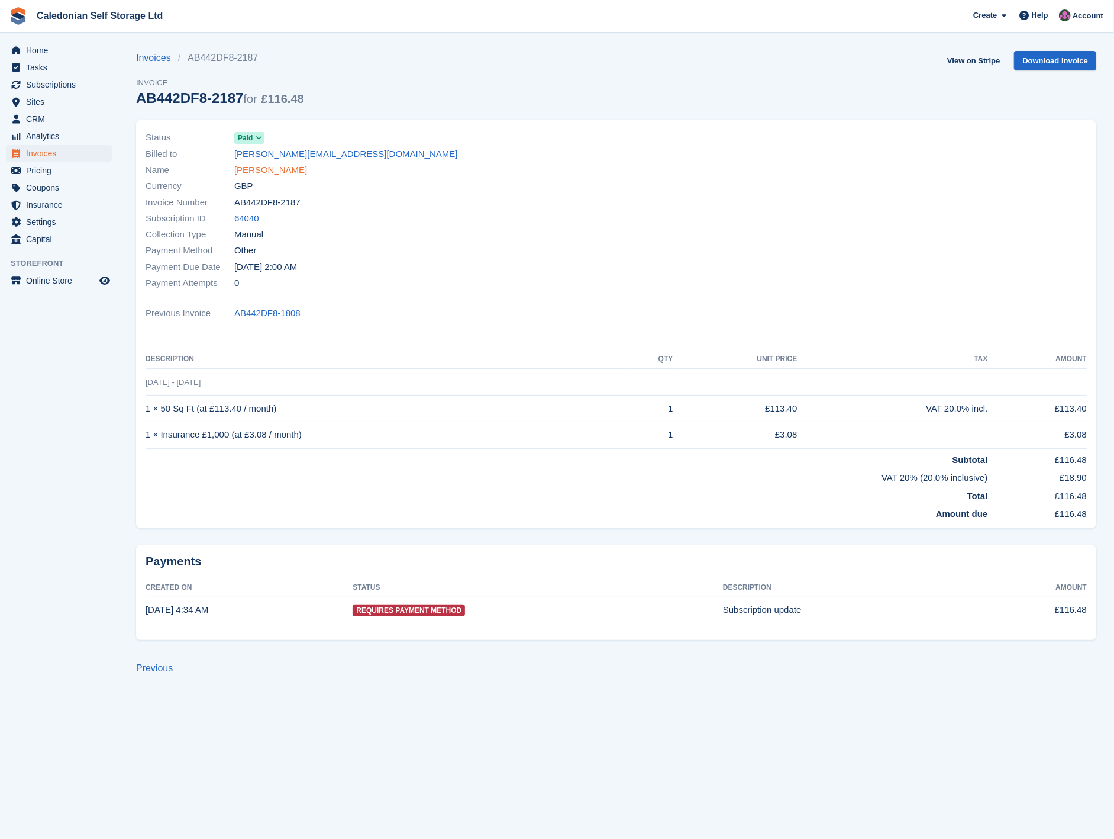
click at [276, 174] on link "[PERSON_NAME]" at bounding box center [270, 170] width 73 height 14
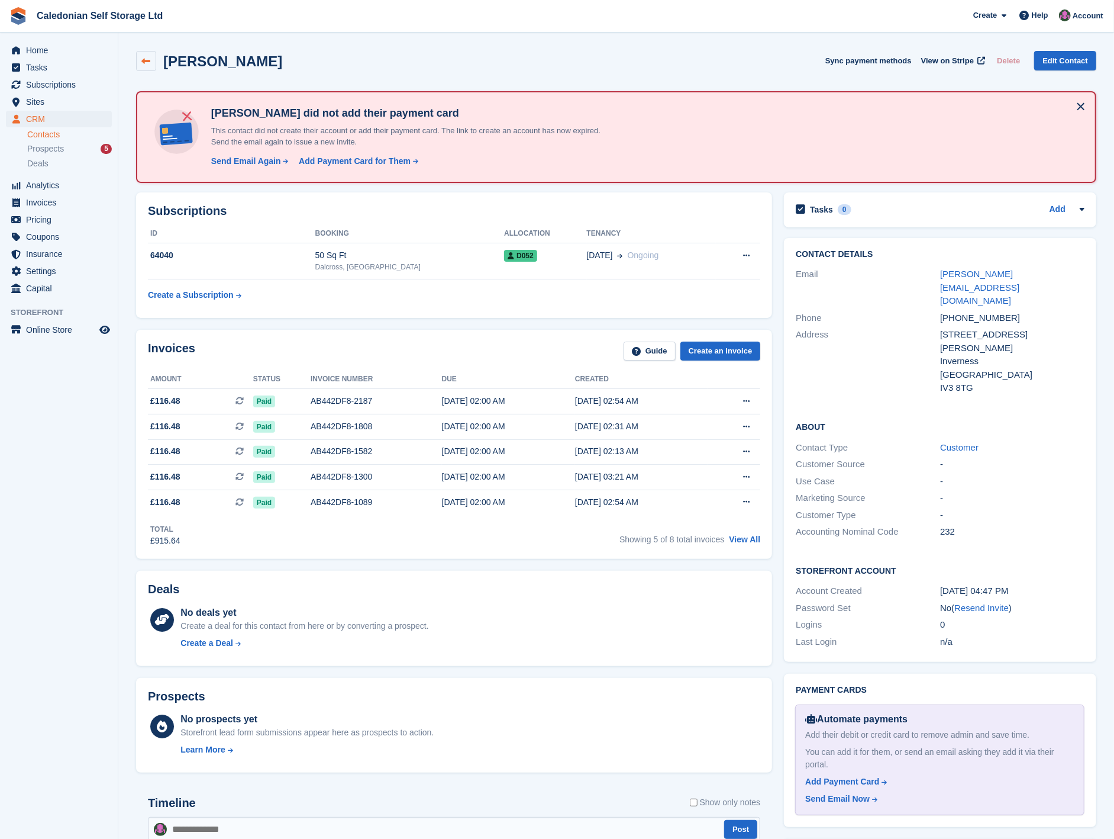
click at [147, 59] on icon at bounding box center [146, 61] width 9 height 9
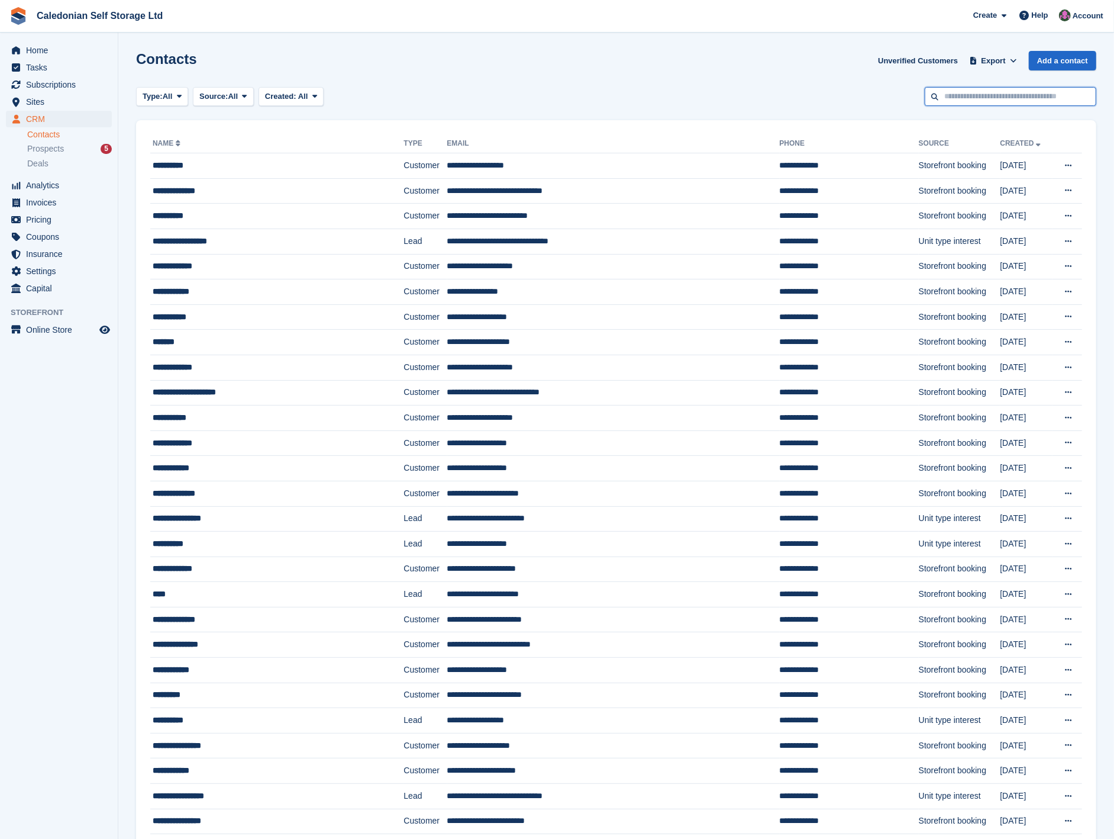
click at [996, 95] on input "text" at bounding box center [1011, 97] width 172 height 20
type input "****"
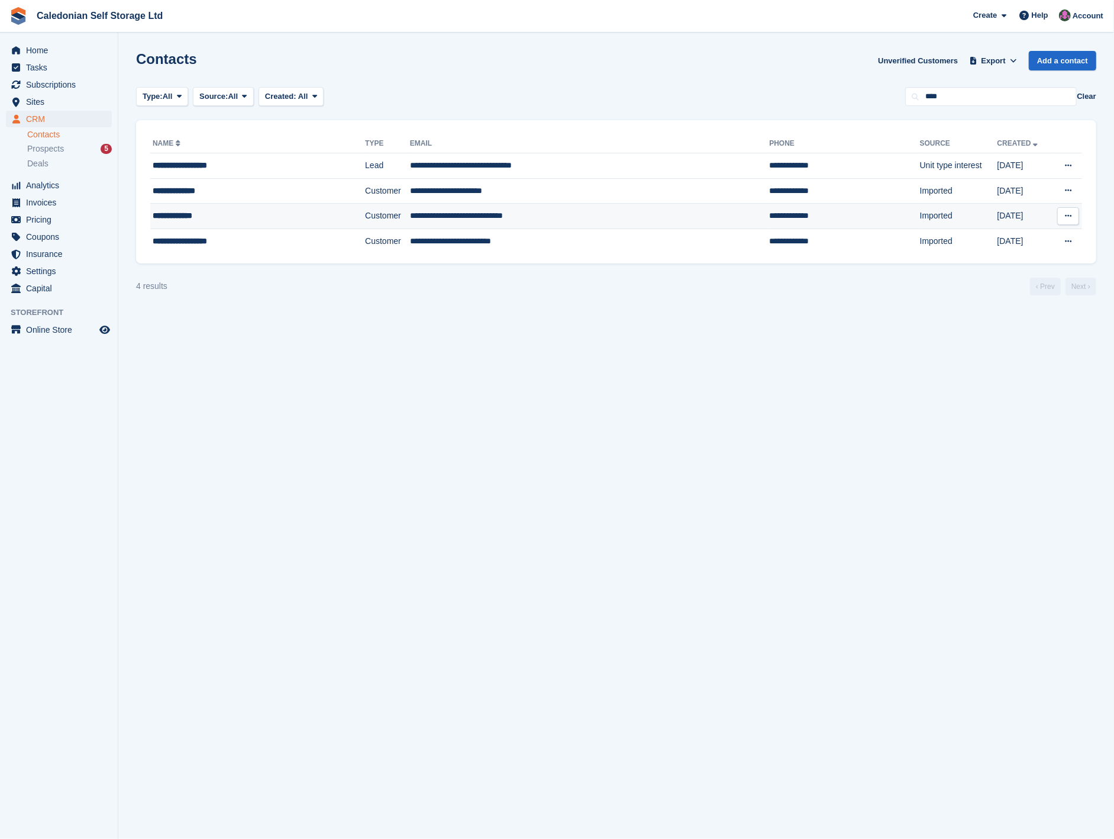
click at [494, 223] on td "**********" at bounding box center [590, 216] width 360 height 25
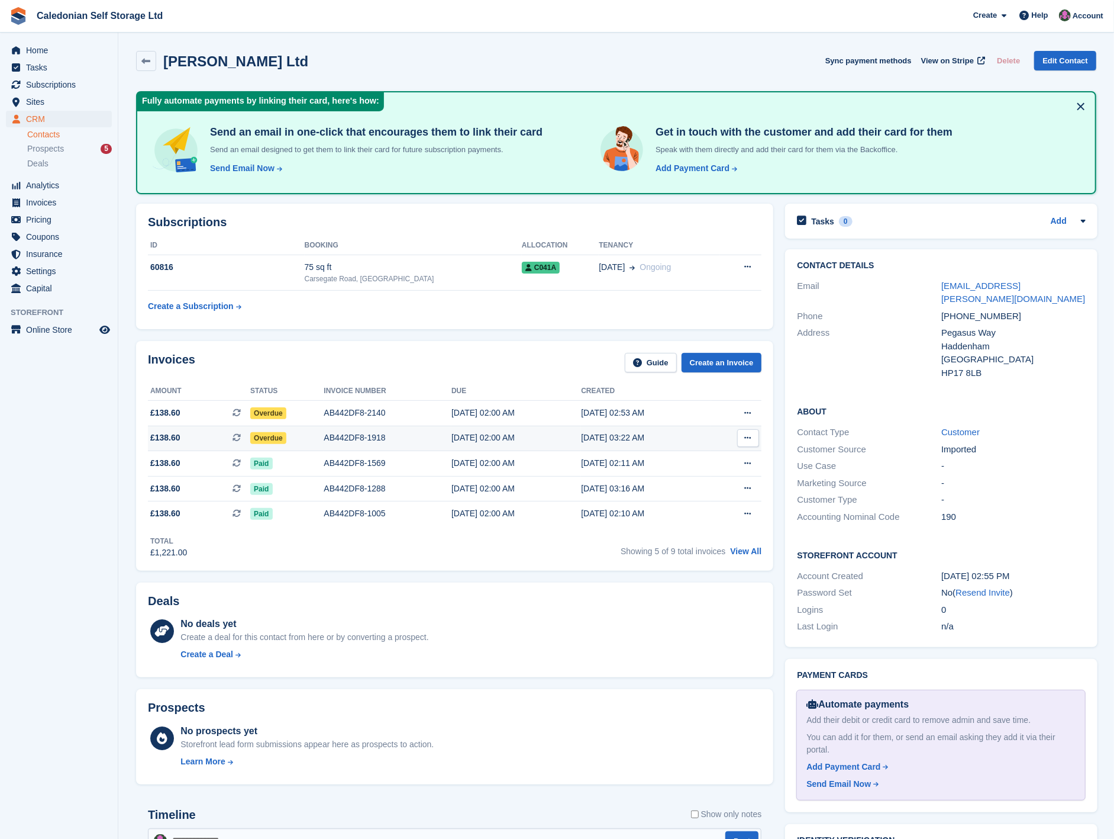
click at [273, 440] on span "Overdue" at bounding box center [268, 438] width 36 height 12
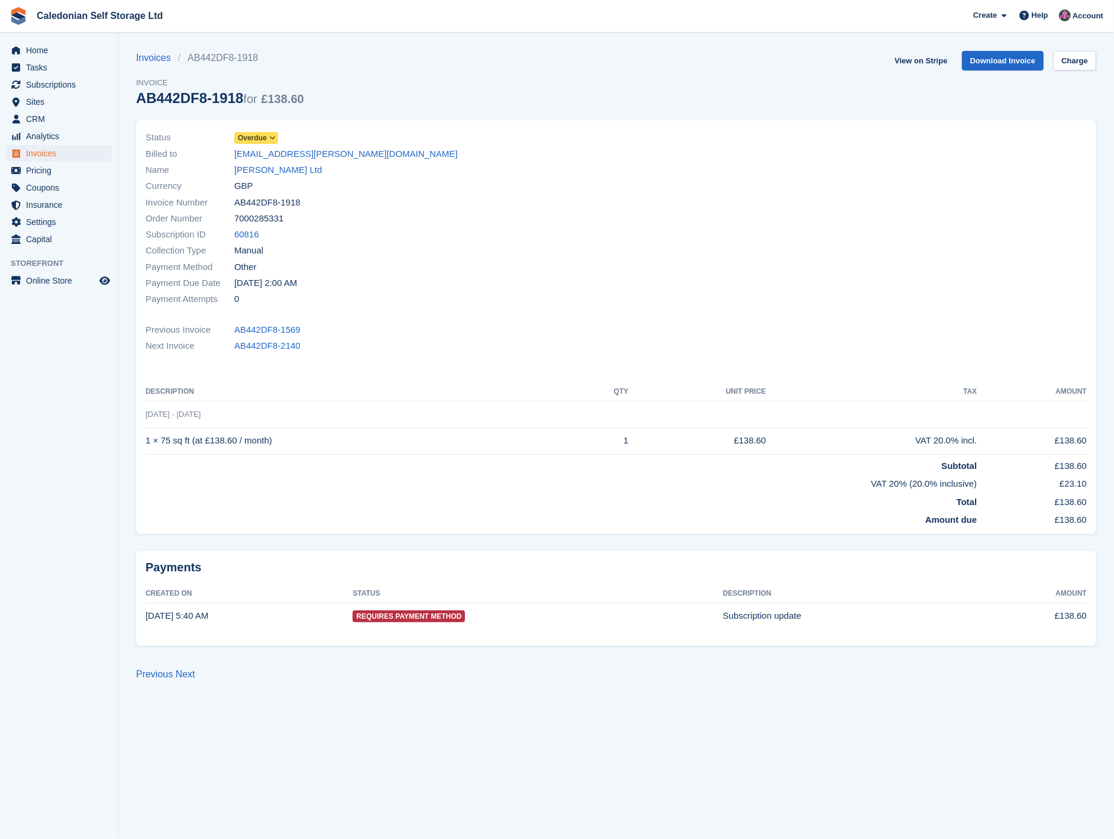
click at [263, 137] on span "Overdue" at bounding box center [252, 138] width 29 height 11
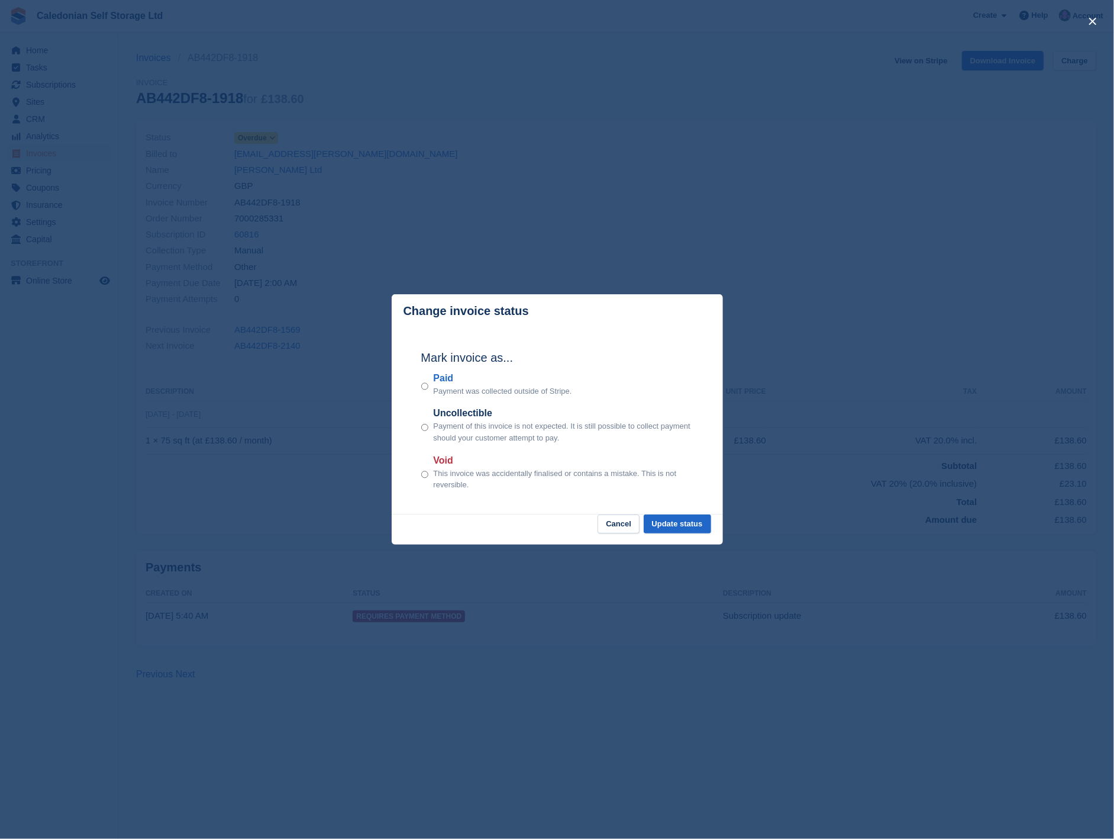
drag, startPoint x: 430, startPoint y: 386, endPoint x: 463, endPoint y: 399, distance: 35.4
click at [430, 387] on div "Paid Payment was collected outside of Stripe." at bounding box center [557, 384] width 272 height 26
click at [694, 523] on button "Update status" at bounding box center [677, 524] width 67 height 20
